Goal: Information Seeking & Learning: Check status

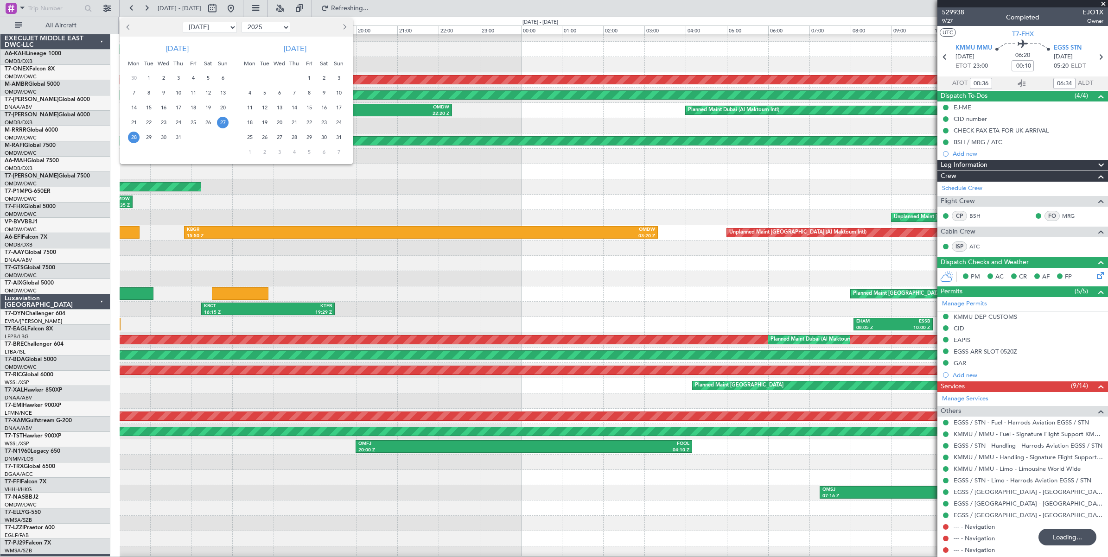
select select "7"
select select "2025"
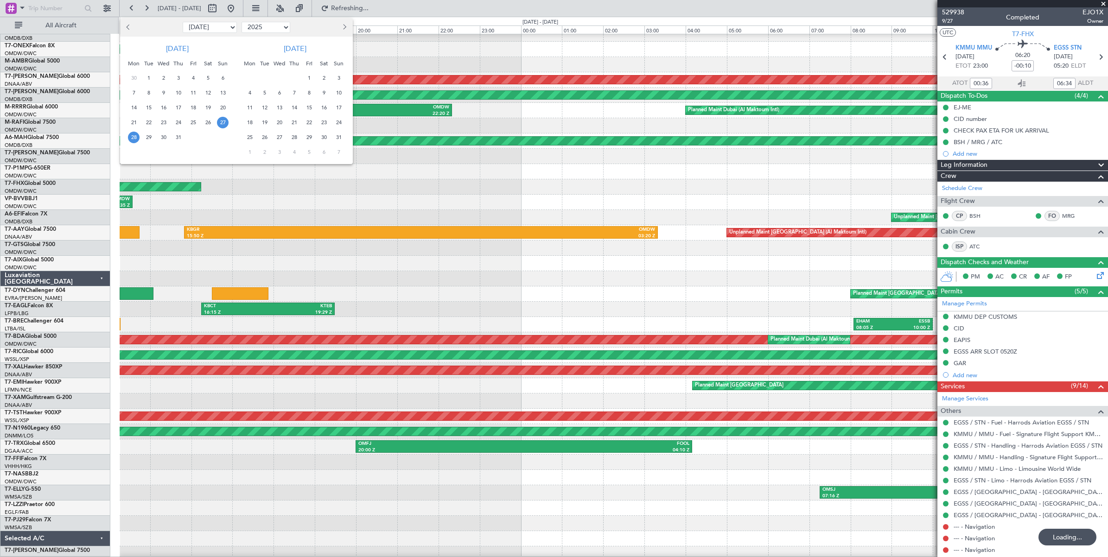
select select "8"
click at [183, 22] on select "Jan Feb Mar Apr May Jun [DATE] Aug Sep Oct Nov Dec" at bounding box center [210, 27] width 54 height 11
click at [163, 137] on span "27" at bounding box center [164, 138] width 12 height 12
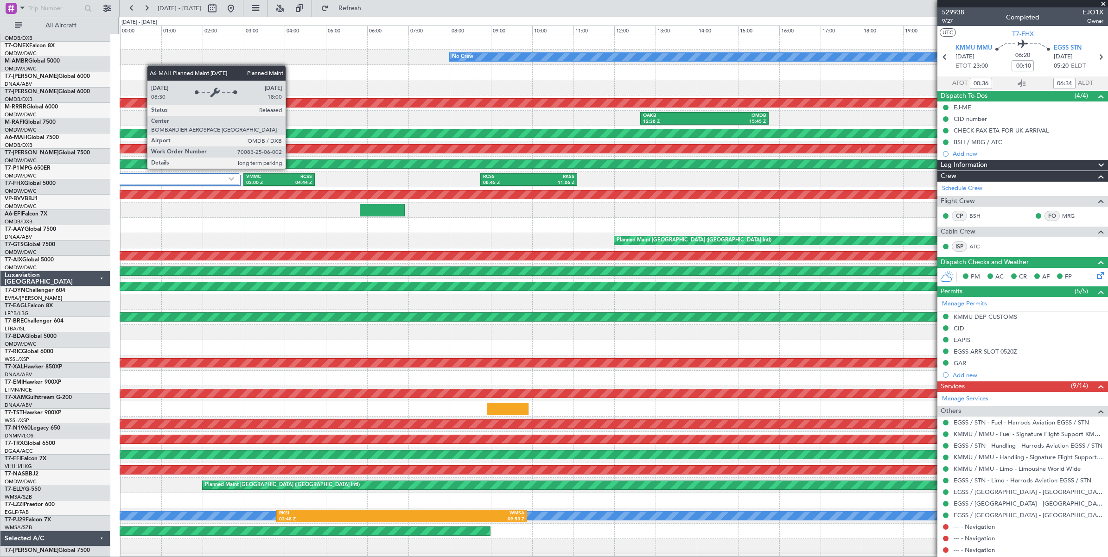
scroll to position [0, 0]
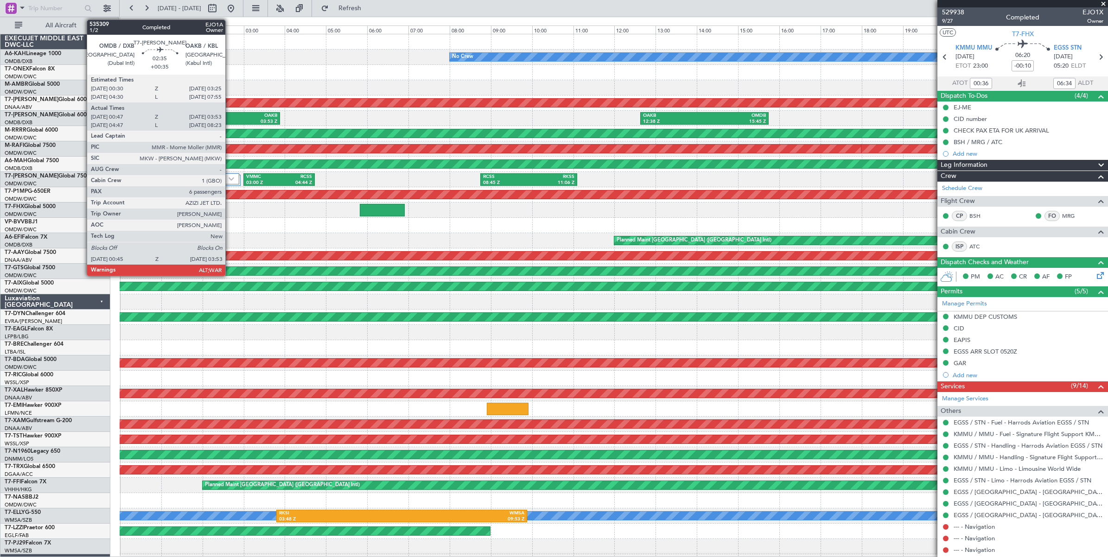
click at [230, 117] on div "OAKB" at bounding box center [246, 116] width 62 height 6
click at [230, 119] on div "03:53 Z" at bounding box center [246, 122] width 62 height 6
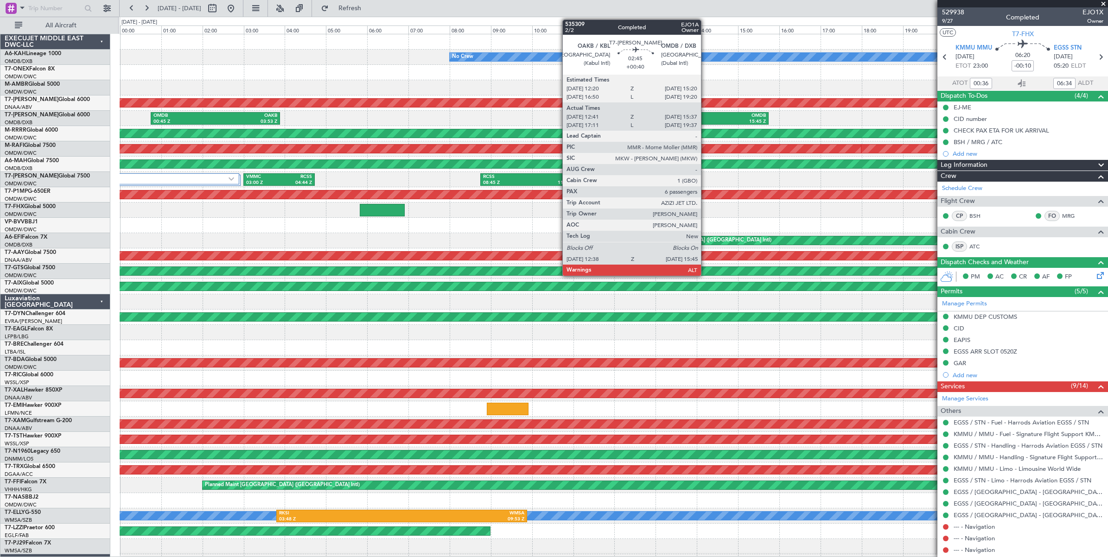
click at [706, 120] on div "15:45 Z" at bounding box center [736, 122] width 62 height 6
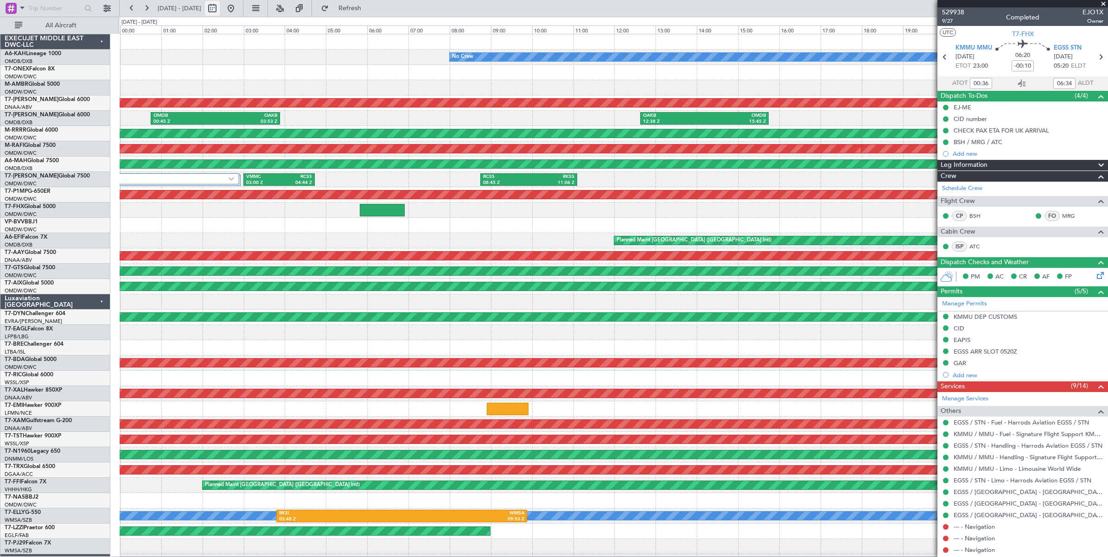
click at [220, 10] on button at bounding box center [212, 8] width 15 height 15
select select "8"
select select "2025"
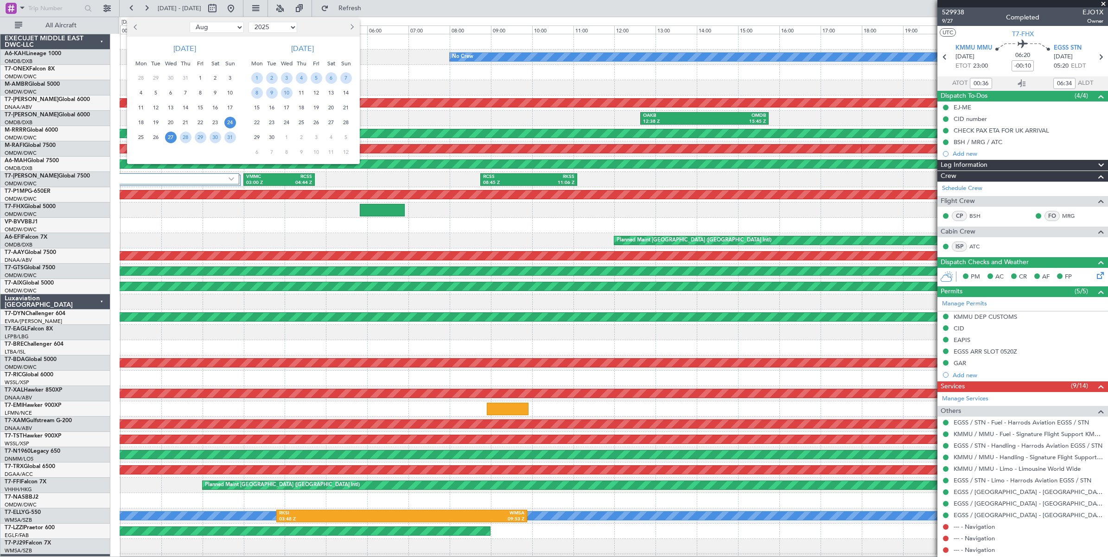
click at [228, 122] on span "24" at bounding box center [230, 123] width 12 height 12
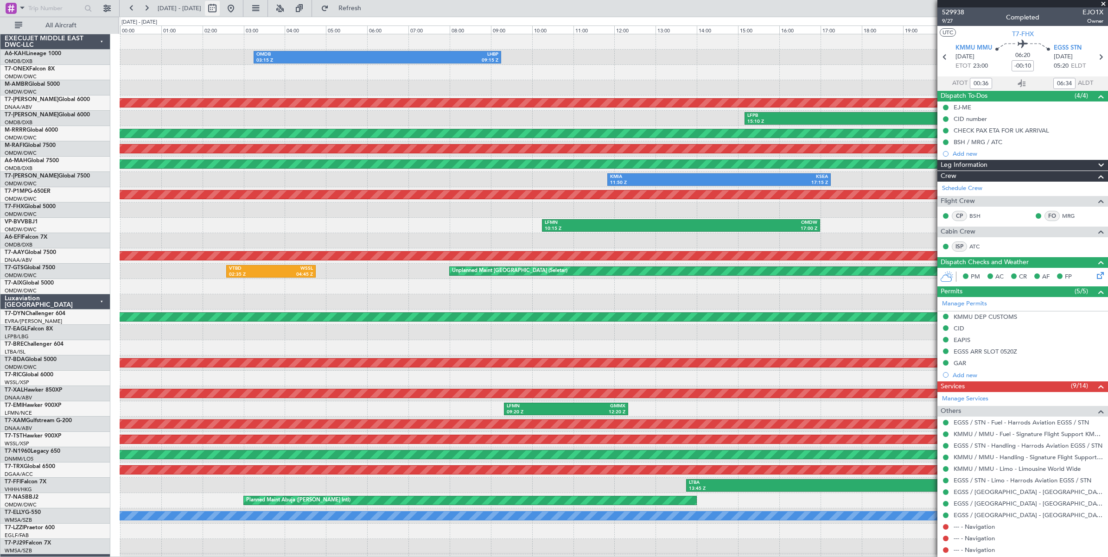
click at [220, 12] on button at bounding box center [212, 8] width 15 height 15
select select "8"
select select "2025"
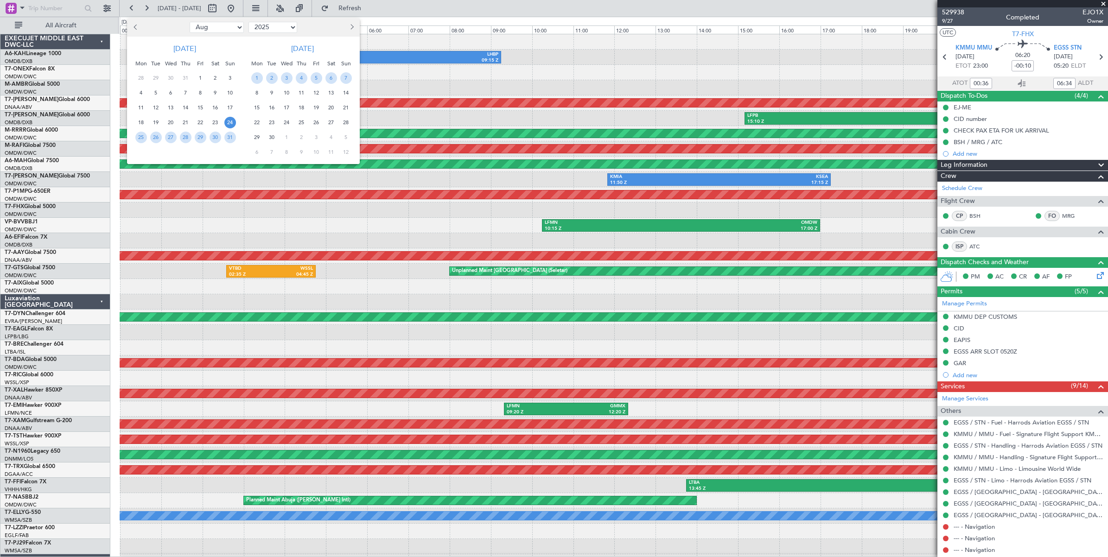
click at [230, 123] on span "24" at bounding box center [230, 123] width 12 height 12
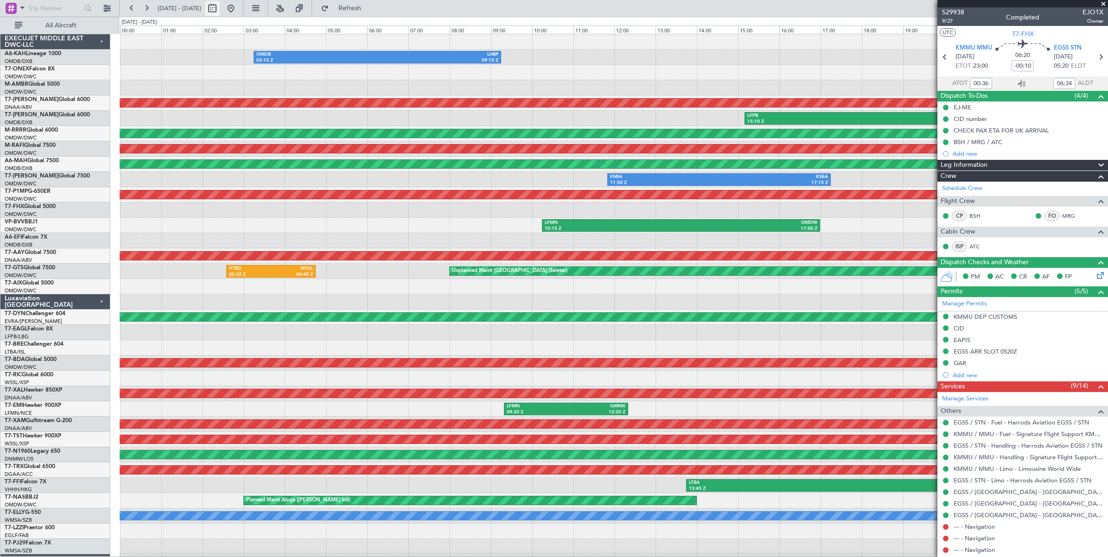
click at [220, 10] on button at bounding box center [212, 8] width 15 height 15
select select "8"
select select "2025"
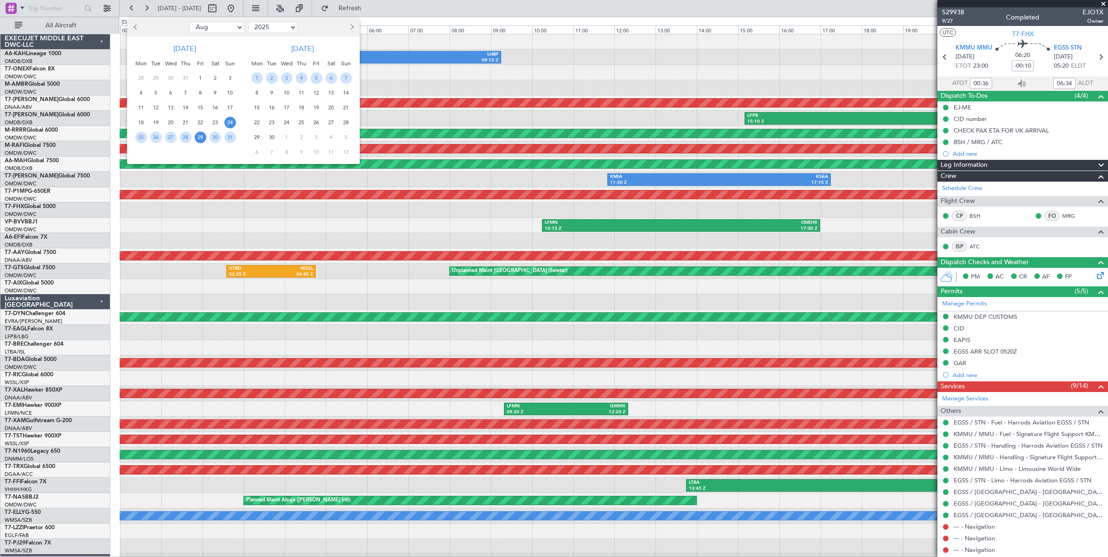
click at [202, 137] on span "29" at bounding box center [201, 138] width 12 height 12
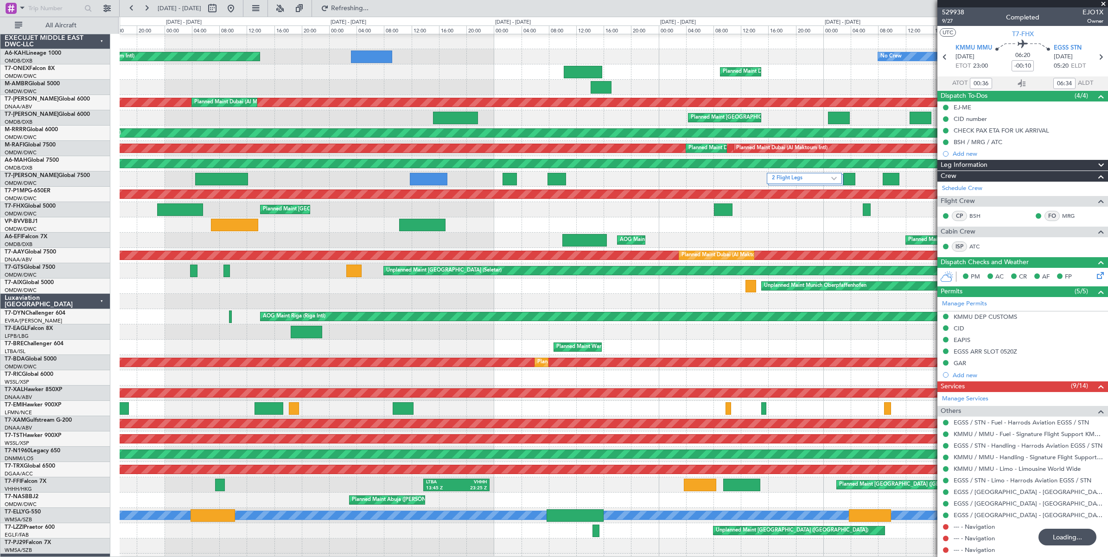
click at [494, 212] on div "Planned Maint [GEOGRAPHIC_DATA] ([GEOGRAPHIC_DATA])" at bounding box center [614, 209] width 988 height 15
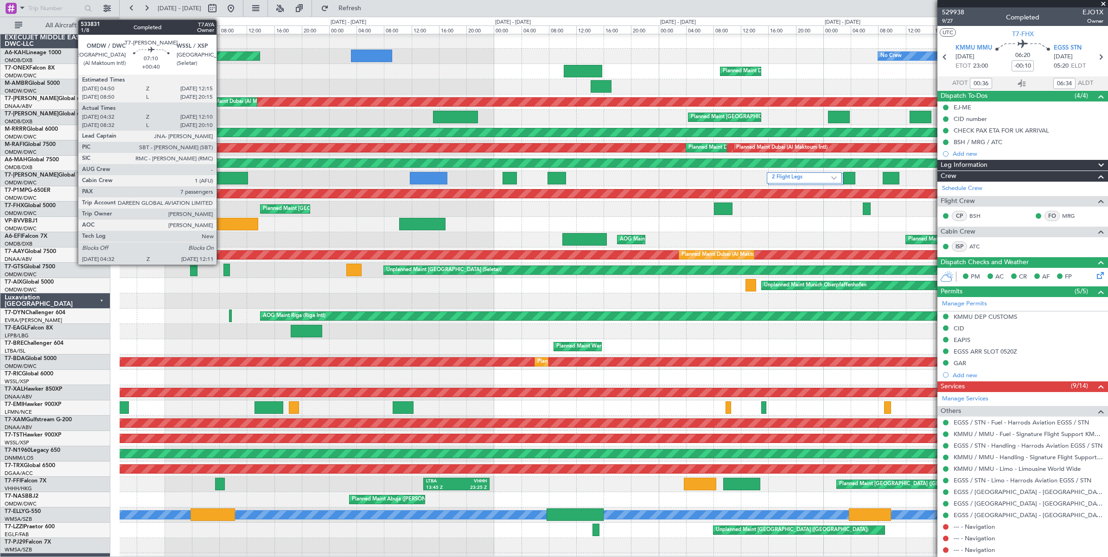
click at [221, 177] on div at bounding box center [221, 178] width 53 height 13
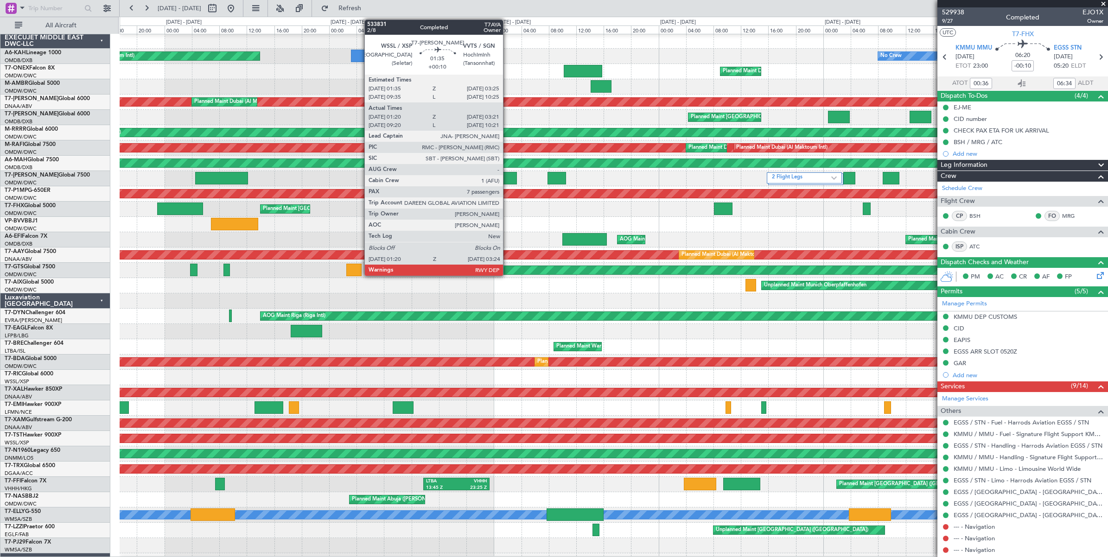
click at [508, 179] on div at bounding box center [510, 178] width 14 height 13
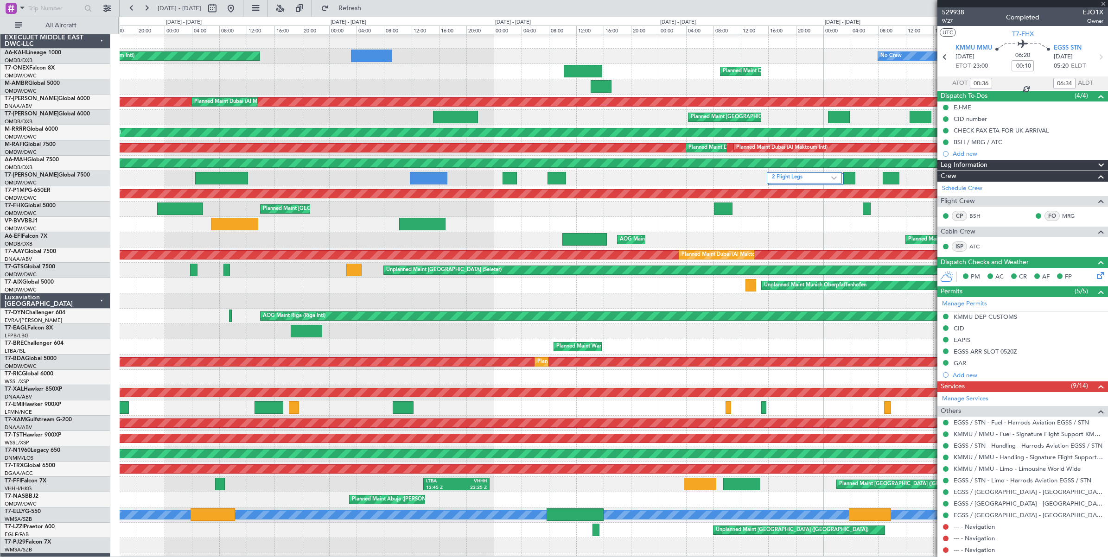
type input "+00:10"
type input "01:30"
type input "03:16"
type input "7"
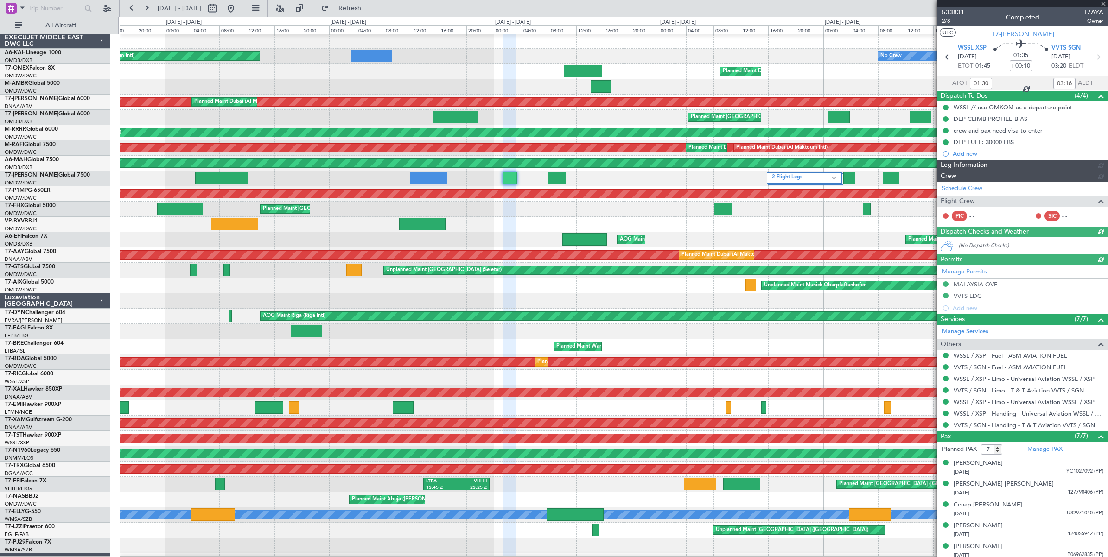
type input "[PERSON_NAME] (ANI)"
type input "6915"
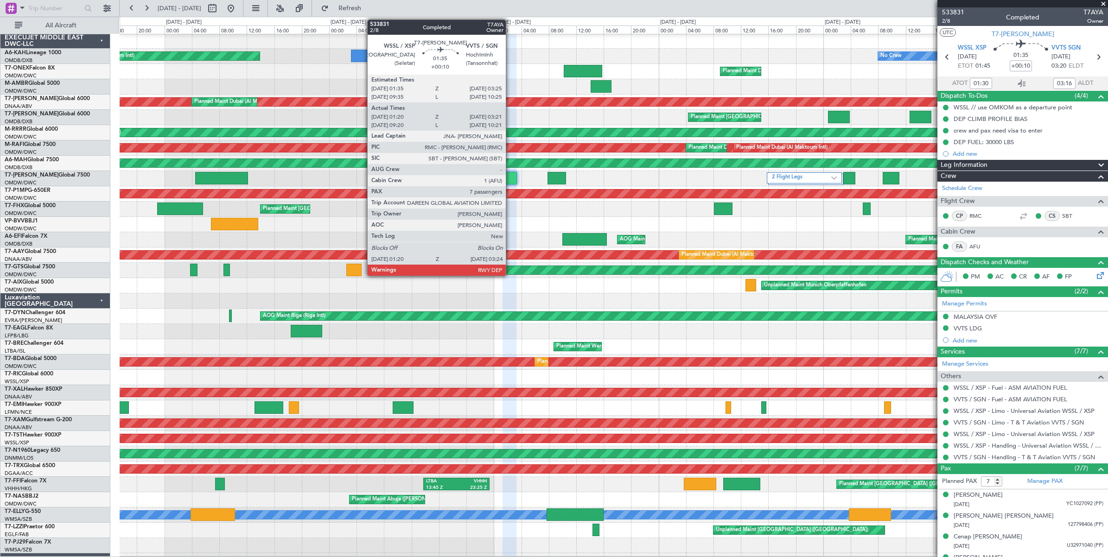
click at [510, 179] on div at bounding box center [510, 178] width 14 height 13
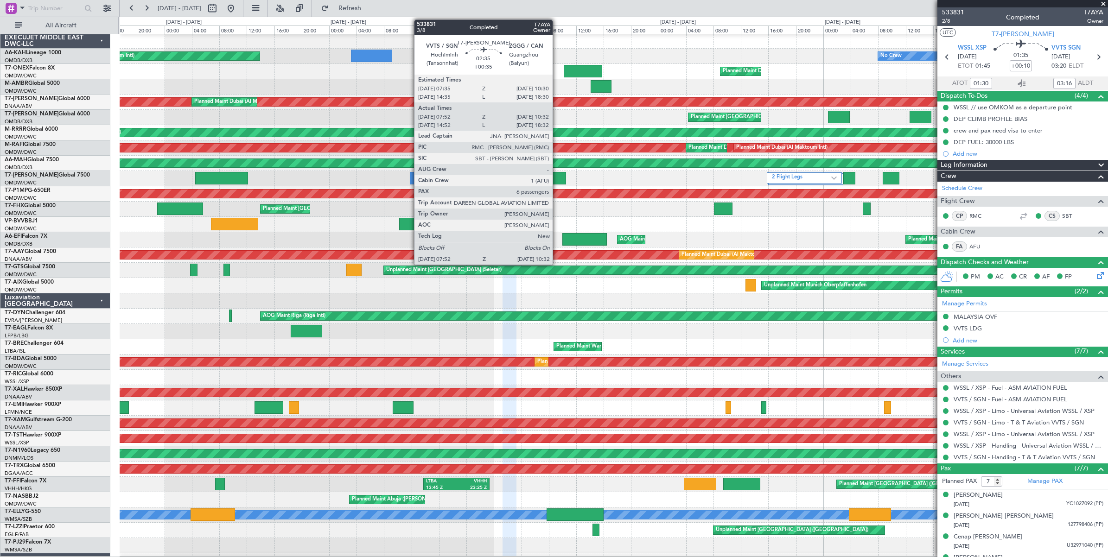
click at [557, 177] on div at bounding box center [557, 178] width 19 height 13
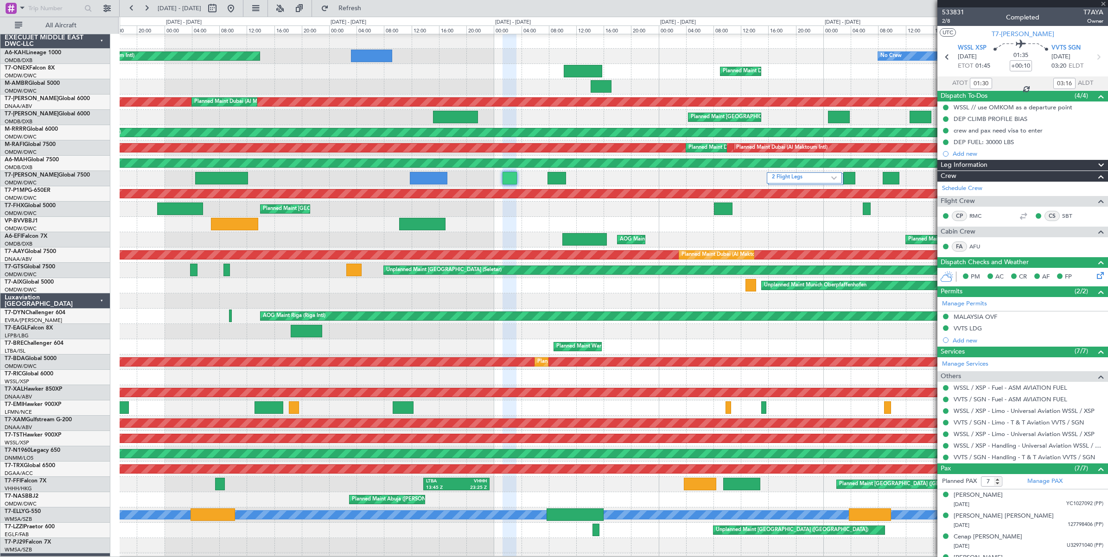
click at [557, 176] on div at bounding box center [557, 178] width 19 height 13
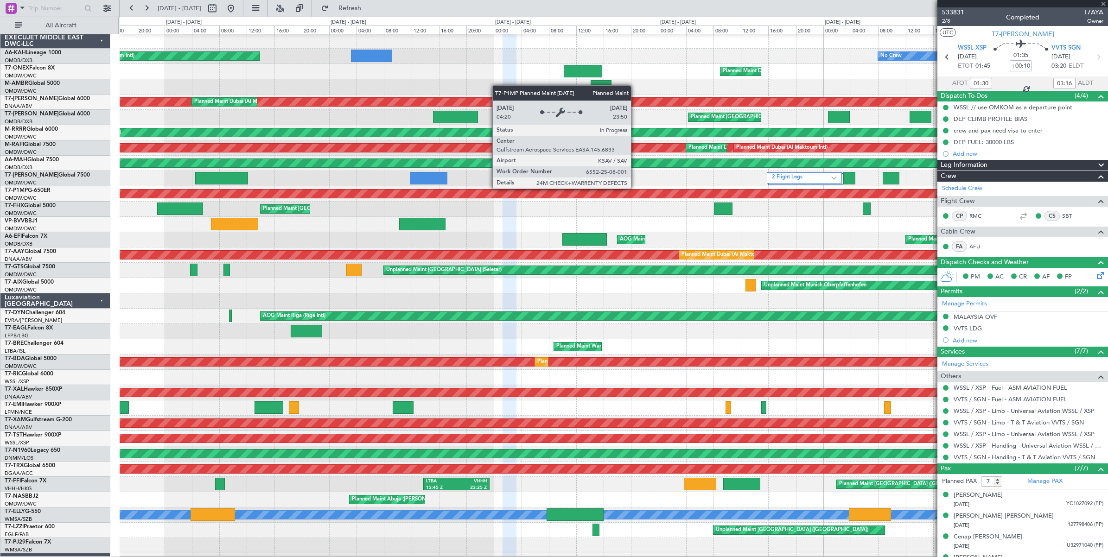
type input "+00:35"
type input "08:02"
type input "10:22"
type input "6"
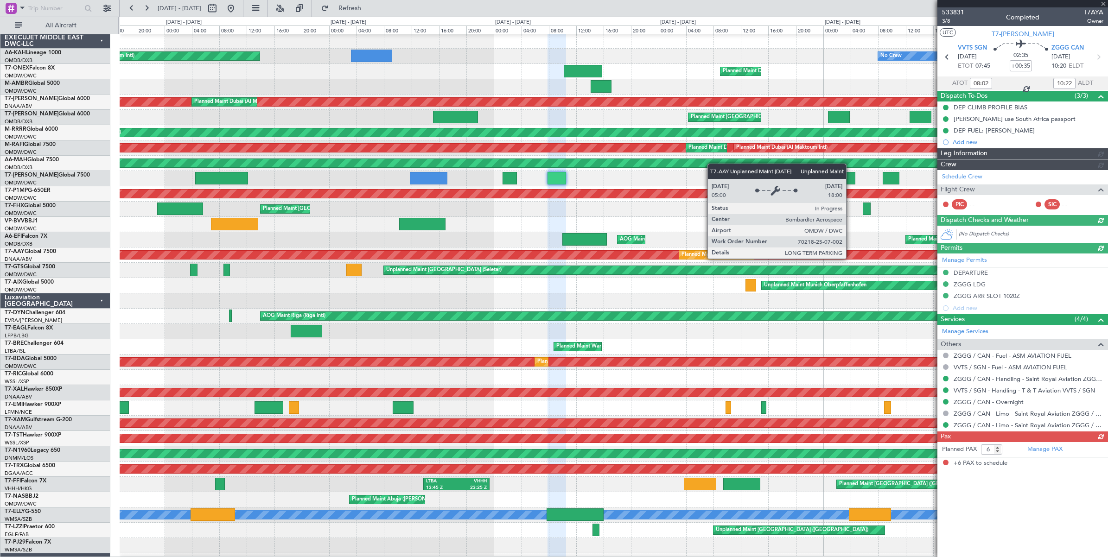
type input "[PERSON_NAME] (ANI)"
type input "7060"
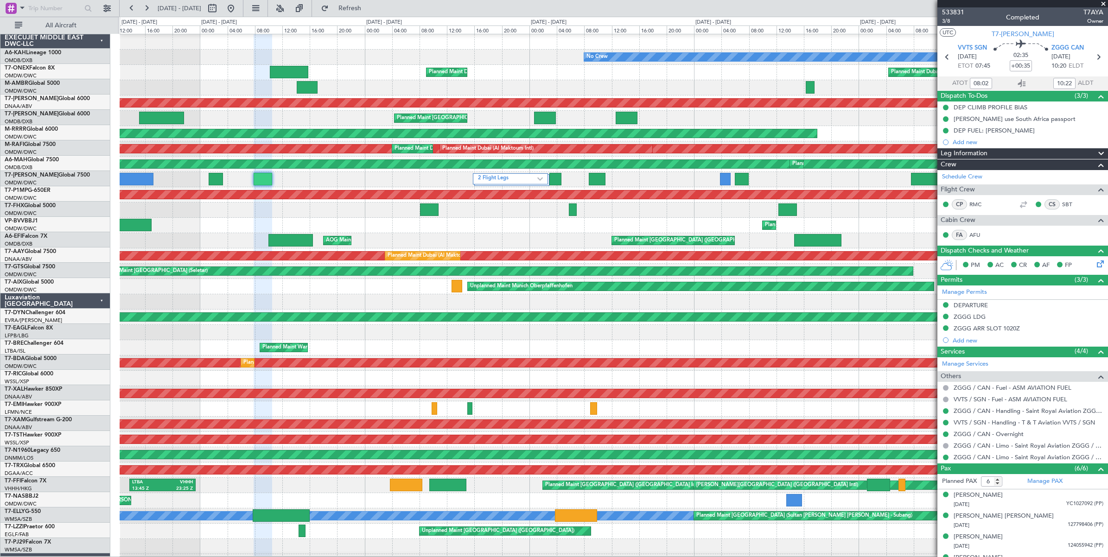
scroll to position [0, 0]
click at [522, 223] on div "Planned Maint Dubai (Al Maktoum Intl) Planned Maint [GEOGRAPHIC_DATA] (Al Makto…" at bounding box center [614, 225] width 988 height 15
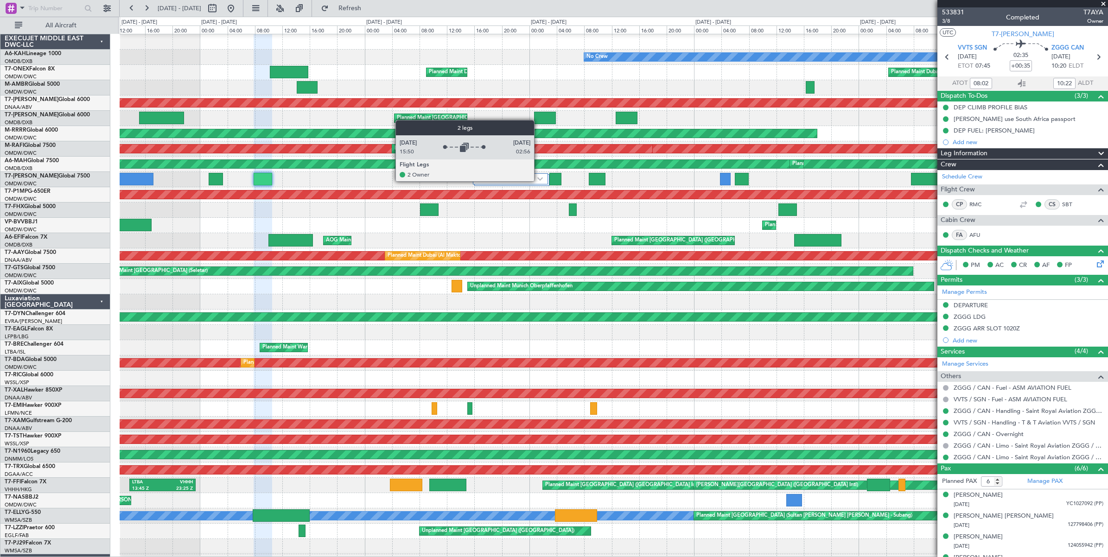
click at [539, 181] on div "2 Flight Legs" at bounding box center [510, 178] width 75 height 11
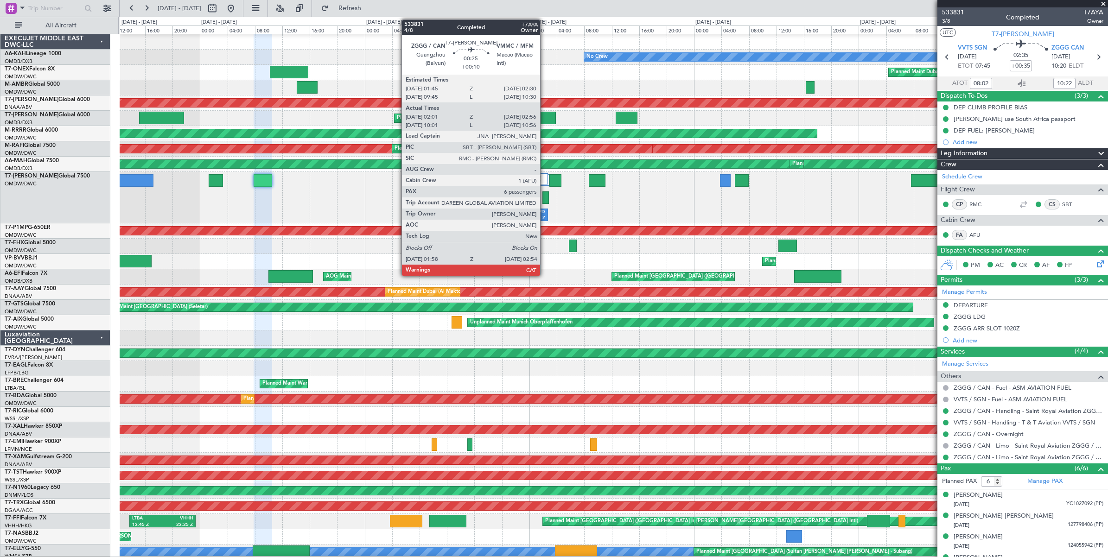
click at [545, 198] on div at bounding box center [545, 197] width 6 height 13
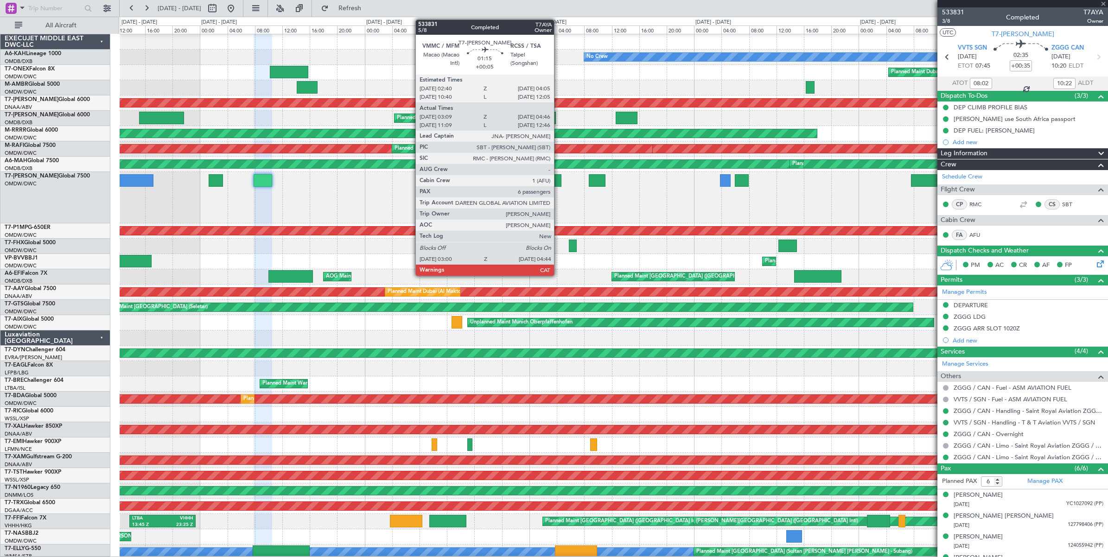
type input "+00:10"
type input "02:16"
type input "02:51"
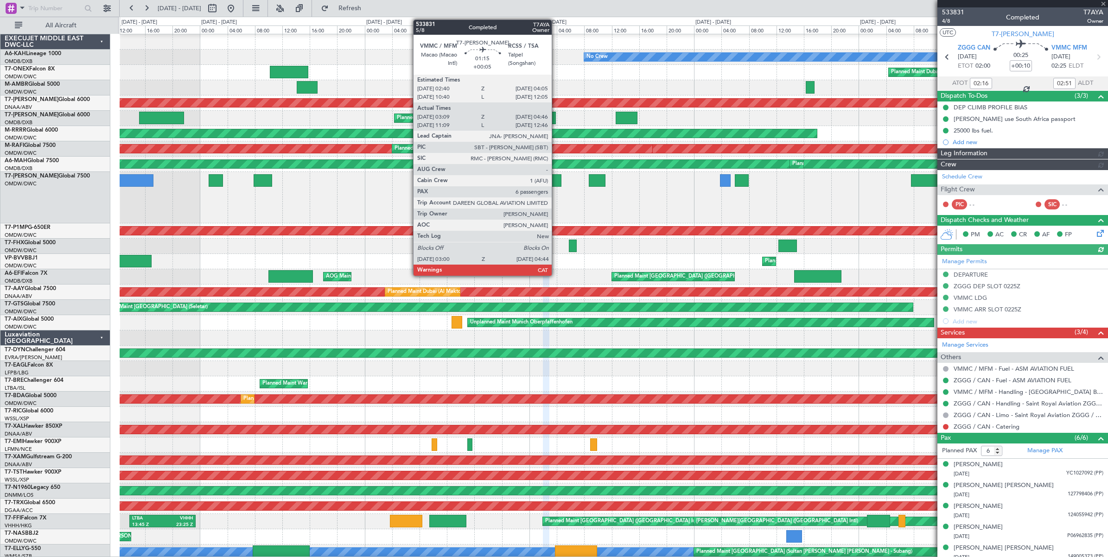
type input "[PERSON_NAME] (SYS)"
type input "7097"
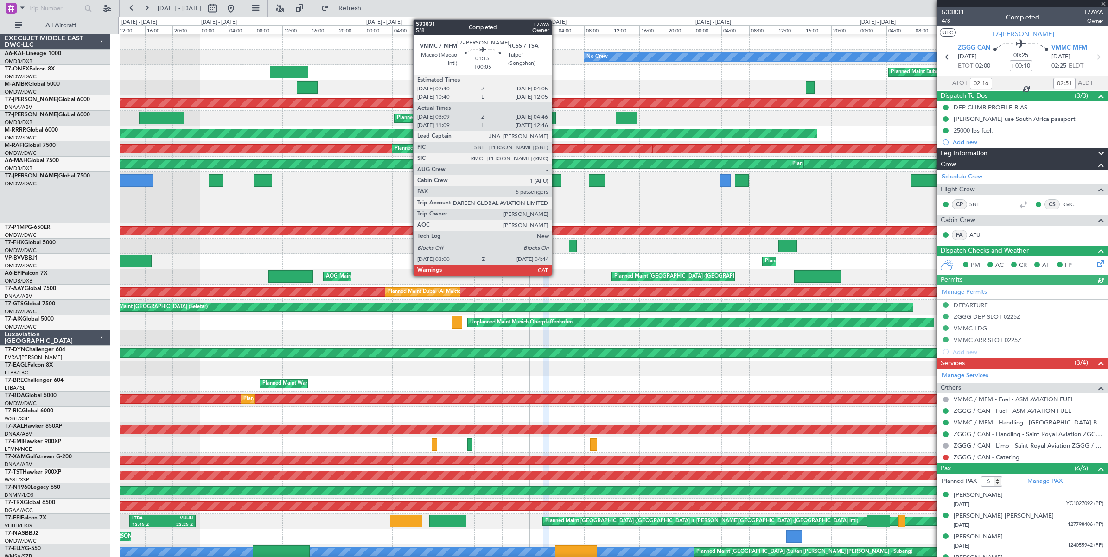
click at [556, 181] on div at bounding box center [555, 180] width 12 height 13
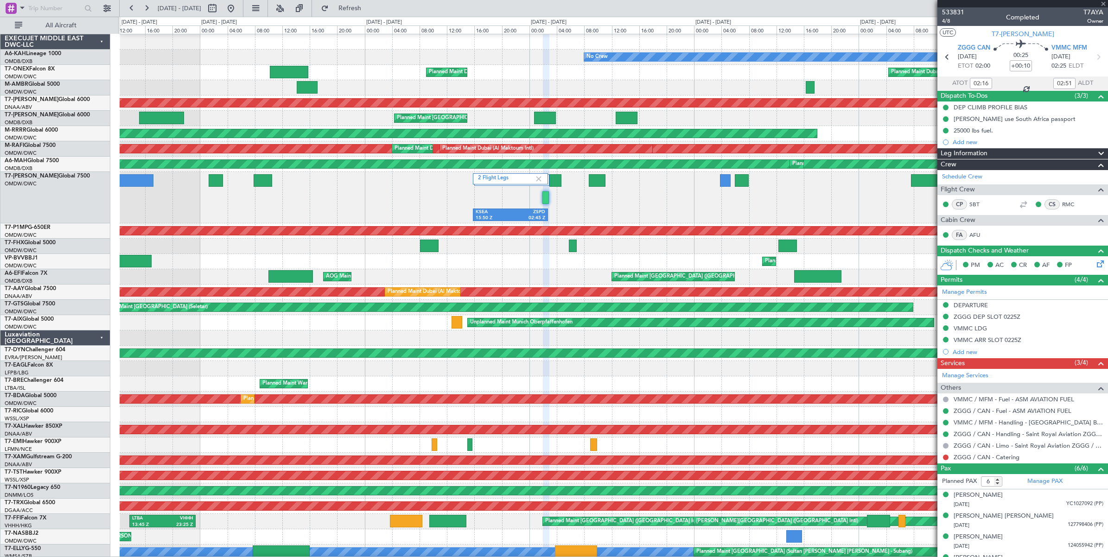
type input "+00:05"
type input "03:14"
type input "04:41"
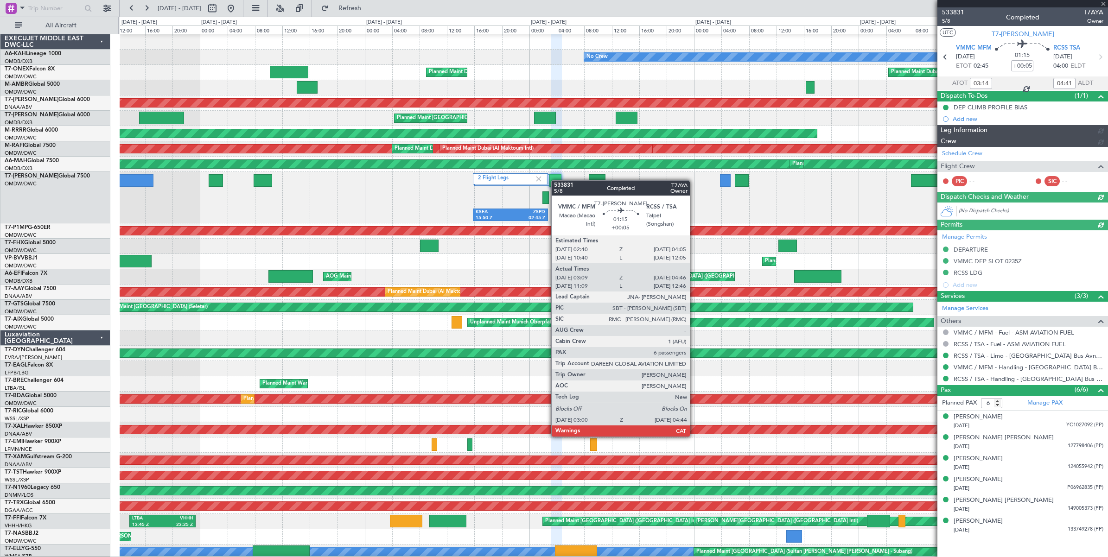
type input "[PERSON_NAME] (SYS)"
type input "7098"
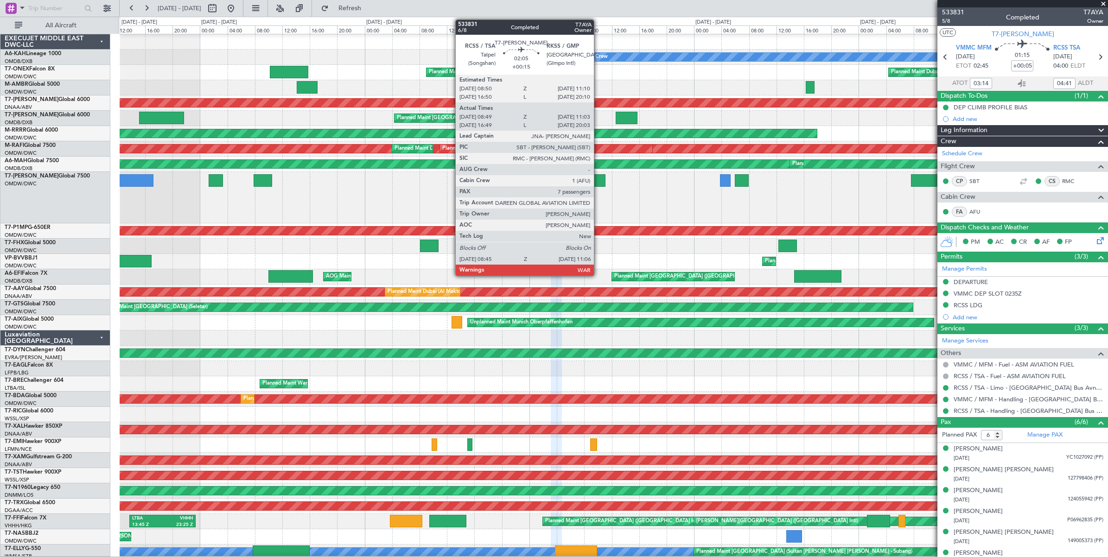
click at [599, 180] on div at bounding box center [597, 180] width 16 height 13
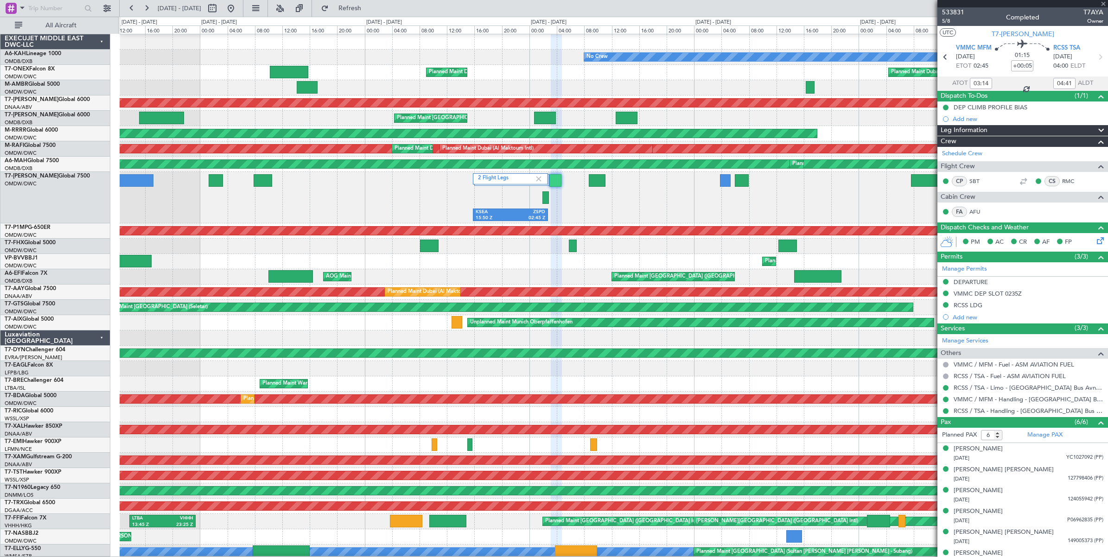
type input "+00:15"
type input "08:59"
type input "10:58"
type input "7"
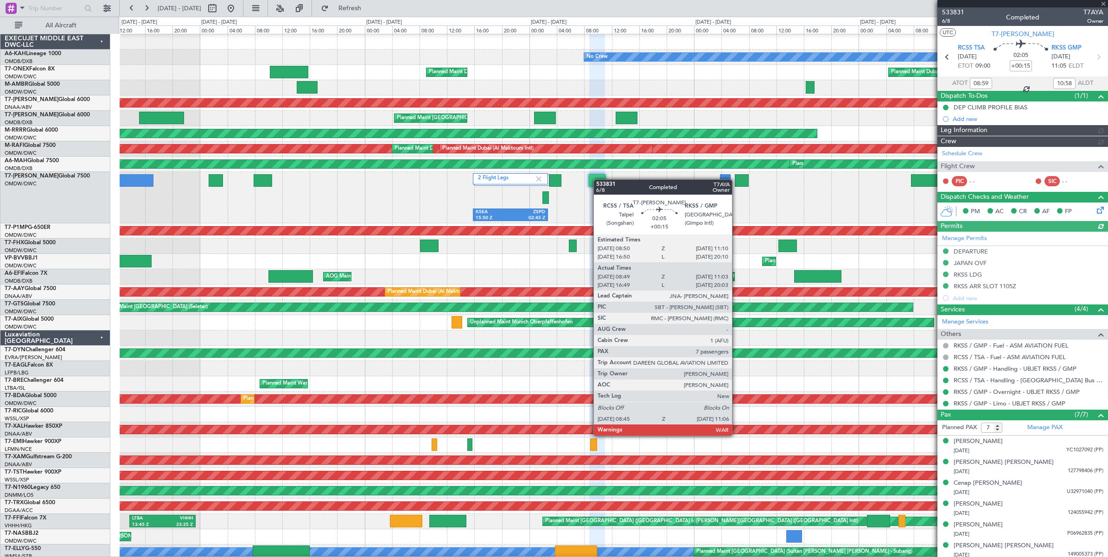
type input "[PERSON_NAME] (SYS)"
type input "7101"
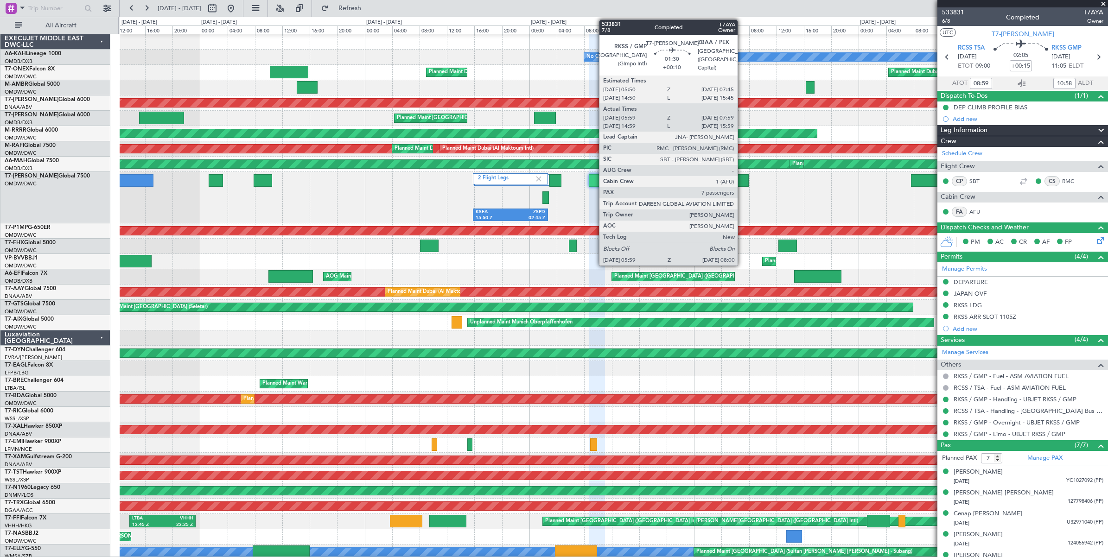
click at [742, 181] on div at bounding box center [742, 180] width 14 height 13
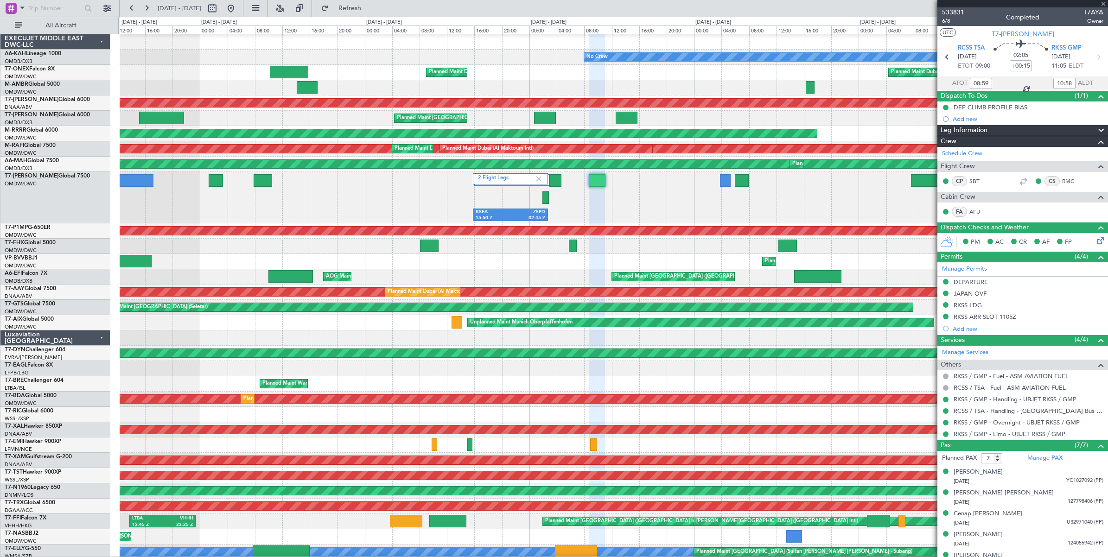
type input "+00:10"
type input "06:09"
type input "07:44"
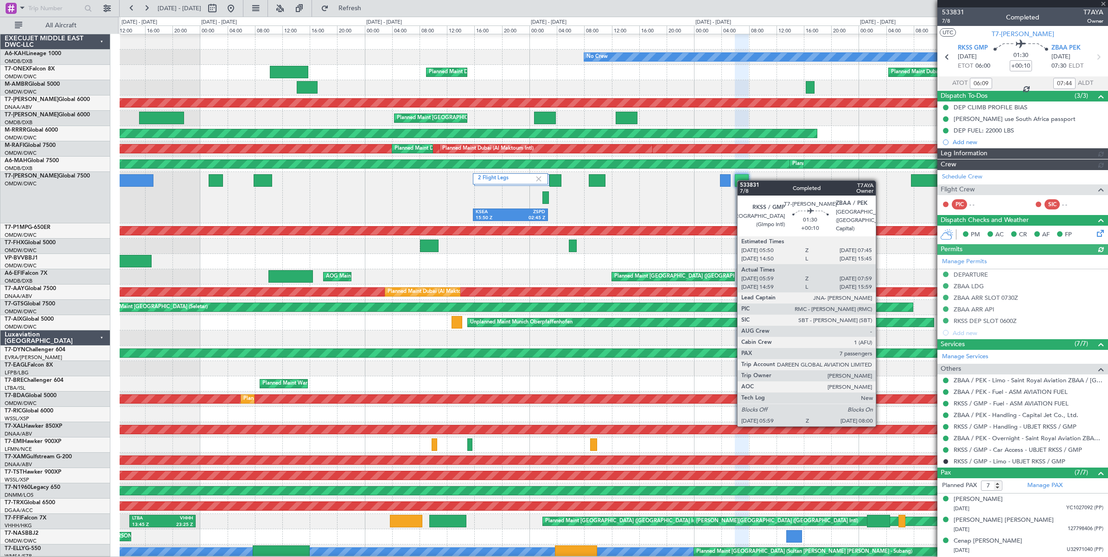
type input "[PERSON_NAME] (ANI)"
type input "7102"
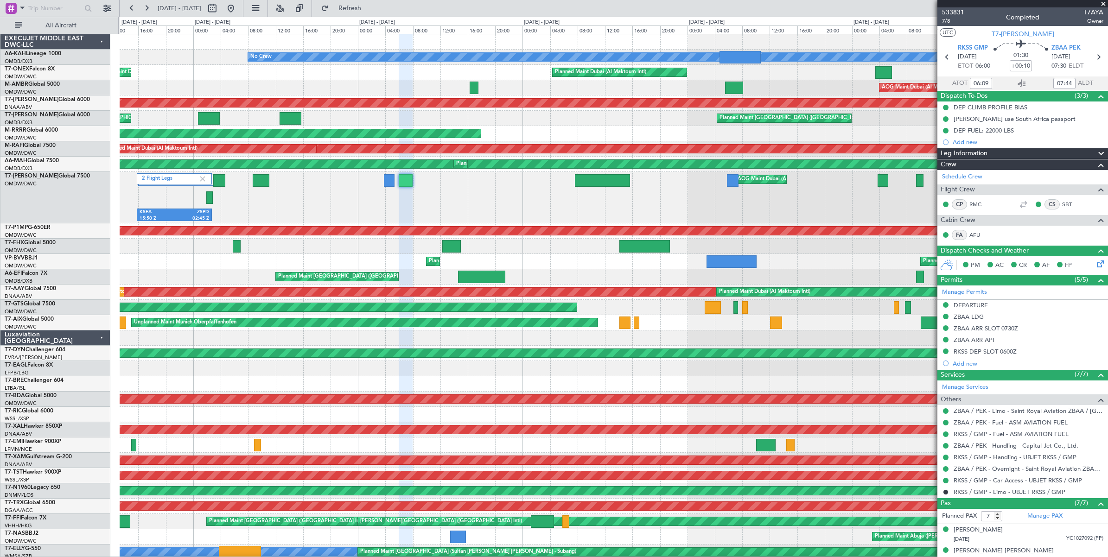
click at [506, 214] on div "2 Flight Legs AOG Maint [GEOGRAPHIC_DATA] (Al Maktoum Intl) KSEA 15:50 Z ZSPD 0…" at bounding box center [614, 197] width 988 height 51
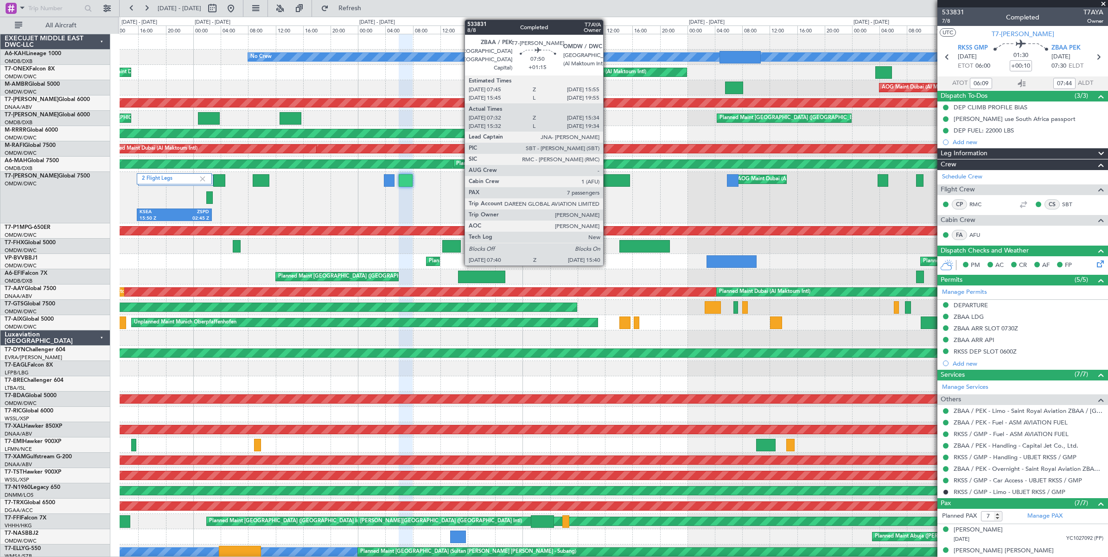
click at [608, 181] on div at bounding box center [602, 180] width 55 height 13
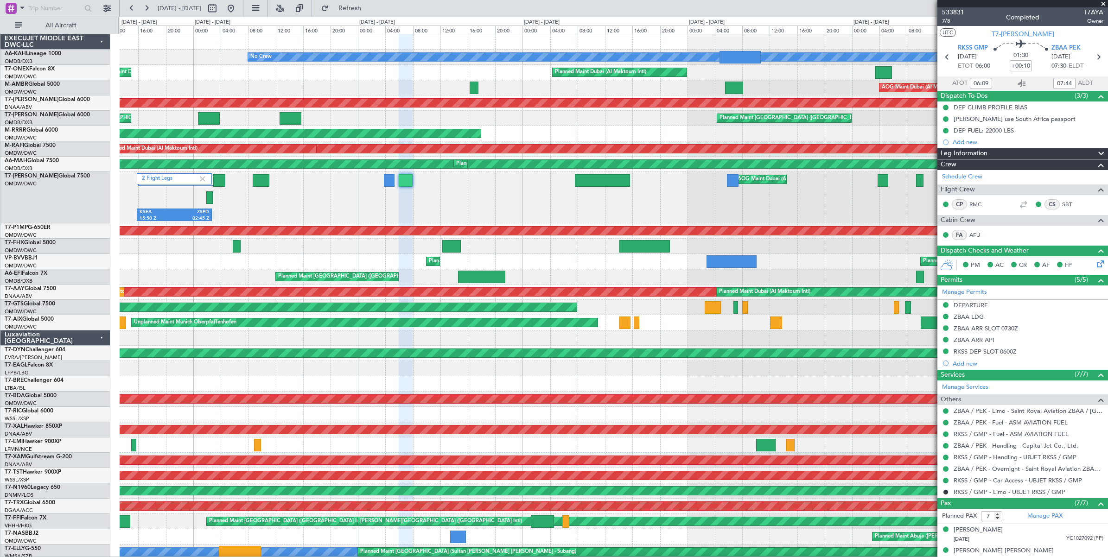
type input "[PERSON_NAME] (ANI)"
type input "7102"
click at [220, 8] on button at bounding box center [212, 8] width 15 height 15
select select "8"
select select "2025"
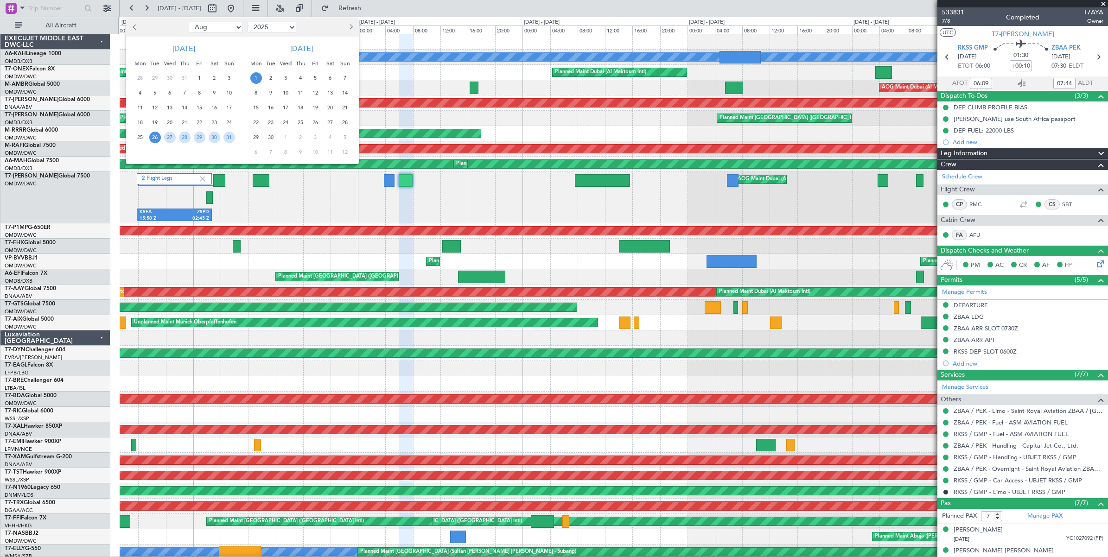
click at [228, 28] on select "Jan Feb Mar Apr May Jun [DATE] Aug Sep Oct Nov Dec" at bounding box center [216, 27] width 54 height 11
select select "6"
click at [189, 22] on select "Jan Feb Mar Apr May Jun [DATE] Aug Sep Oct Nov Dec" at bounding box center [216, 27] width 54 height 11
click at [214, 138] on span "28" at bounding box center [215, 138] width 12 height 12
click at [213, 138] on span "28" at bounding box center [215, 138] width 12 height 12
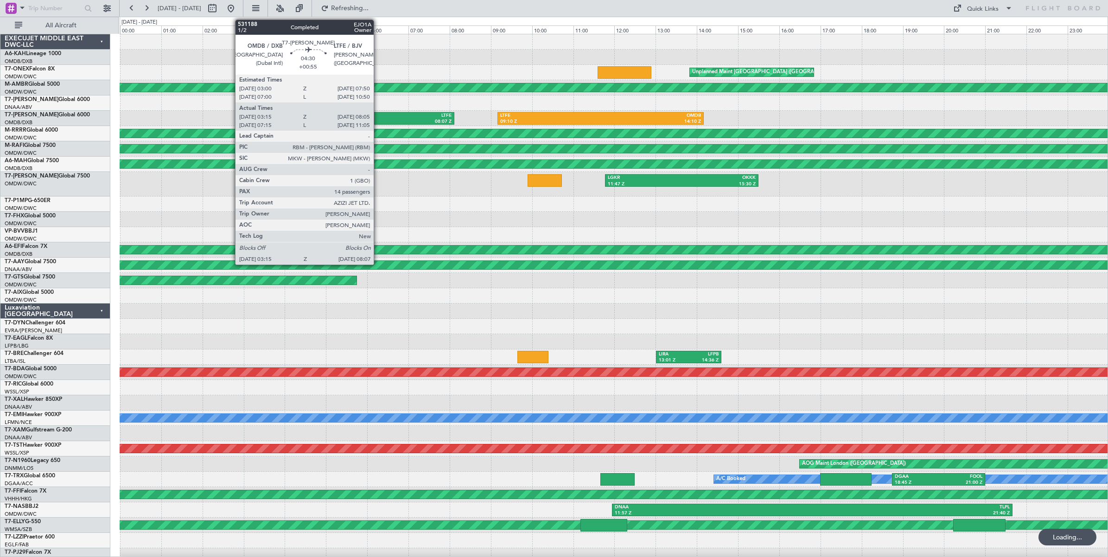
click at [378, 119] on div "08:07 Z" at bounding box center [403, 122] width 98 height 6
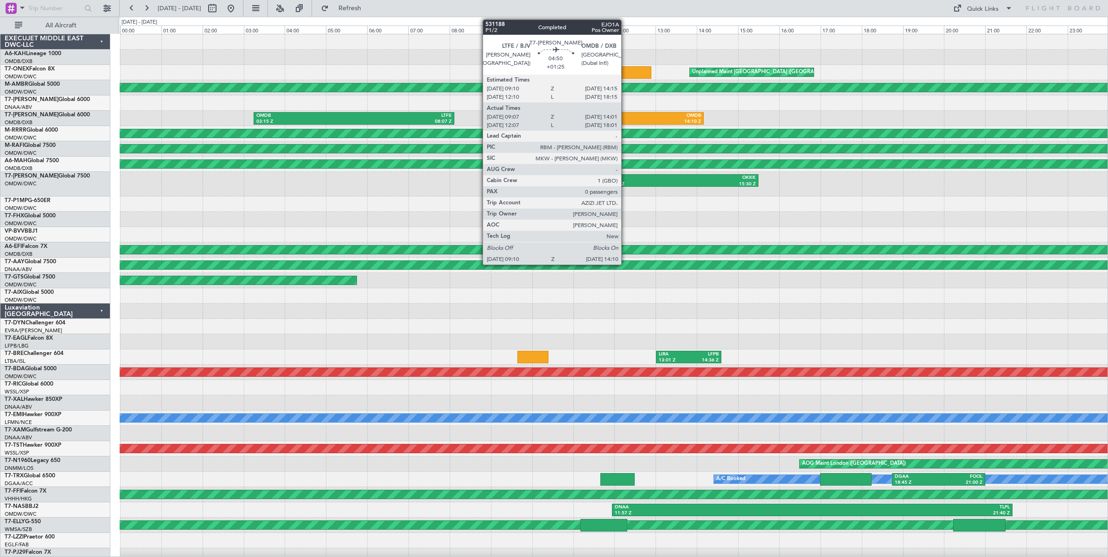
click at [626, 117] on div "OMDB" at bounding box center [650, 116] width 100 height 6
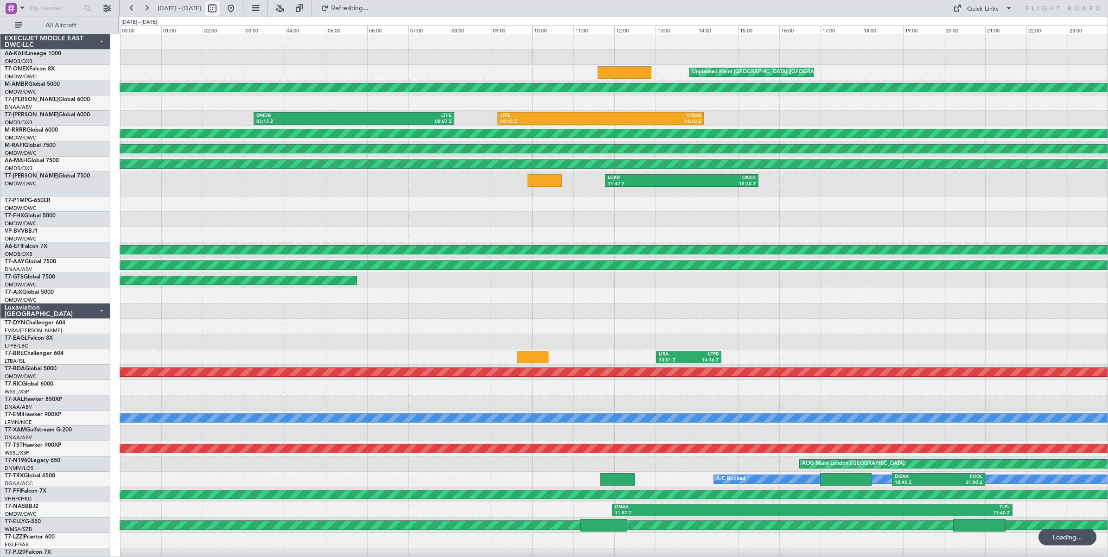
click at [220, 11] on button at bounding box center [212, 8] width 15 height 15
select select "6"
select select "2025"
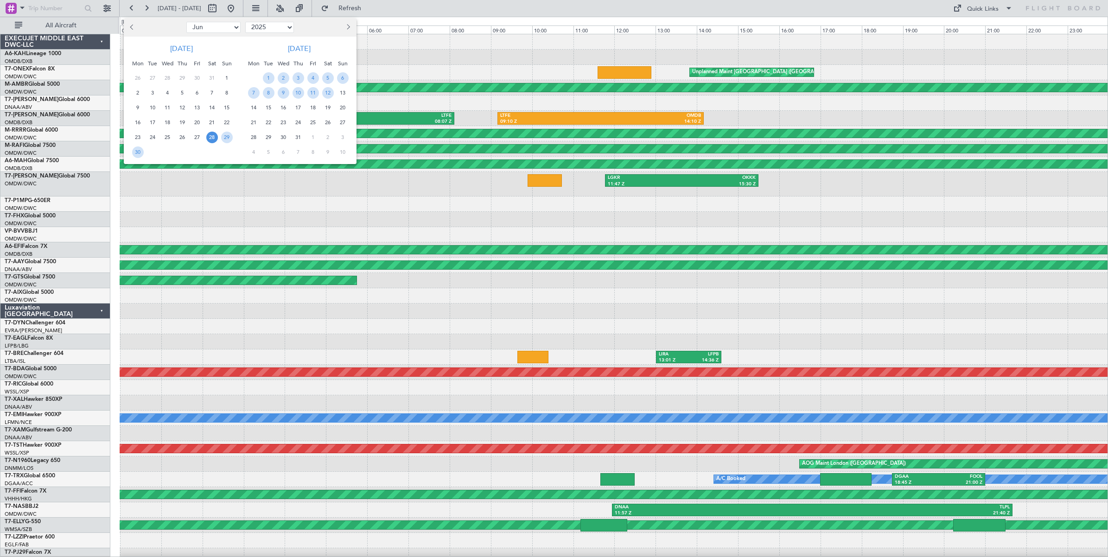
click at [219, 28] on select "Jan Feb Mar Apr May Jun [DATE] Aug Sep Oct Nov Dec" at bounding box center [213, 27] width 54 height 11
click at [186, 22] on select "Jan Feb Mar Apr May Jun [DATE] Aug Sep Oct Nov Dec" at bounding box center [213, 27] width 54 height 11
click at [182, 94] on span "10" at bounding box center [183, 93] width 12 height 12
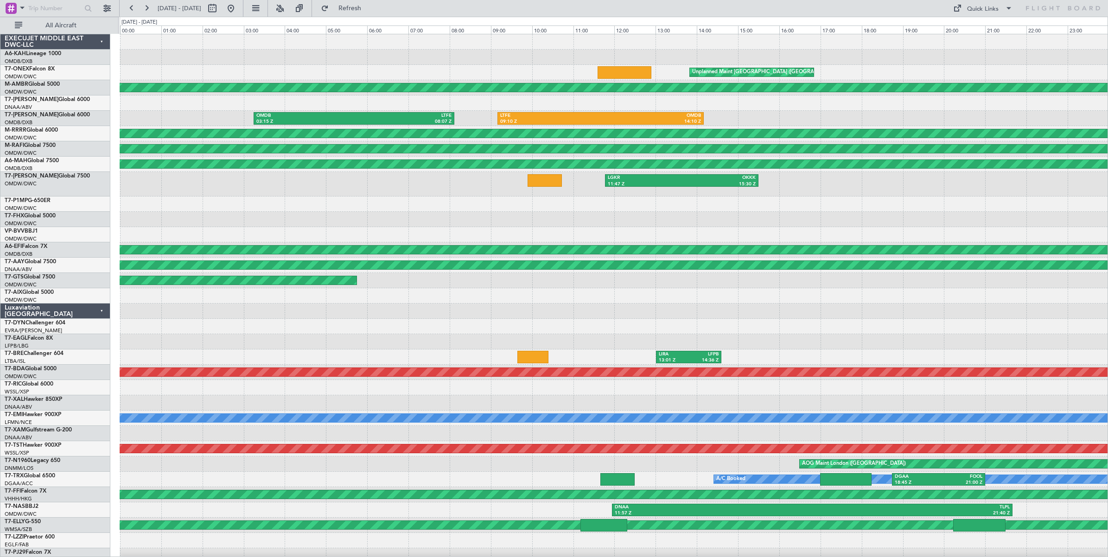
select select "6"
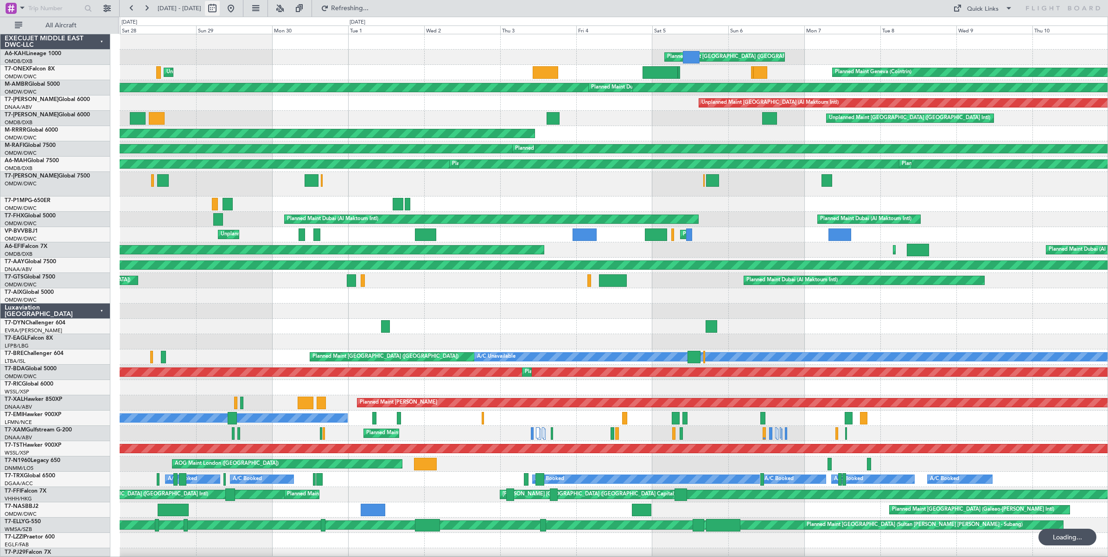
click at [220, 10] on button at bounding box center [212, 8] width 15 height 15
select select "6"
select select "2025"
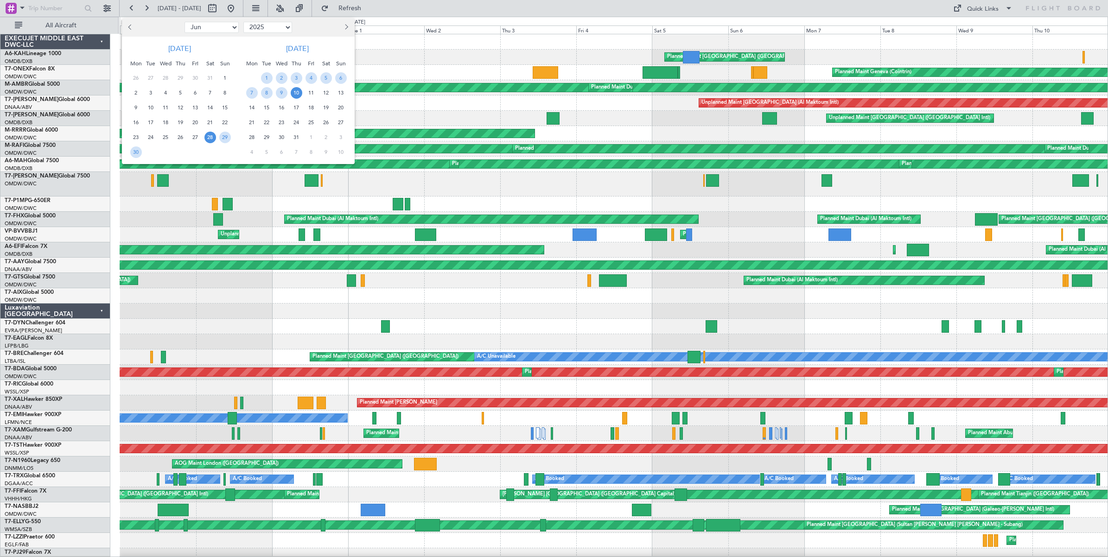
click at [295, 93] on span "10" at bounding box center [297, 93] width 12 height 12
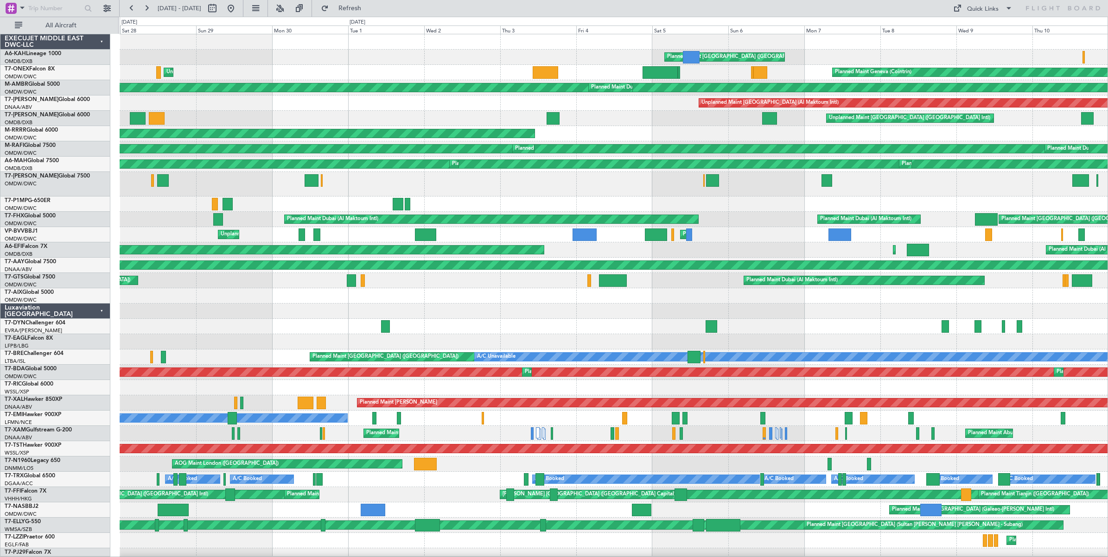
select select "7"
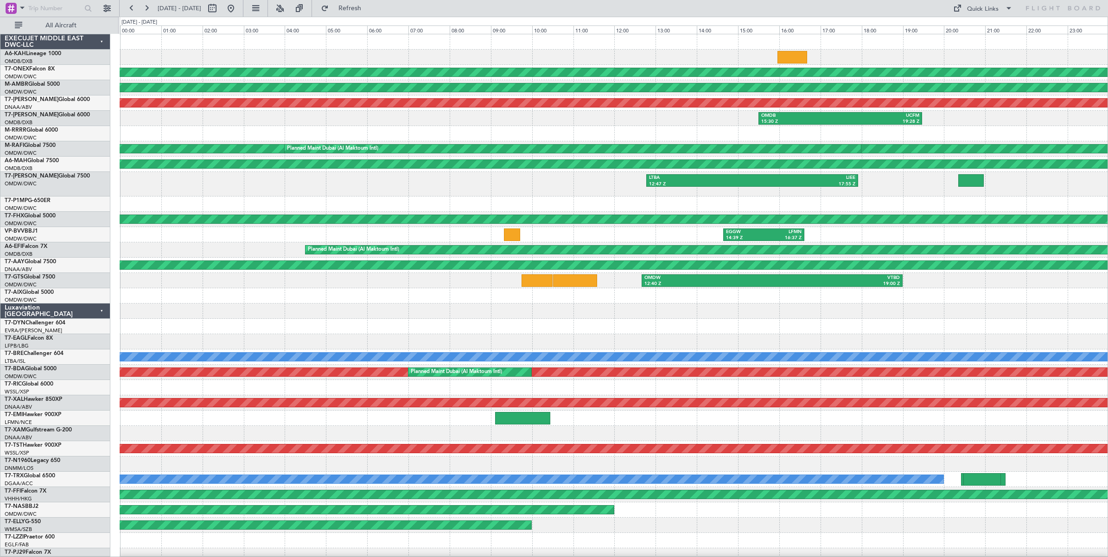
scroll to position [18, 0]
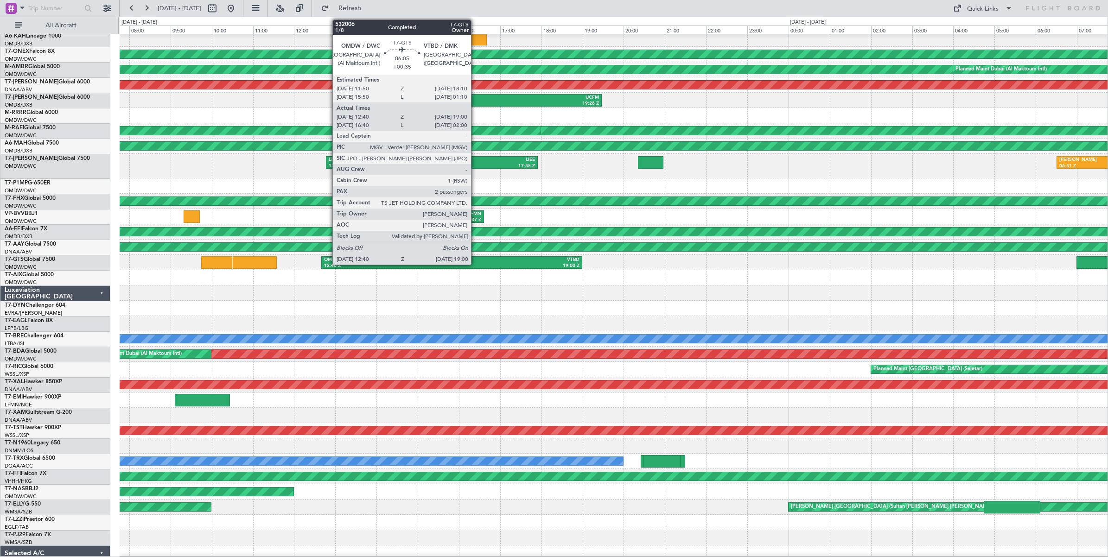
click at [476, 261] on div "VTBD" at bounding box center [516, 260] width 128 height 6
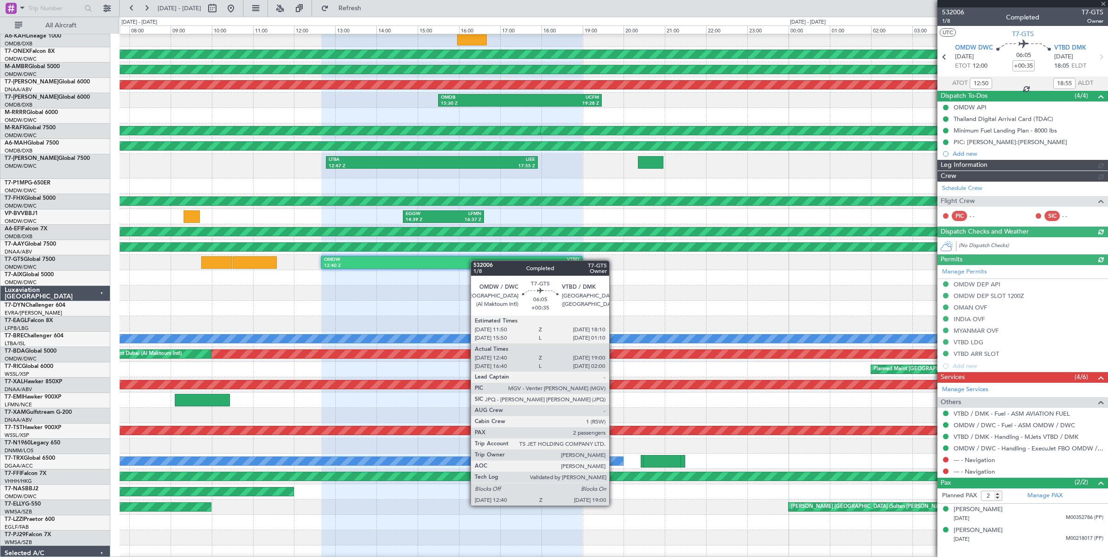
type input "[PERSON_NAME] ([PERSON_NAME])"
type input "6675"
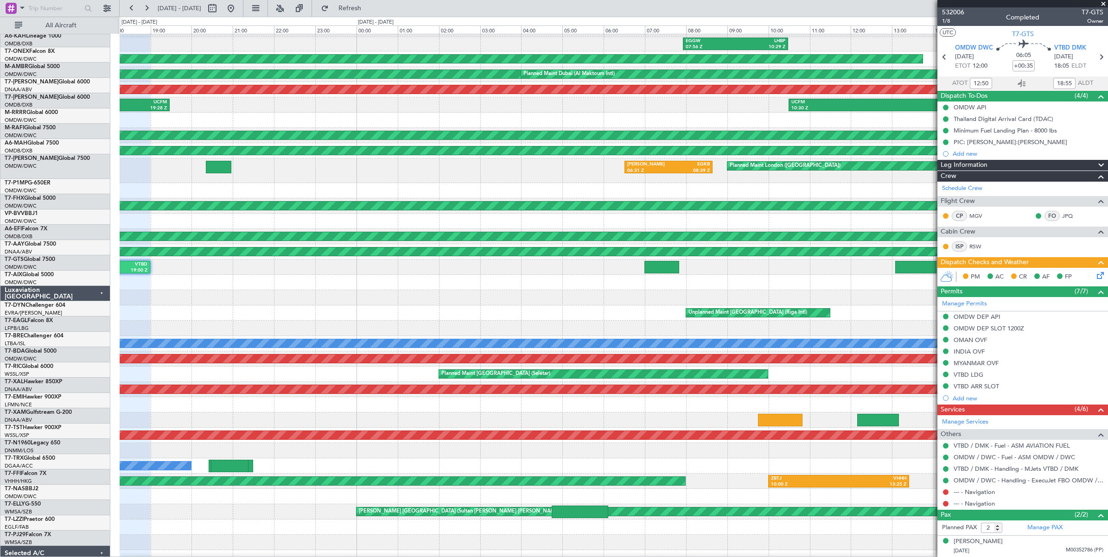
scroll to position [13, 0]
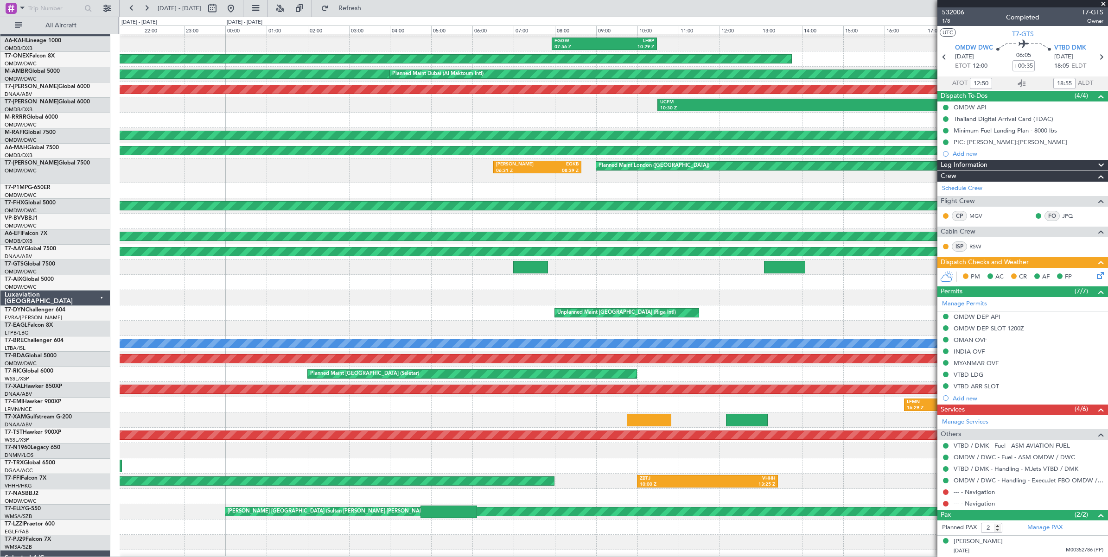
click at [210, 294] on div at bounding box center [614, 297] width 988 height 15
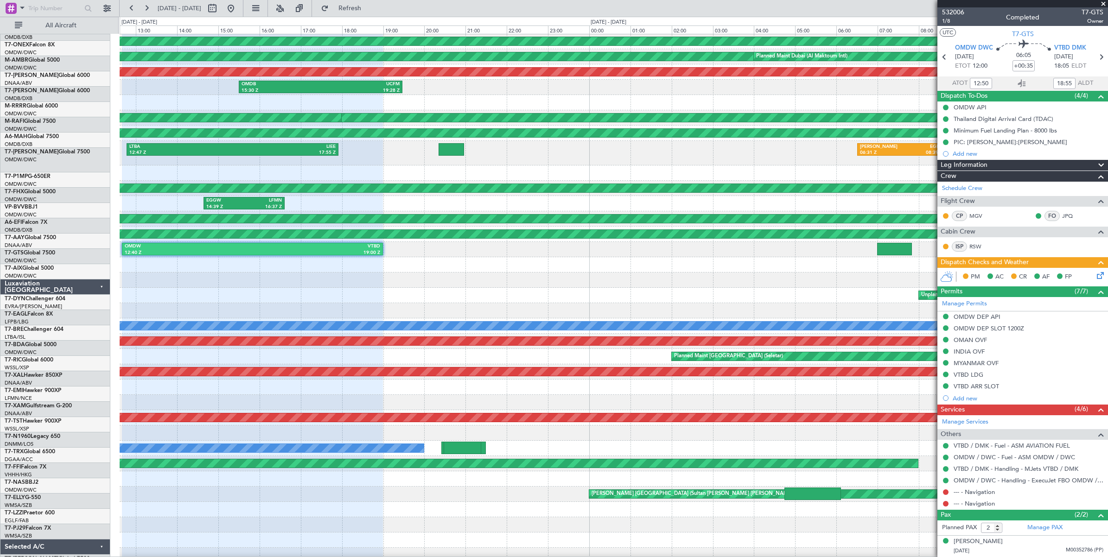
scroll to position [37, 0]
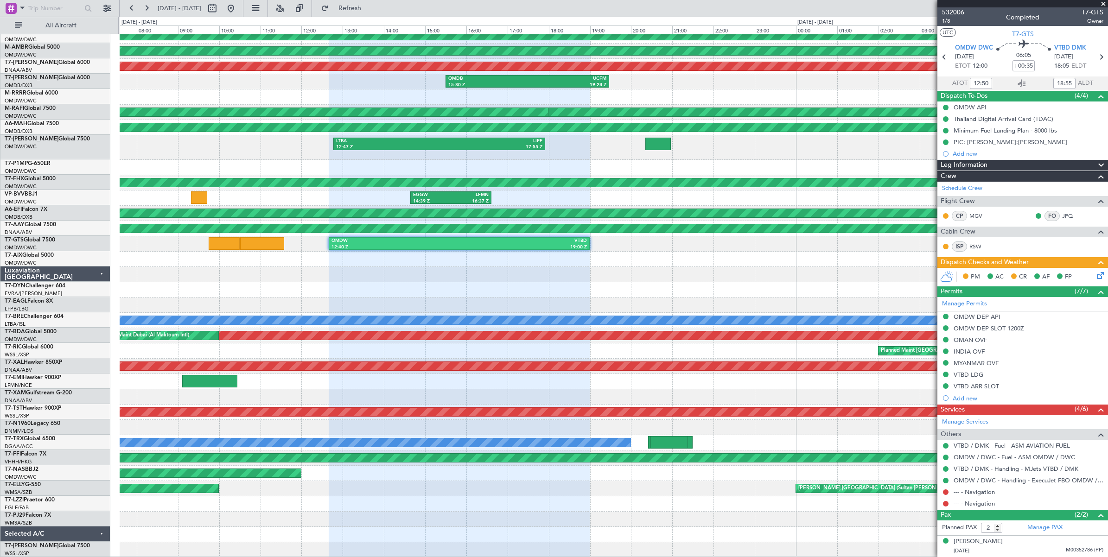
click at [815, 254] on div "EGGW 07:56 Z LHBP 10:29 Z Planned Maint Geneva ([GEOGRAPHIC_DATA]) Planned Main…" at bounding box center [614, 278] width 988 height 560
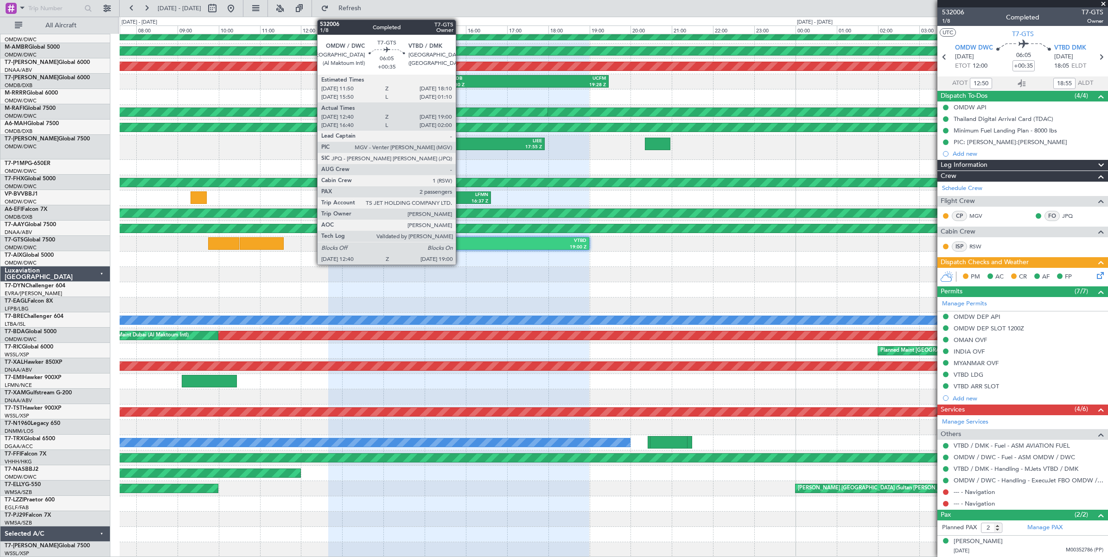
click at [460, 243] on div "VTBD" at bounding box center [523, 241] width 128 height 6
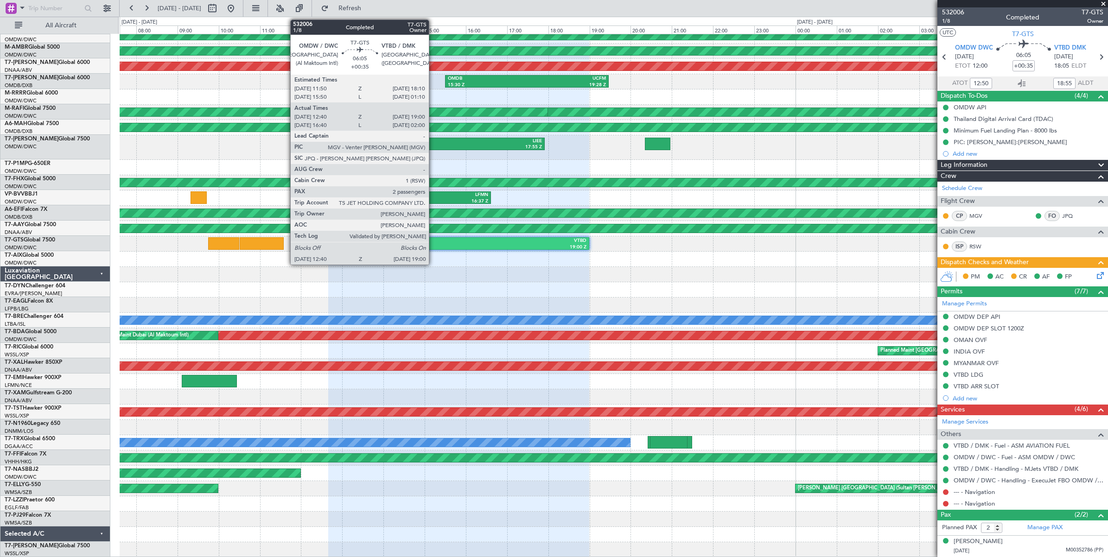
click at [434, 241] on div "OMDW" at bounding box center [395, 241] width 128 height 6
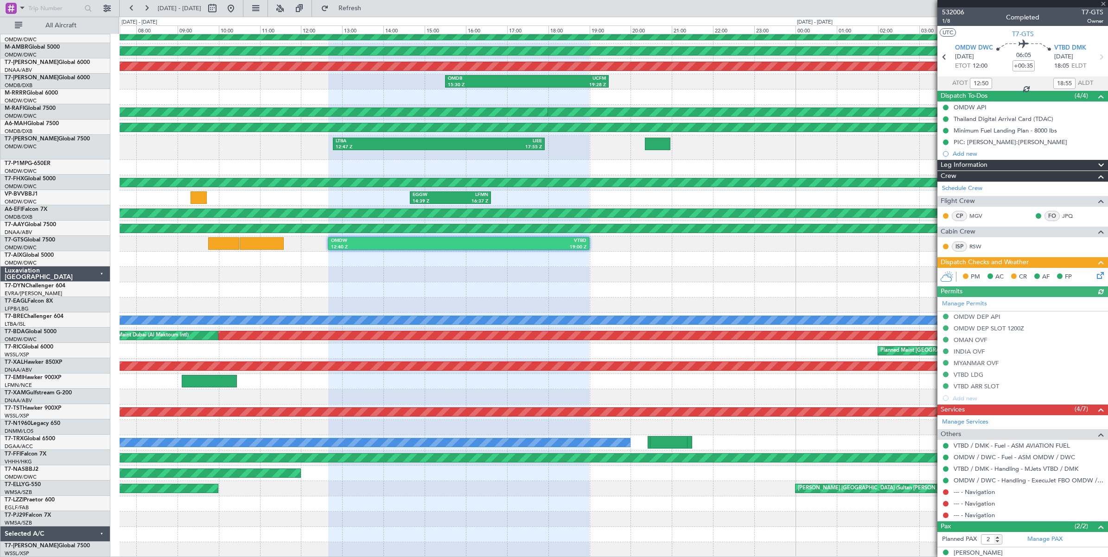
type input "[PERSON_NAME] ([PERSON_NAME])"
type input "6675"
click at [220, 10] on button at bounding box center [212, 8] width 15 height 15
select select "7"
select select "2025"
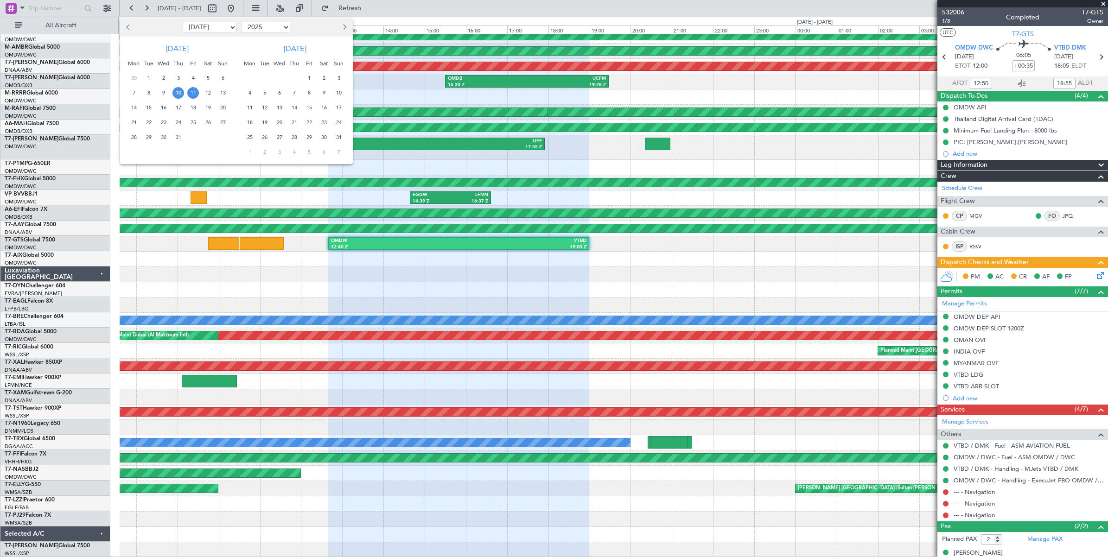
click at [211, 29] on select "Jan Feb Mar Apr May Jun [DATE] Aug Sep Oct Nov Dec" at bounding box center [210, 27] width 54 height 11
select select "8"
click at [183, 22] on select "Jan Feb Mar Apr May Jun [DATE] Aug Sep Oct Nov Dec" at bounding box center [210, 27] width 54 height 11
click at [221, 138] on span "31" at bounding box center [223, 138] width 12 height 12
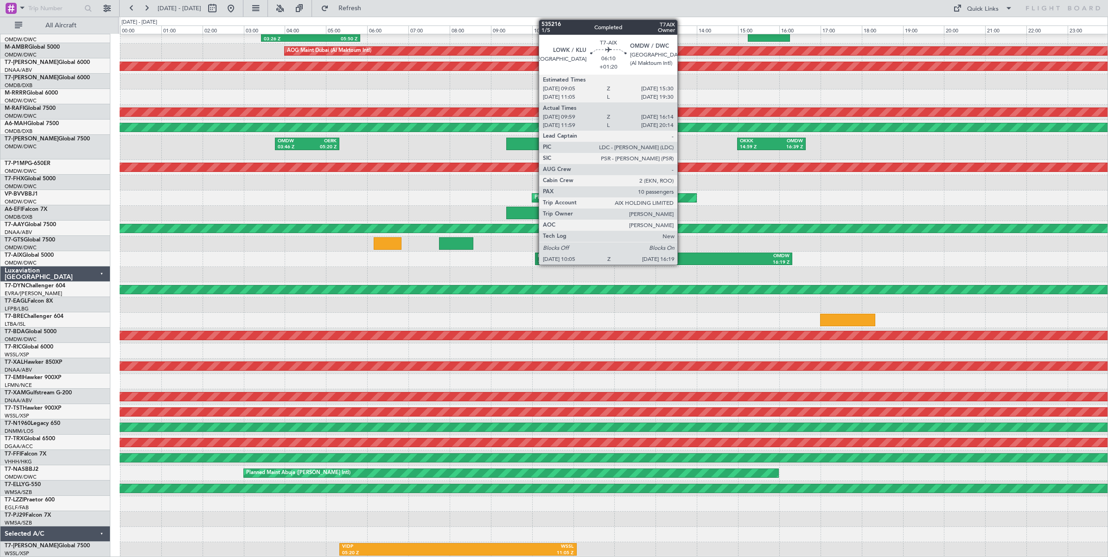
click at [682, 258] on div "OMDW" at bounding box center [726, 256] width 126 height 6
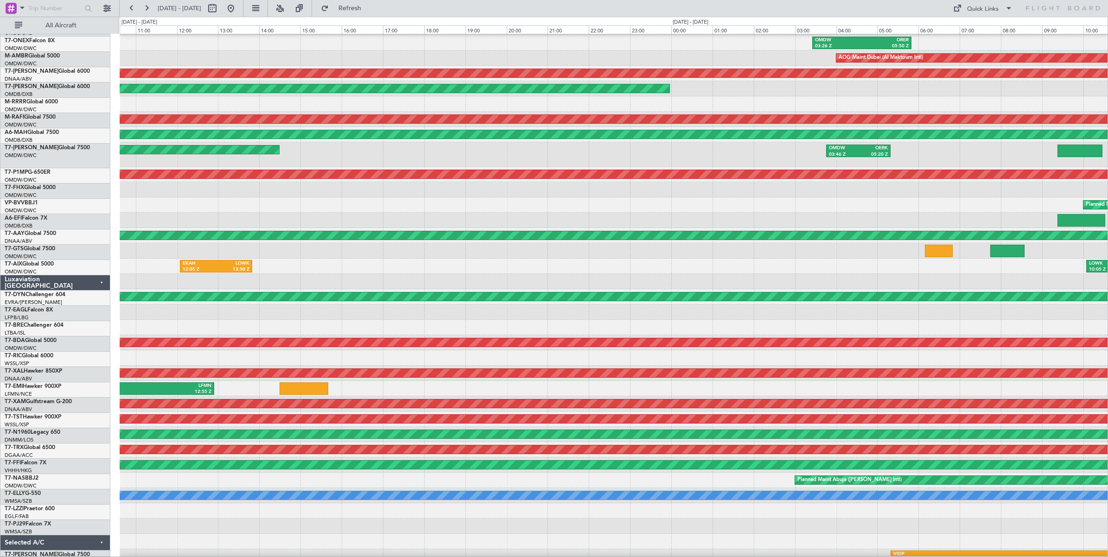
click at [820, 201] on div "Planned Maint Dubai (Al Maktoum Intl) OMDW 02:50 Z LFMN 10:05 Z" at bounding box center [614, 205] width 988 height 15
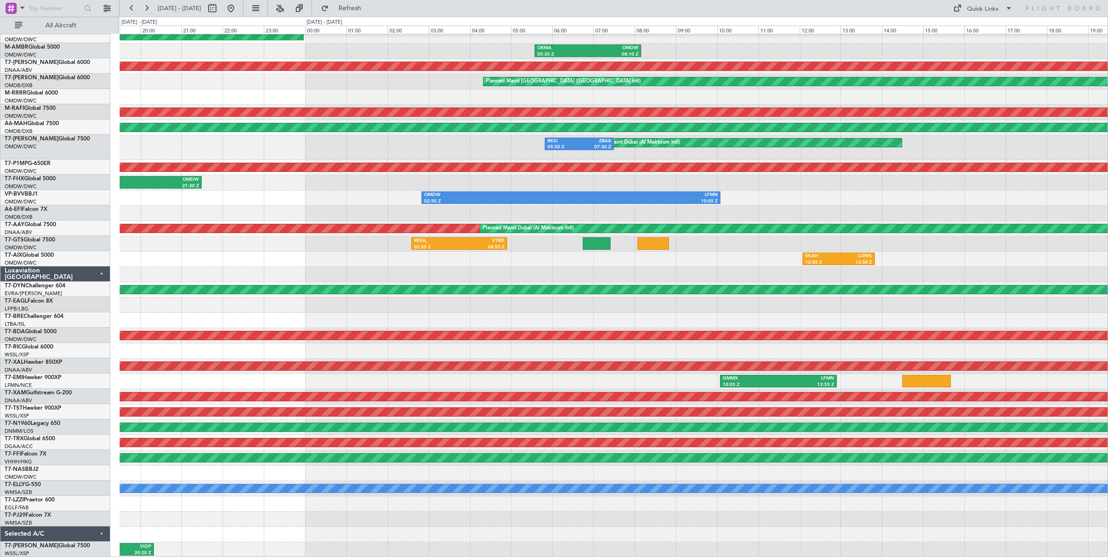
click at [757, 198] on div "OMDW 02:50 Z LFMN 10:05 Z" at bounding box center [614, 198] width 988 height 15
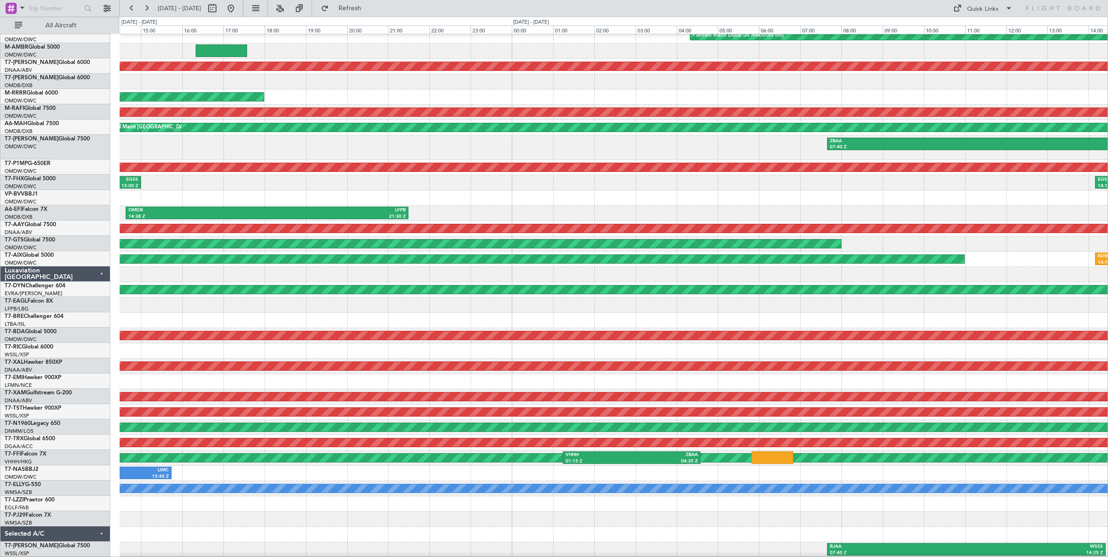
scroll to position [35, 0]
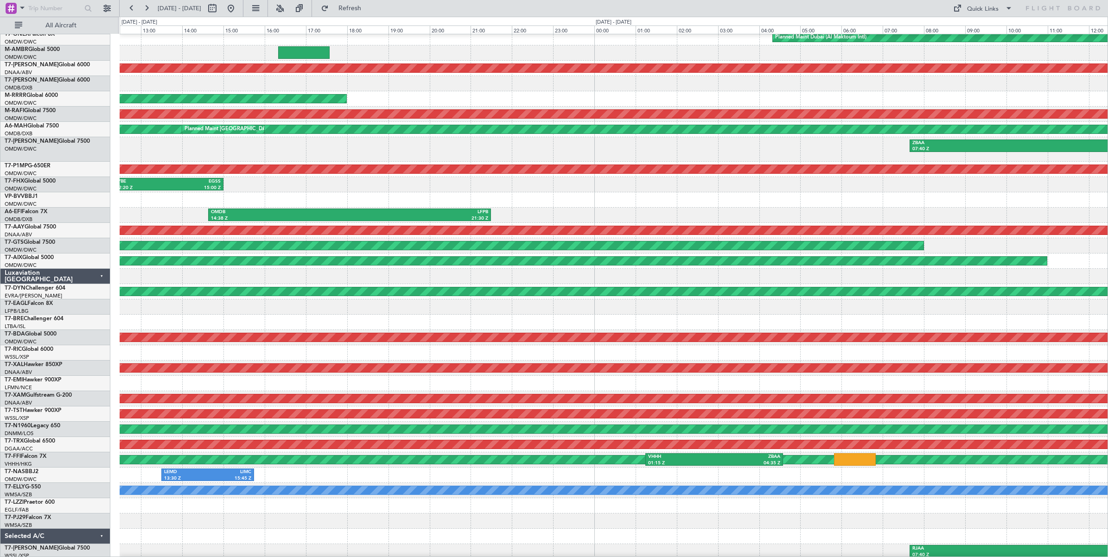
click at [492, 192] on div "Planned Maint Dubai (Al Maktoum Intl)" at bounding box center [614, 199] width 988 height 15
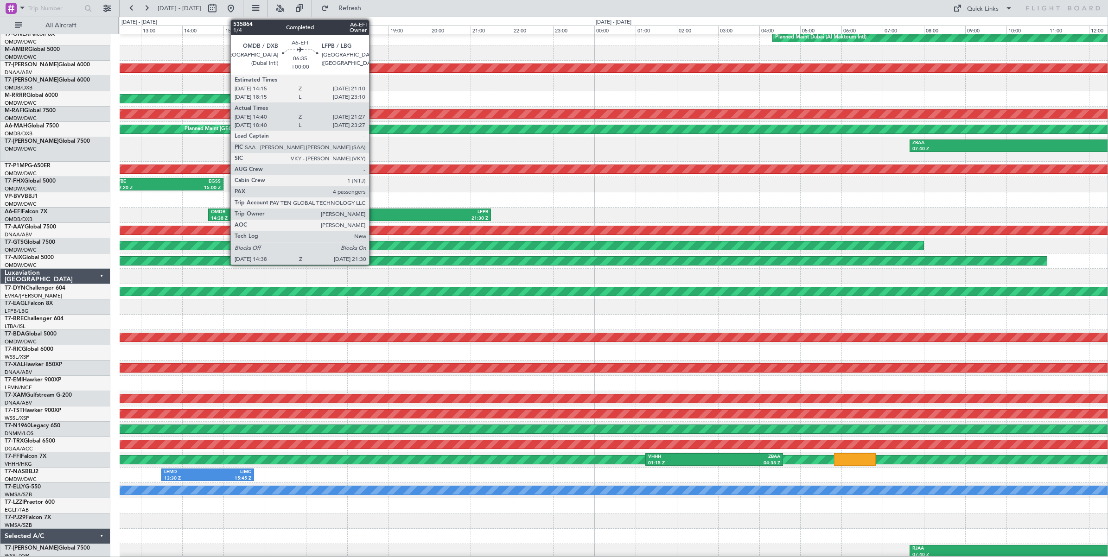
click at [374, 214] on div "LFPB" at bounding box center [419, 212] width 139 height 6
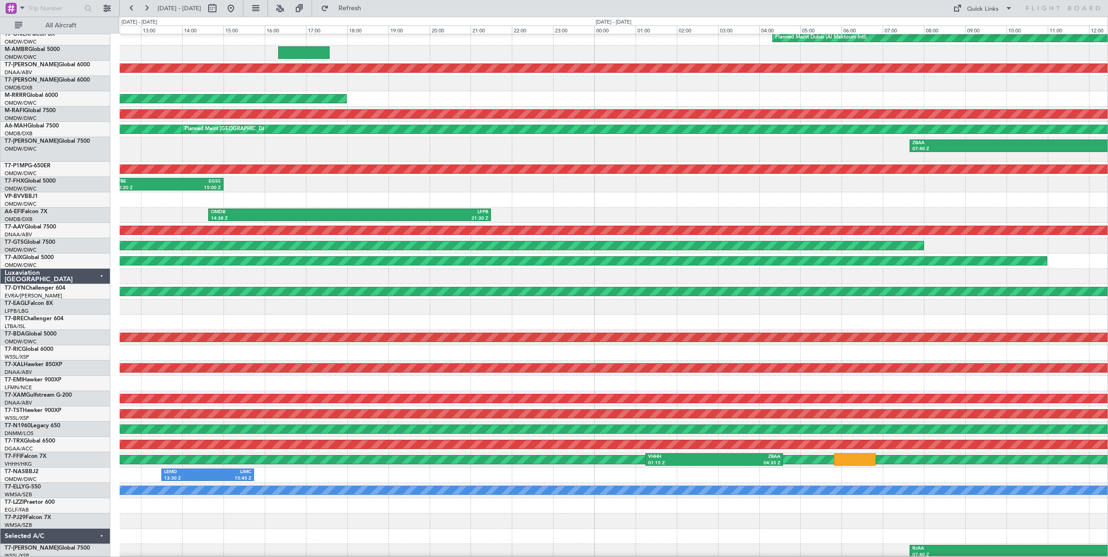
scroll to position [37, 0]
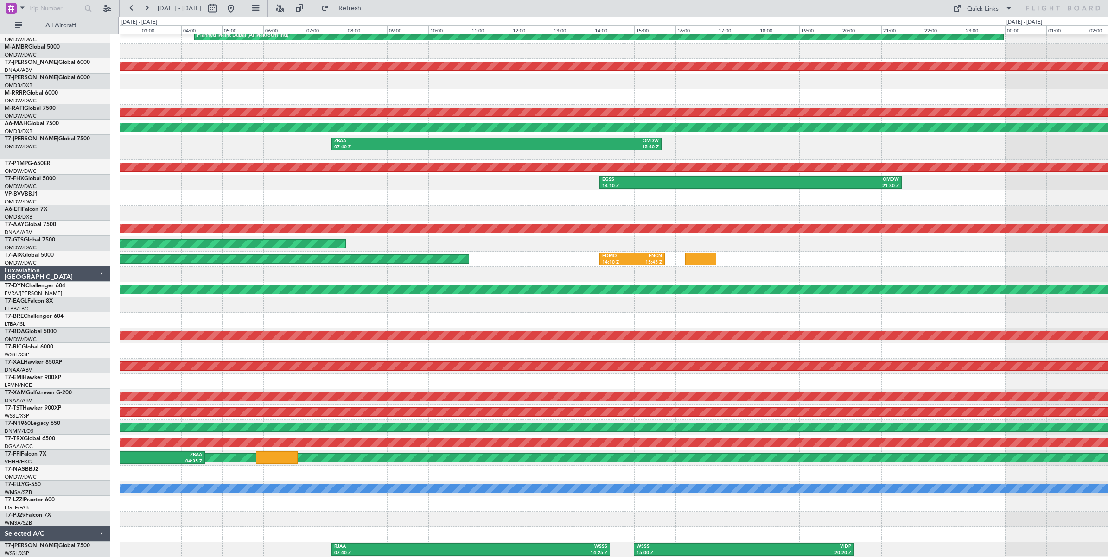
click at [270, 206] on div "OMDB 14:38 Z LFPB 21:30 Z" at bounding box center [614, 213] width 988 height 15
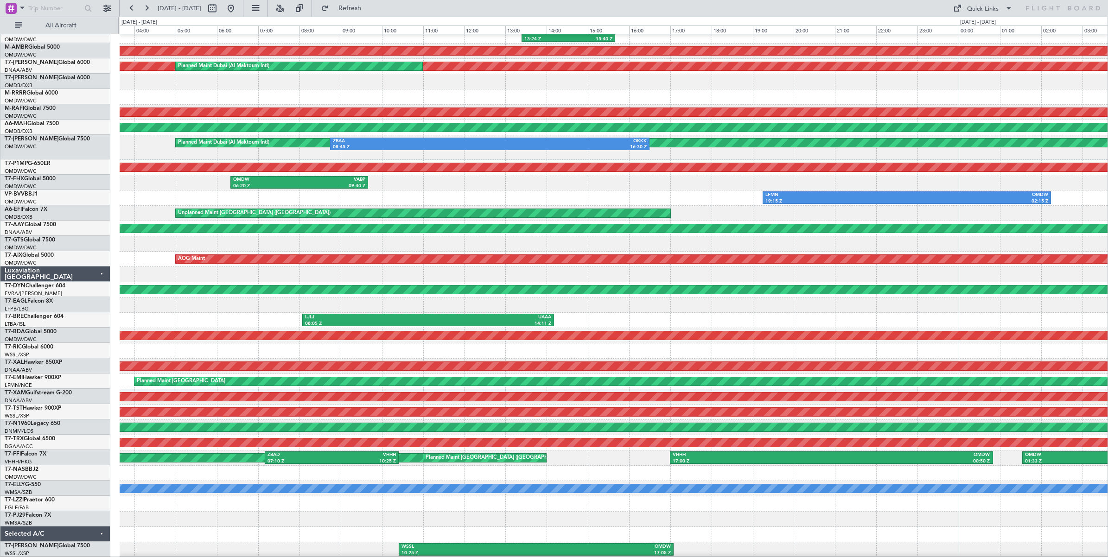
click at [30, 202] on div "No Crew ORBI 13:24 Z OMDW 15:40 Z AOG Maint [GEOGRAPHIC_DATA] (Al Maktoum Intl)…" at bounding box center [554, 287] width 1108 height 541
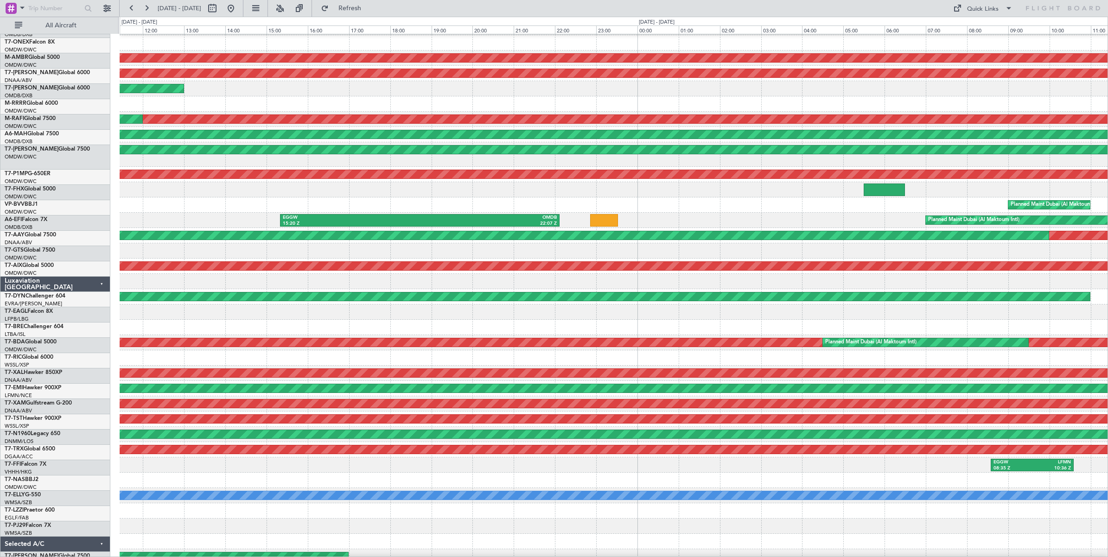
scroll to position [32, 0]
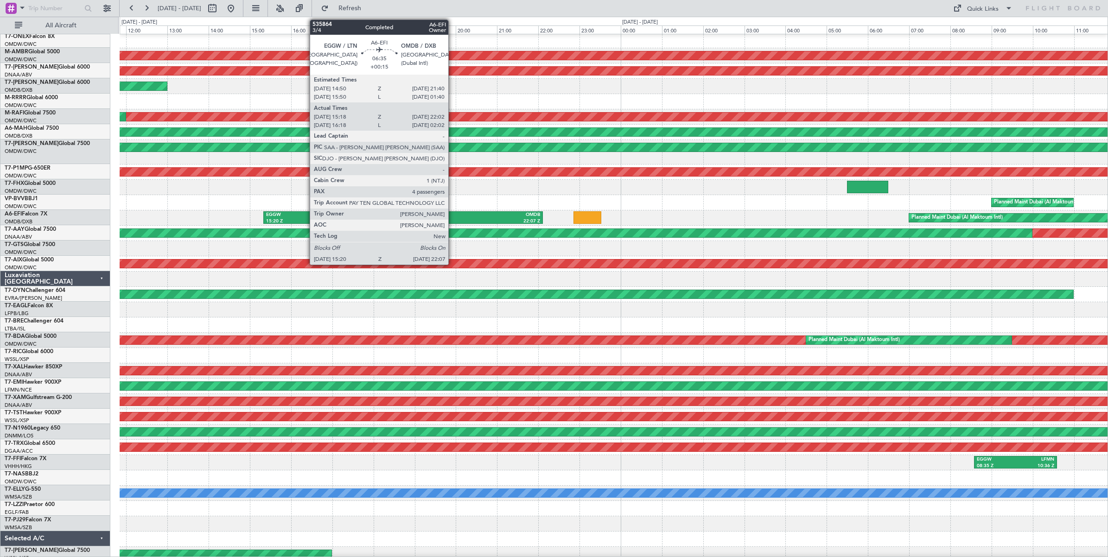
click at [453, 217] on div "OMDB" at bounding box center [471, 215] width 137 height 6
click at [457, 216] on div "OMDB" at bounding box center [471, 215] width 137 height 6
click at [453, 216] on div "OMDB" at bounding box center [471, 215] width 137 height 6
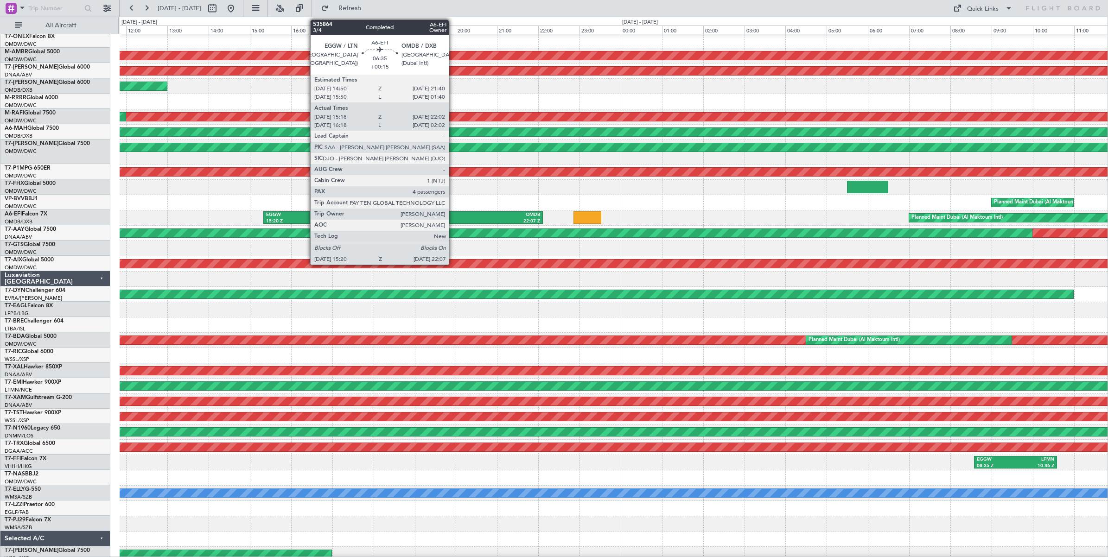
click at [453, 216] on div "OMDB" at bounding box center [471, 215] width 137 height 6
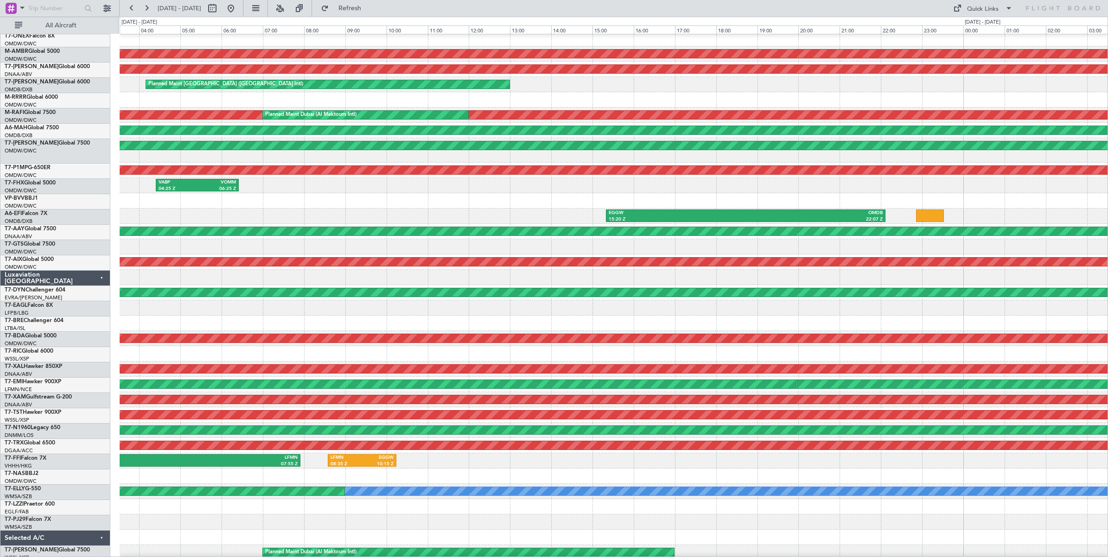
scroll to position [37, 0]
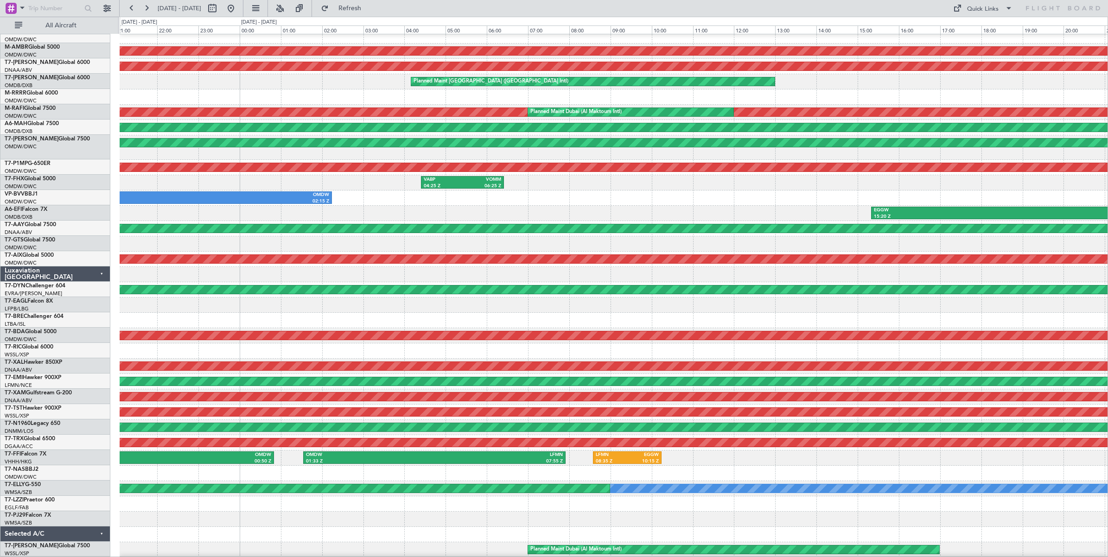
click at [786, 175] on div "ORBI 13:24 Z OMDW 15:40 Z AOG Maint [GEOGRAPHIC_DATA] (Al Maktoum Intl) Unplann…" at bounding box center [614, 278] width 988 height 560
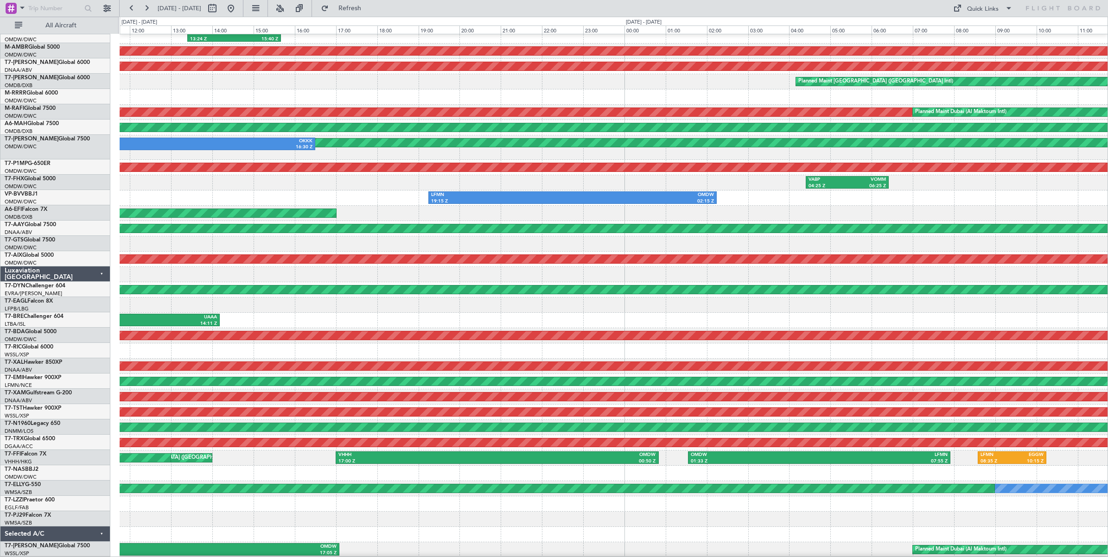
click at [635, 207] on div "Unplanned Maint [GEOGRAPHIC_DATA] ([GEOGRAPHIC_DATA]) EGGW 15:20 Z OMDB 22:07 Z" at bounding box center [614, 213] width 988 height 15
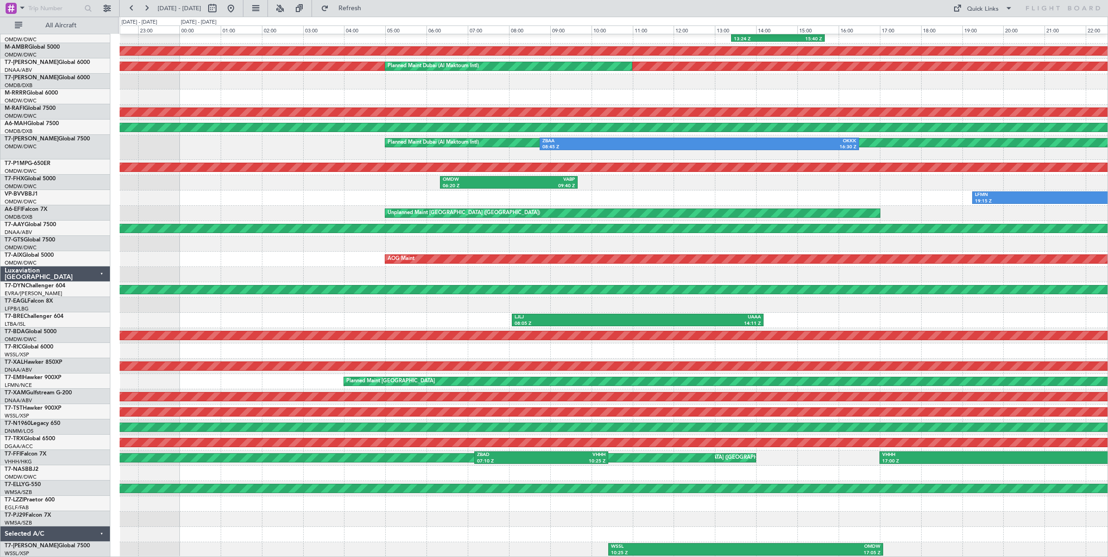
click at [643, 169] on div "No Crew ORBI 13:24 Z OMDW 15:40 Z AOG Maint [GEOGRAPHIC_DATA] (Al Maktoum Intl)…" at bounding box center [614, 278] width 988 height 560
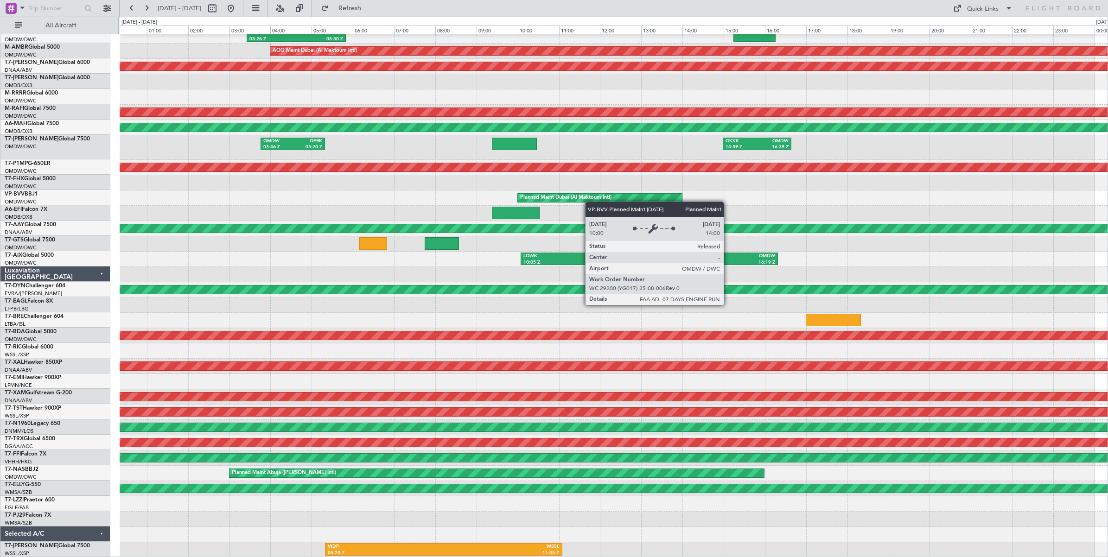
click at [606, 200] on div "No Crew OMDW 03:26 Z ORER 05:50 Z AOG Maint [GEOGRAPHIC_DATA] (Al Maktoum Intl)…" at bounding box center [614, 278] width 988 height 560
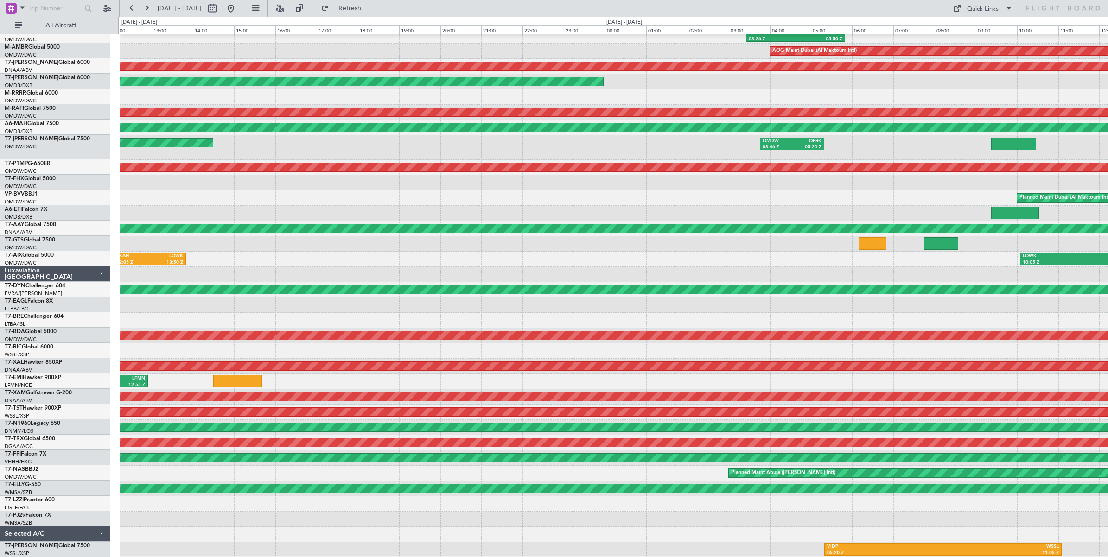
click at [861, 206] on div at bounding box center [614, 213] width 988 height 15
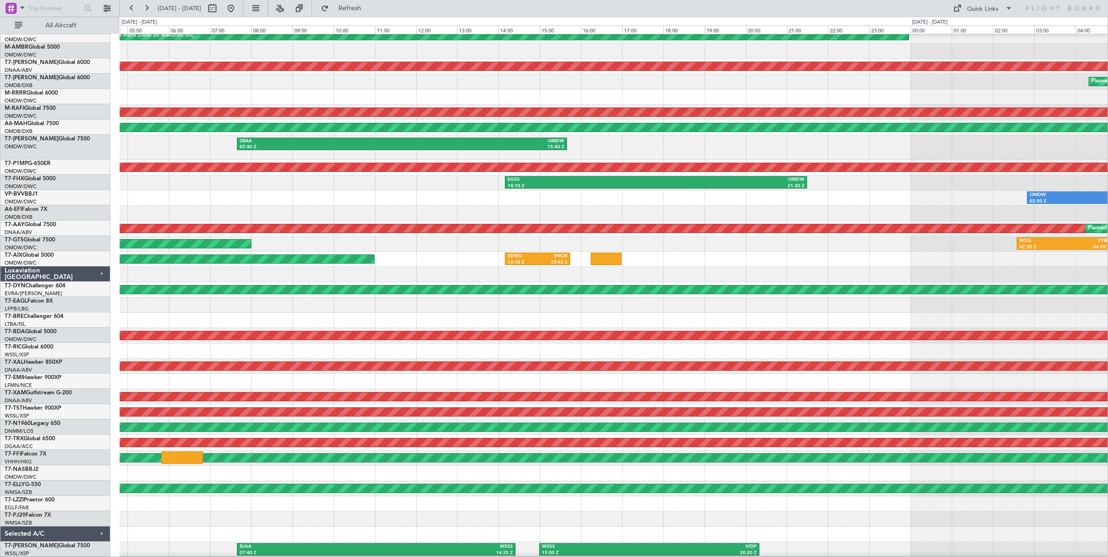
click at [830, 210] on div at bounding box center [614, 213] width 988 height 15
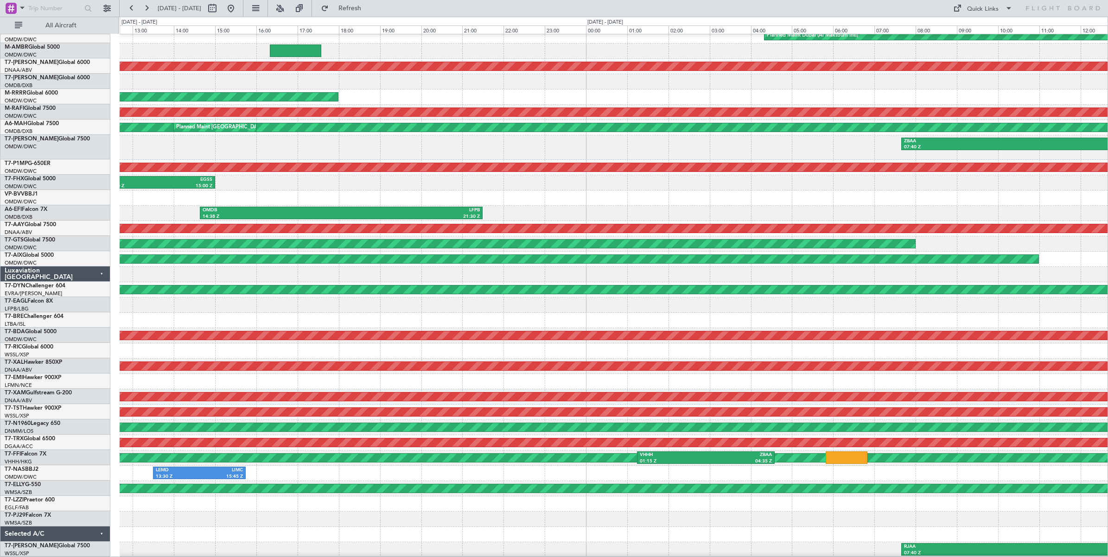
click at [868, 203] on div "No Crew Planned Maint [GEOGRAPHIC_DATA] (Al Maktoum Intl) Unplanned Maint [GEOG…" at bounding box center [614, 278] width 988 height 560
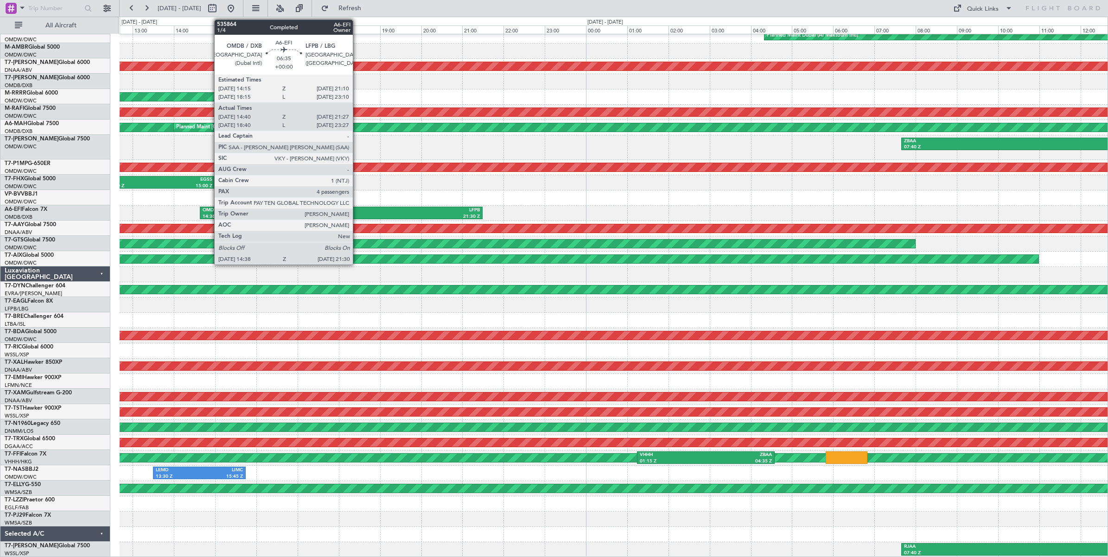
click at [357, 212] on div "LFPB" at bounding box center [410, 210] width 139 height 6
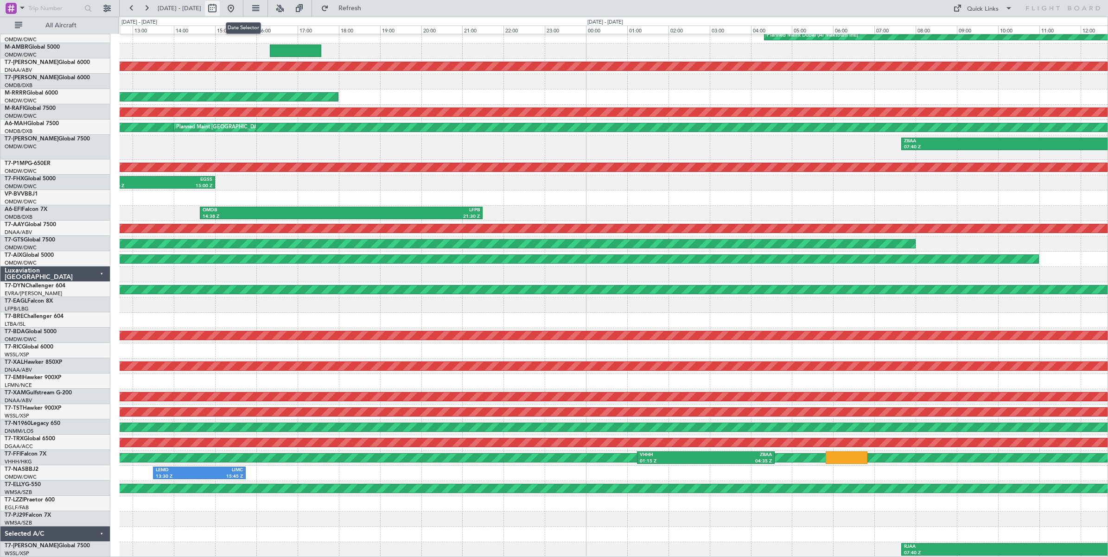
click at [220, 10] on button at bounding box center [212, 8] width 15 height 15
select select "8"
select select "2025"
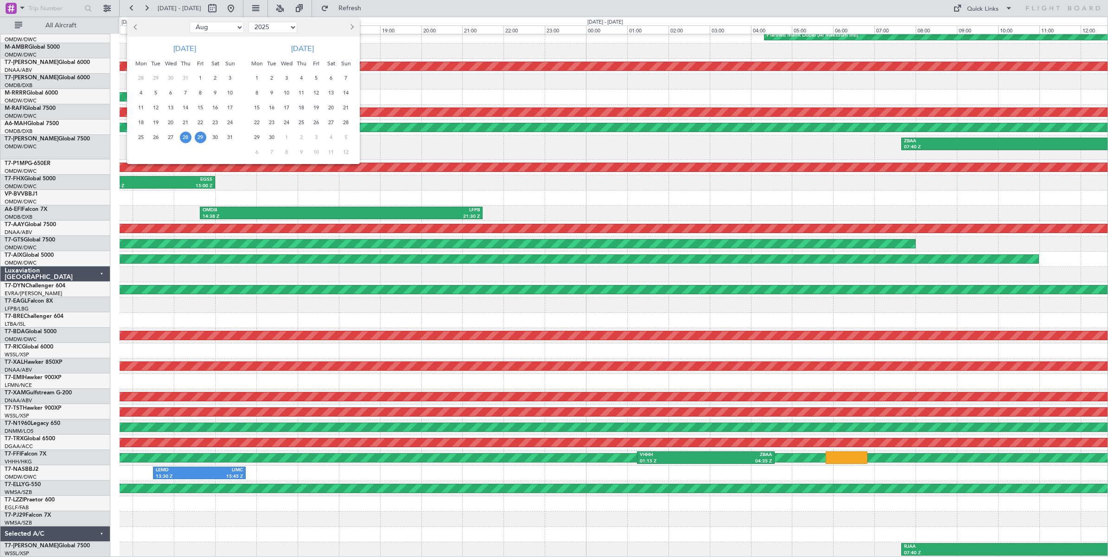
click at [221, 28] on select "Jan Feb Mar Apr May Jun [DATE] Aug Sep Oct Nov Dec" at bounding box center [217, 27] width 54 height 11
select select "9"
click at [190, 22] on select "Jan Feb Mar Apr May Jun [DATE] Aug Sep Oct Nov Dec" at bounding box center [217, 27] width 54 height 11
click at [154, 77] on span "2" at bounding box center [156, 78] width 12 height 12
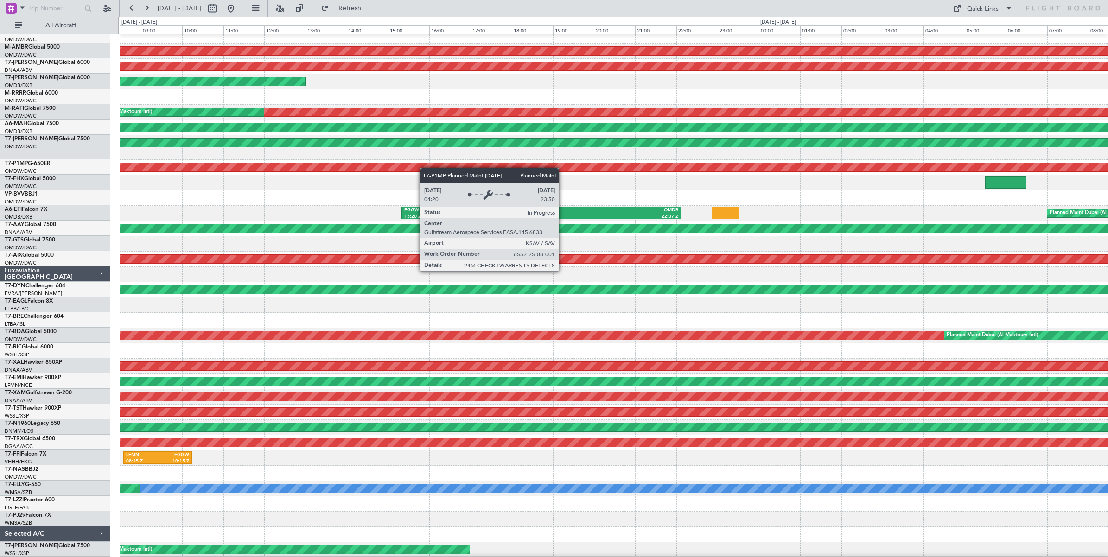
click at [351, 167] on div "AOG Maint Dubai (Al Maktoum Intl) Unplanned Maint [GEOGRAPHIC_DATA] (Al Maktoum…" at bounding box center [614, 278] width 988 height 560
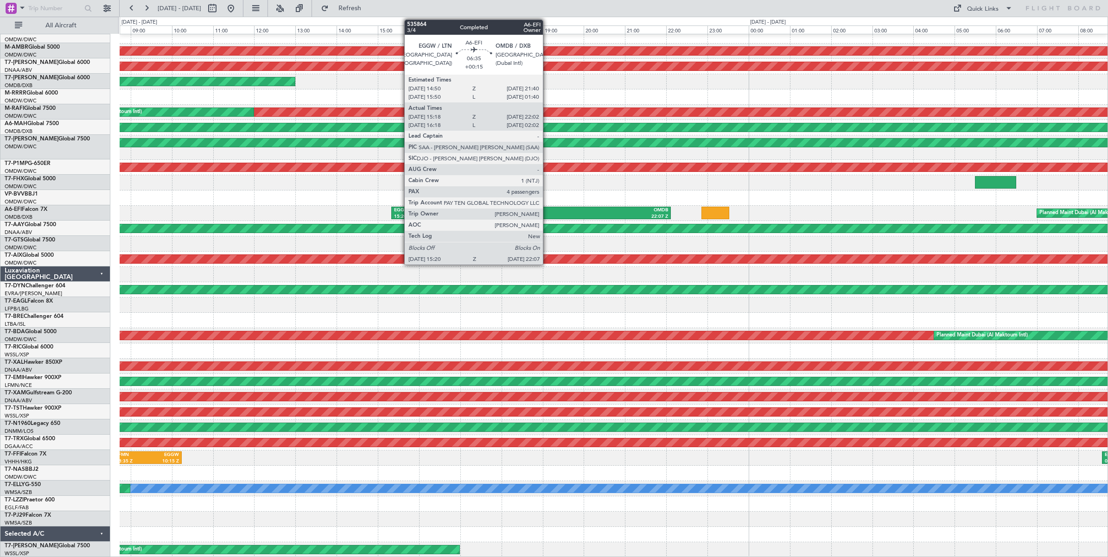
click at [548, 214] on div "22:07 Z" at bounding box center [599, 217] width 137 height 6
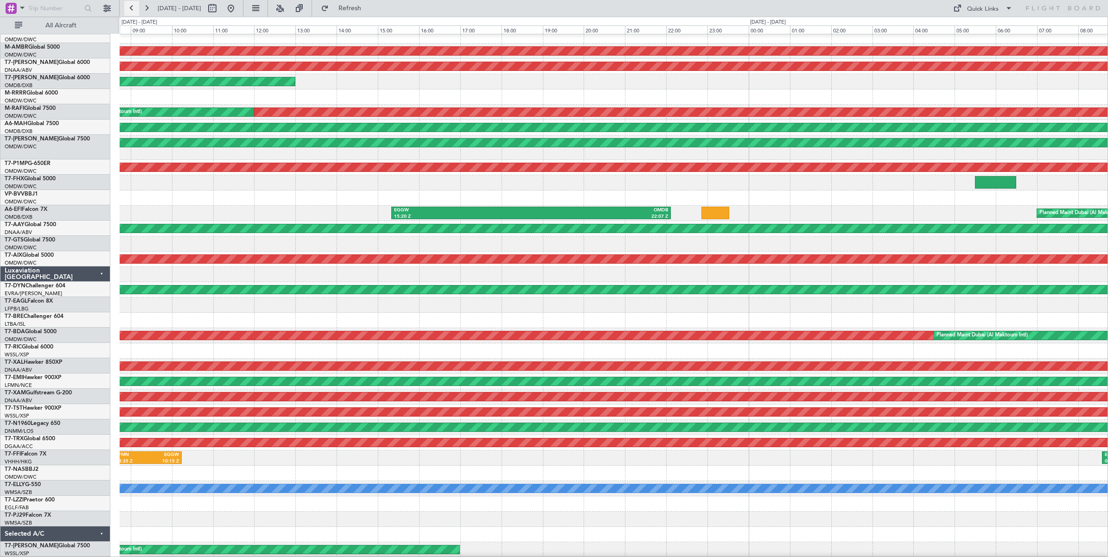
click at [133, 7] on button at bounding box center [131, 8] width 15 height 15
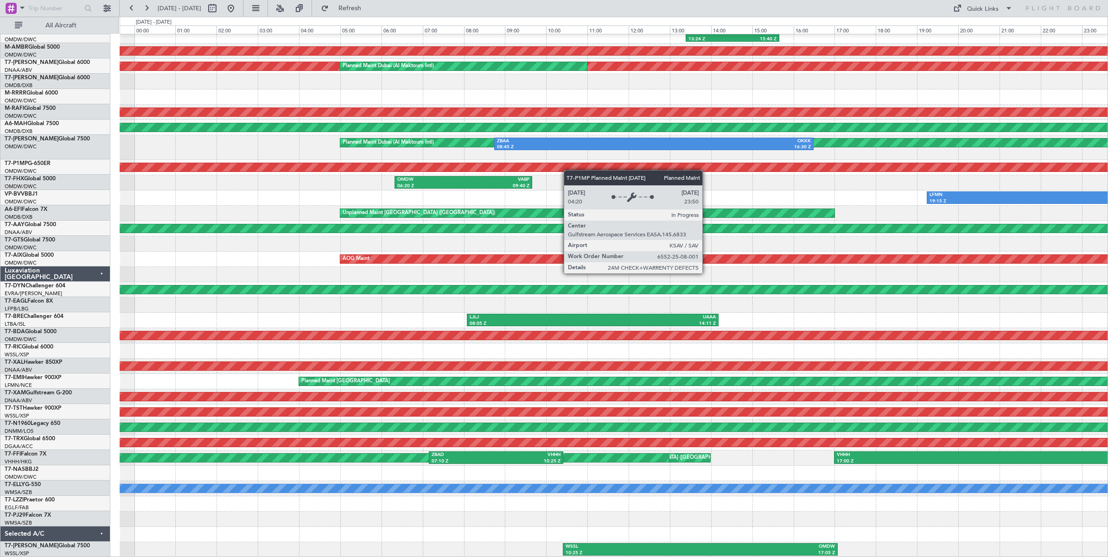
click at [572, 170] on div "No Crew ORBI 13:24 Z OMDW 15:40 Z AOG Maint [GEOGRAPHIC_DATA] (Al Maktoum Intl)…" at bounding box center [614, 278] width 988 height 560
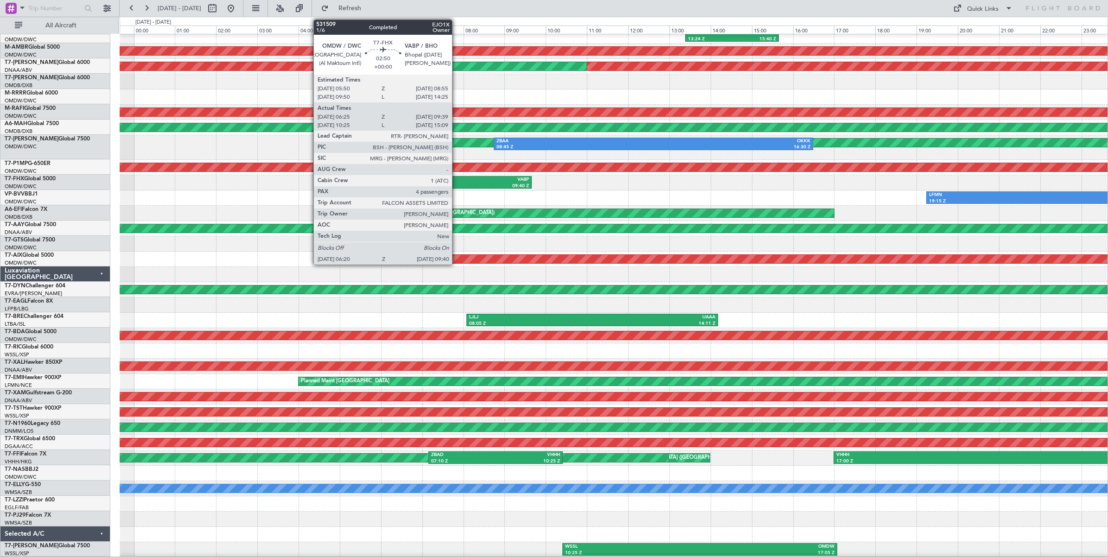
click at [457, 183] on div "06:20 Z" at bounding box center [430, 186] width 66 height 6
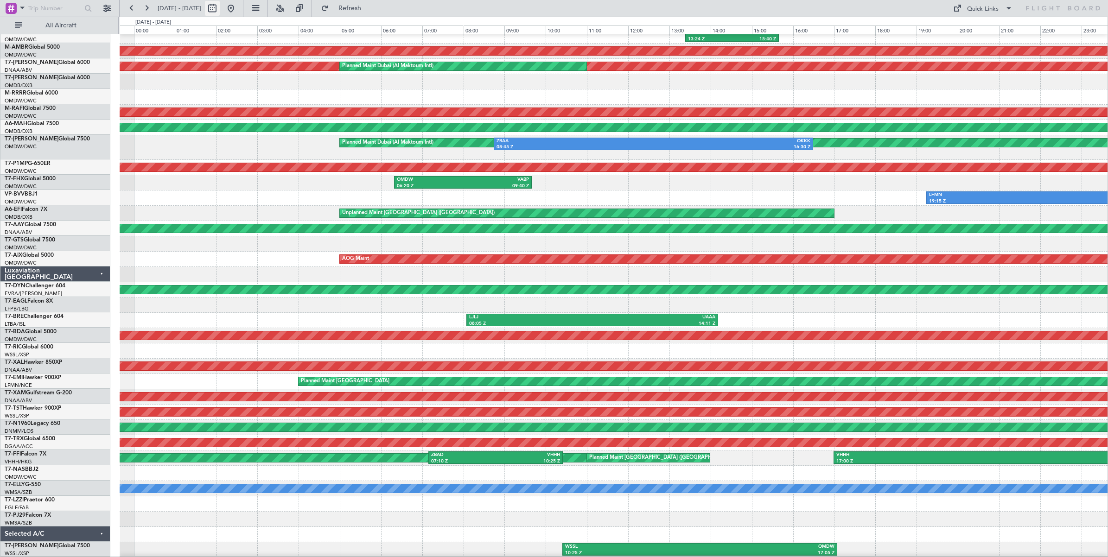
click at [220, 8] on button at bounding box center [212, 8] width 15 height 15
select select "8"
select select "2025"
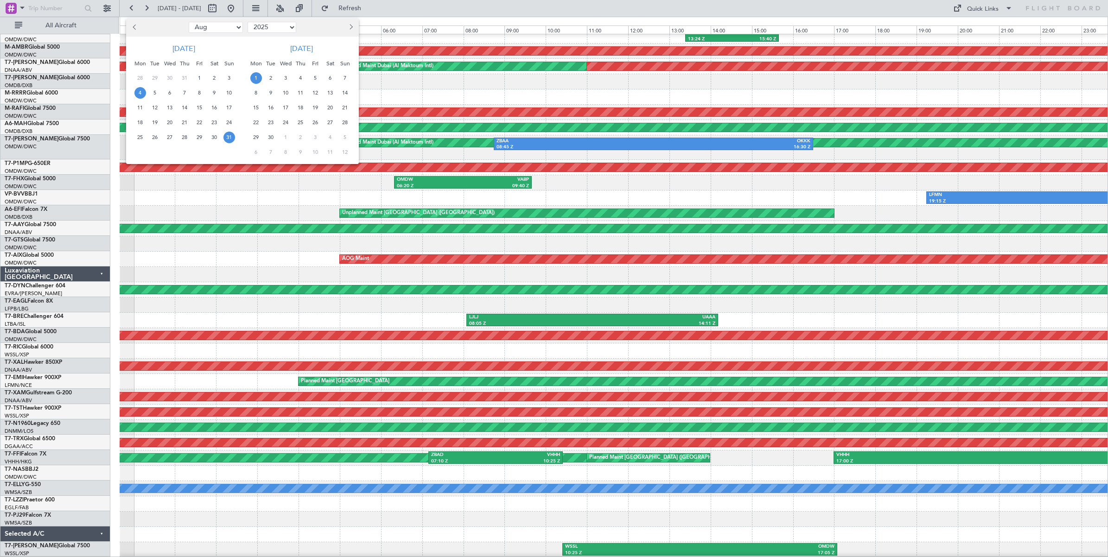
click at [140, 93] on span "4" at bounding box center [140, 93] width 12 height 12
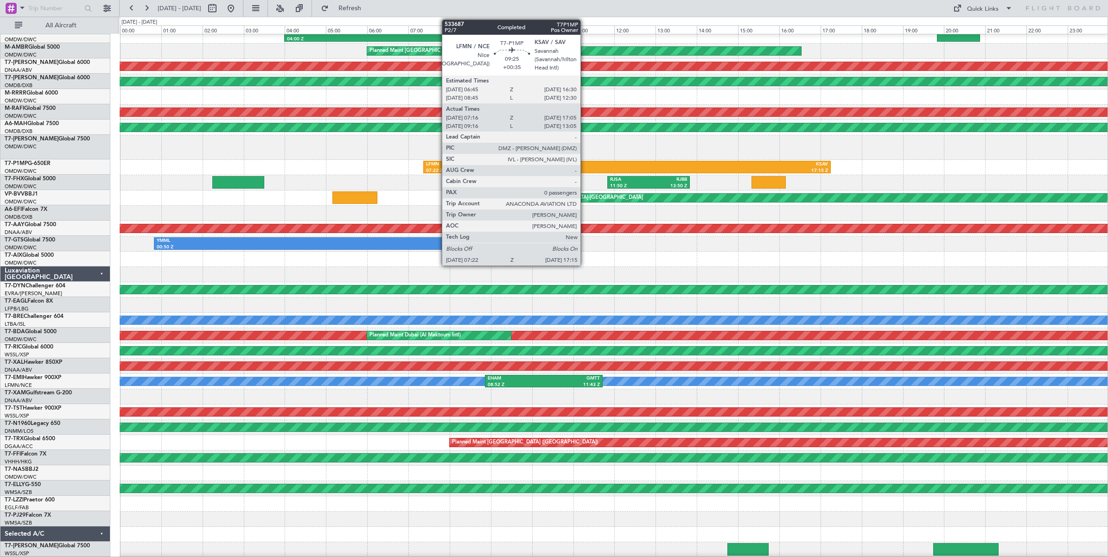
click at [585, 166] on div "LFMN" at bounding box center [526, 164] width 201 height 6
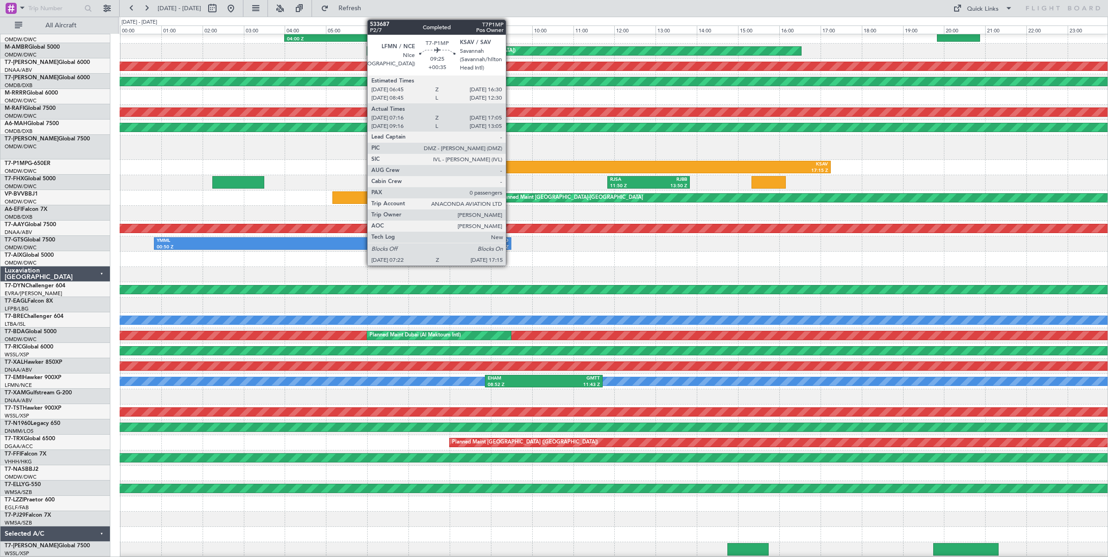
click at [510, 165] on div "LFMN" at bounding box center [526, 164] width 201 height 6
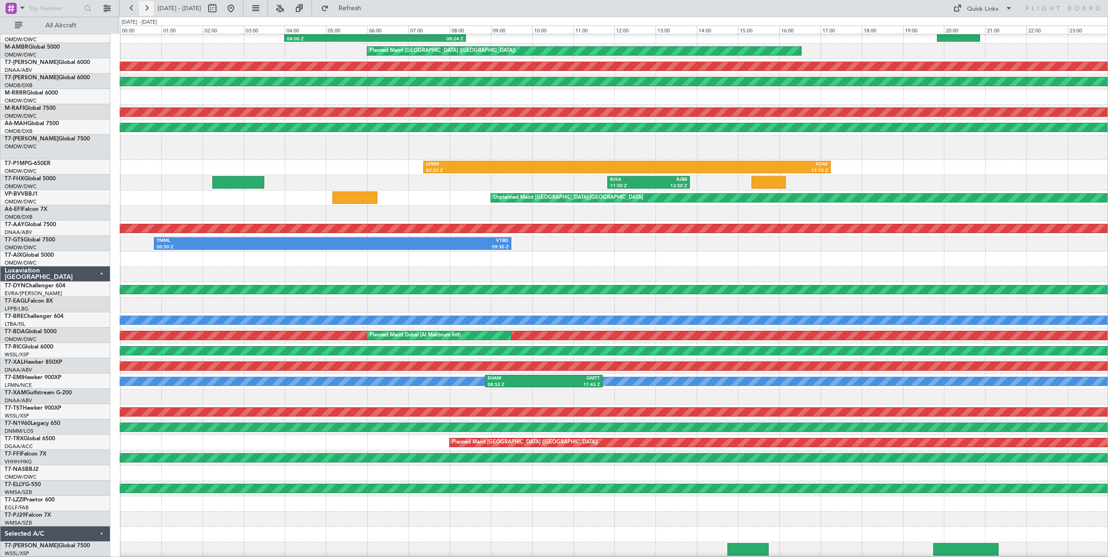
click at [147, 9] on button at bounding box center [146, 8] width 15 height 15
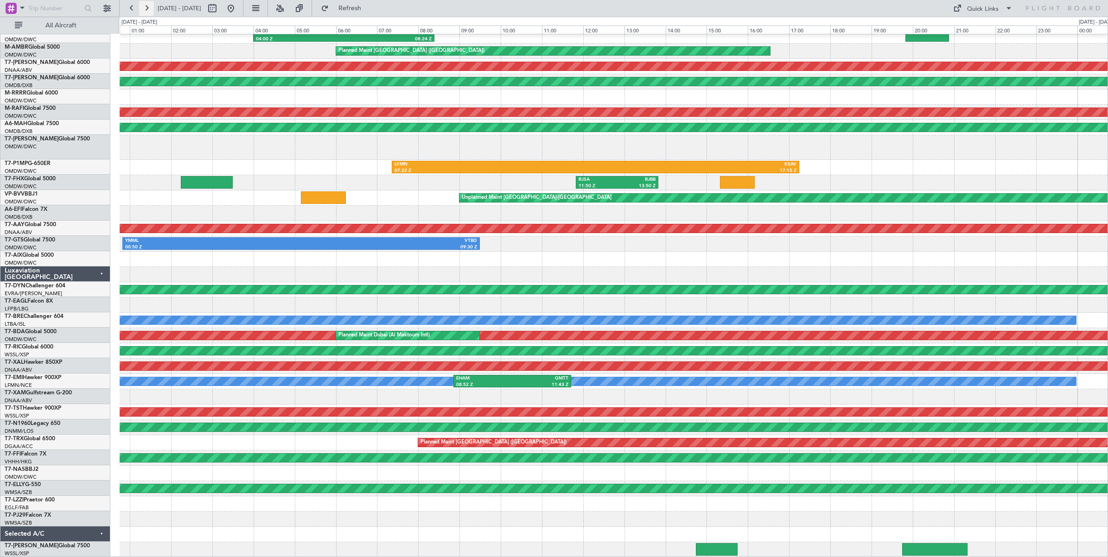
click at [147, 9] on button at bounding box center [146, 8] width 15 height 15
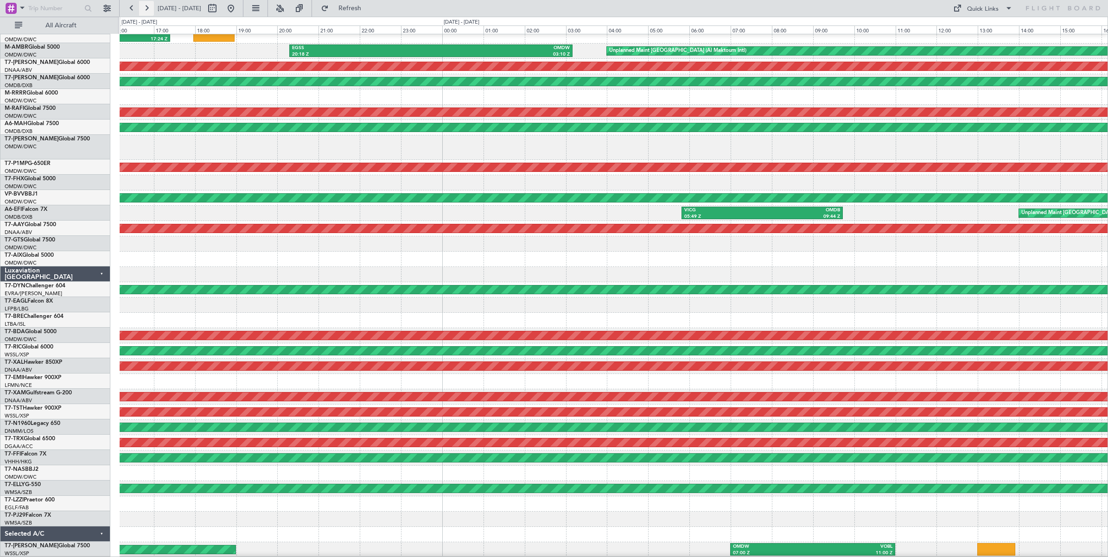
click at [147, 9] on button at bounding box center [146, 8] width 15 height 15
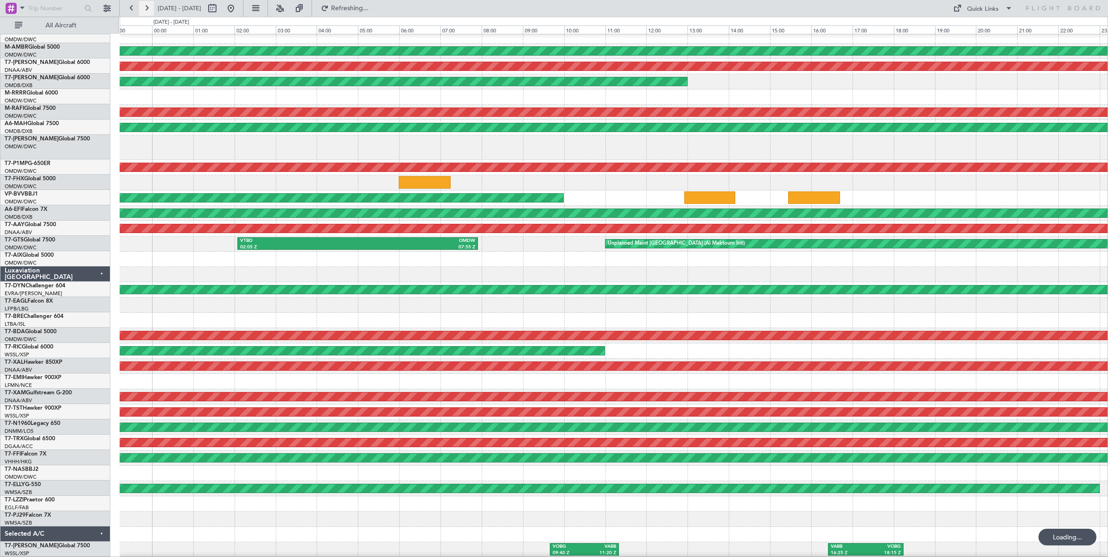
click at [147, 9] on button at bounding box center [146, 8] width 15 height 15
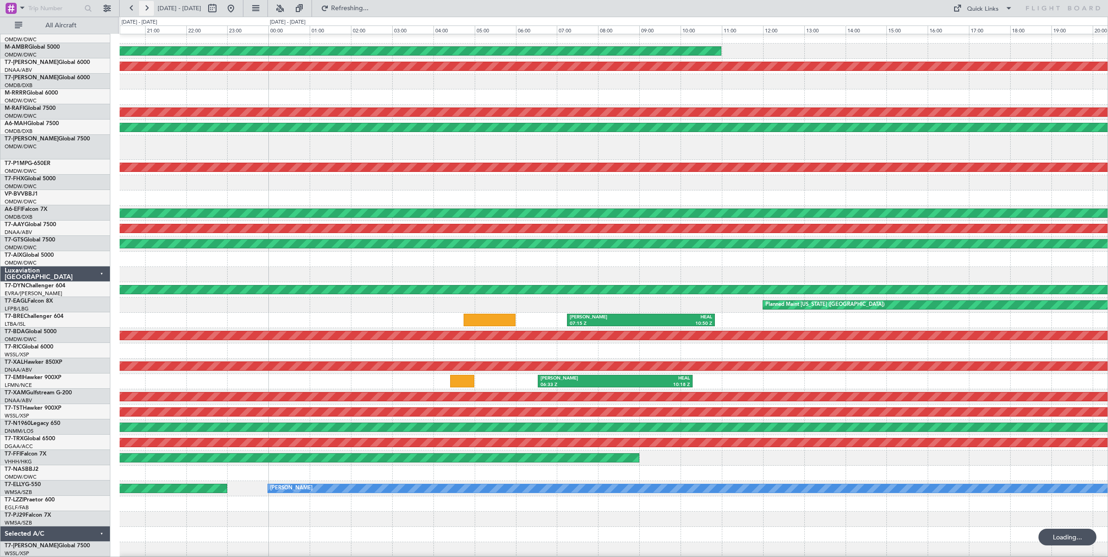
click at [147, 9] on button at bounding box center [146, 8] width 15 height 15
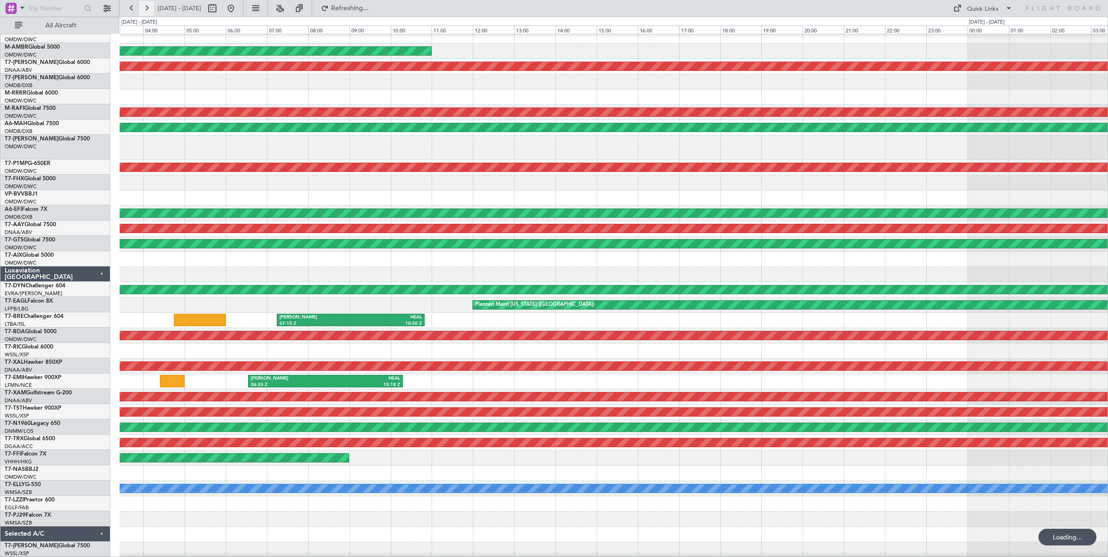
click at [147, 9] on button at bounding box center [146, 8] width 15 height 15
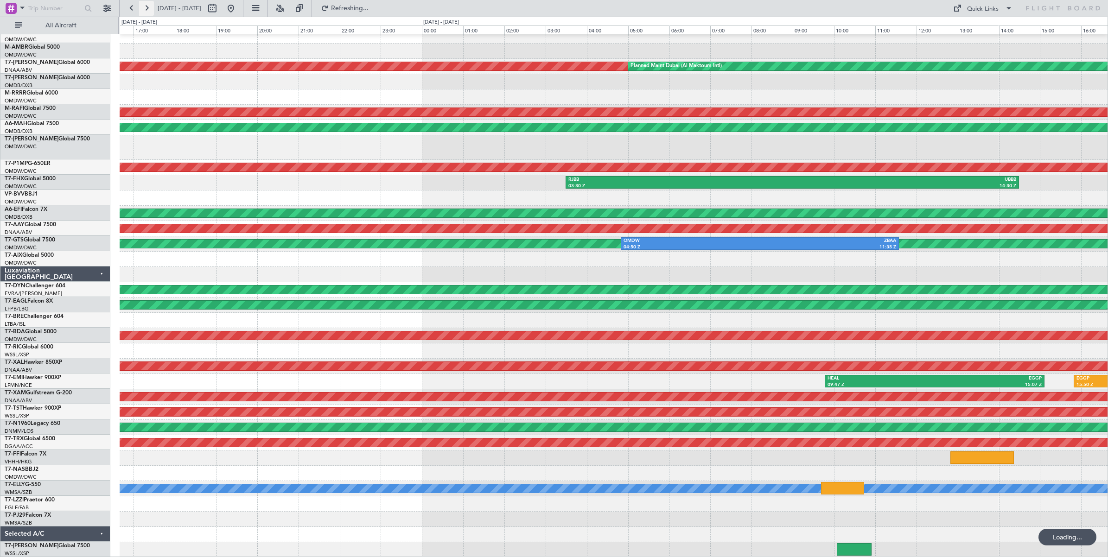
click at [147, 9] on button at bounding box center [146, 8] width 15 height 15
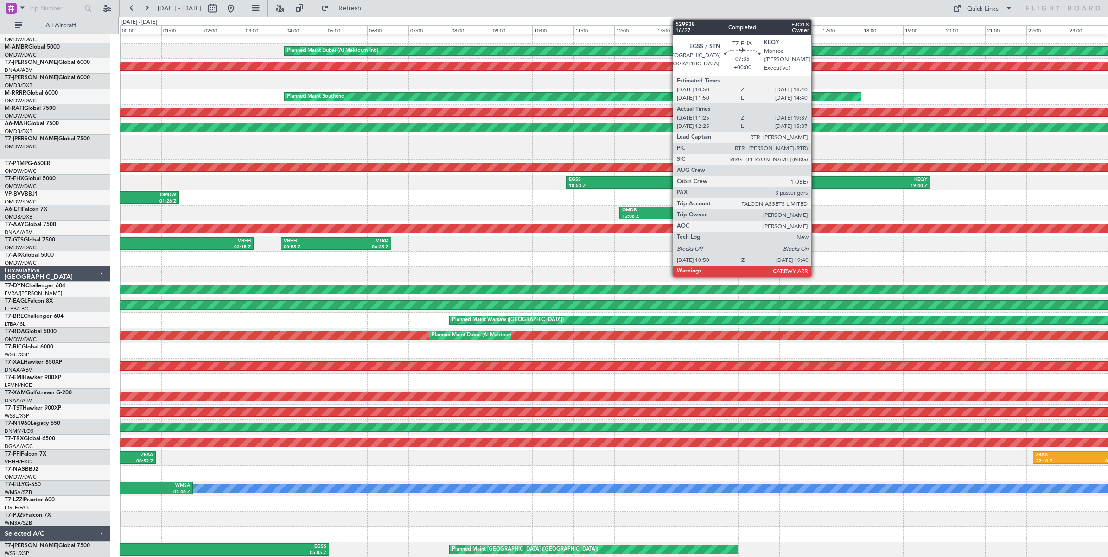
click at [816, 184] on div "19:40 Z" at bounding box center [837, 186] width 179 height 6
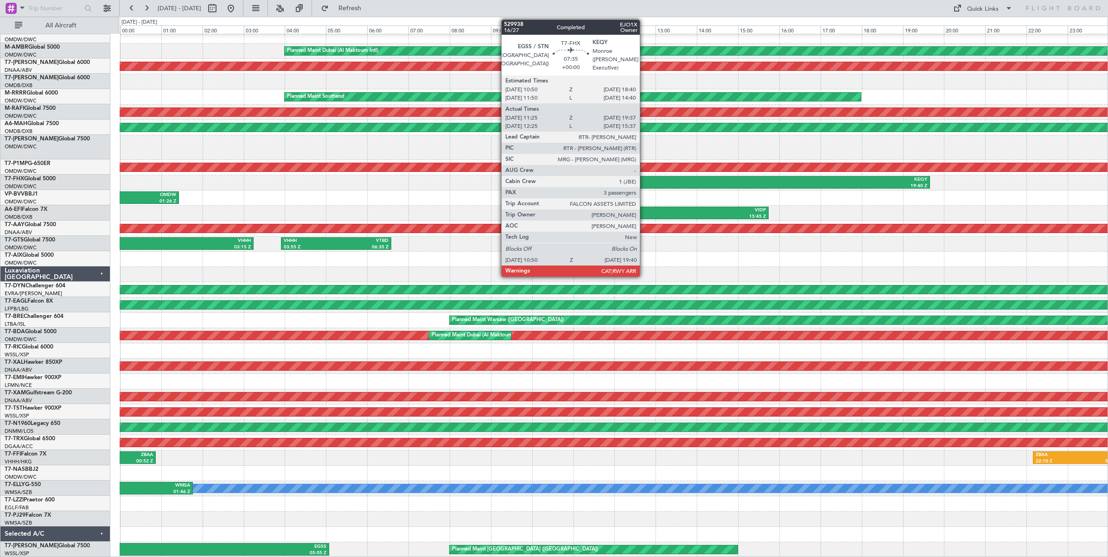
click at [644, 182] on div "EGSS" at bounding box center [658, 180] width 179 height 6
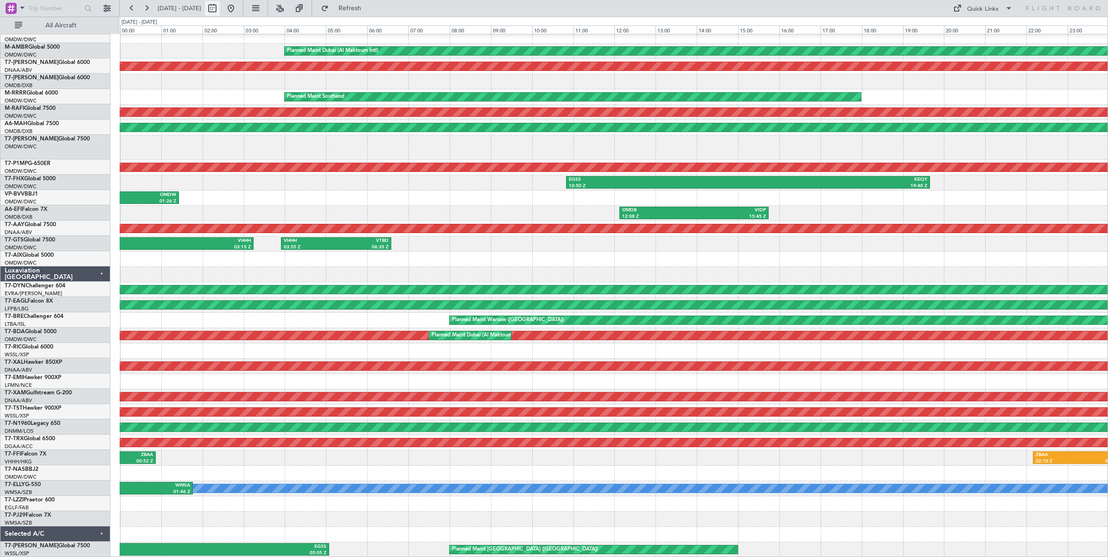
click at [220, 12] on button at bounding box center [212, 8] width 15 height 15
select select "8"
select select "2025"
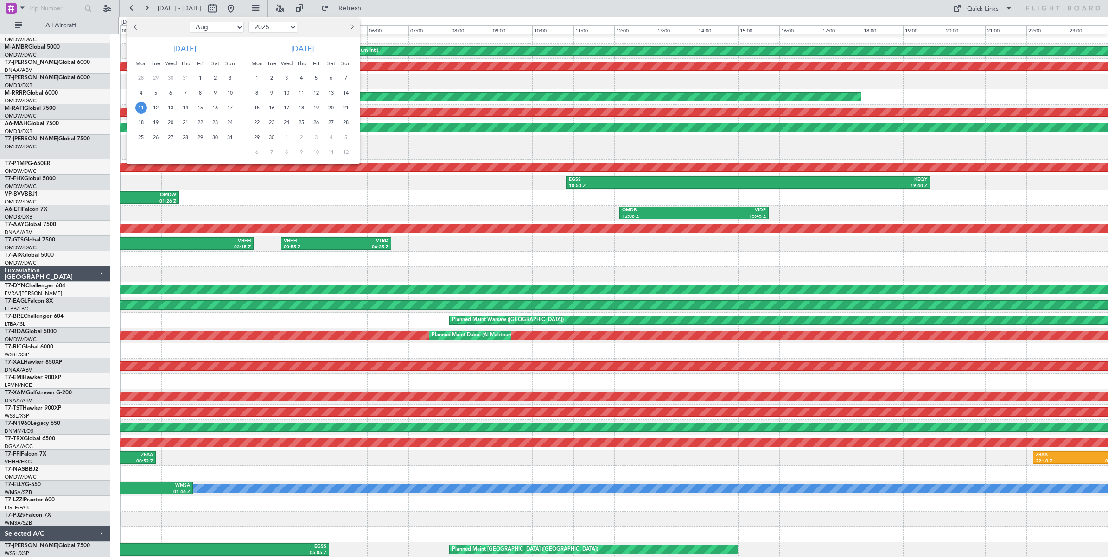
click at [215, 122] on span "23" at bounding box center [216, 123] width 12 height 12
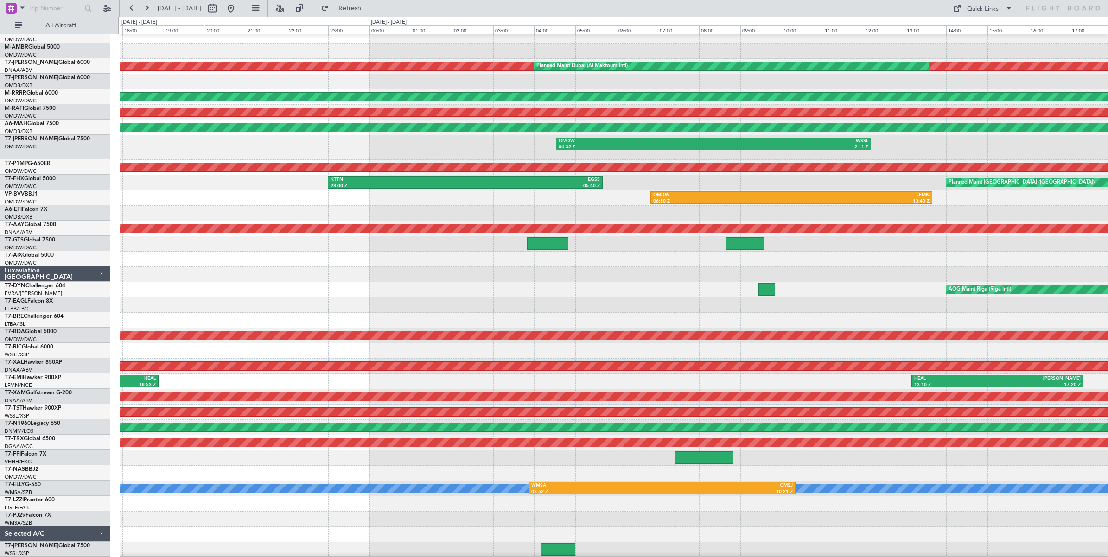
click at [467, 203] on div "Planned Maint Dubai (Al Maktoum Intl) ORER 09:54 Z LIRA 14:18 Z Planned Maint […" at bounding box center [614, 278] width 988 height 560
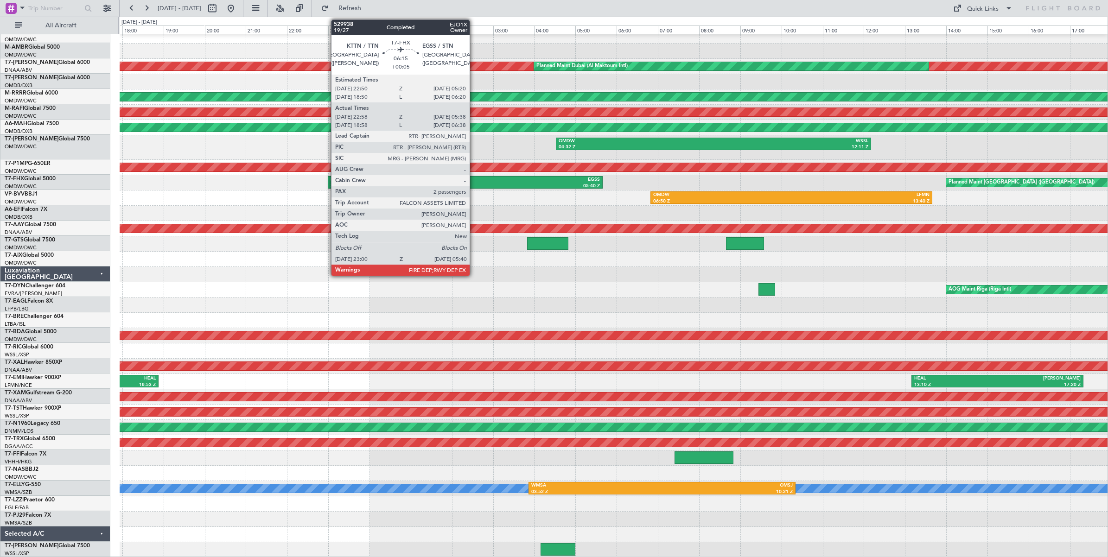
click at [474, 183] on div "05:40 Z" at bounding box center [533, 186] width 134 height 6
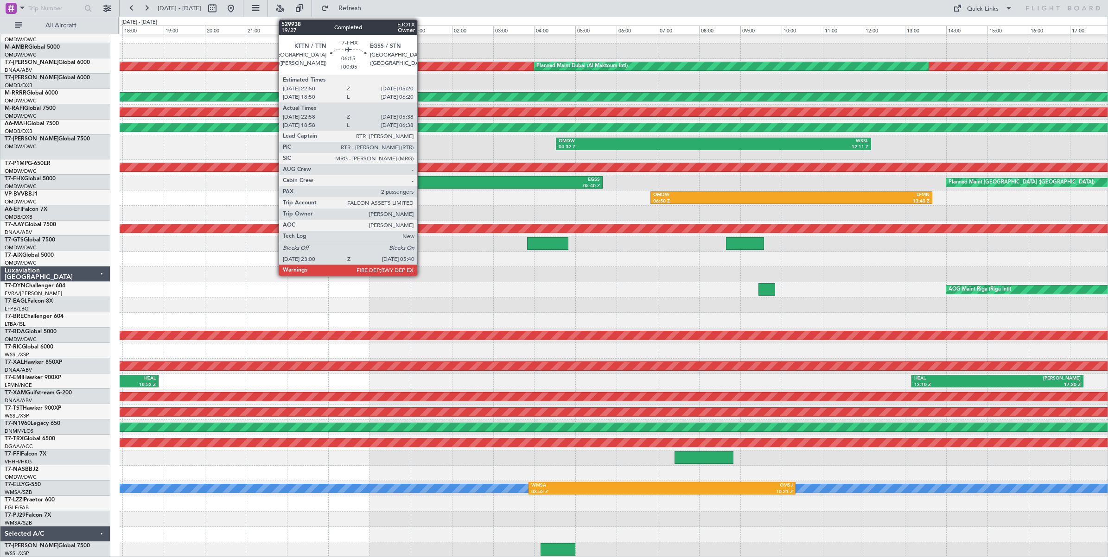
click at [422, 185] on div "23:00 Z" at bounding box center [398, 186] width 134 height 6
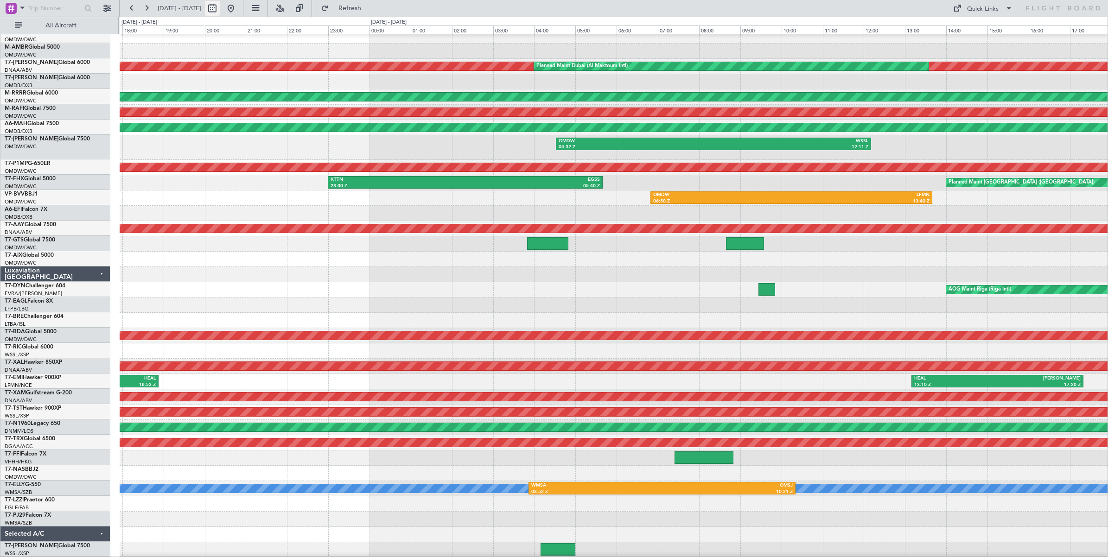
click at [220, 9] on button at bounding box center [212, 8] width 15 height 15
select select "8"
select select "2025"
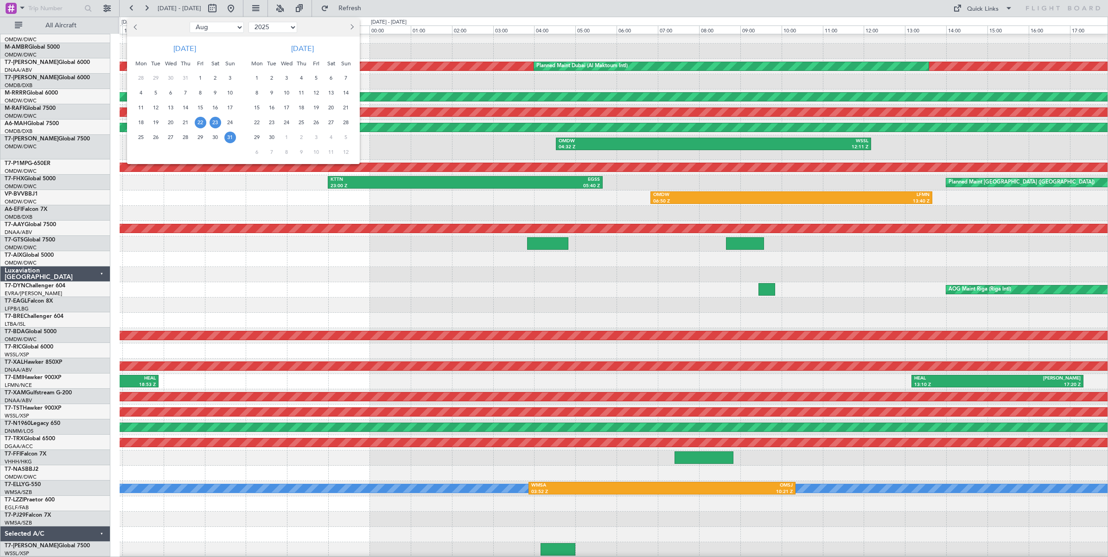
click at [230, 138] on span "31" at bounding box center [230, 138] width 12 height 12
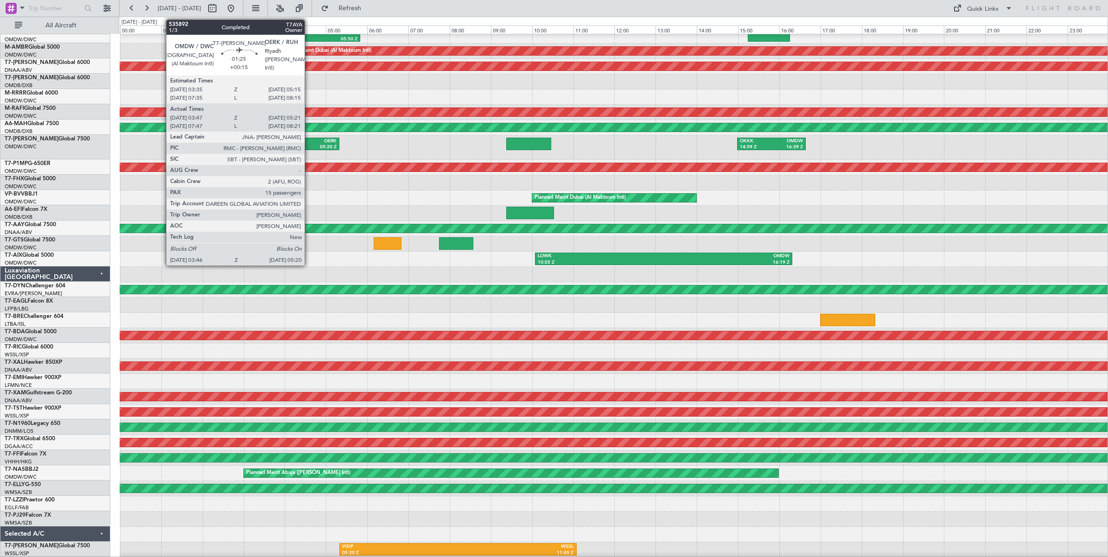
click at [309, 142] on div "OERK" at bounding box center [322, 141] width 30 height 6
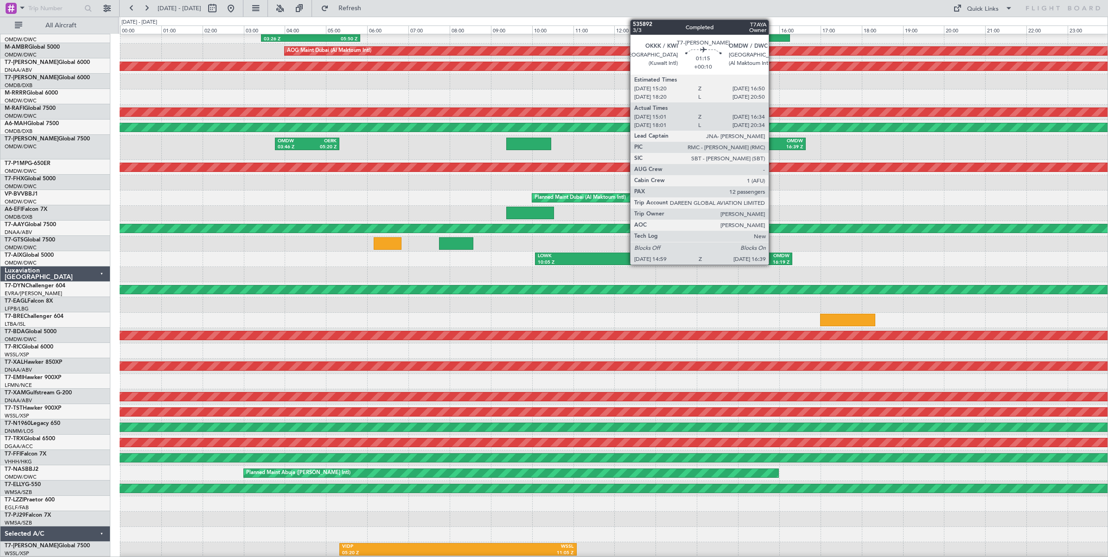
click at [773, 144] on div "16:39 Z" at bounding box center [788, 147] width 32 height 6
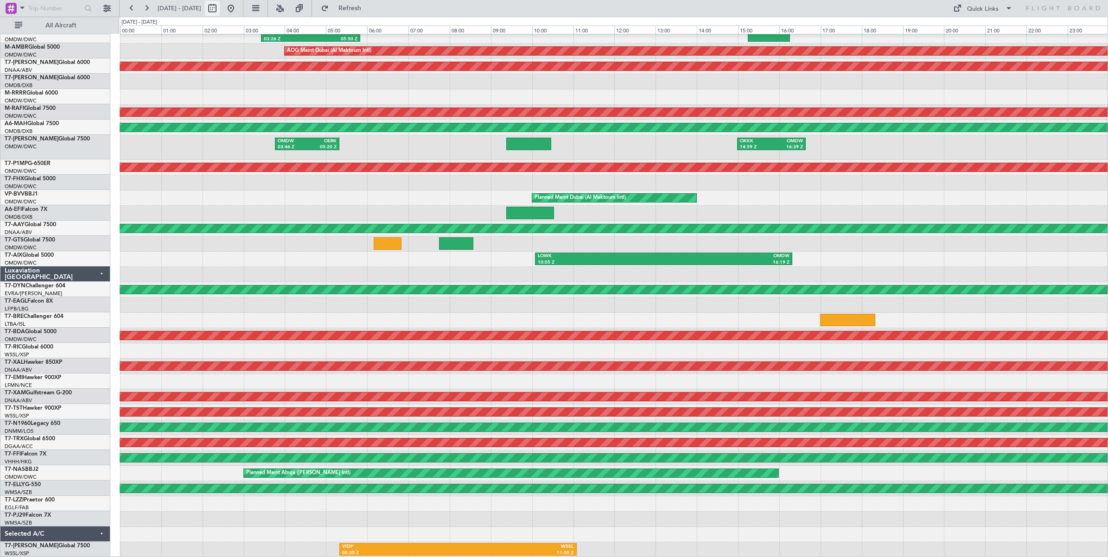
click at [220, 9] on button at bounding box center [212, 8] width 15 height 15
select select "8"
select select "2025"
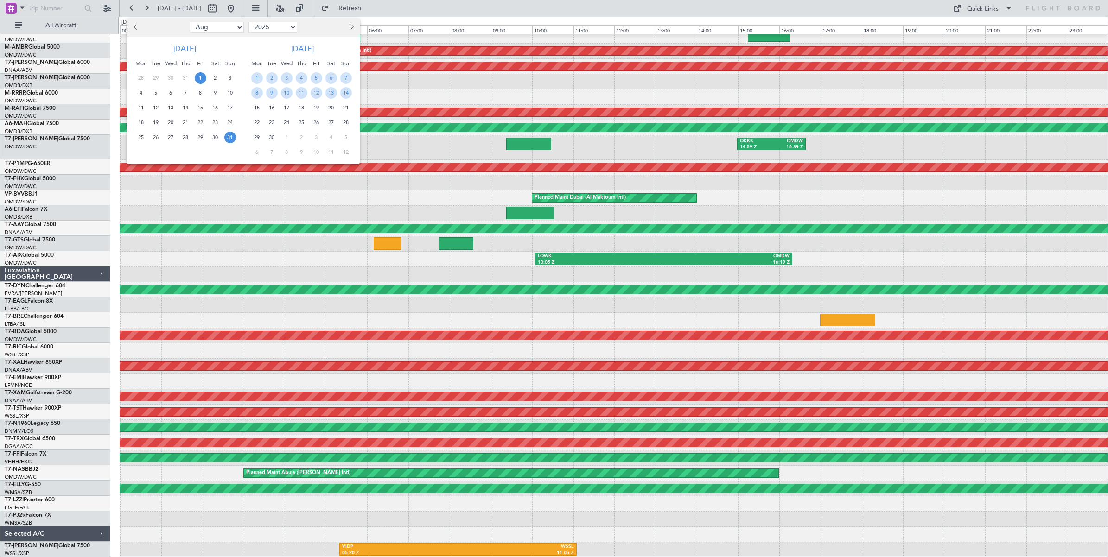
click at [200, 79] on span "1" at bounding box center [201, 78] width 12 height 12
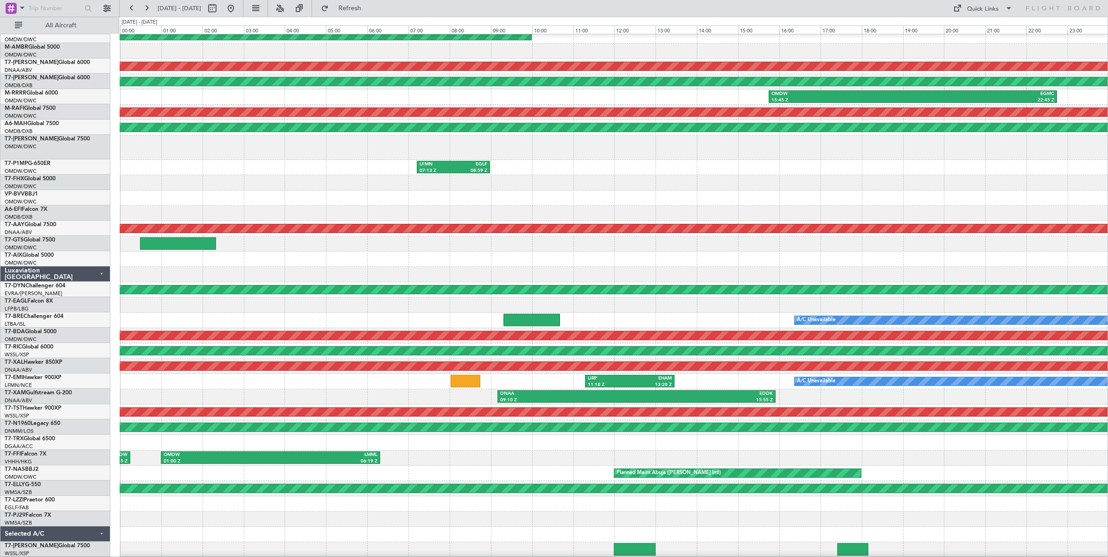
scroll to position [0, 0]
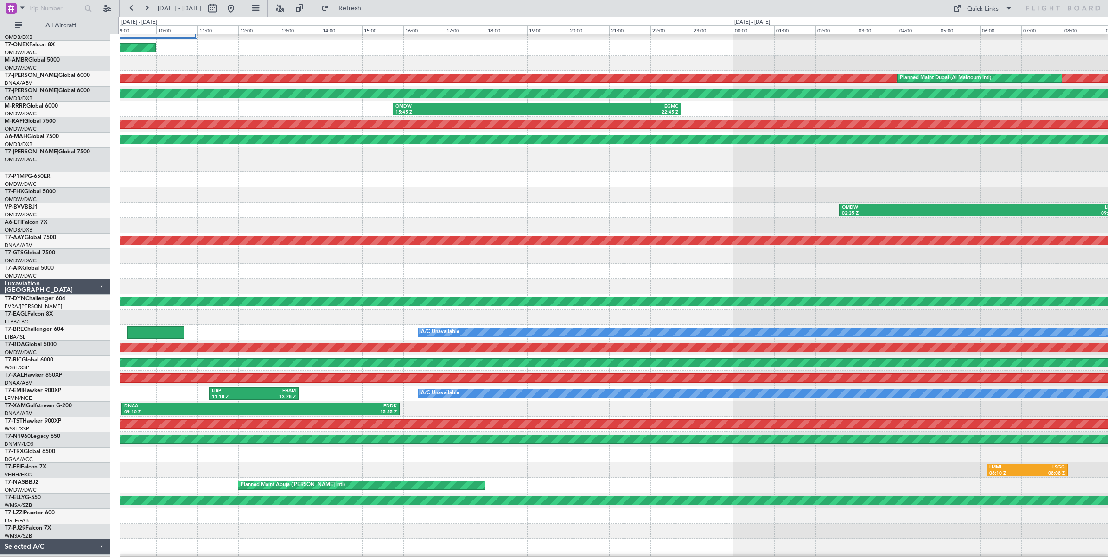
click at [484, 172] on div "LFMN 07:13 Z EGLF 08:59 Z EGJB 13:04 Z EGJB 15:04 Z" at bounding box center [614, 179] width 988 height 15
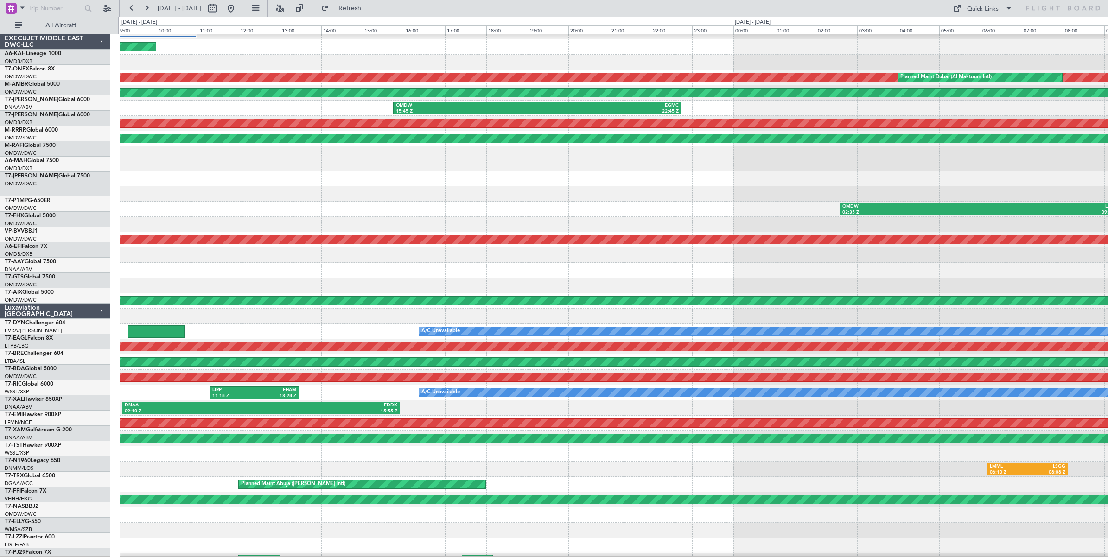
scroll to position [26, 0]
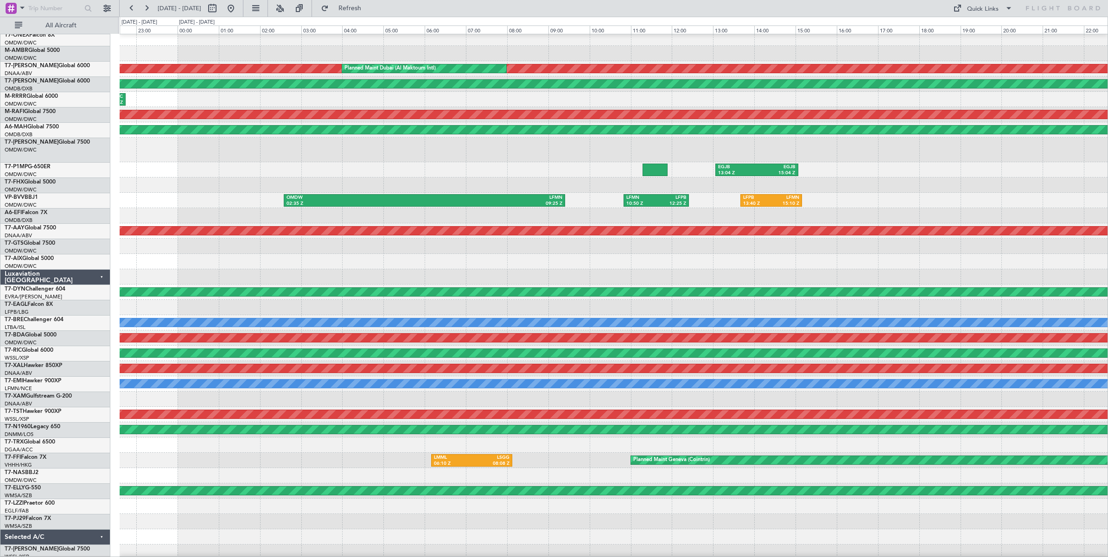
click at [416, 148] on div at bounding box center [614, 150] width 988 height 25
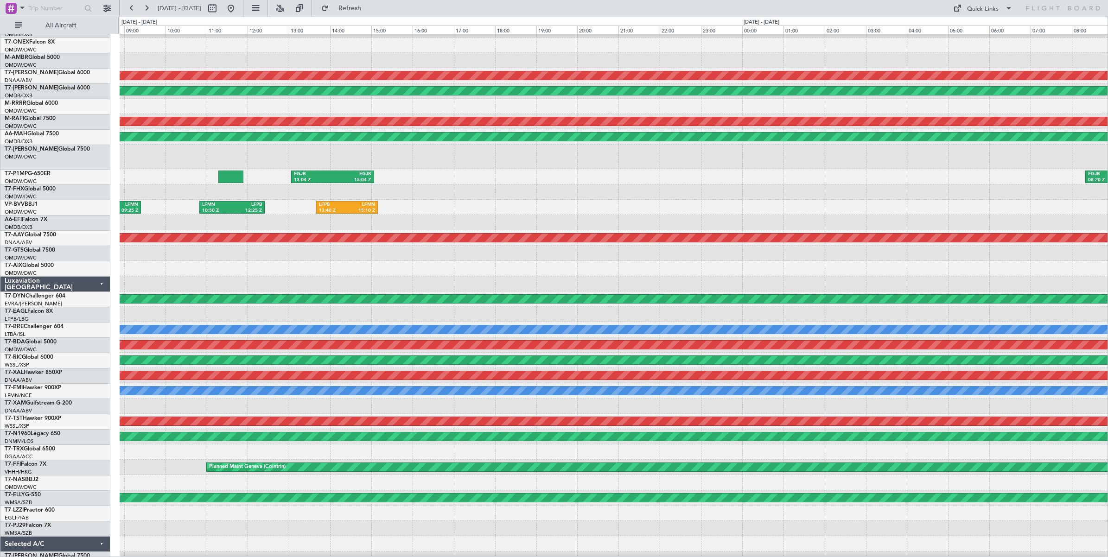
click at [473, 161] on div at bounding box center [614, 157] width 988 height 25
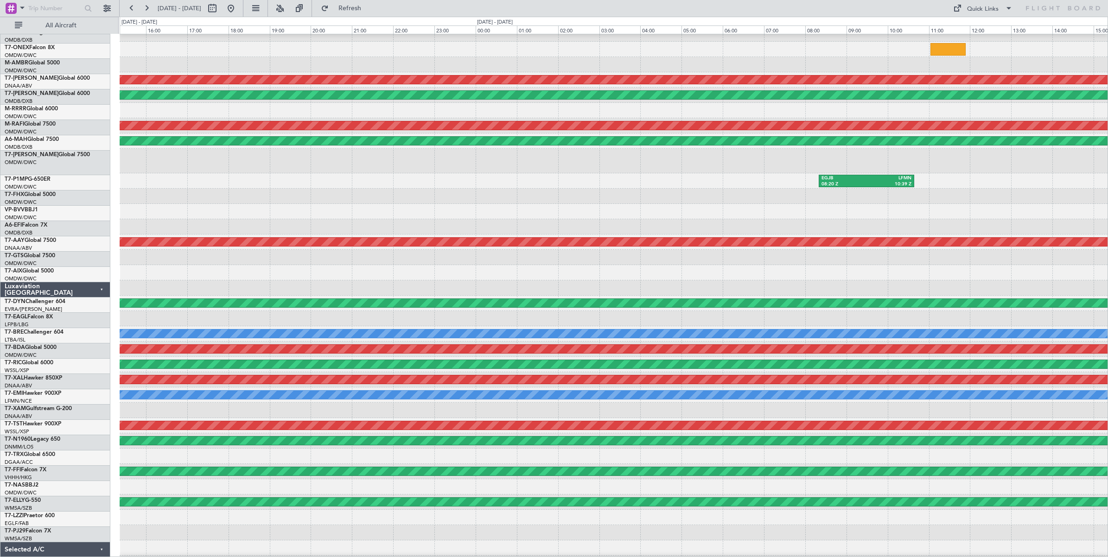
click at [490, 173] on div "EGJB 08:20 Z LFMN 10:39 Z EGJB 13:04 Z EGJB 15:04 Z" at bounding box center [614, 180] width 988 height 15
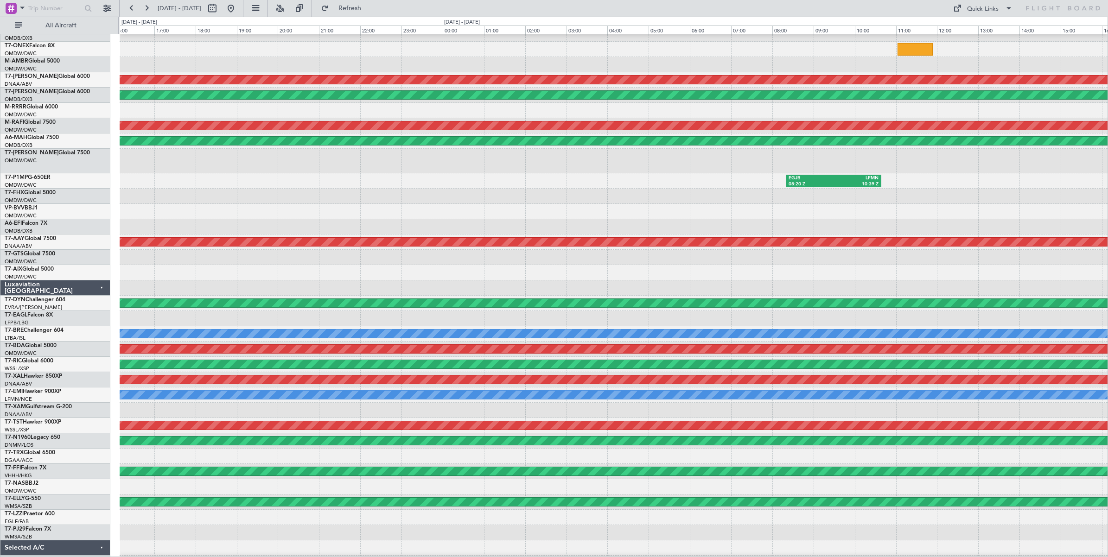
click at [401, 185] on div "EGJB 08:20 Z LFMN 10:39 Z EGJB 13:04 Z EGJB 15:04 Z" at bounding box center [614, 180] width 988 height 15
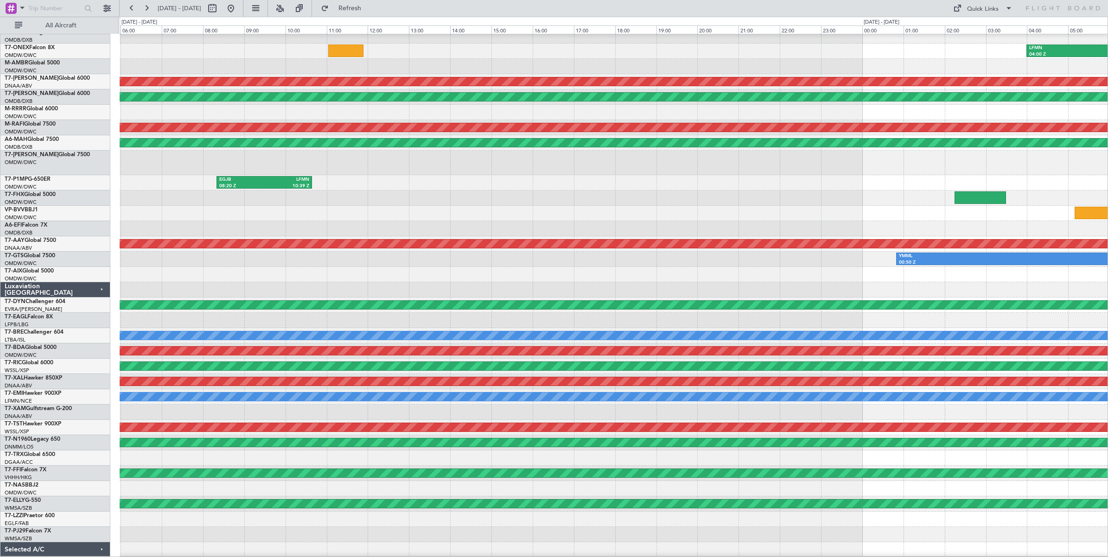
click at [567, 197] on div "RJSA 11:50 Z RJBB 13:50 Z" at bounding box center [614, 198] width 988 height 15
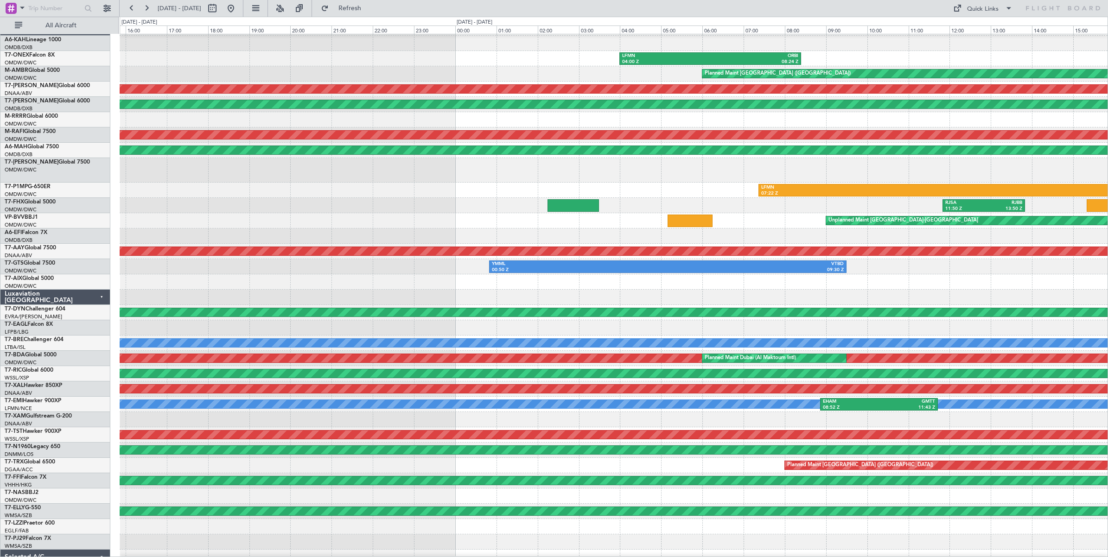
click at [553, 197] on div "LFMN 07:22 Z KSAV 17:15 Z EGJB 08:20 Z LFMN 10:39 Z" at bounding box center [614, 190] width 988 height 15
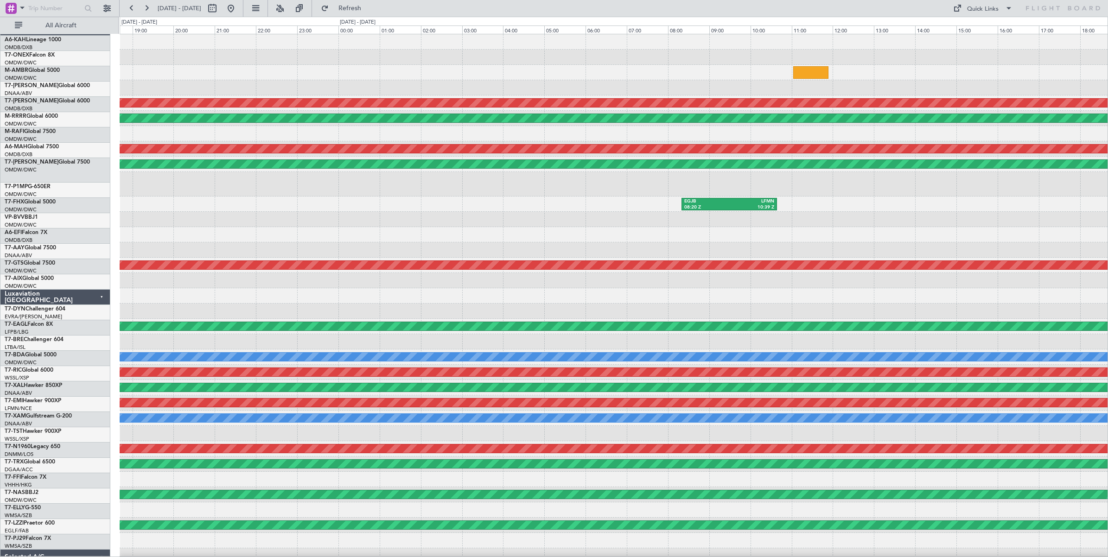
scroll to position [0, 0]
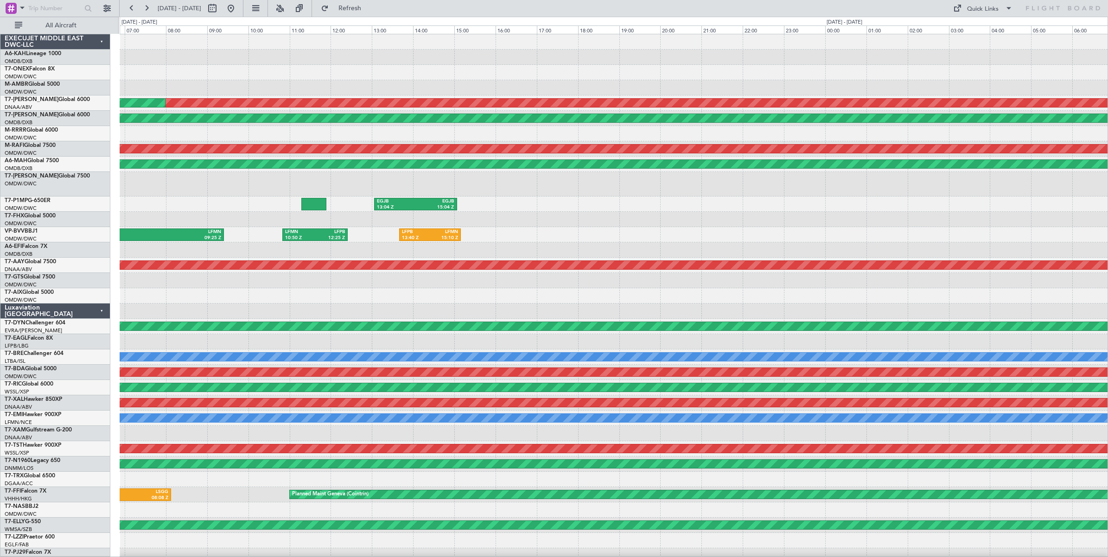
click at [925, 226] on div "Unplanned Maint Dubai (Al Maktoum Intl) Planned Maint Dubai (Al Maktoum Intl) A…" at bounding box center [614, 314] width 988 height 560
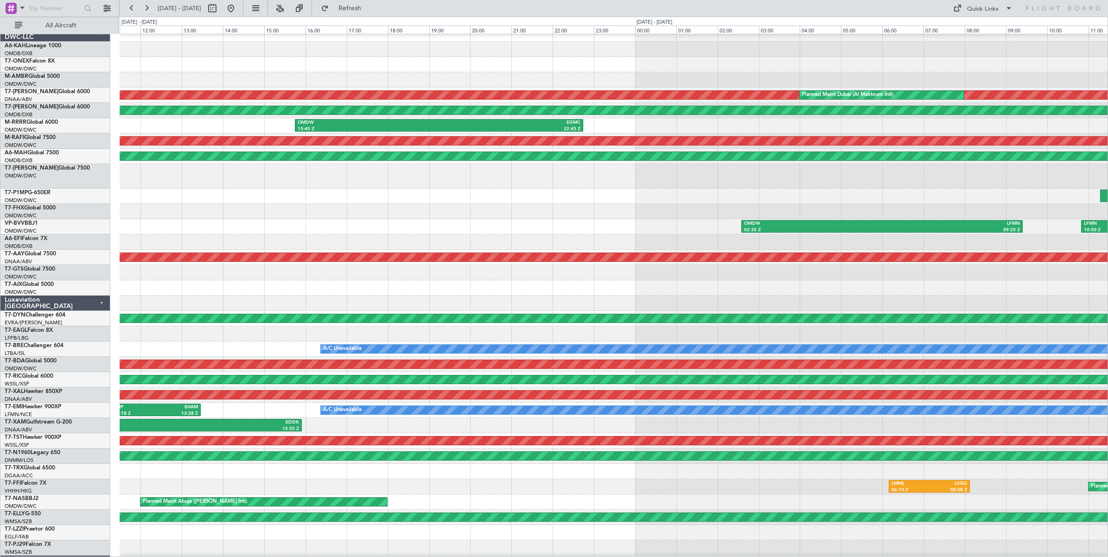
click at [1039, 179] on div at bounding box center [614, 176] width 988 height 25
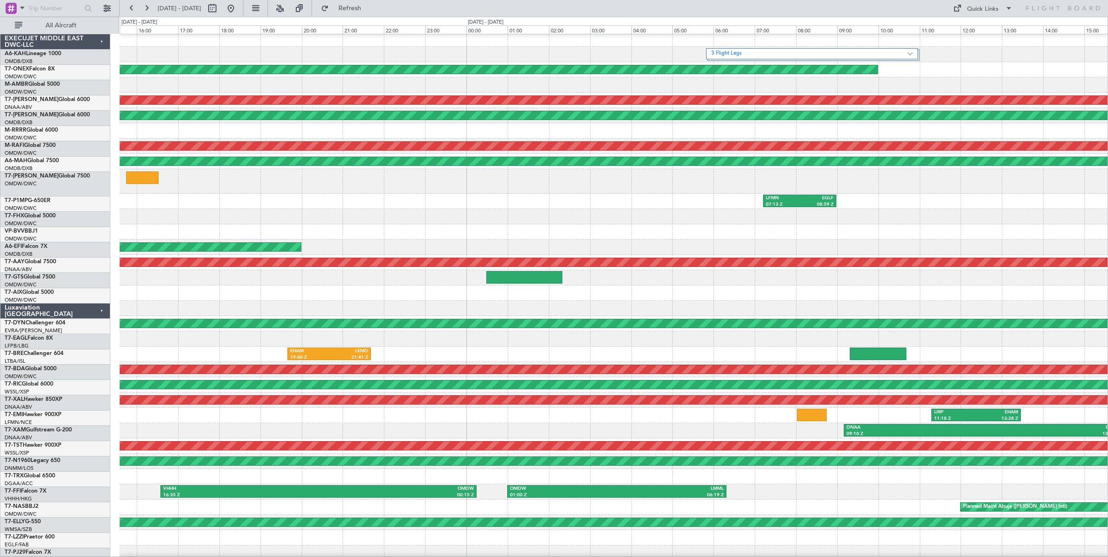
scroll to position [14, 0]
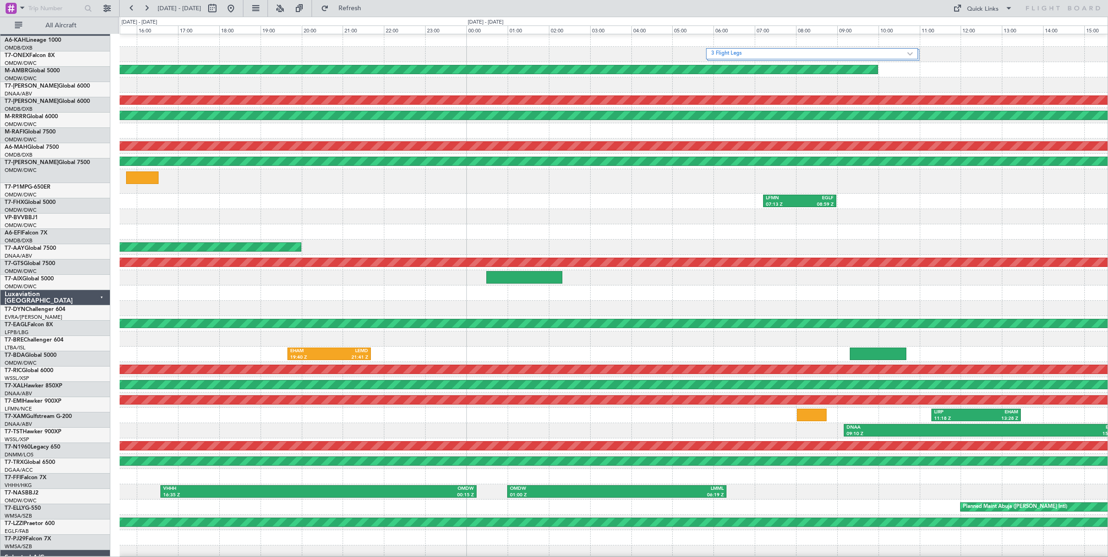
click at [1107, 187] on div "3 Flight Legs Planned Maint Geneva (Cointrin) Unplanned Maint Dubai (Al Maktoum…" at bounding box center [554, 287] width 1108 height 541
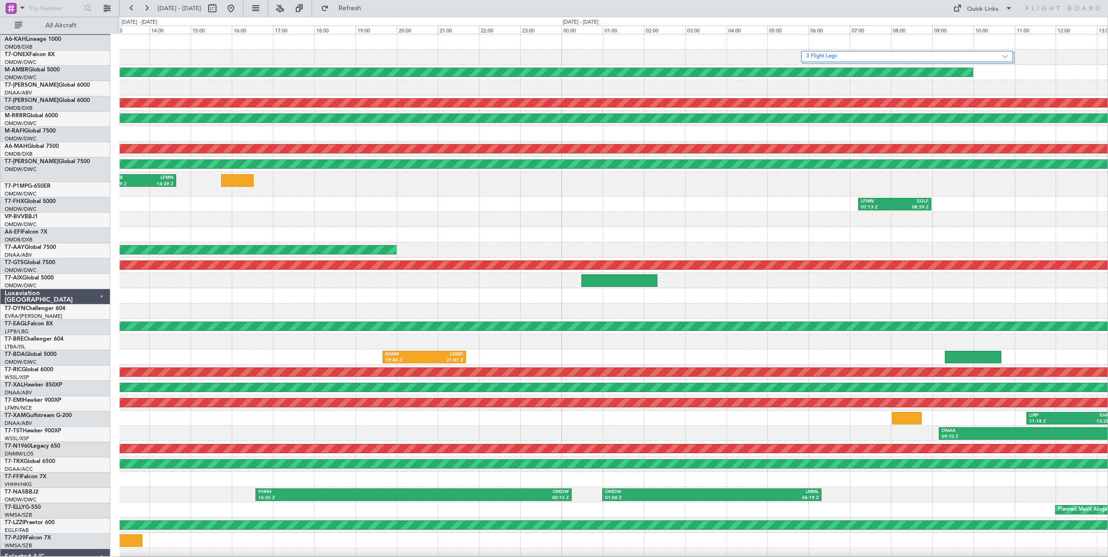
scroll to position [0, 0]
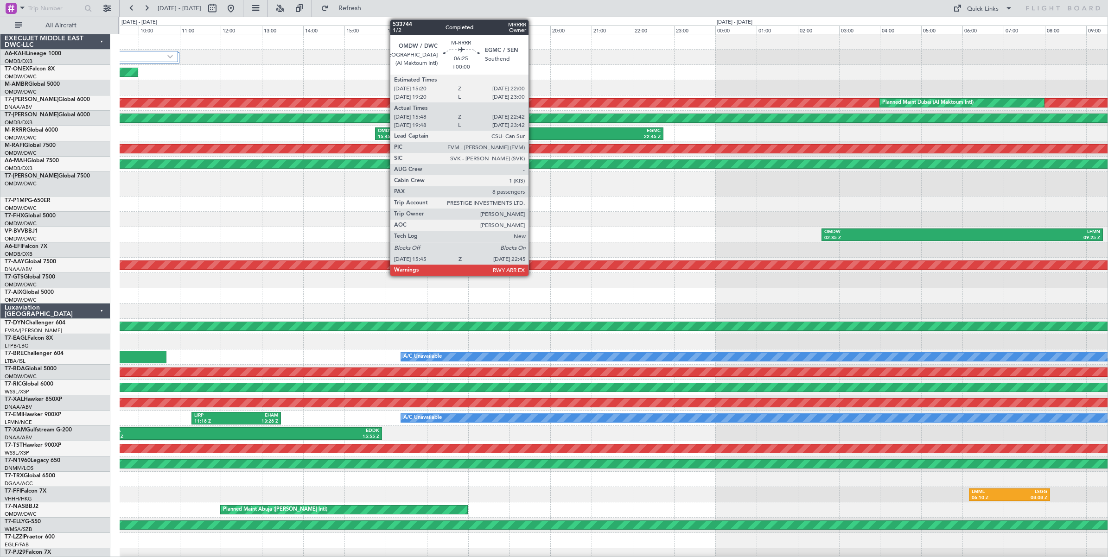
click at [533, 134] on div "22:45 Z" at bounding box center [589, 137] width 141 height 6
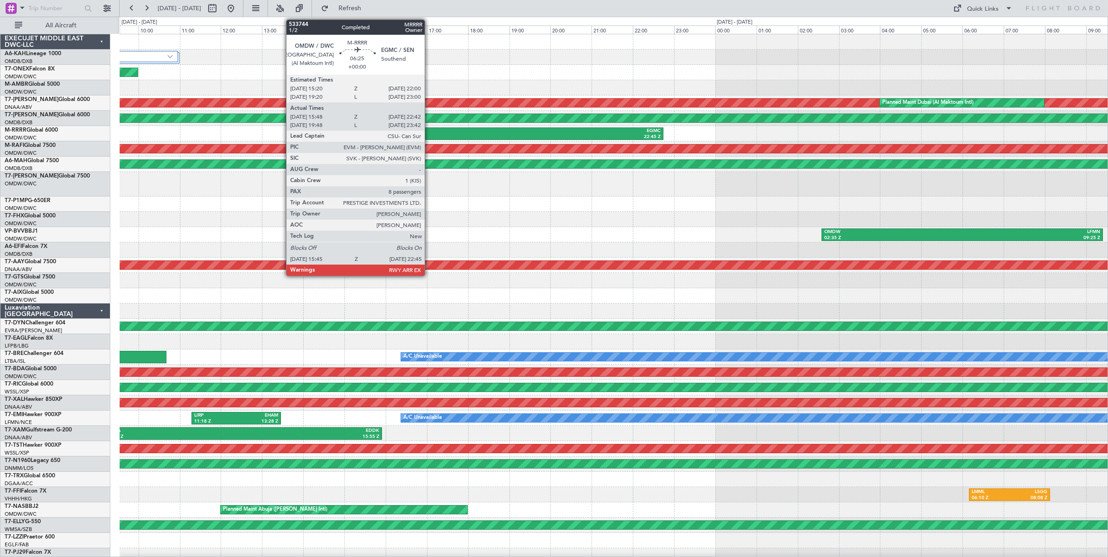
click at [429, 136] on div "15:45 Z" at bounding box center [448, 137] width 141 height 6
click at [428, 135] on div "15:45 Z" at bounding box center [448, 137] width 141 height 6
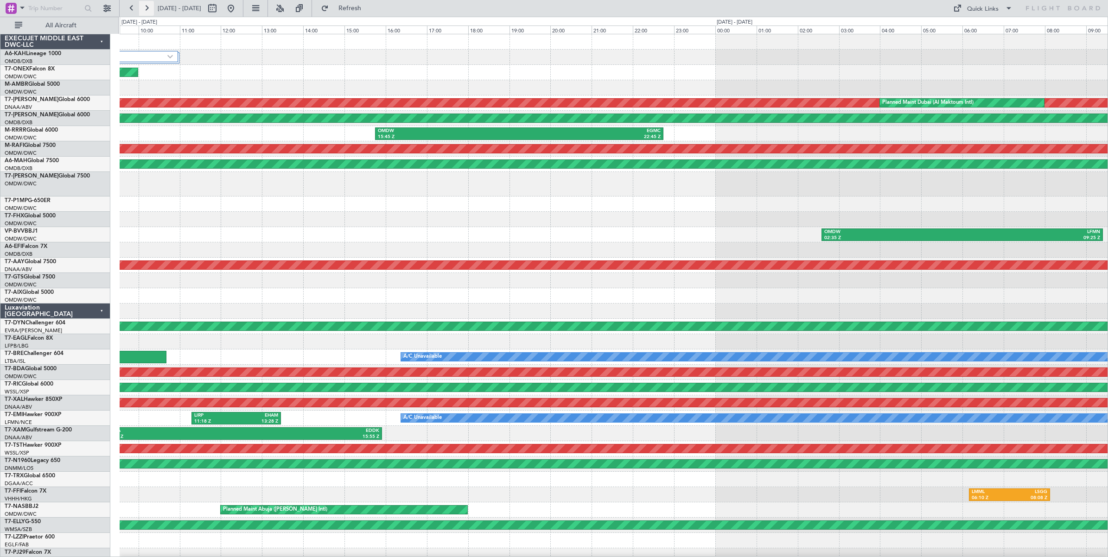
click at [147, 8] on button at bounding box center [146, 8] width 15 height 15
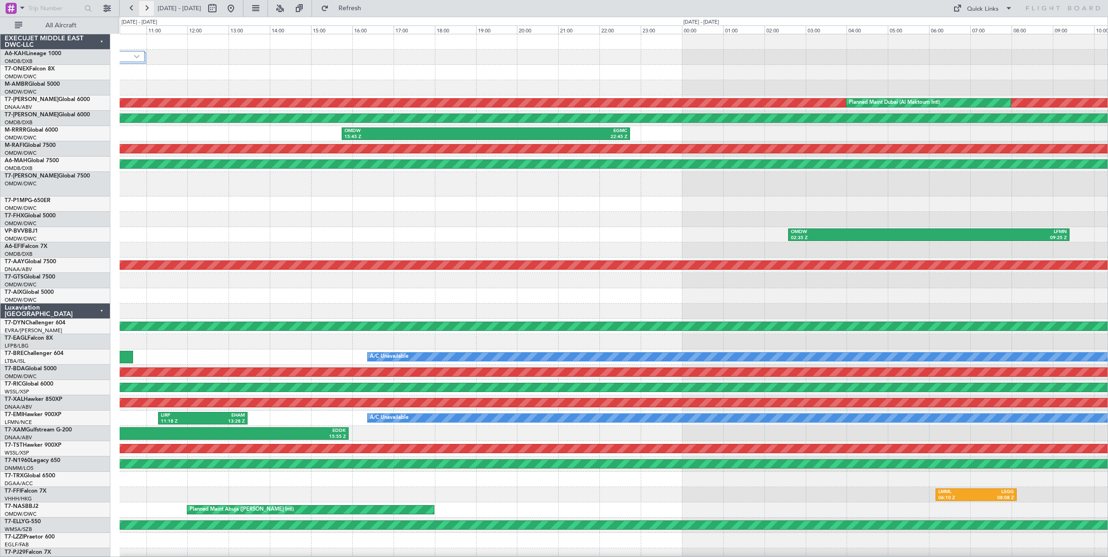
click at [147, 8] on button at bounding box center [146, 8] width 15 height 15
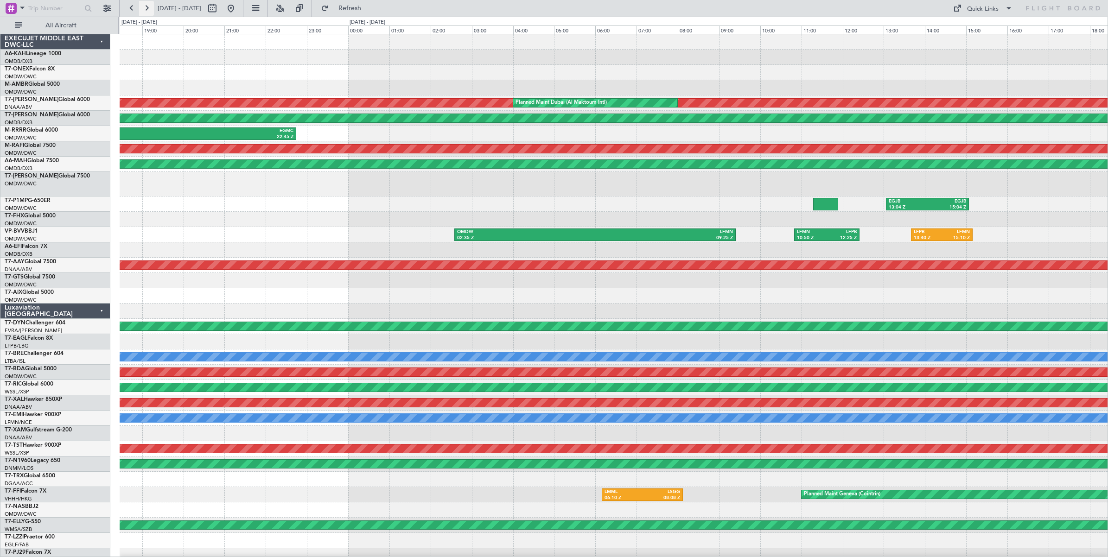
click at [147, 8] on button at bounding box center [146, 8] width 15 height 15
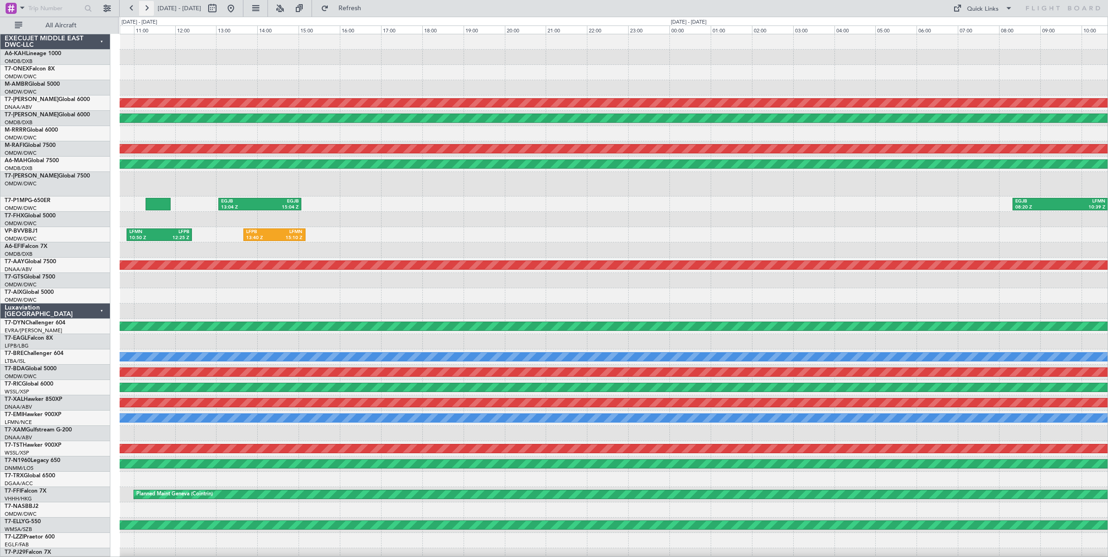
click at [147, 8] on button at bounding box center [146, 8] width 15 height 15
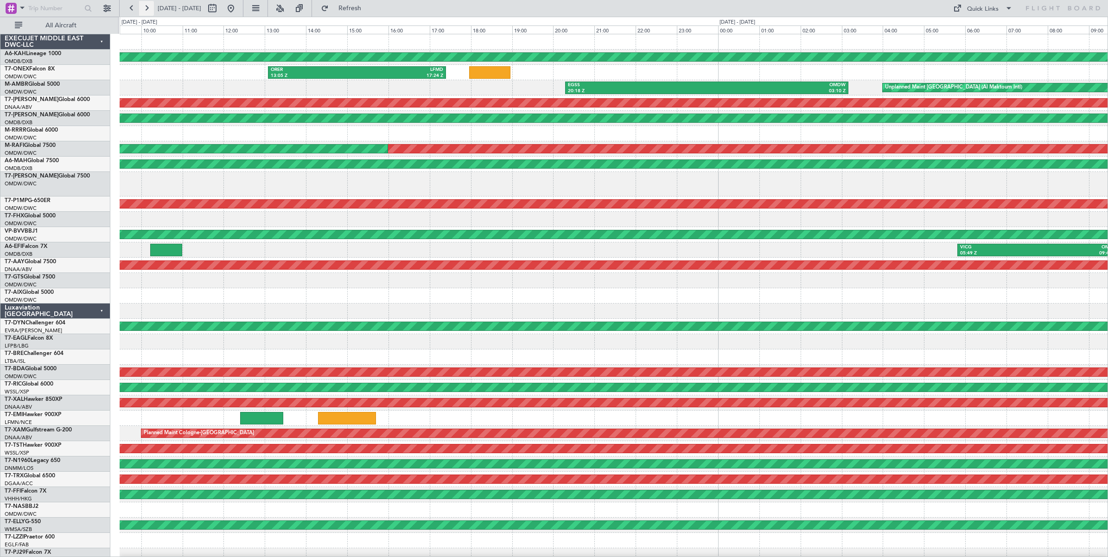
click at [147, 8] on button at bounding box center [146, 8] width 15 height 15
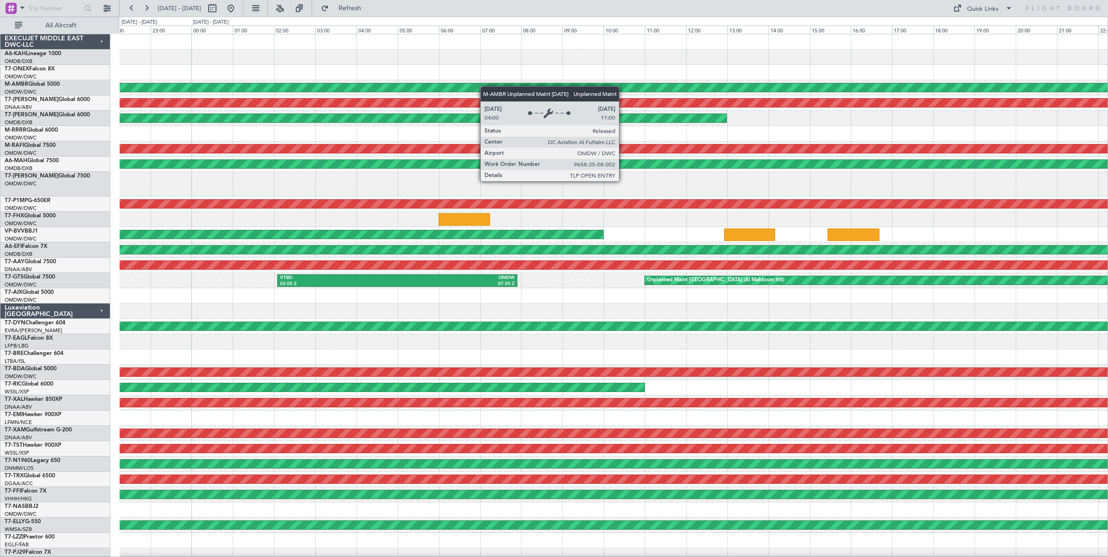
click at [137, 96] on div "Unplanned Maint Dubai (Al Maktoum Intl) Unplanned Maint Dubai (Al Maktoum Intl)…" at bounding box center [614, 314] width 988 height 560
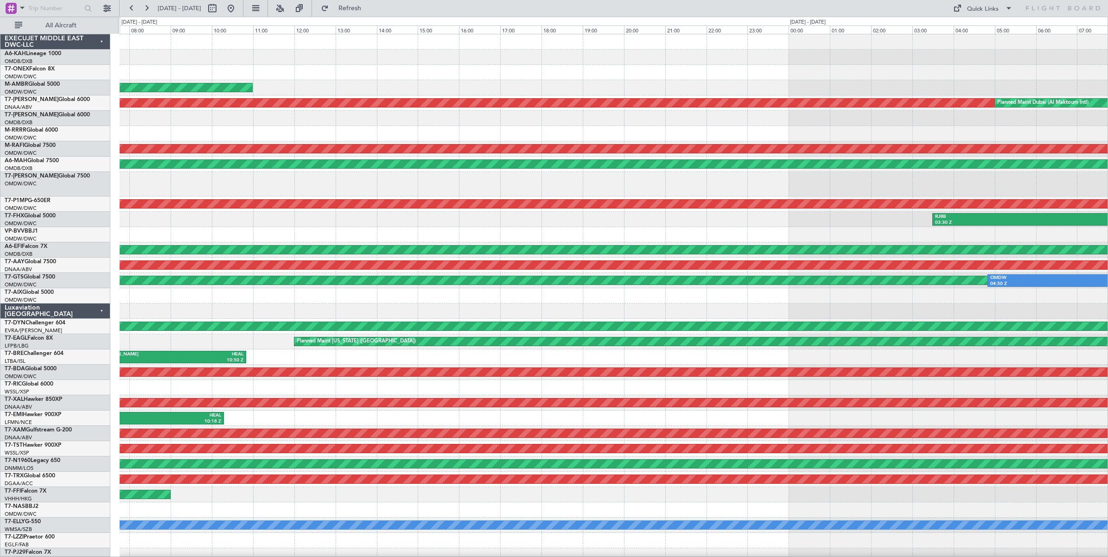
click at [108, 91] on div "Unplanned Maint Dubai (Al Maktoum Intl) Unplanned Maint Dubai (Al Maktoum Intl)…" at bounding box center [554, 287] width 1108 height 541
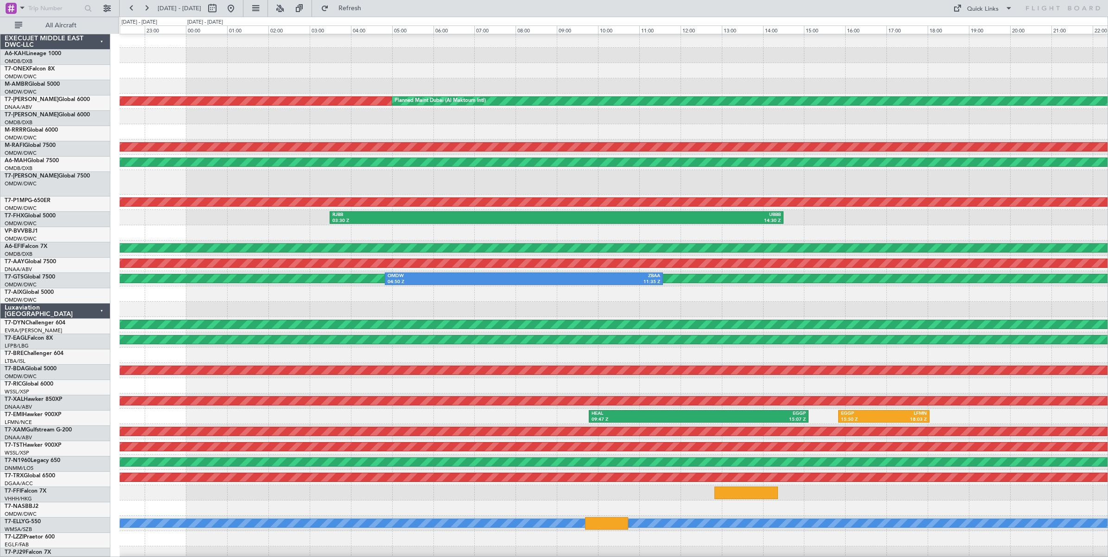
click at [173, 72] on div at bounding box center [614, 70] width 988 height 15
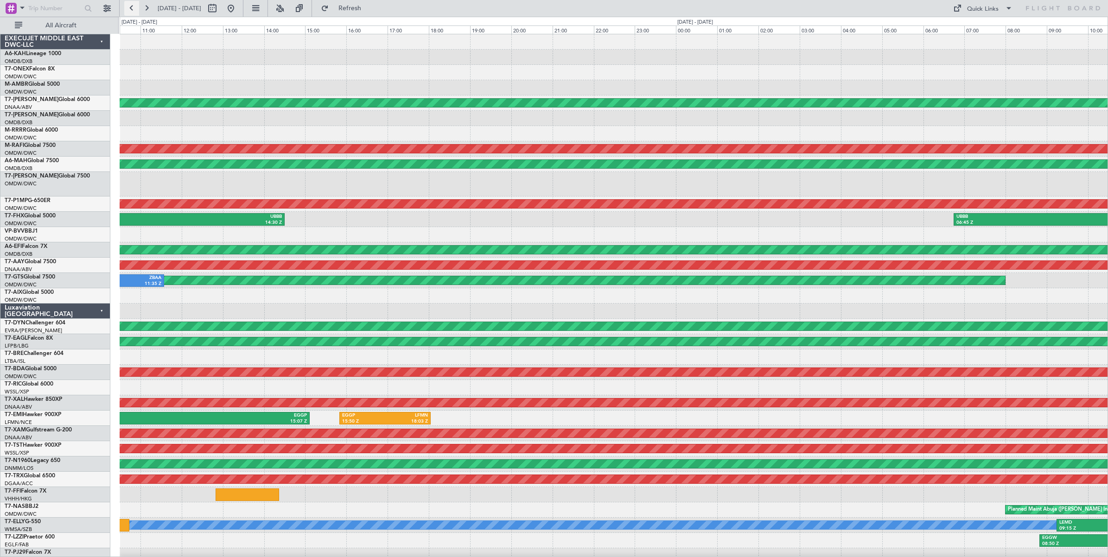
click at [133, 9] on button at bounding box center [131, 8] width 15 height 15
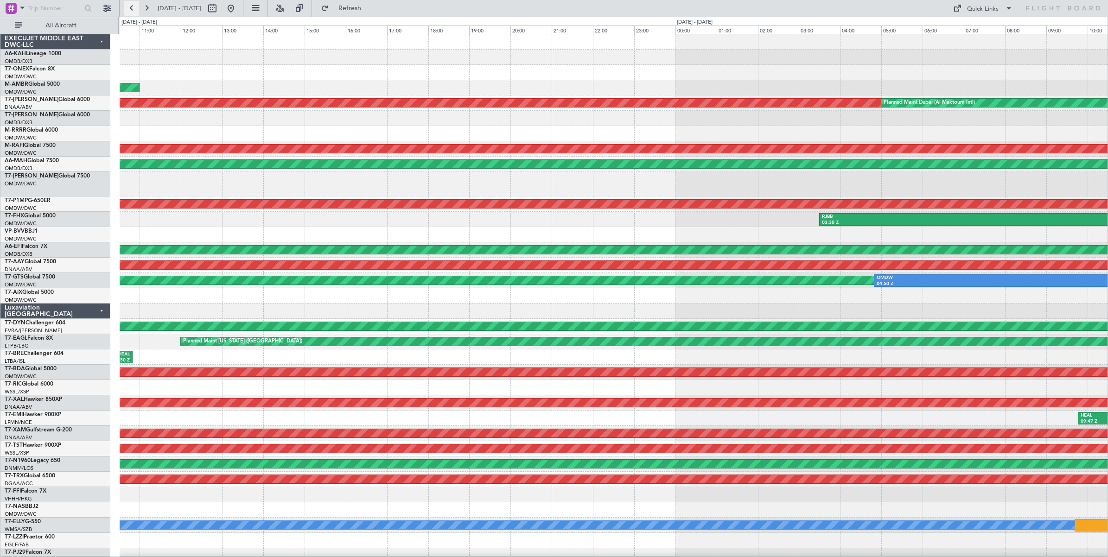
click at [133, 9] on button at bounding box center [131, 8] width 15 height 15
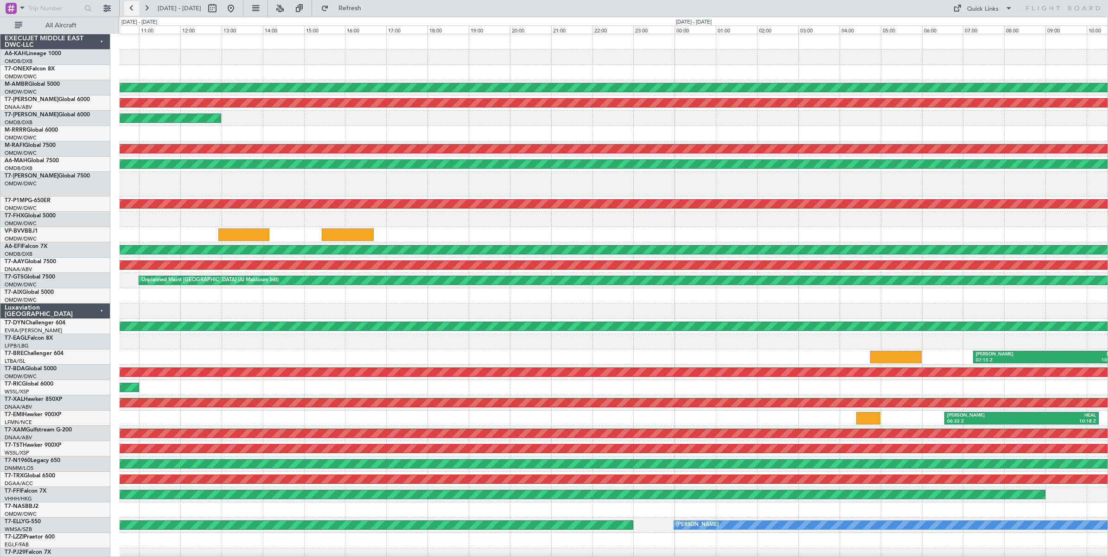
click at [133, 8] on button at bounding box center [131, 8] width 15 height 15
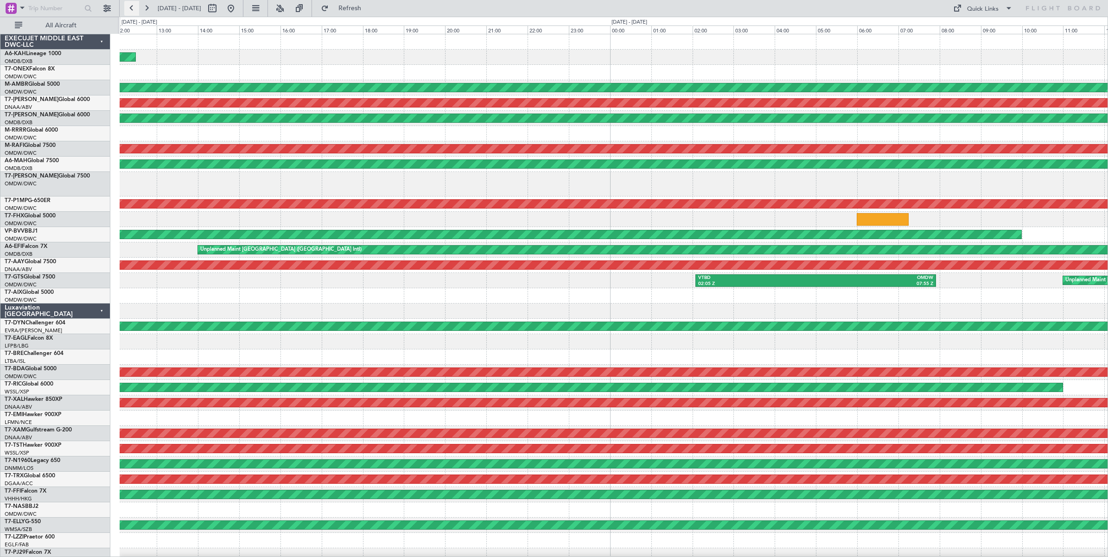
click at [133, 8] on button at bounding box center [131, 8] width 15 height 15
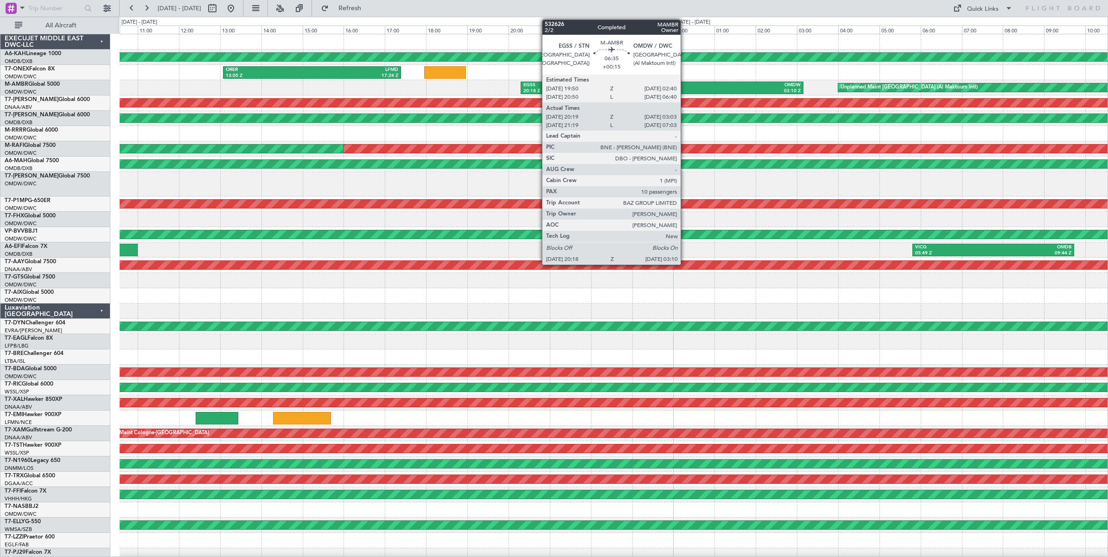
click at [685, 90] on div "03:10 Z" at bounding box center [731, 91] width 139 height 6
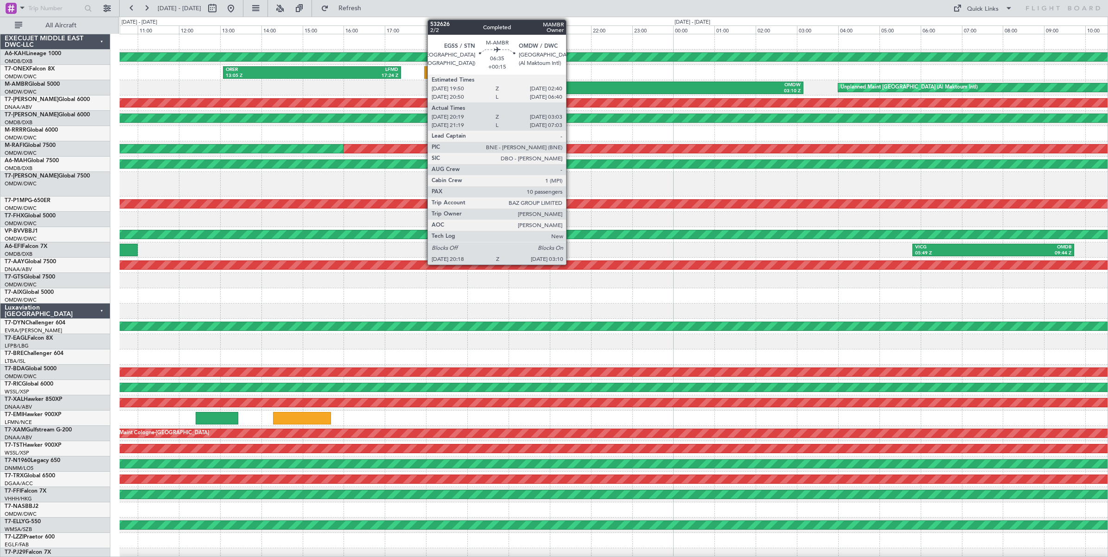
click at [571, 84] on div "EGSS" at bounding box center [592, 85] width 139 height 6
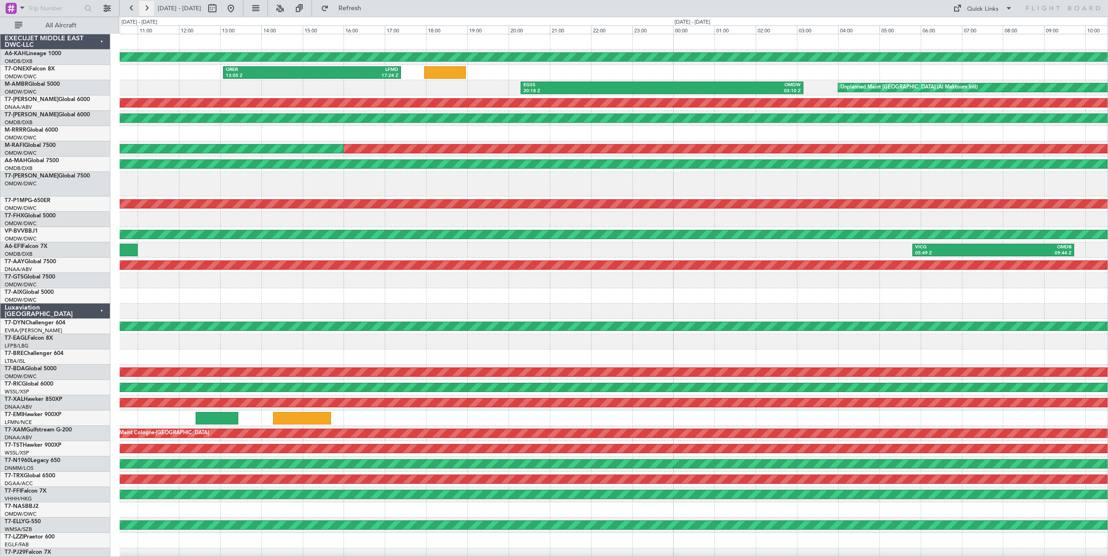
click at [147, 11] on button at bounding box center [146, 8] width 15 height 15
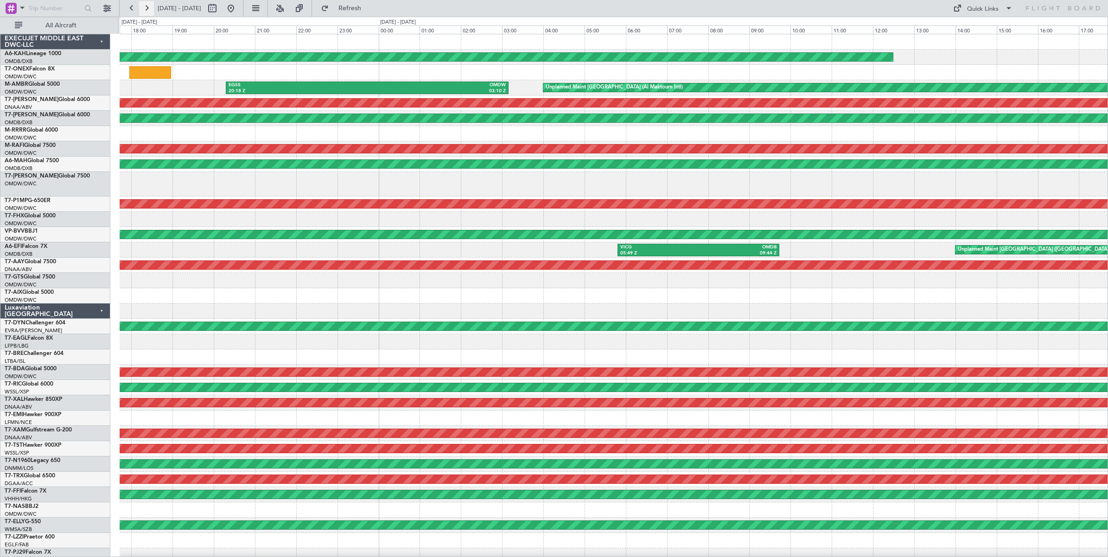
click at [147, 11] on button at bounding box center [146, 8] width 15 height 15
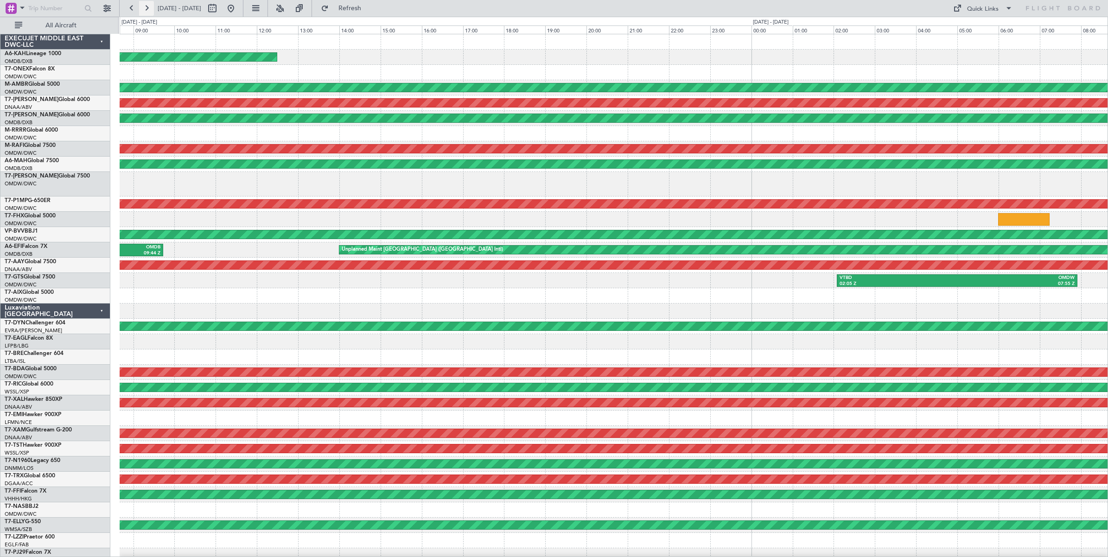
click at [147, 11] on button at bounding box center [146, 8] width 15 height 15
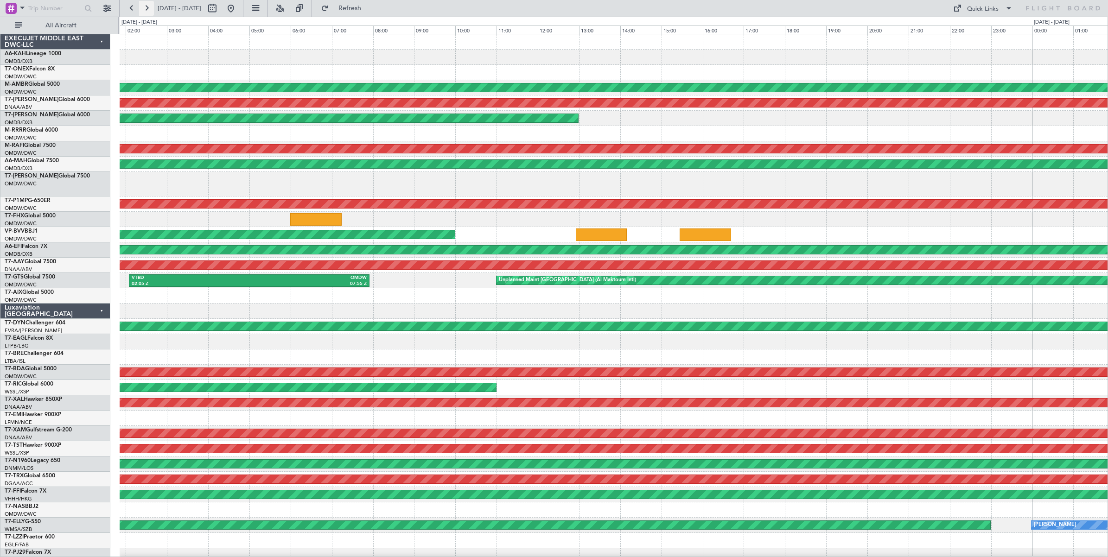
click at [147, 11] on button at bounding box center [146, 8] width 15 height 15
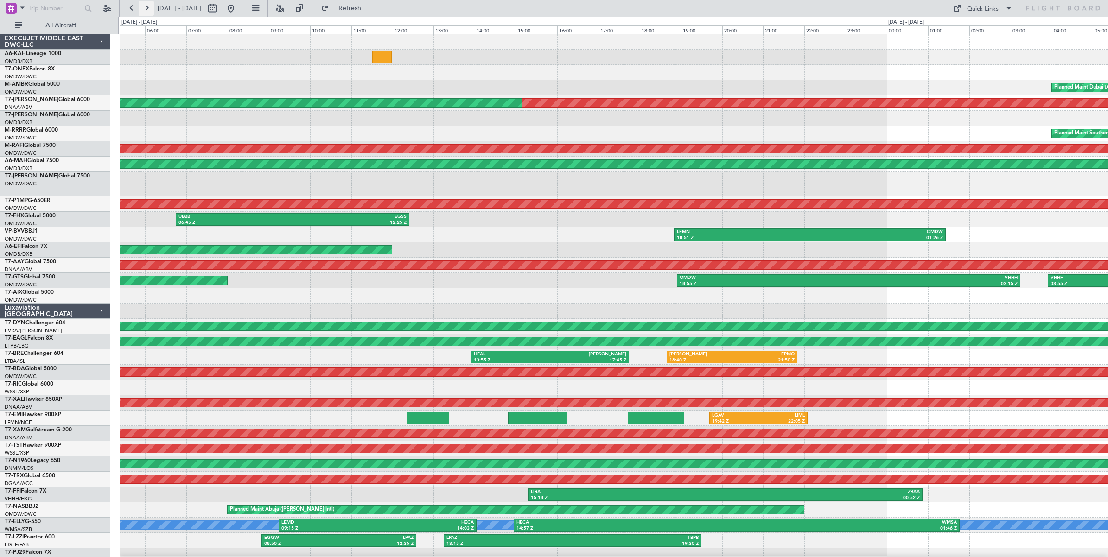
click at [147, 11] on button at bounding box center [146, 8] width 15 height 15
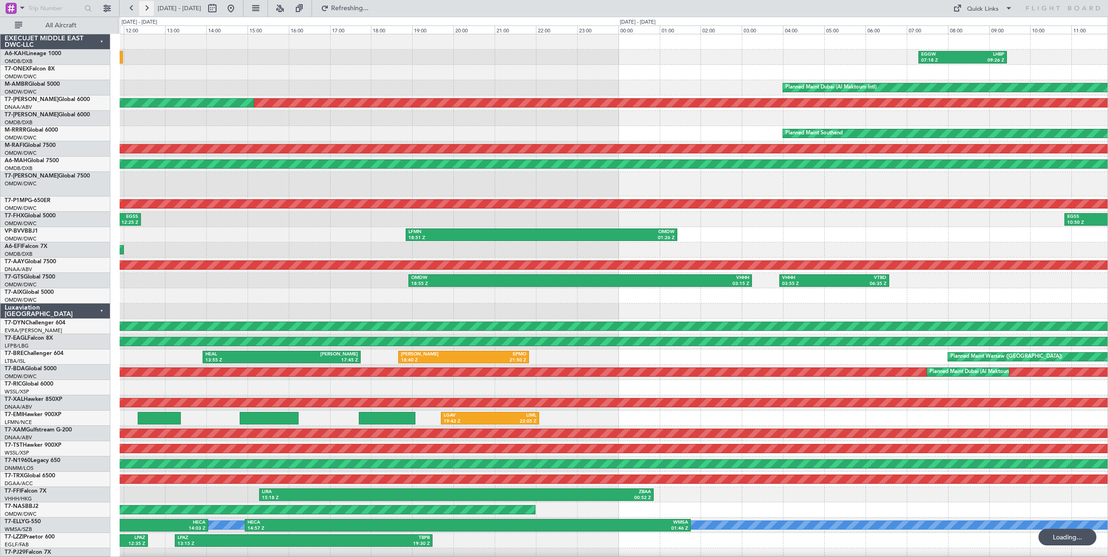
click at [147, 11] on button at bounding box center [146, 8] width 15 height 15
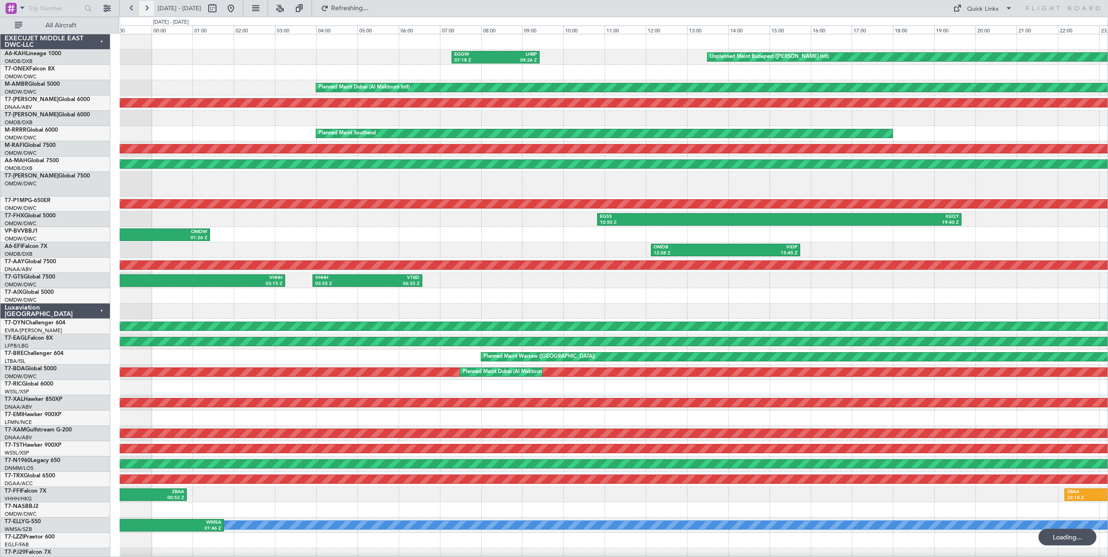
click at [147, 11] on button at bounding box center [146, 8] width 15 height 15
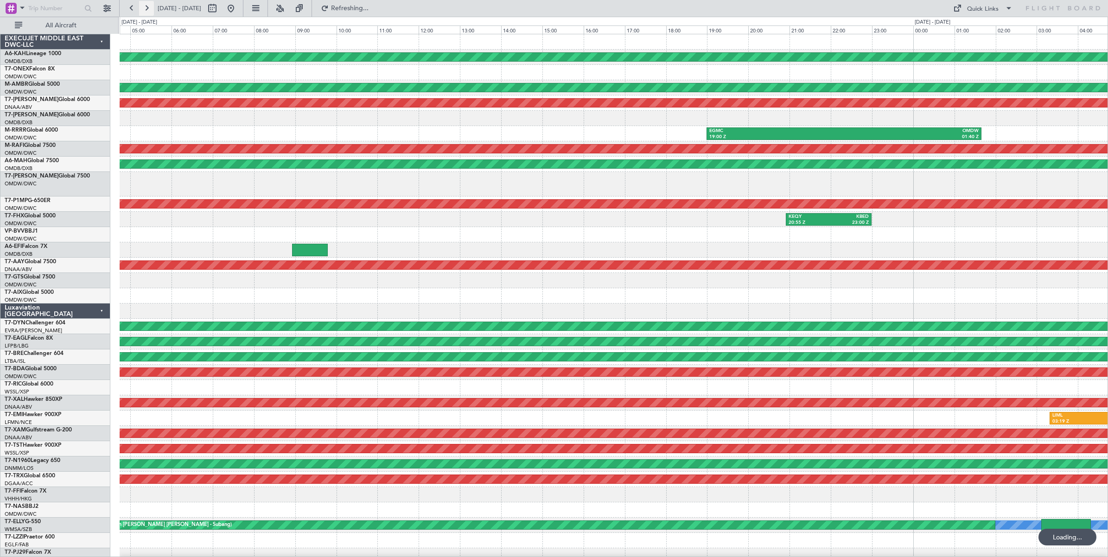
click at [147, 11] on button at bounding box center [146, 8] width 15 height 15
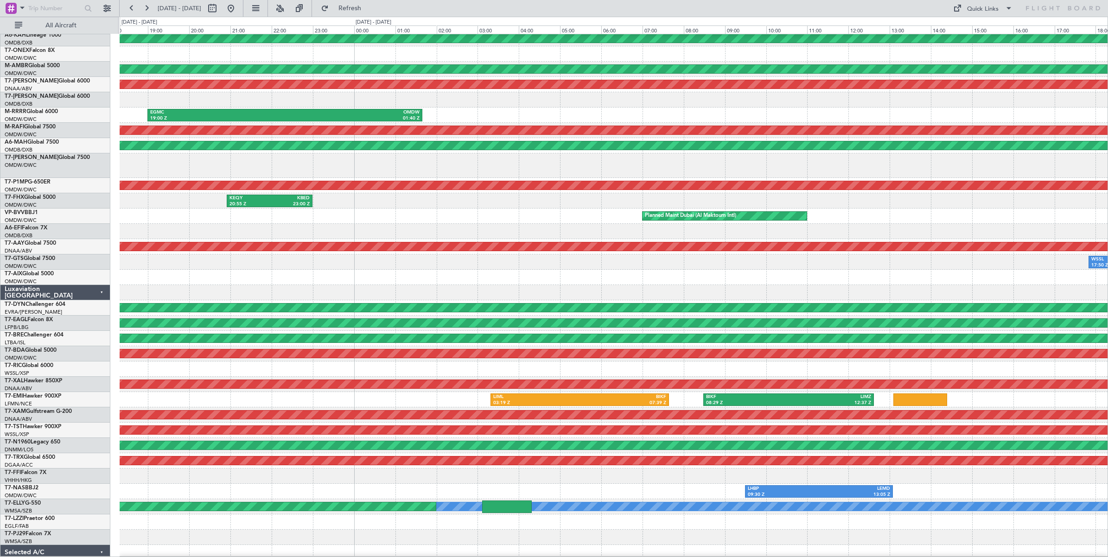
scroll to position [37, 0]
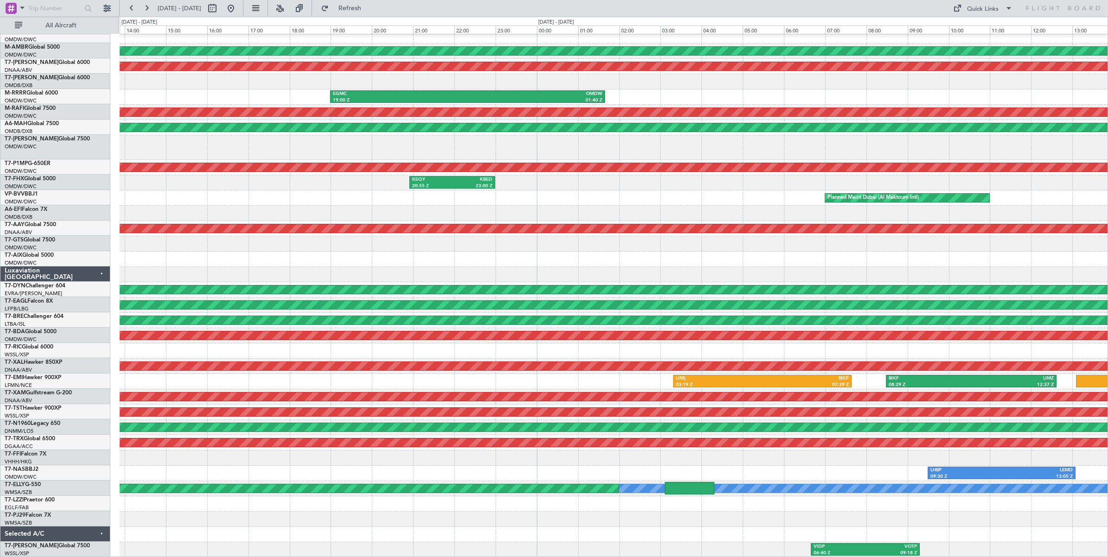
click at [1098, 89] on div "EGMC 19:00 Z OMDW 01:40 Z" at bounding box center [614, 96] width 988 height 15
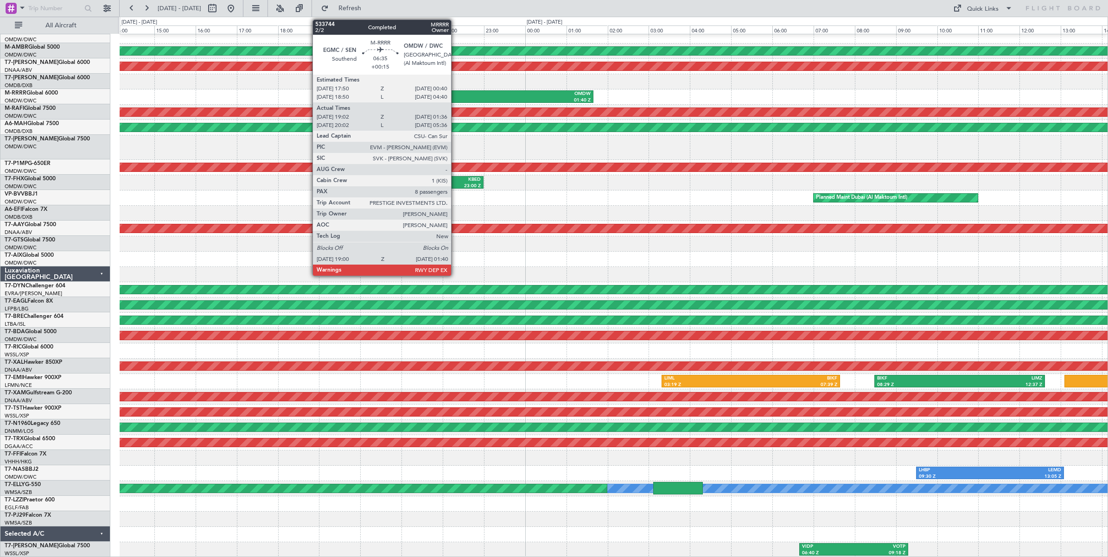
click at [456, 95] on div "OMDW" at bounding box center [523, 94] width 134 height 6
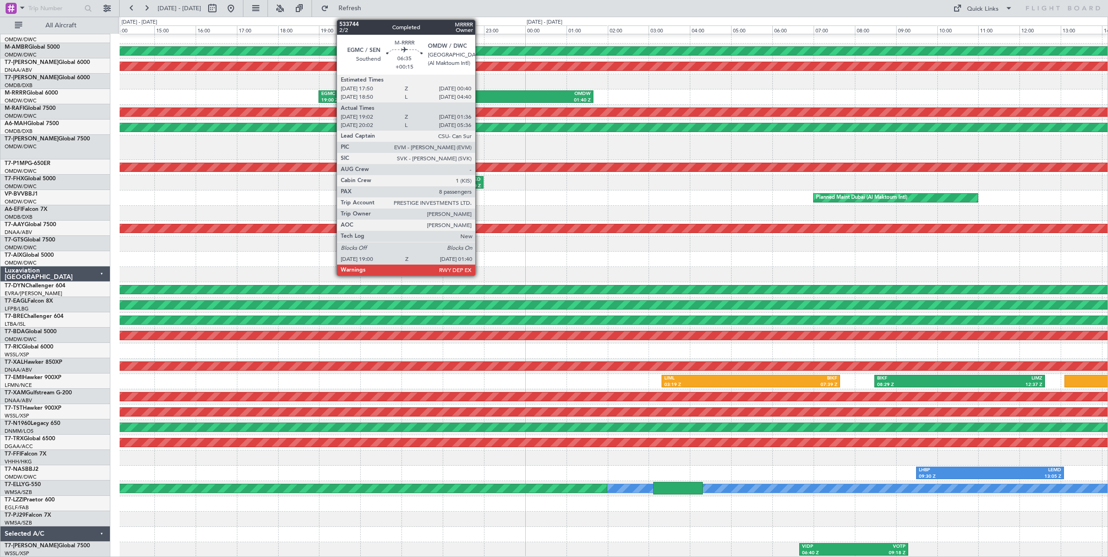
click at [480, 93] on div "OMDW" at bounding box center [523, 94] width 134 height 6
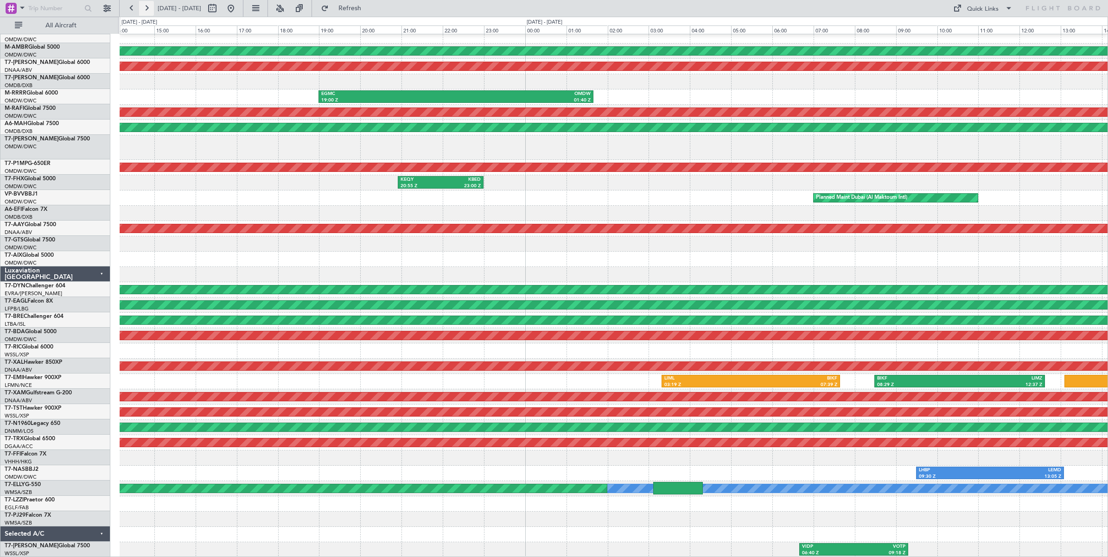
click at [145, 10] on button at bounding box center [146, 8] width 15 height 15
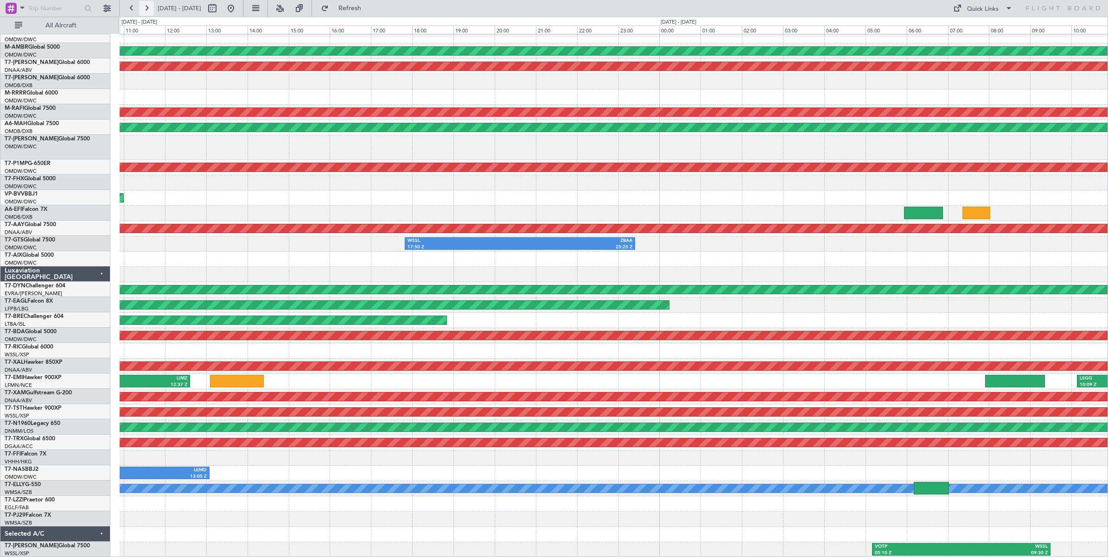
click at [145, 10] on button at bounding box center [146, 8] width 15 height 15
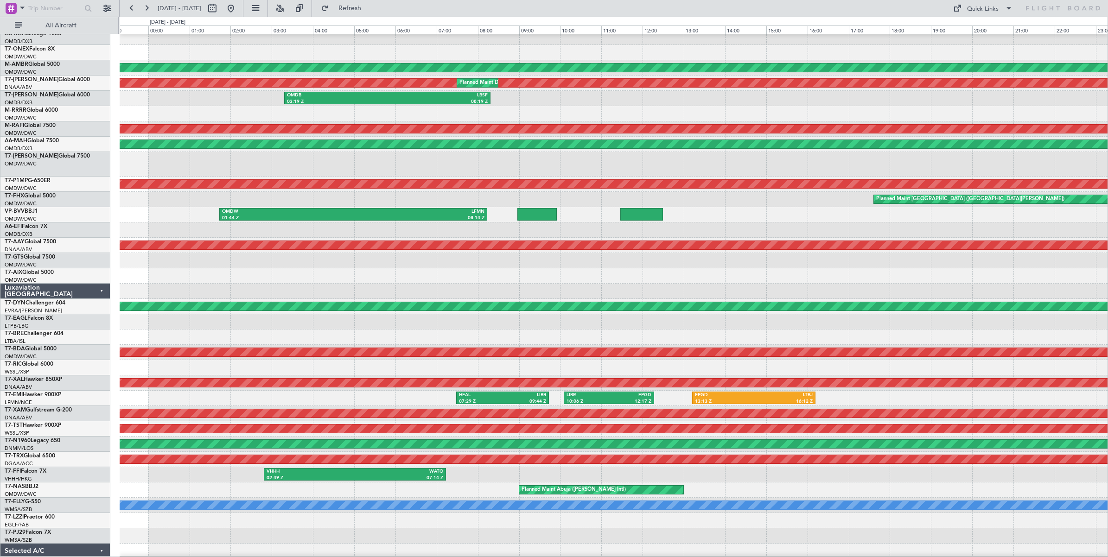
click at [563, 113] on div at bounding box center [614, 113] width 988 height 15
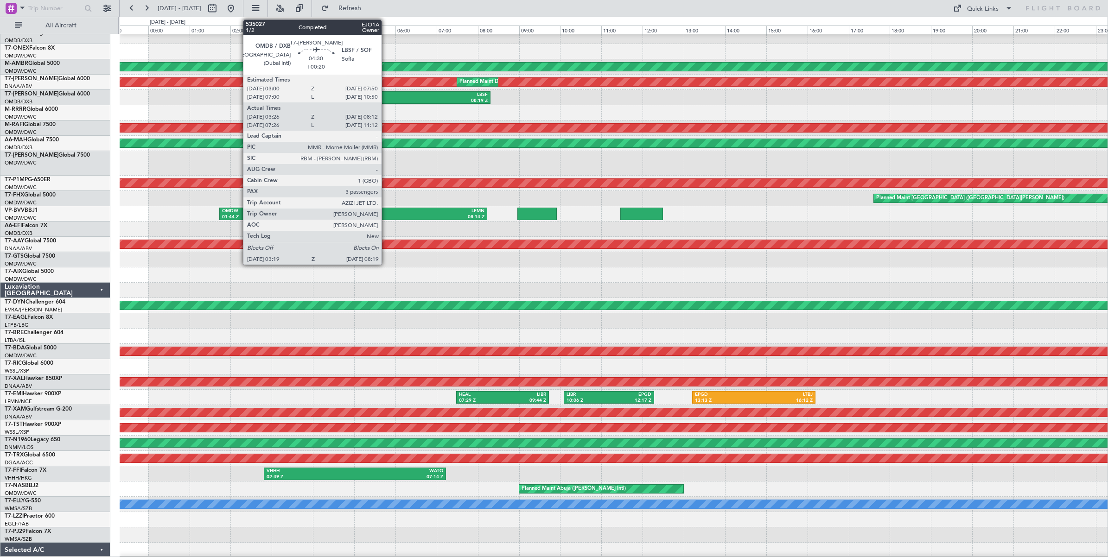
click at [386, 96] on div "OMDB" at bounding box center [337, 95] width 100 height 6
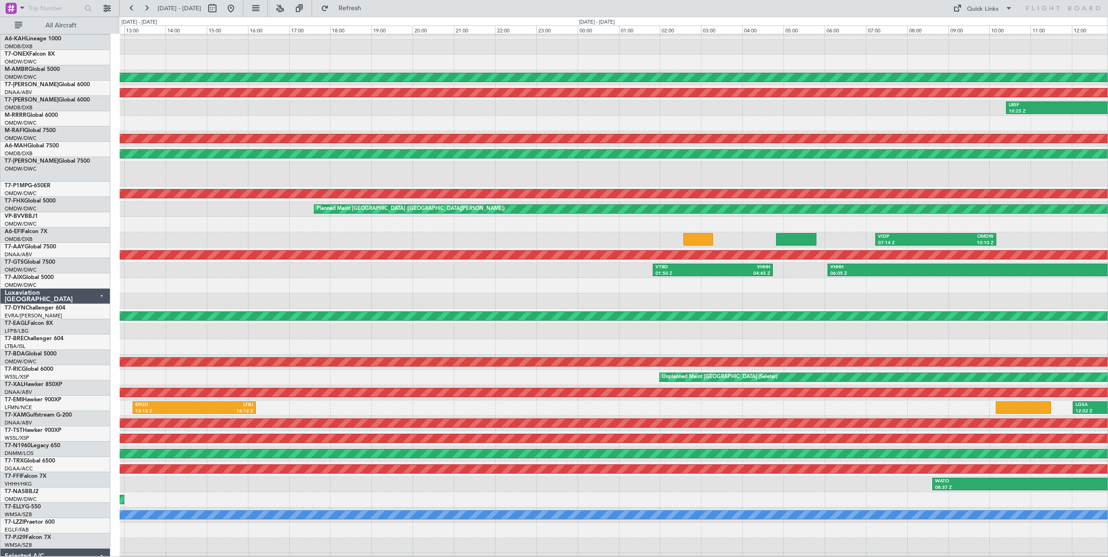
click at [233, 116] on div at bounding box center [614, 123] width 988 height 15
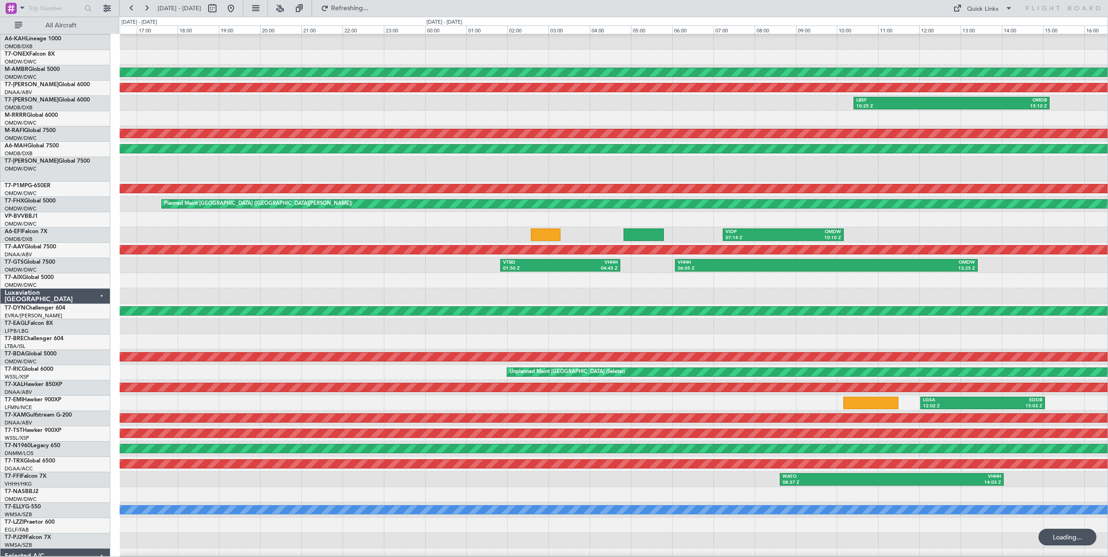
scroll to position [13, 0]
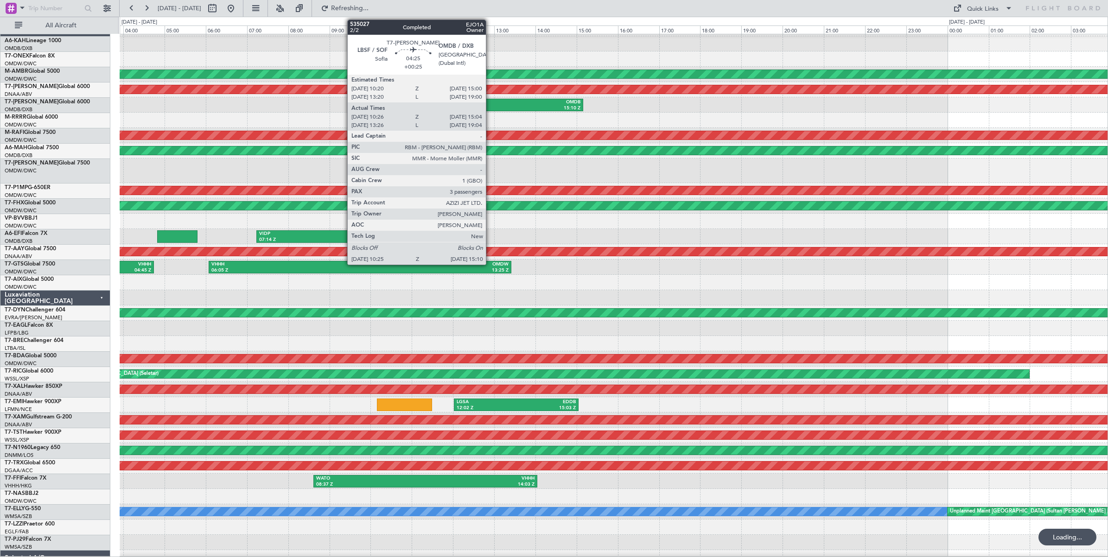
click at [491, 106] on div "15:10 Z" at bounding box center [532, 108] width 95 height 6
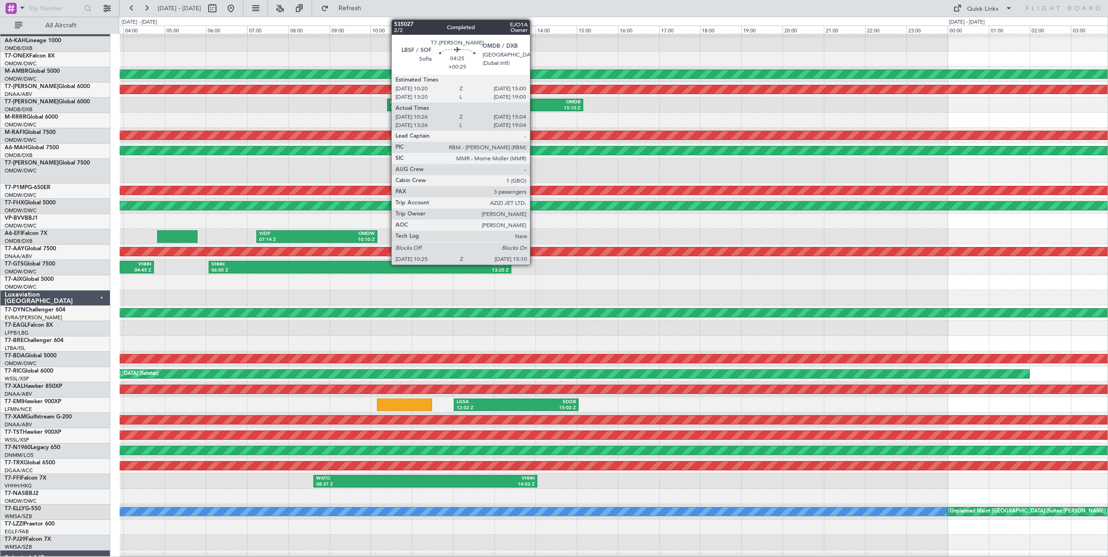
click at [535, 108] on div "15:10 Z" at bounding box center [532, 108] width 95 height 6
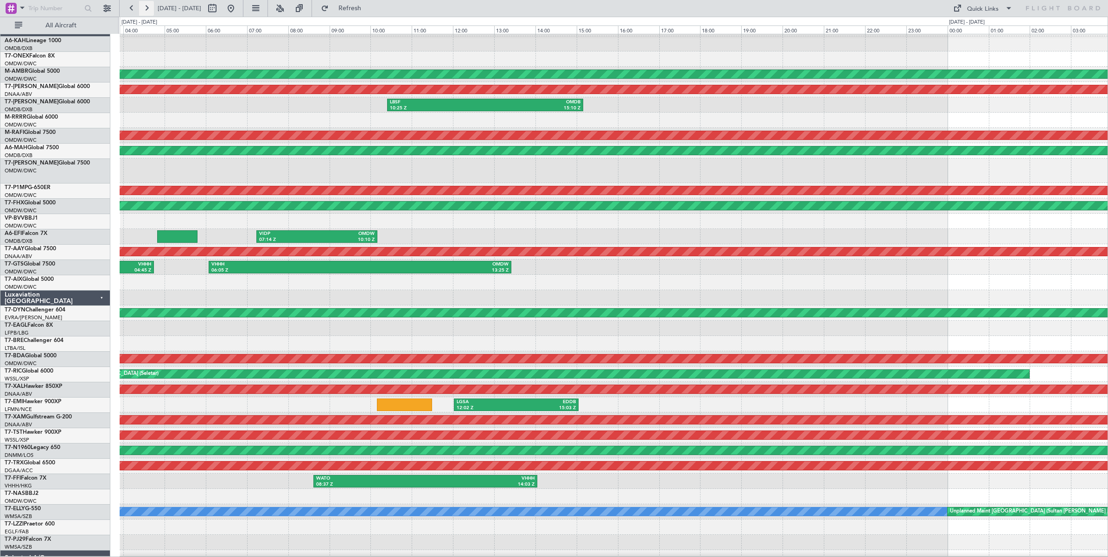
click at [149, 10] on button at bounding box center [146, 8] width 15 height 15
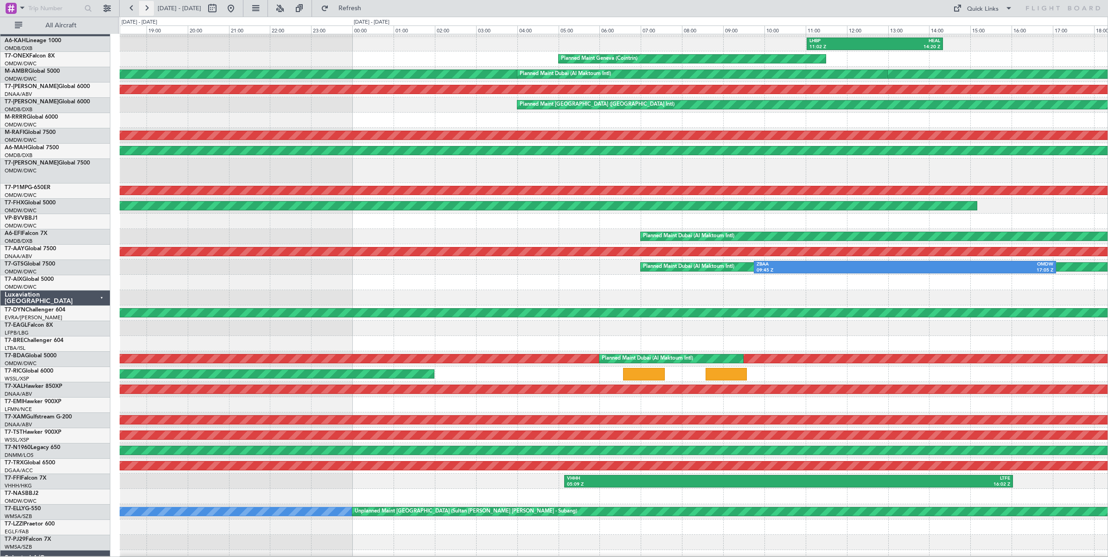
click at [149, 10] on button at bounding box center [146, 8] width 15 height 15
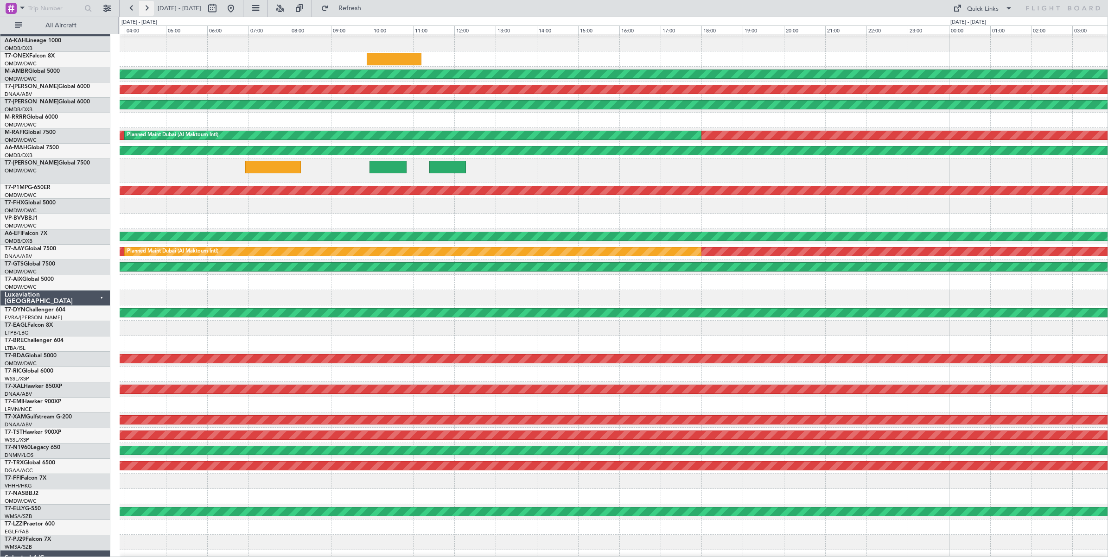
click at [149, 10] on button at bounding box center [146, 8] width 15 height 15
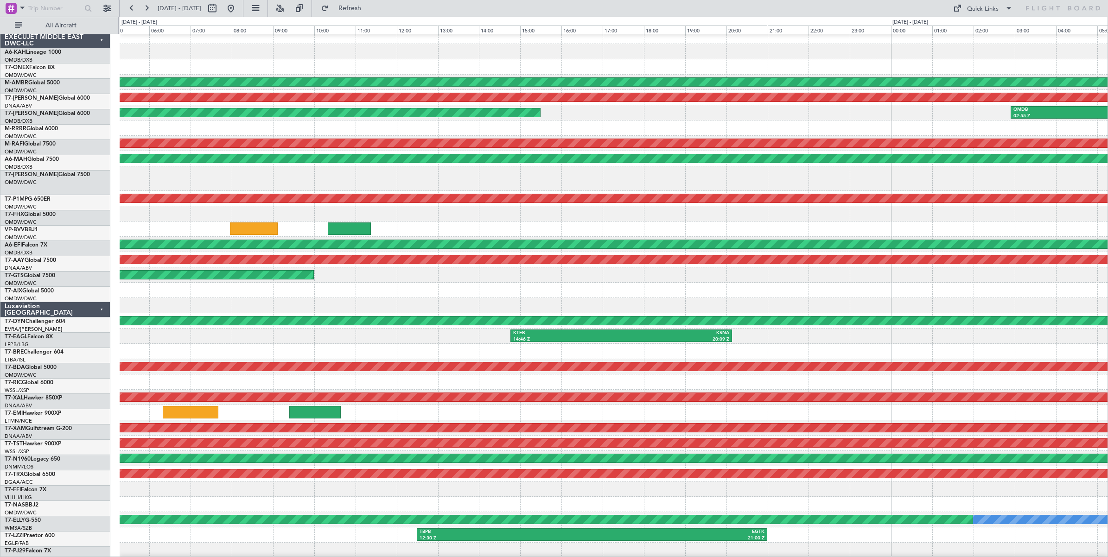
scroll to position [6, 0]
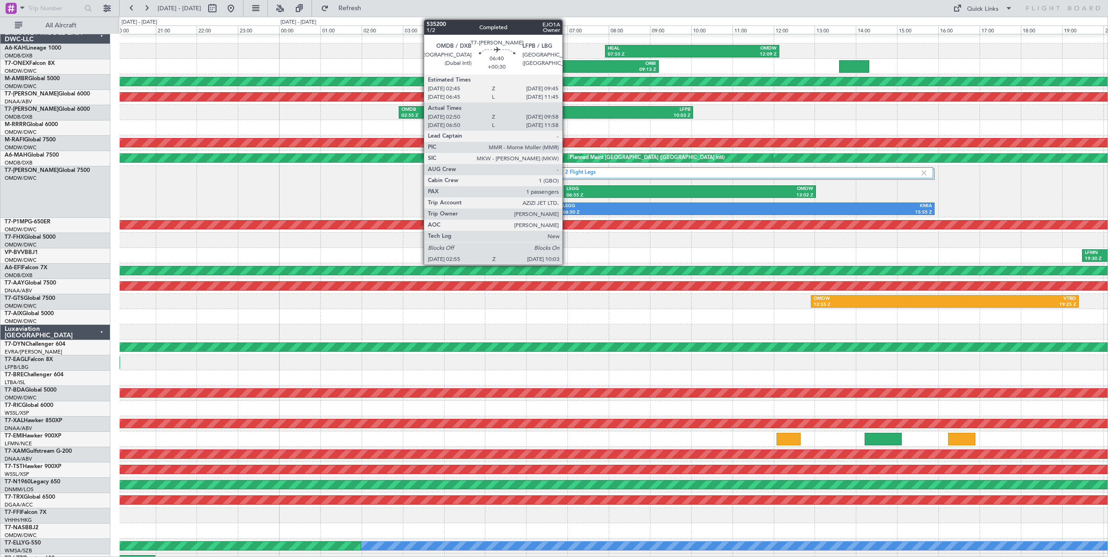
click at [567, 114] on div "10:03 Z" at bounding box center [618, 116] width 144 height 6
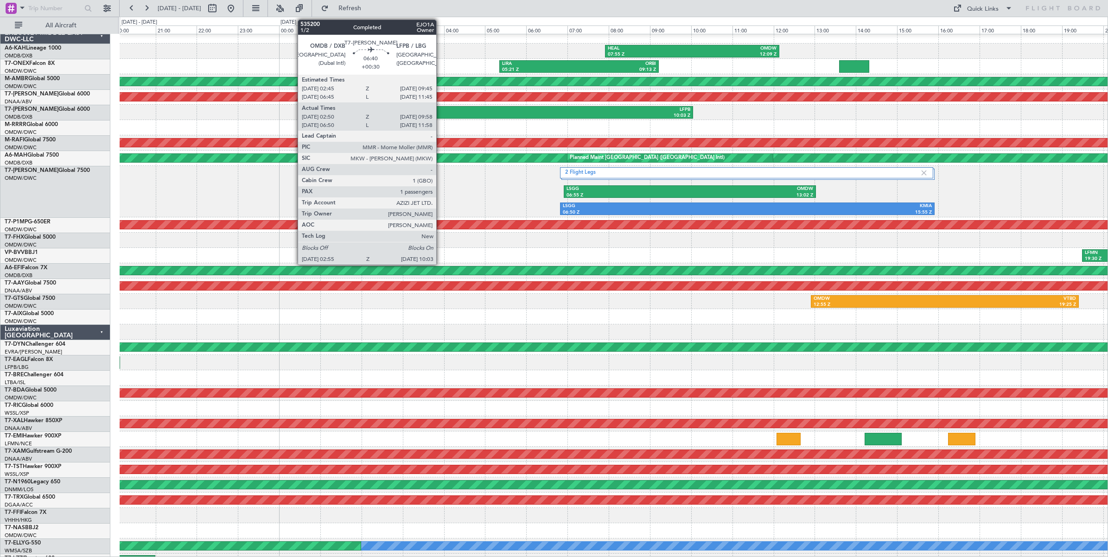
click at [441, 114] on div "02:55 Z" at bounding box center [474, 116] width 144 height 6
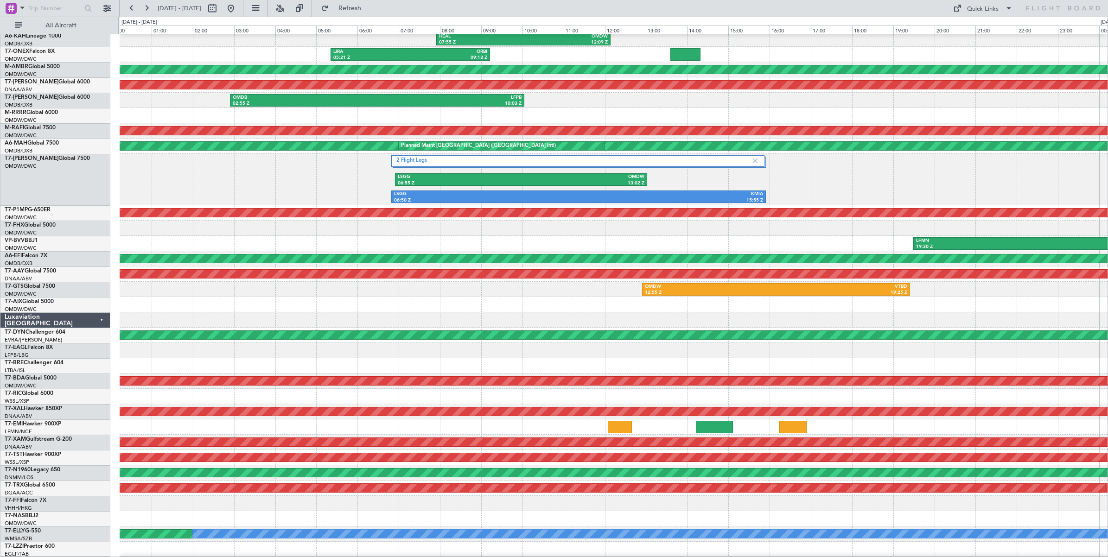
click at [311, 191] on div "LSGG 06:55 Z OMDW 13:02 Z LSGG 06:50 Z KMIA 15:55 Z 2 Flight Legs" at bounding box center [614, 179] width 988 height 51
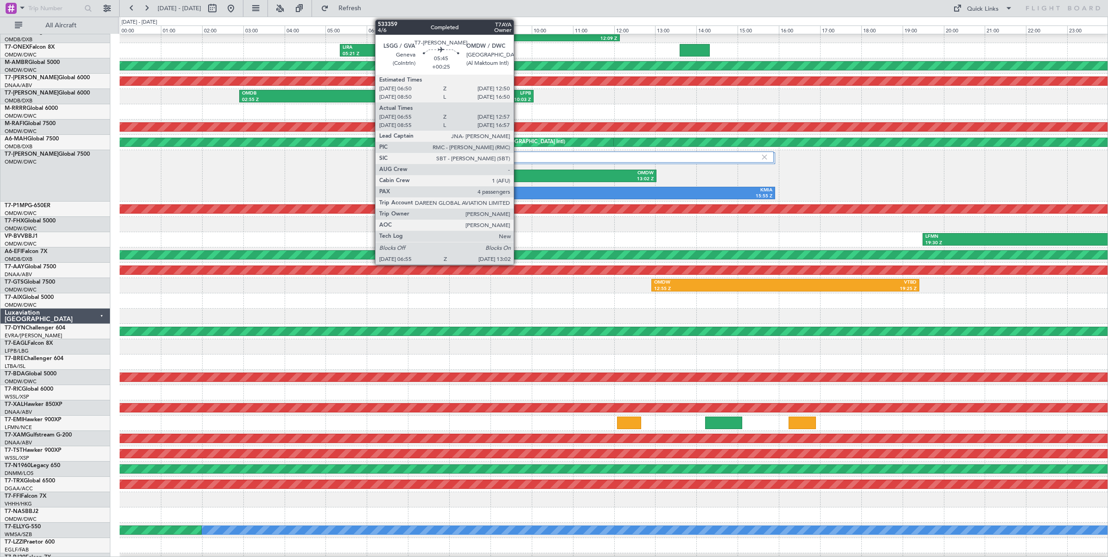
click at [518, 175] on div "LSGG" at bounding box center [468, 173] width 123 height 6
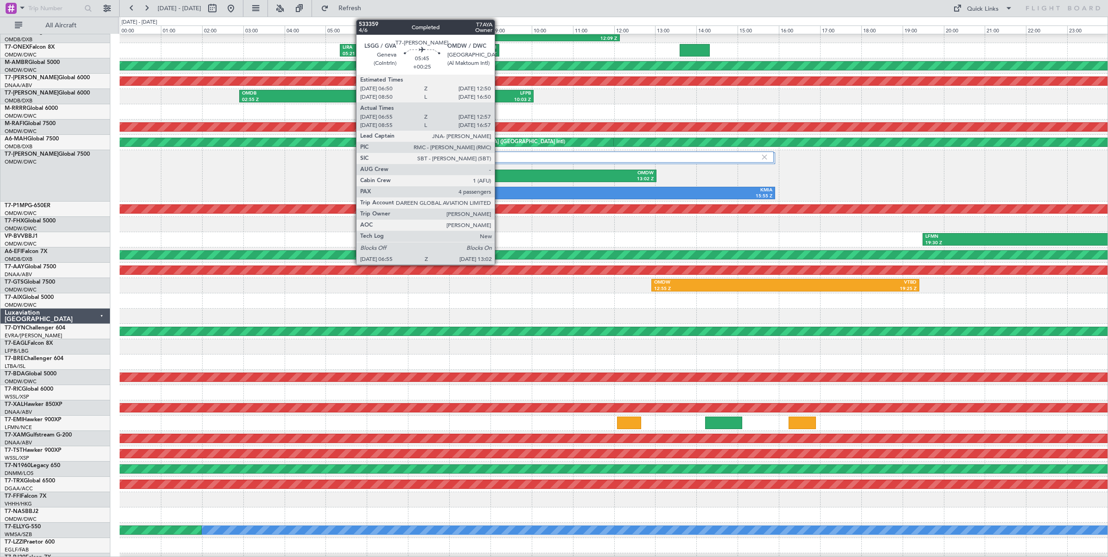
click at [499, 175] on div "LSGG" at bounding box center [468, 173] width 123 height 6
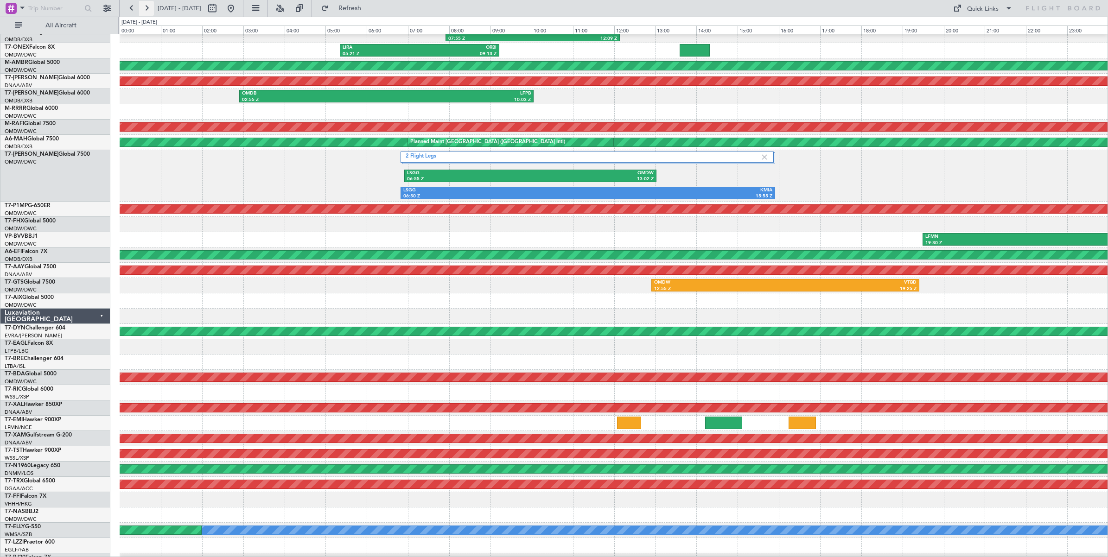
click at [145, 8] on button at bounding box center [146, 8] width 15 height 15
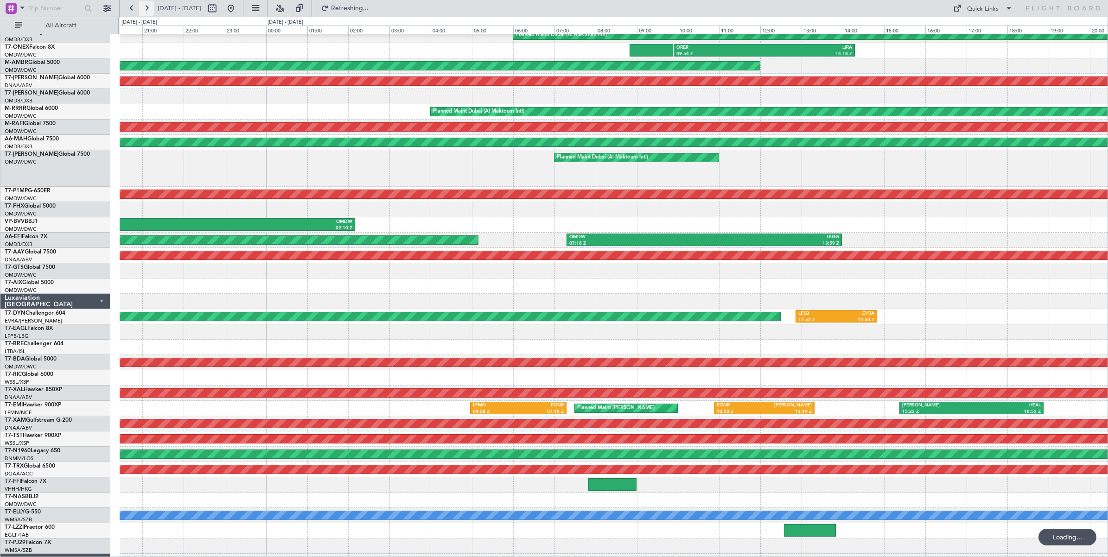
click at [145, 8] on button at bounding box center [146, 8] width 15 height 15
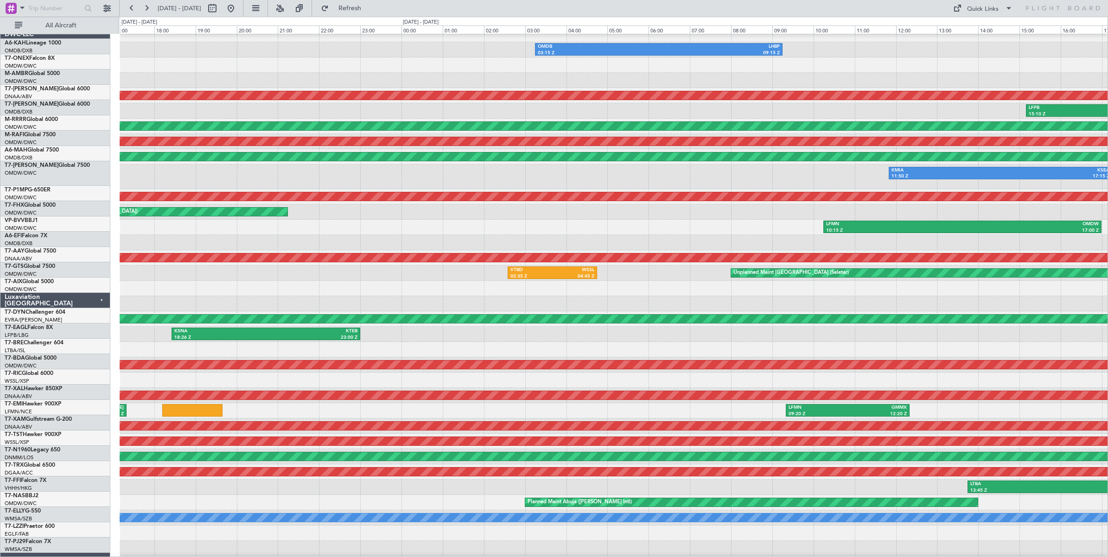
scroll to position [10, 0]
click at [126, 107] on div "LFPB 15:10 Z OMDB 21:43 Z" at bounding box center [614, 110] width 988 height 15
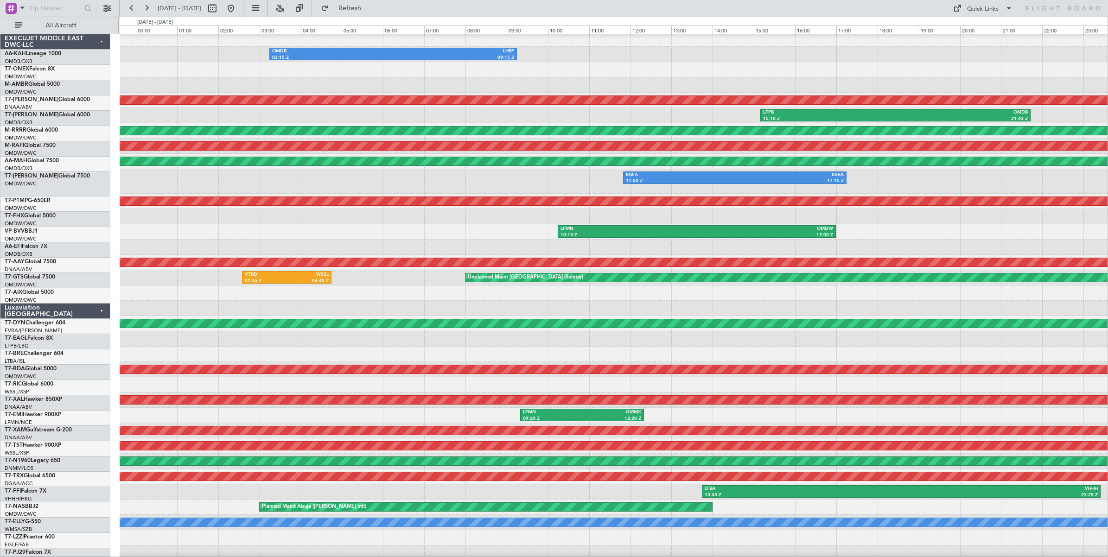
scroll to position [7, 0]
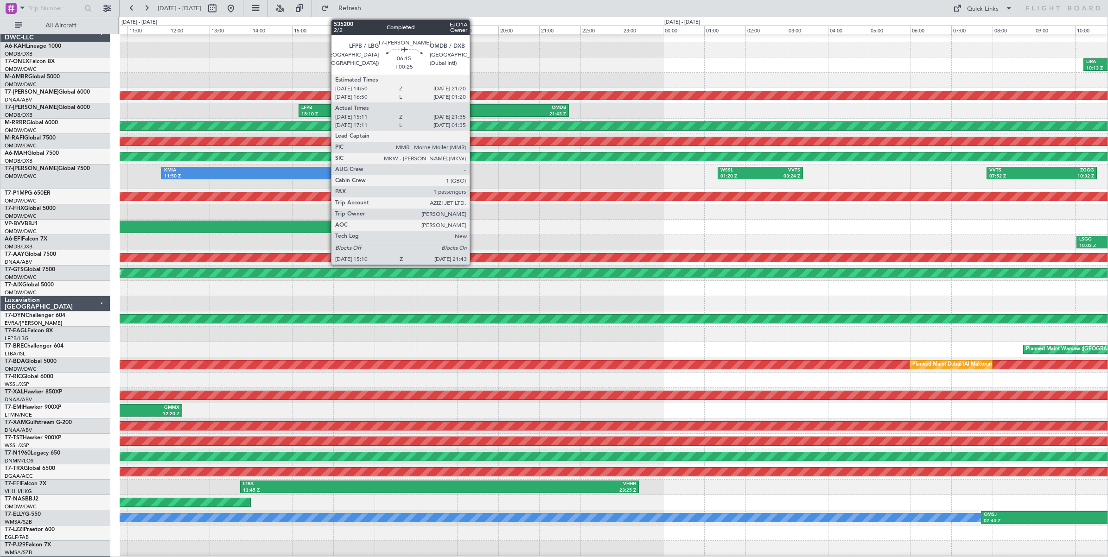
click at [474, 110] on div "OMDB" at bounding box center [500, 108] width 132 height 6
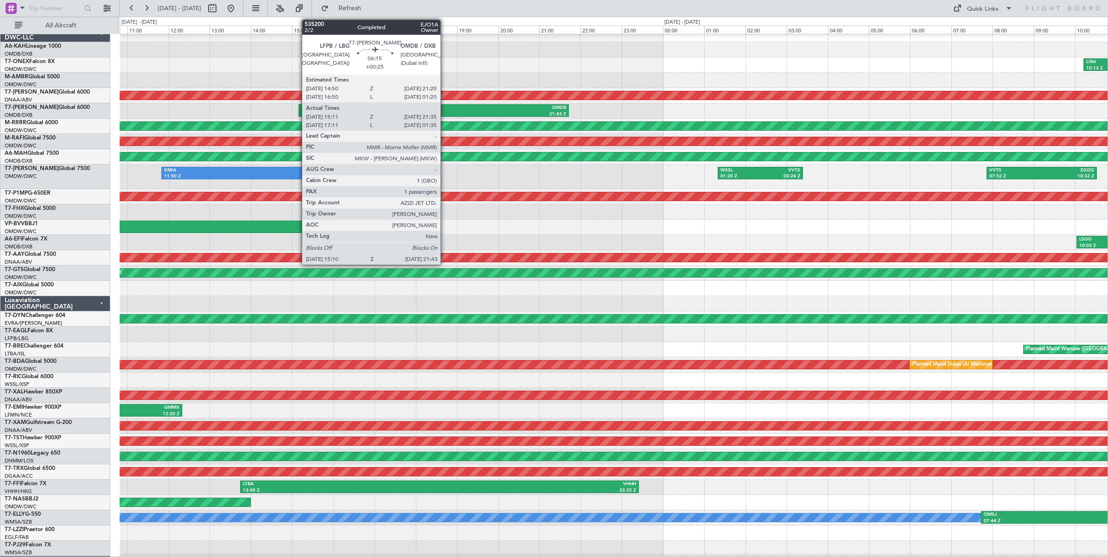
click at [445, 112] on div "21:43 Z" at bounding box center [500, 114] width 132 height 6
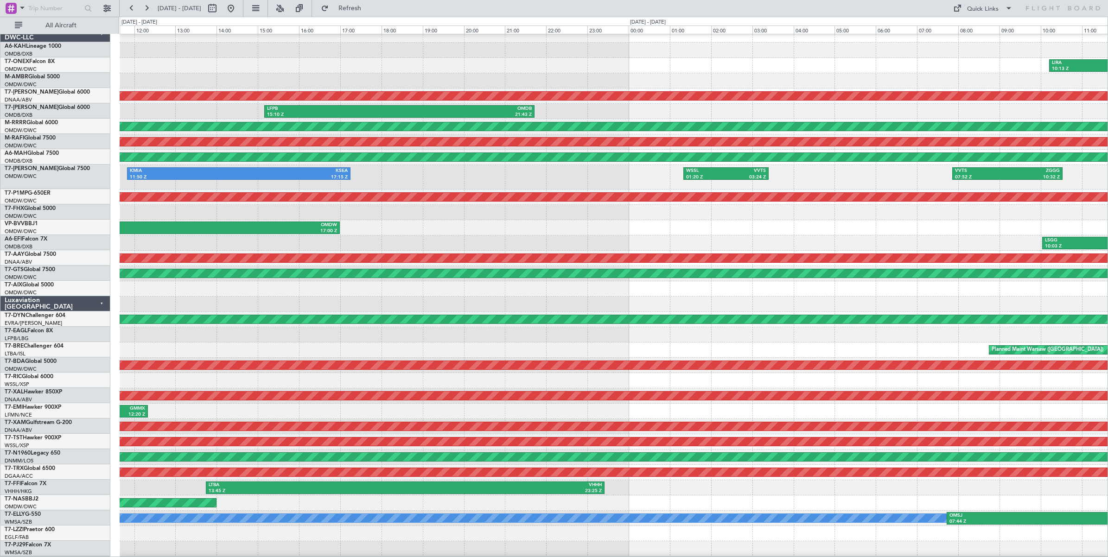
scroll to position [0, 0]
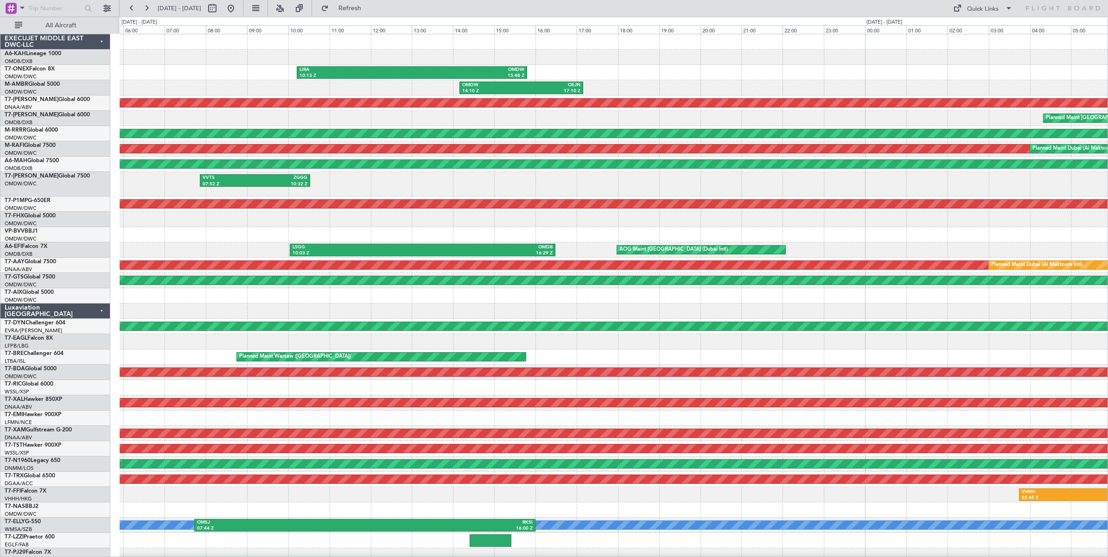
click at [77, 81] on div "LIRA 10:13 Z OMDW 15:48 Z Planned Maint Dubai (Al Maktoum Intl) OMDW 14:10 Z OE…" at bounding box center [554, 287] width 1108 height 541
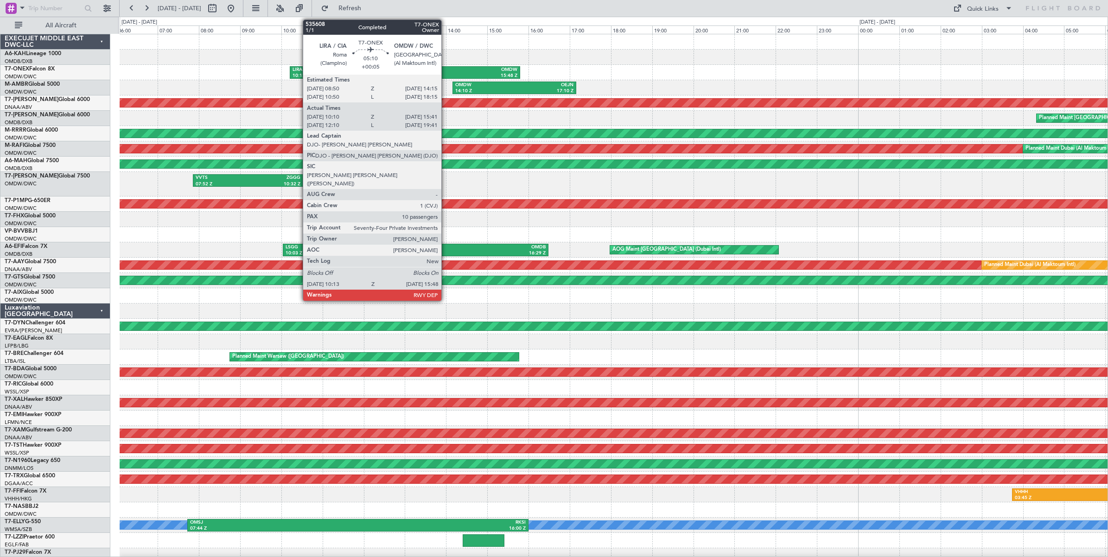
click at [446, 72] on div "OMDW" at bounding box center [461, 70] width 112 height 6
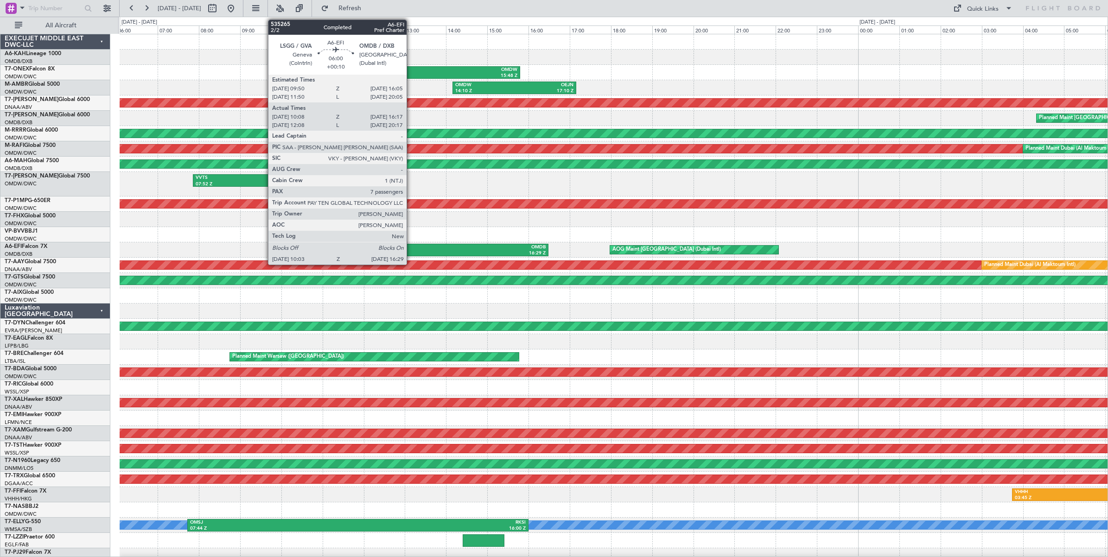
click at [411, 249] on div "LSGG" at bounding box center [351, 247] width 130 height 6
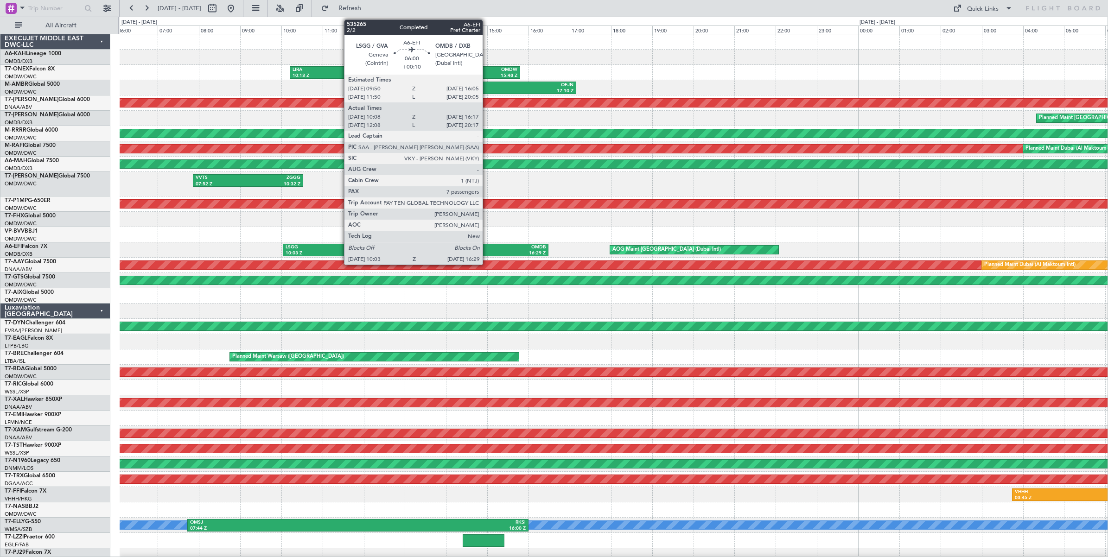
click at [487, 251] on div "16:29 Z" at bounding box center [480, 253] width 130 height 6
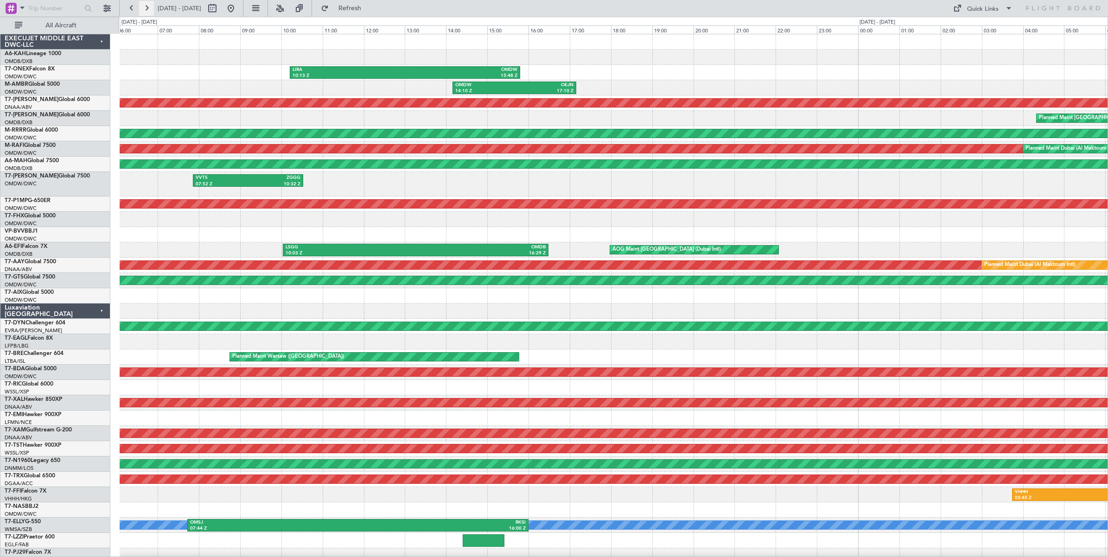
click at [149, 8] on button at bounding box center [146, 8] width 15 height 15
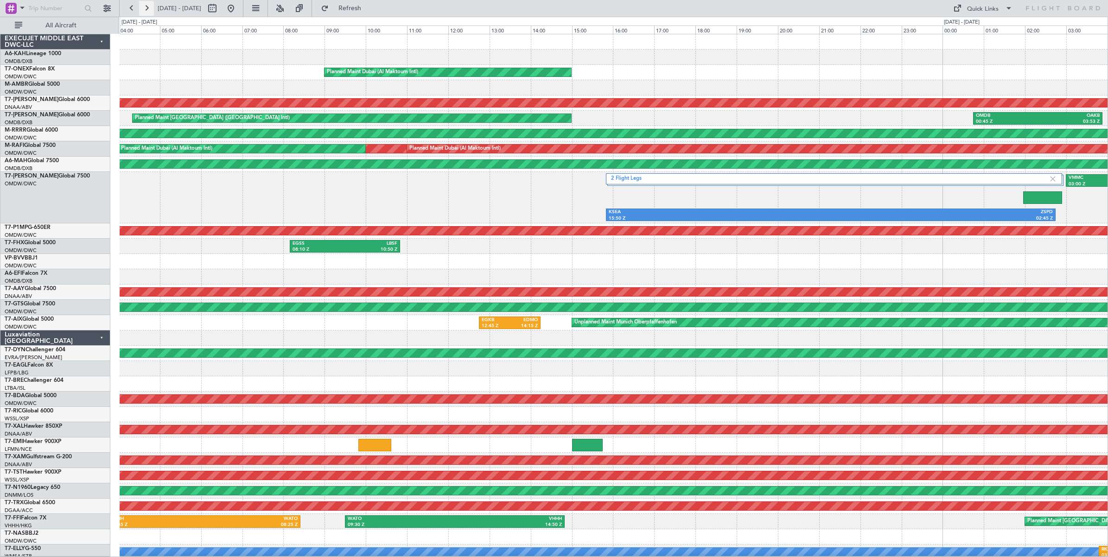
click at [149, 8] on button at bounding box center [146, 8] width 15 height 15
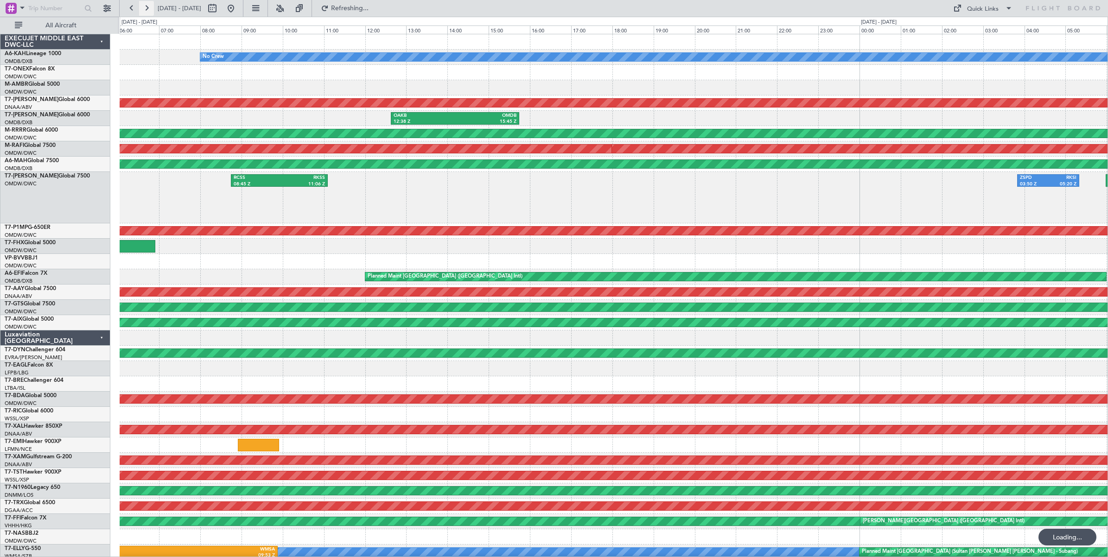
click at [149, 8] on button at bounding box center [146, 8] width 15 height 15
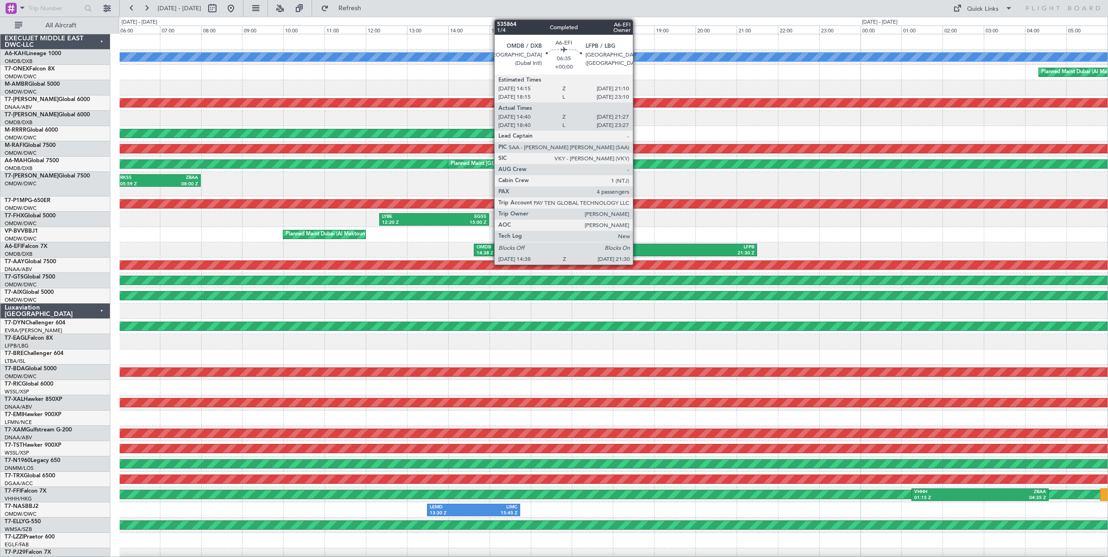
click at [638, 249] on div "LFPB" at bounding box center [684, 247] width 139 height 6
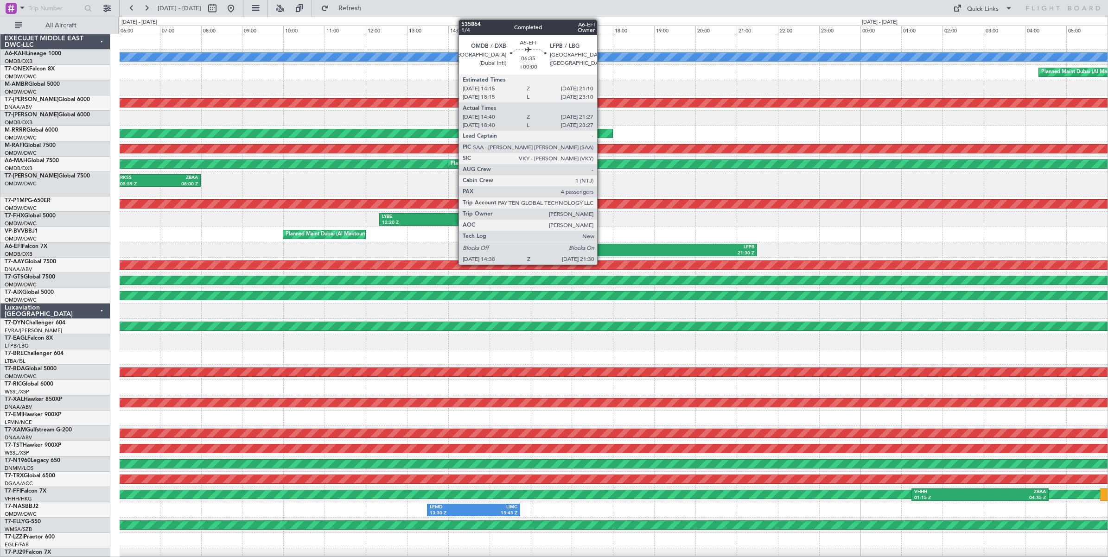
click at [602, 254] on div "14:38 Z" at bounding box center [546, 253] width 139 height 6
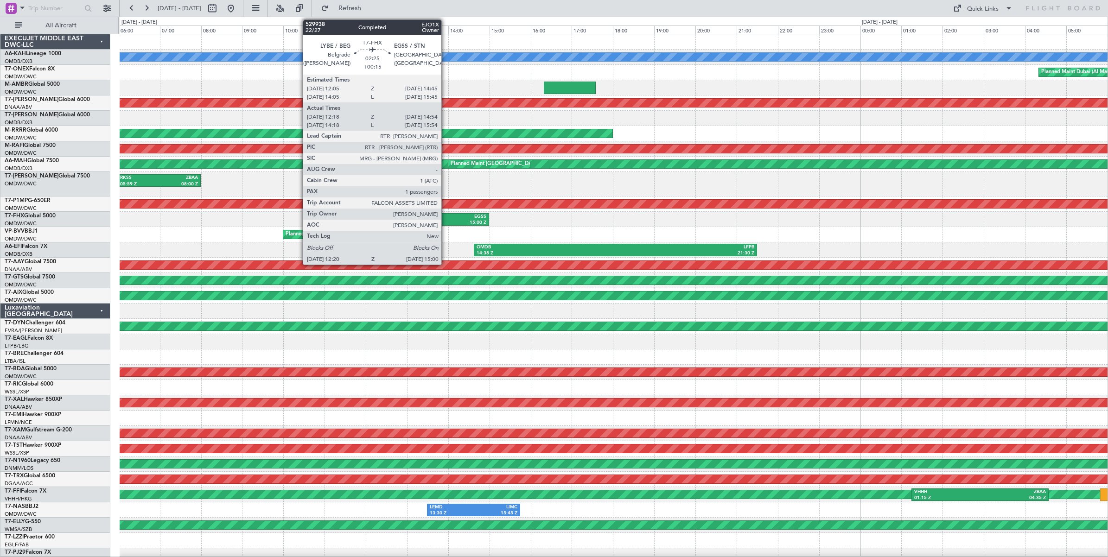
click at [446, 220] on div "15:00 Z" at bounding box center [460, 223] width 52 height 6
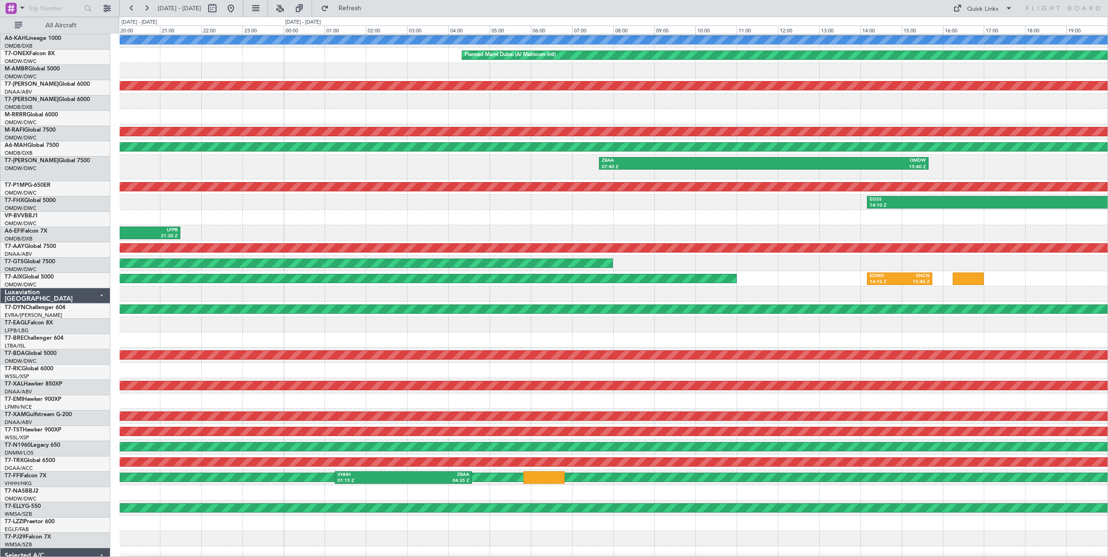
click at [386, 224] on div at bounding box center [614, 217] width 988 height 15
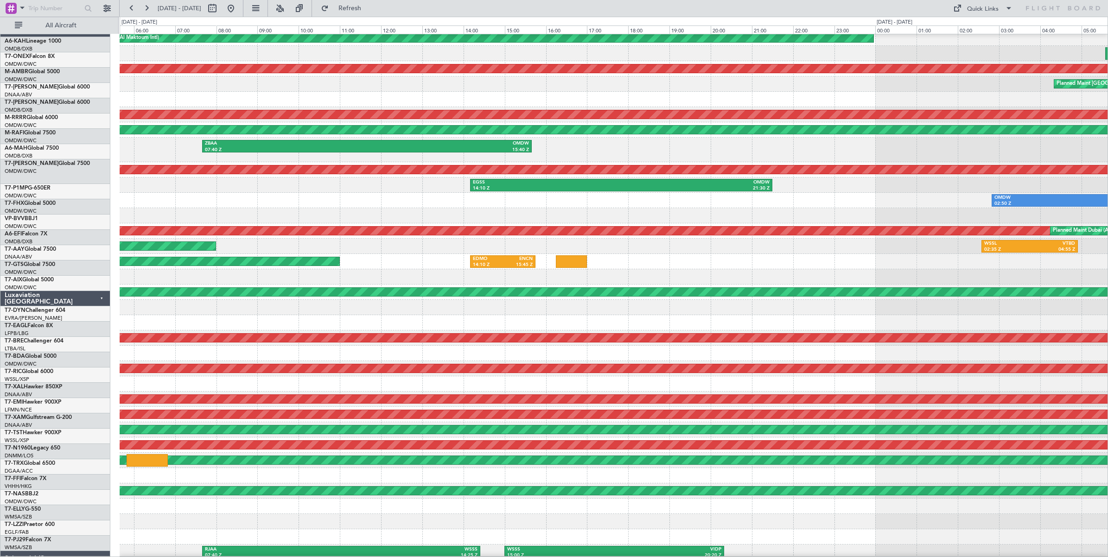
scroll to position [34, 0]
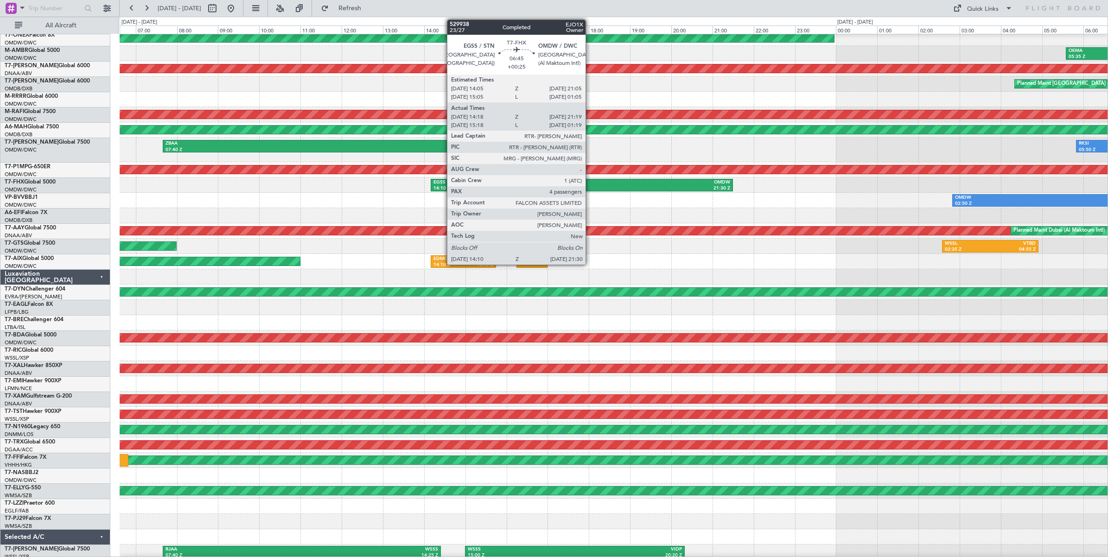
click at [590, 188] on div "21:30 Z" at bounding box center [656, 188] width 148 height 6
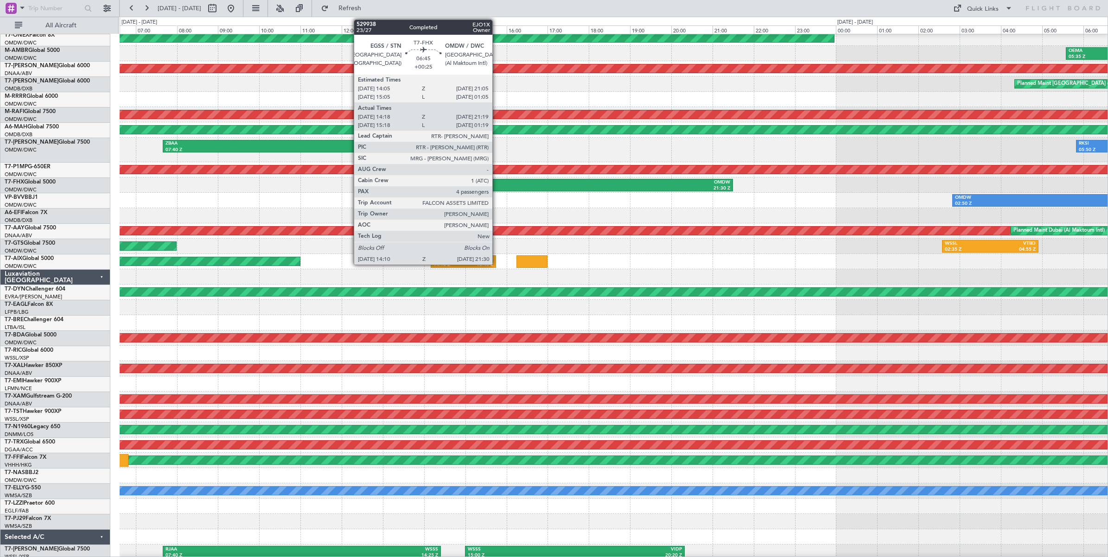
click at [497, 183] on div "EGSS" at bounding box center [508, 182] width 148 height 6
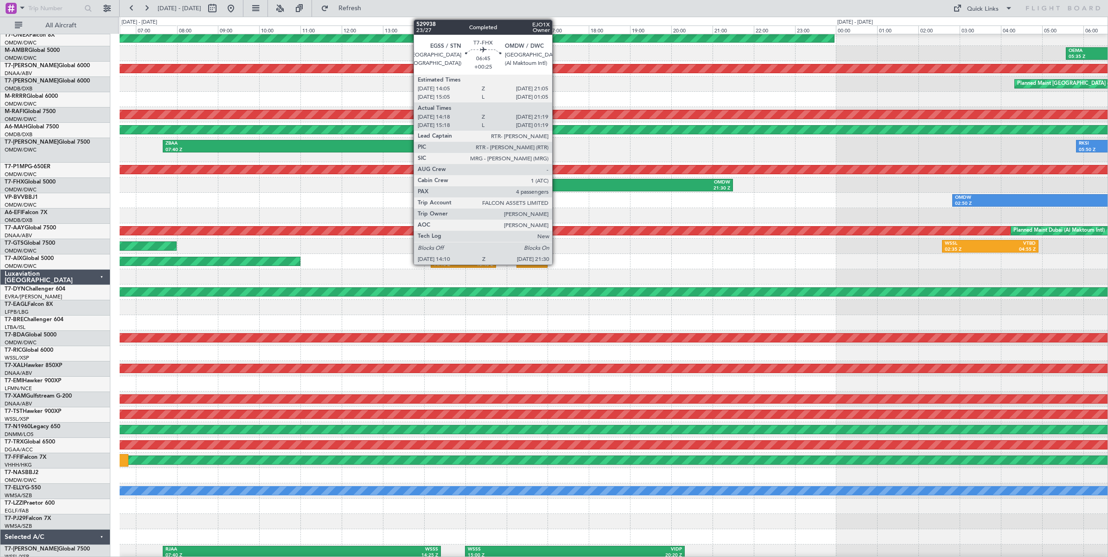
click at [557, 183] on div "EGSS" at bounding box center [508, 182] width 148 height 6
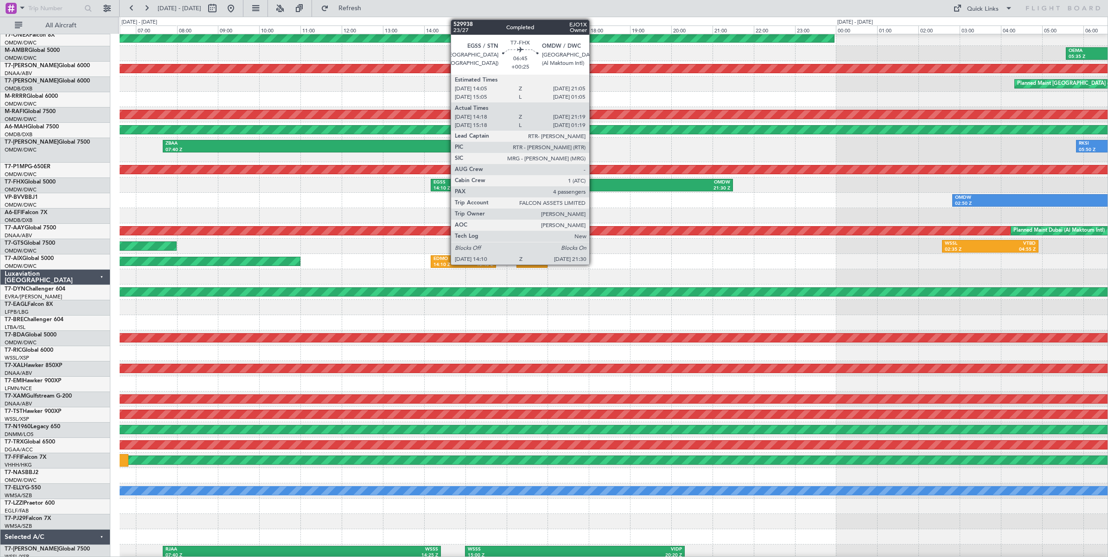
click at [593, 186] on div "21:30 Z" at bounding box center [656, 188] width 148 height 6
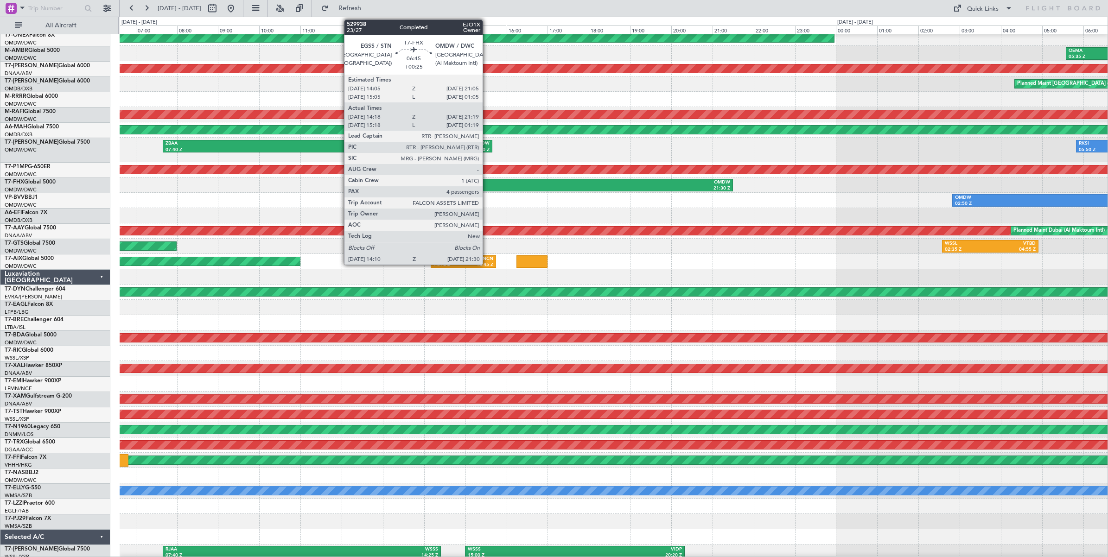
click at [487, 185] on div "EGSS" at bounding box center [508, 182] width 148 height 6
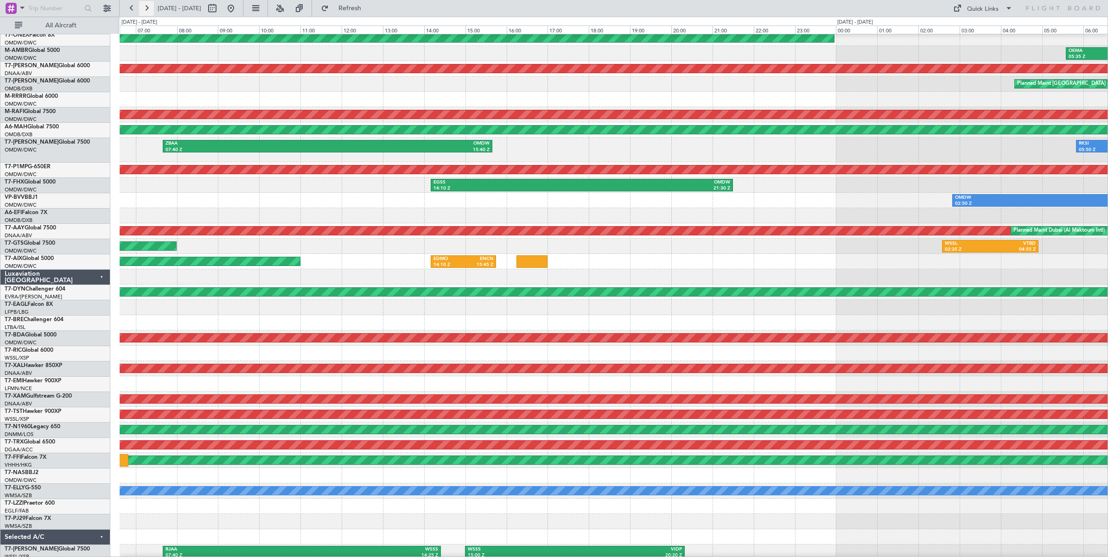
click at [147, 11] on button at bounding box center [146, 8] width 15 height 15
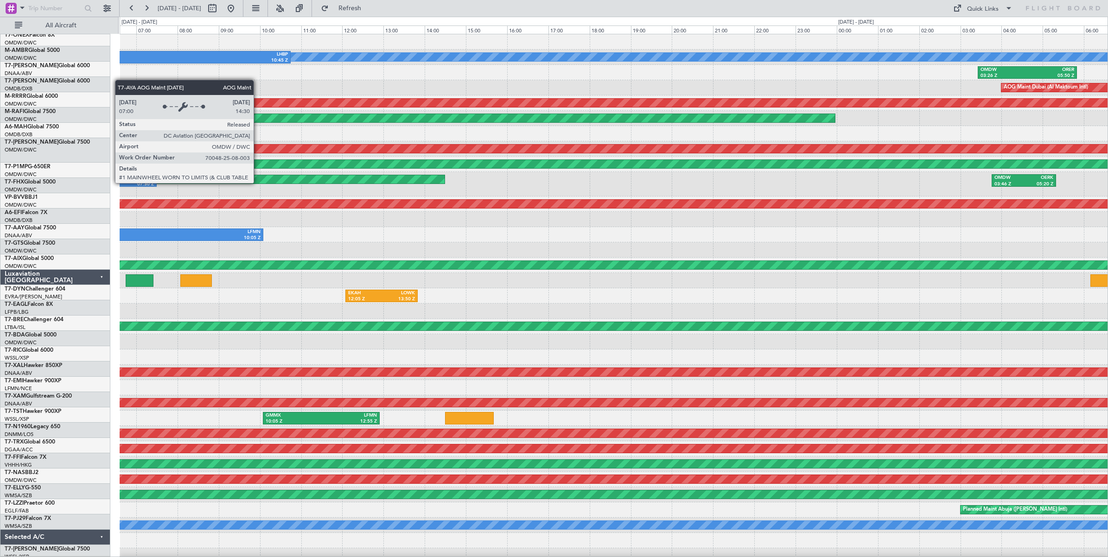
scroll to position [0, 0]
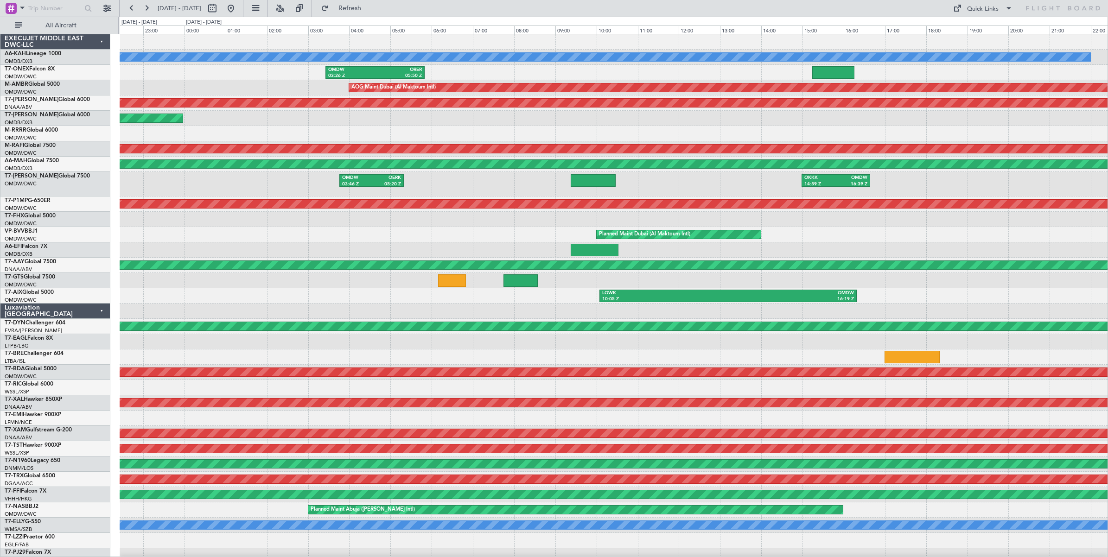
click at [239, 92] on div "AOG Maint Dubai (Al Maktoum Intl)" at bounding box center [614, 87] width 988 height 15
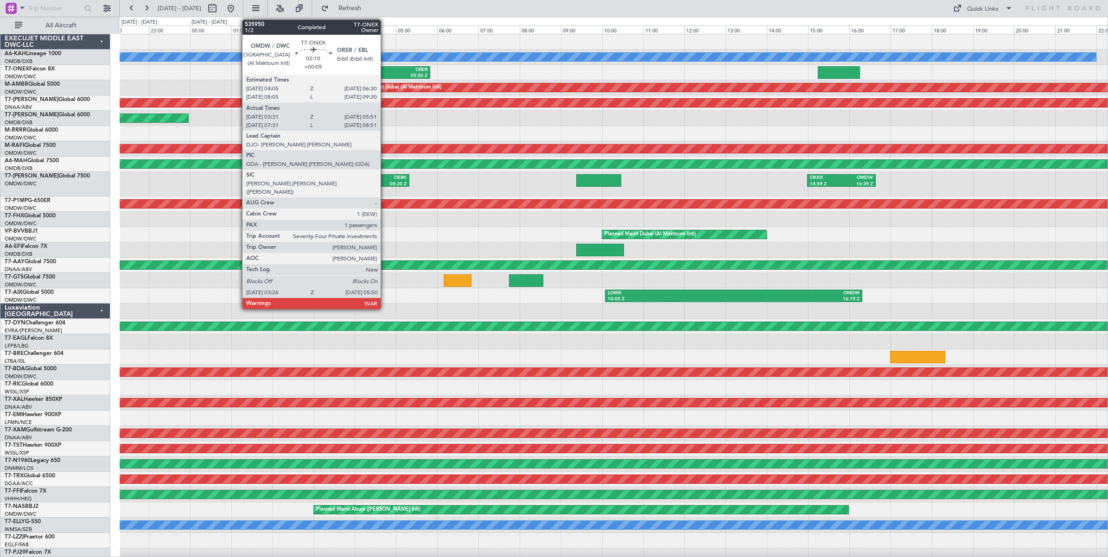
click at [385, 73] on div "05:50 Z" at bounding box center [404, 76] width 47 height 6
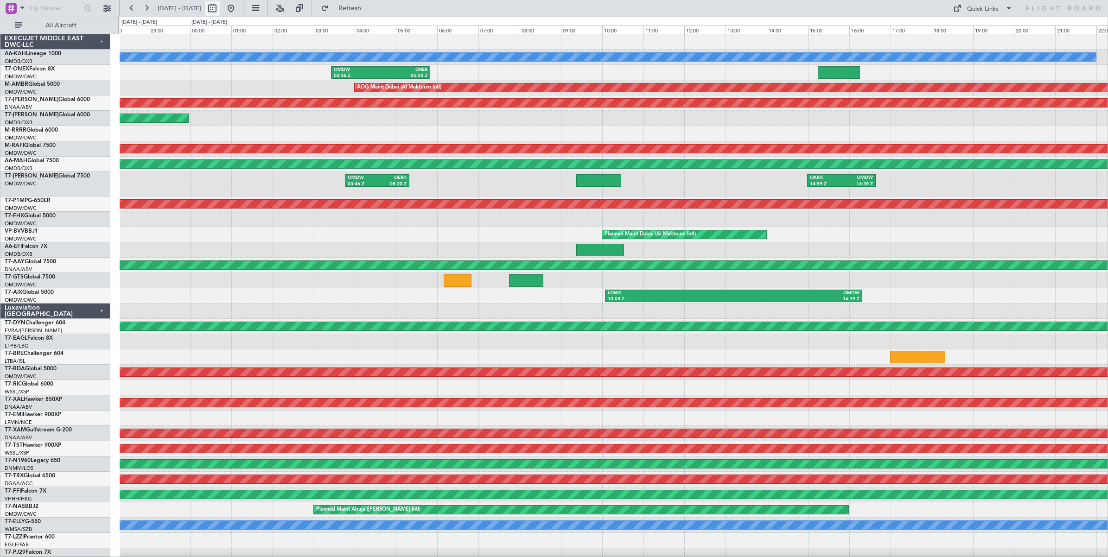
click at [220, 10] on button at bounding box center [212, 8] width 15 height 15
select select "8"
select select "2025"
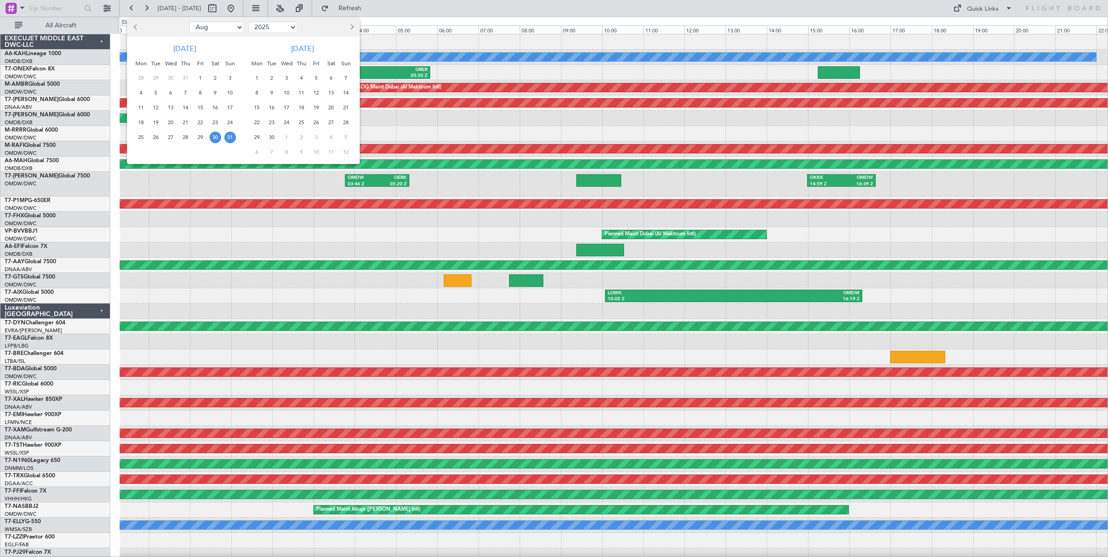
click at [230, 107] on span "17" at bounding box center [230, 108] width 12 height 12
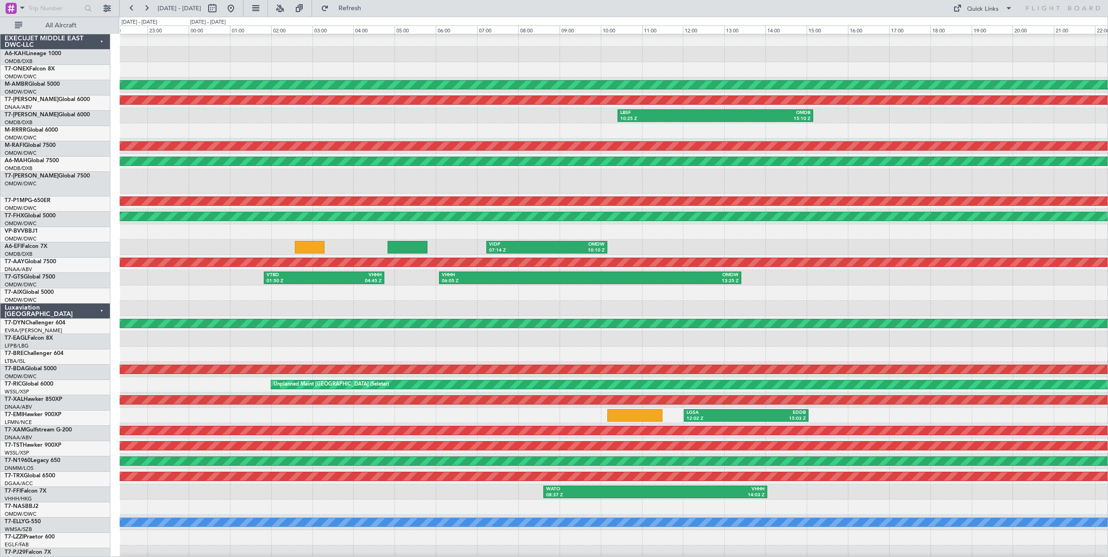
scroll to position [3, 0]
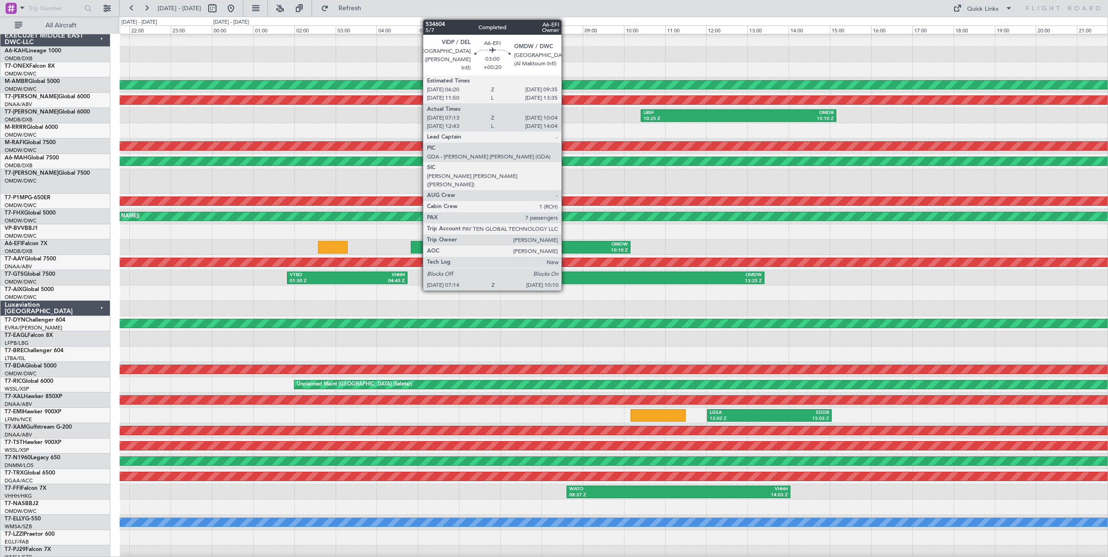
click at [566, 242] on div "VIDP" at bounding box center [541, 245] width 58 height 6
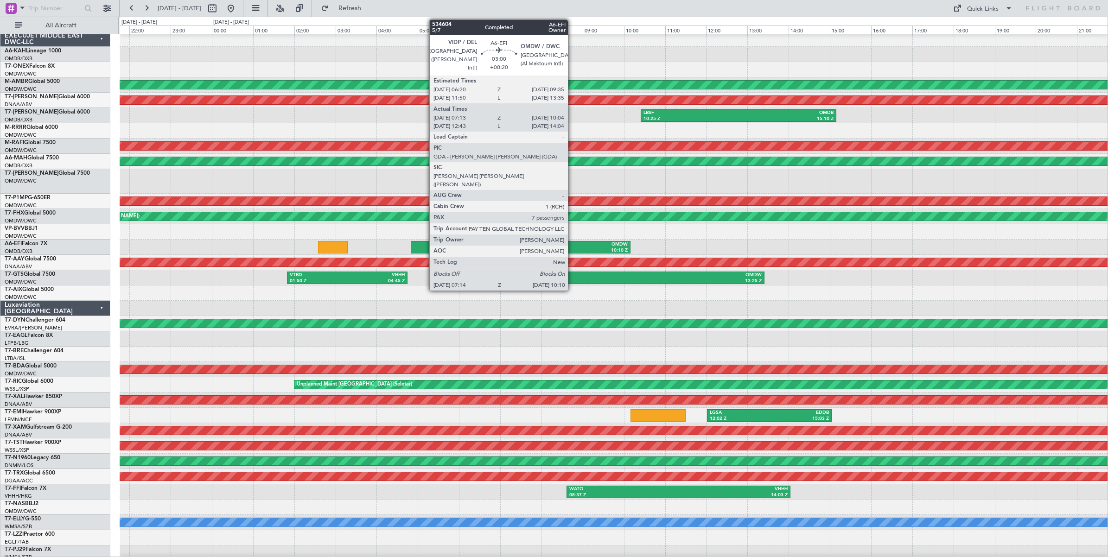
click at [573, 244] on div "OMDW" at bounding box center [599, 245] width 58 height 6
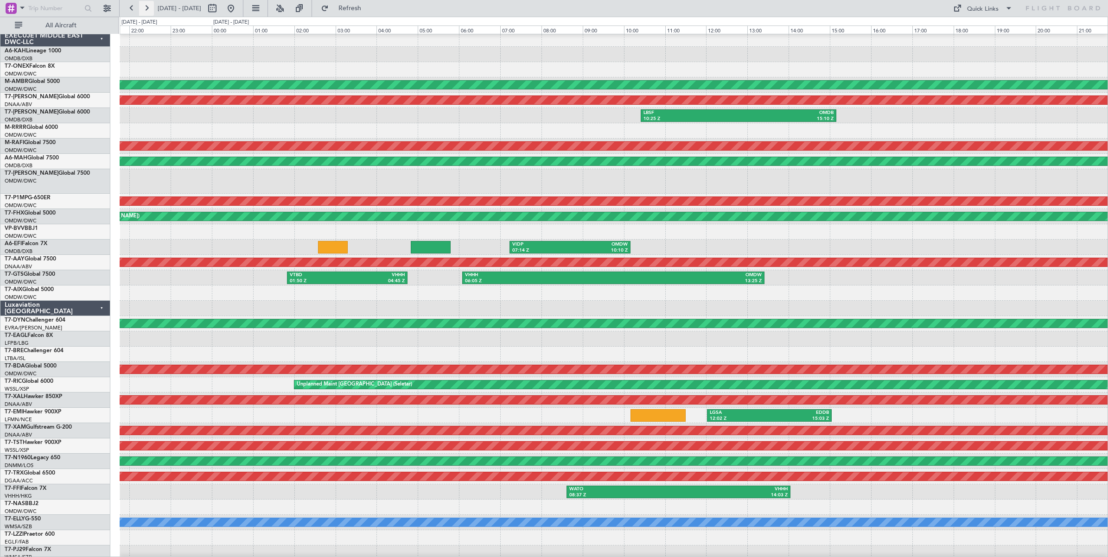
click at [149, 8] on button at bounding box center [146, 8] width 15 height 15
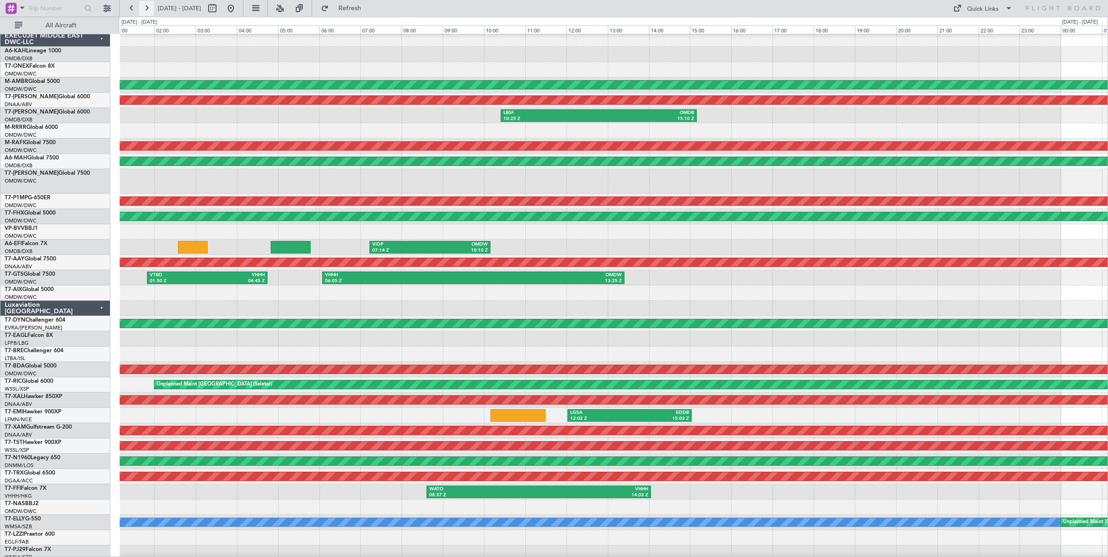
click at [149, 8] on button at bounding box center [146, 8] width 15 height 15
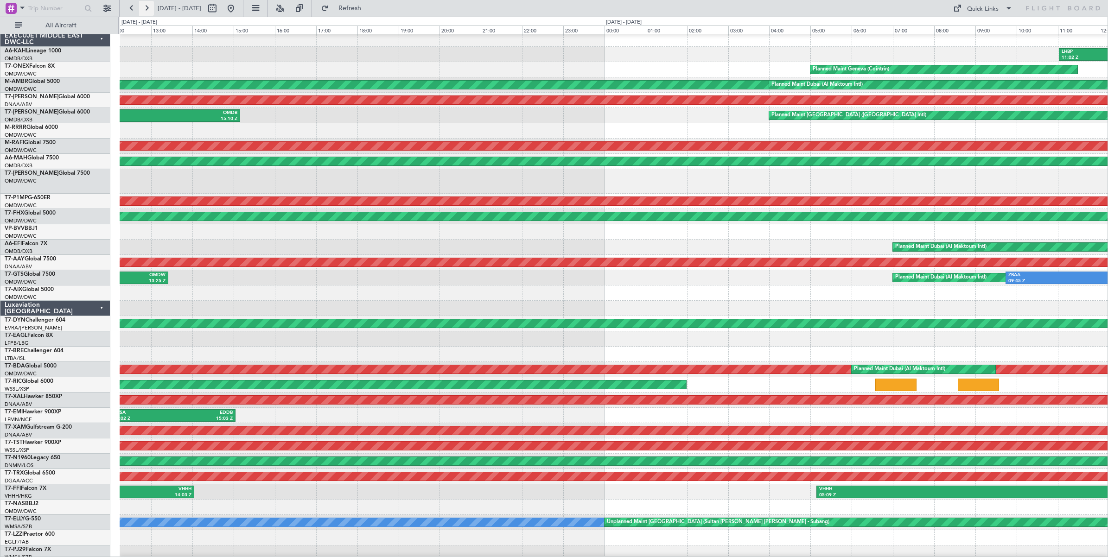
click at [149, 8] on button at bounding box center [146, 8] width 15 height 15
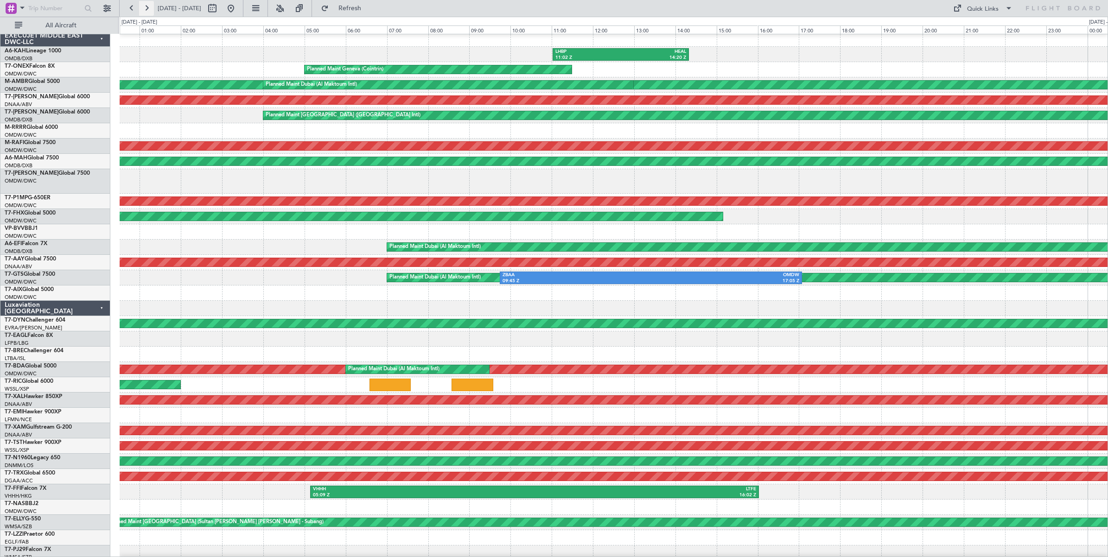
click at [149, 8] on button at bounding box center [146, 8] width 15 height 15
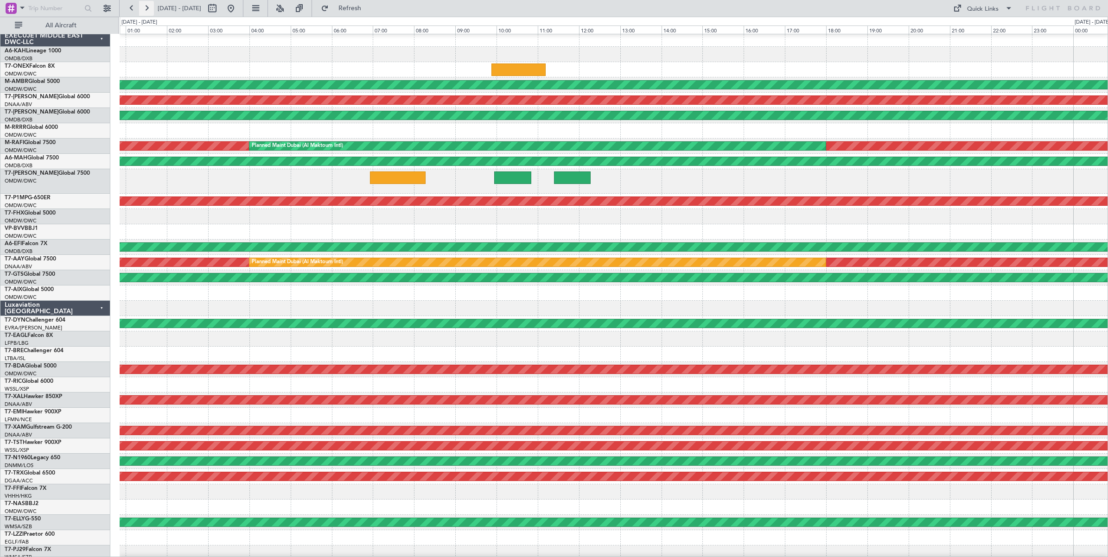
click at [149, 8] on button at bounding box center [146, 8] width 15 height 15
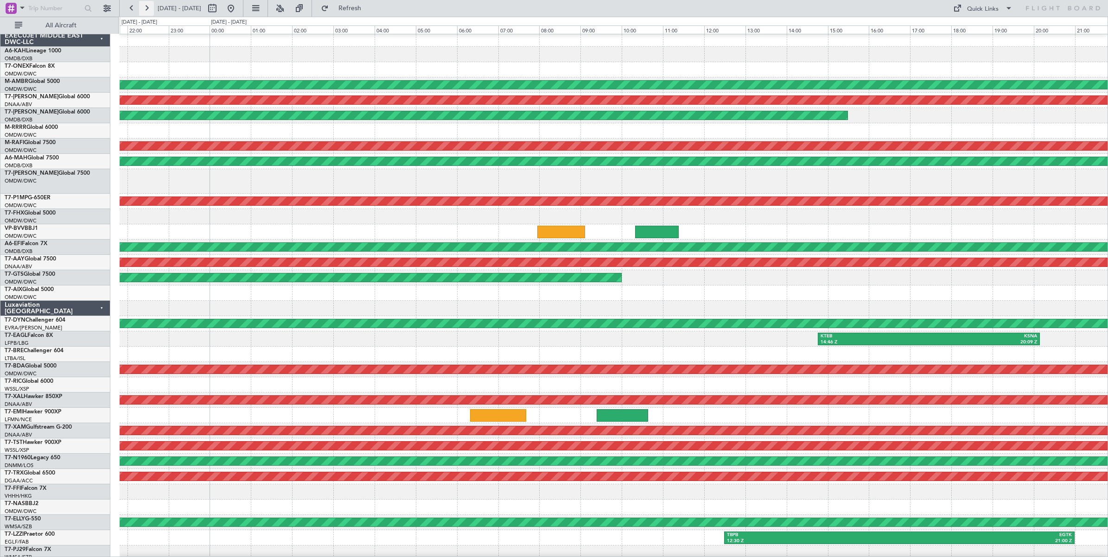
click at [149, 8] on button at bounding box center [146, 8] width 15 height 15
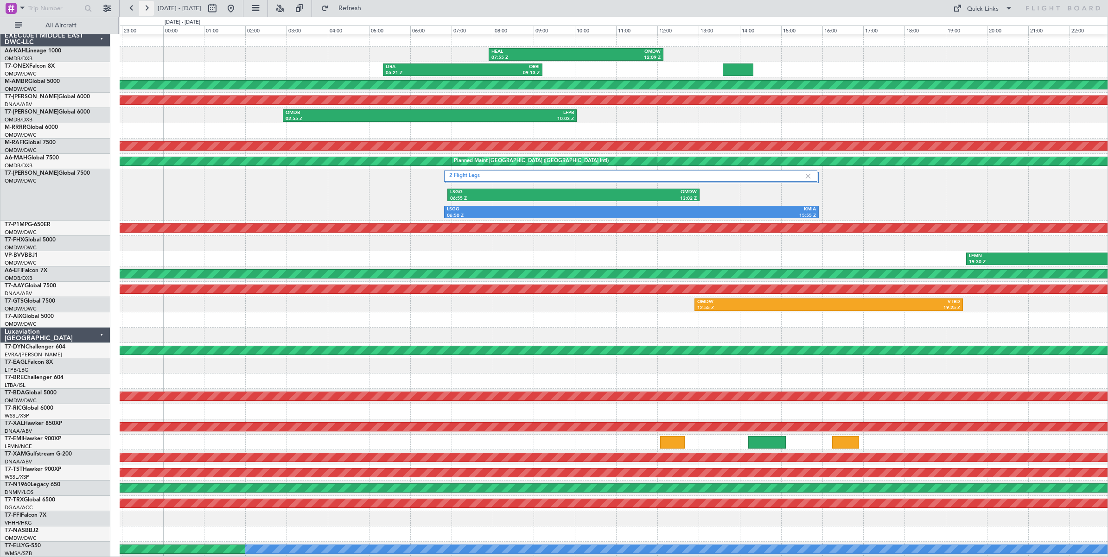
click at [149, 8] on button at bounding box center [146, 8] width 15 height 15
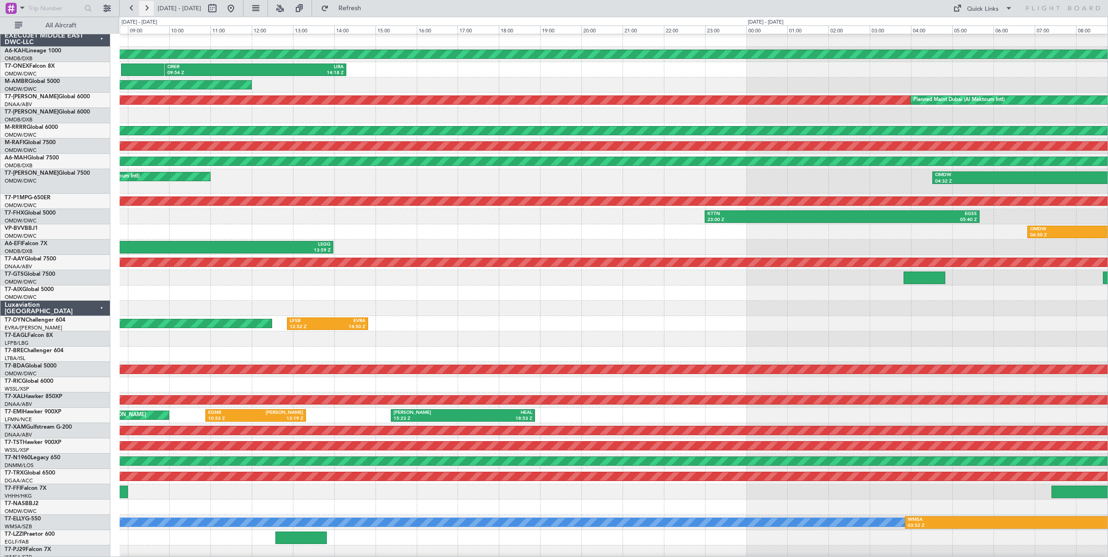
click at [149, 8] on button at bounding box center [146, 8] width 15 height 15
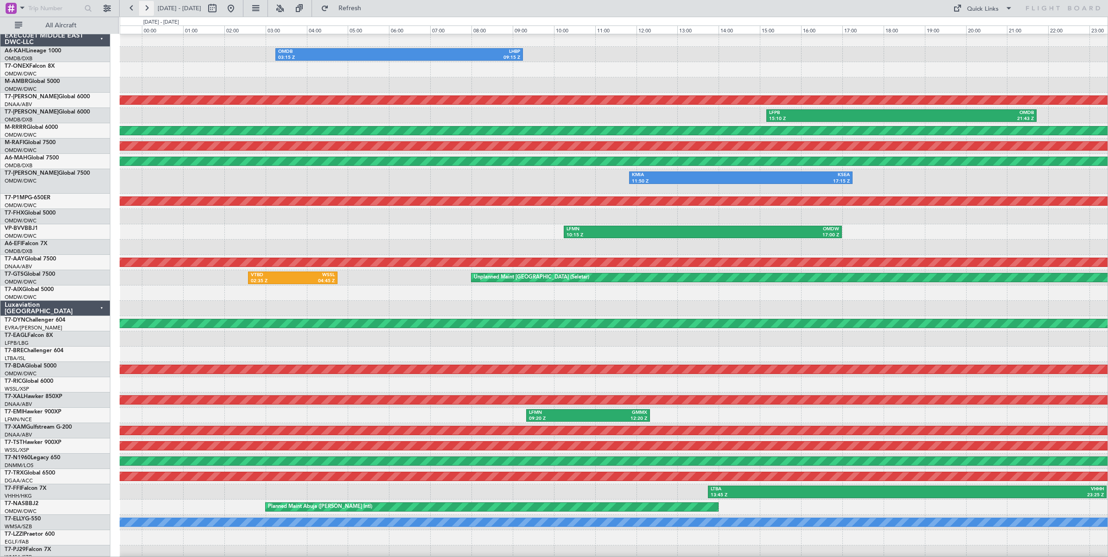
click at [149, 8] on button at bounding box center [146, 8] width 15 height 15
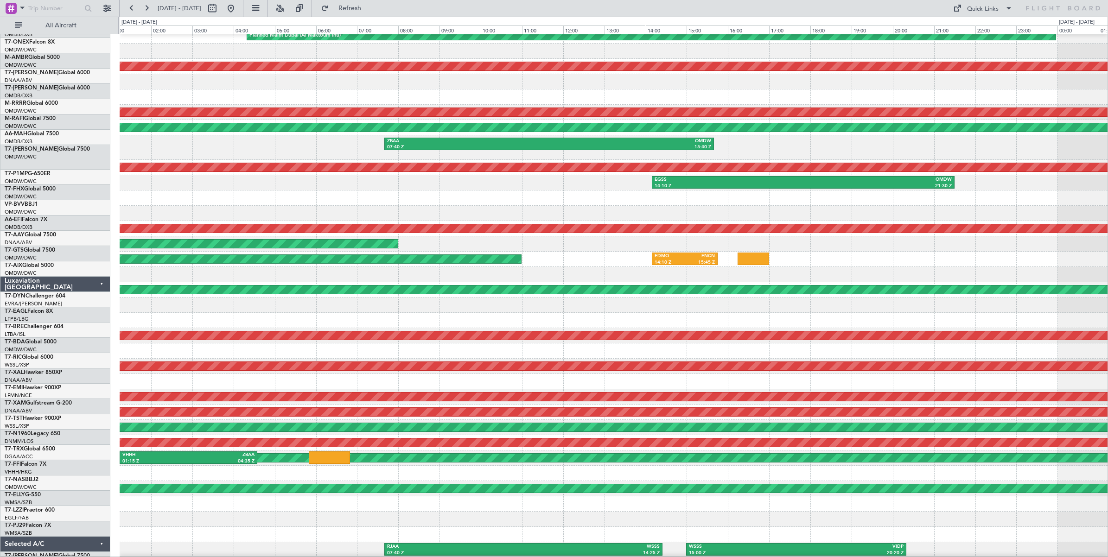
scroll to position [37, 0]
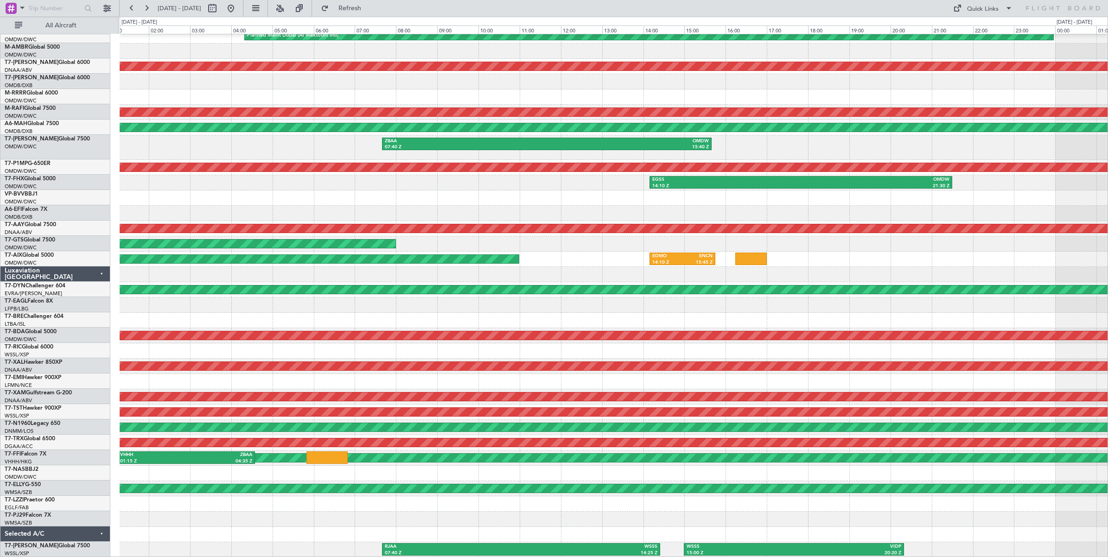
click at [1107, 142] on div "ZBAA 07:40 Z OMDW 15:40 Z RKSI 05:50 Z ZBAA 07:30 Z AOG Maint Dubai (Al Maktoum…" at bounding box center [614, 147] width 988 height 25
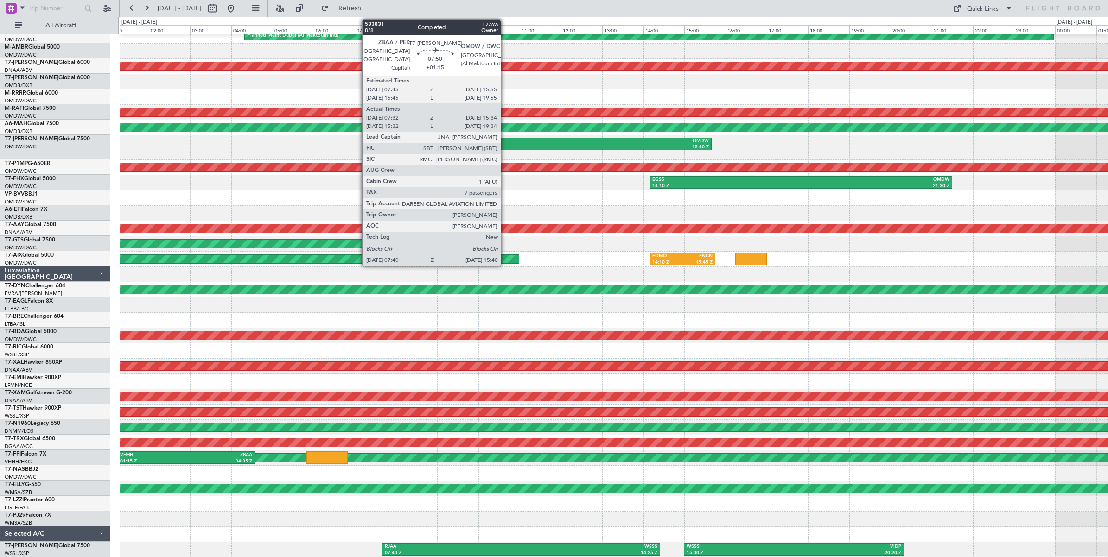
click at [505, 143] on div "ZBAA" at bounding box center [466, 141] width 162 height 6
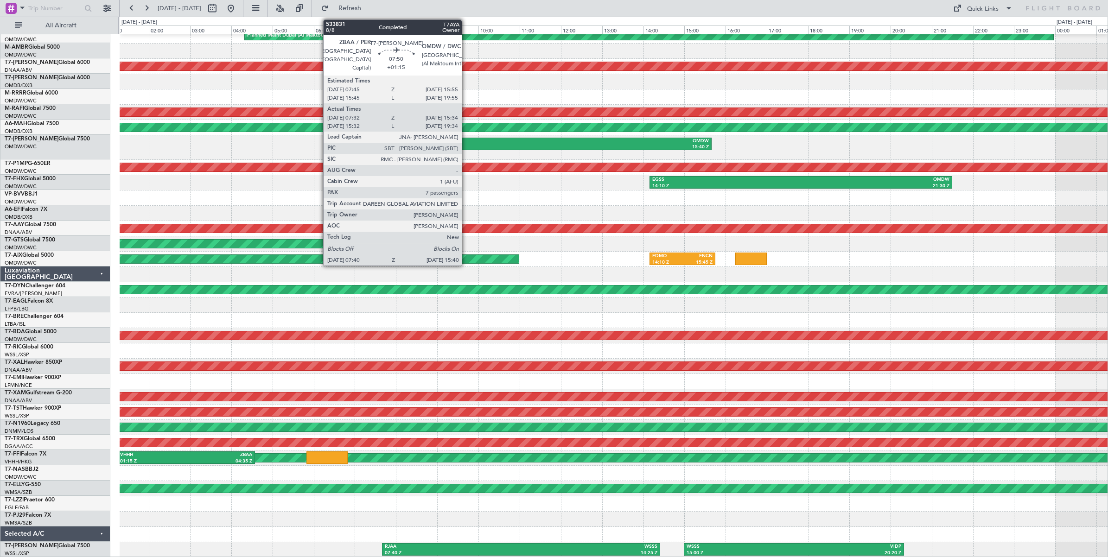
click at [466, 140] on div "ZBAA" at bounding box center [466, 141] width 162 height 6
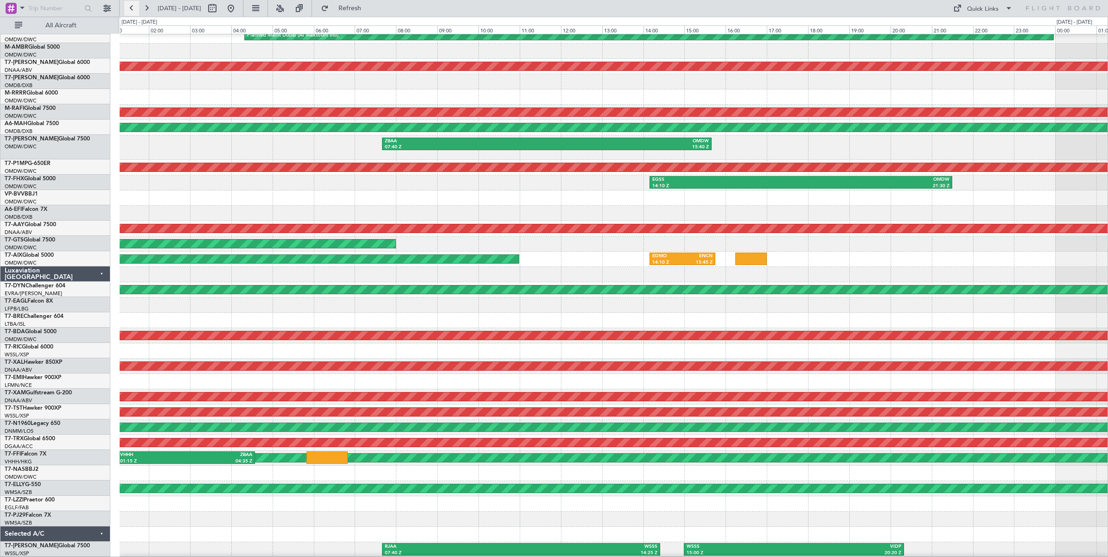
click at [132, 10] on button at bounding box center [131, 8] width 15 height 15
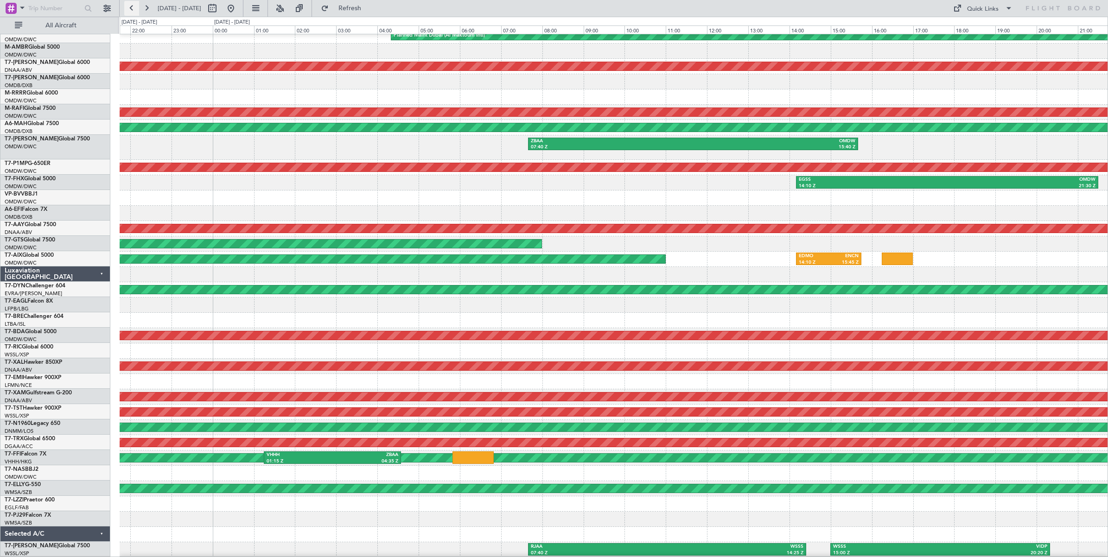
click at [132, 10] on button at bounding box center [131, 8] width 15 height 15
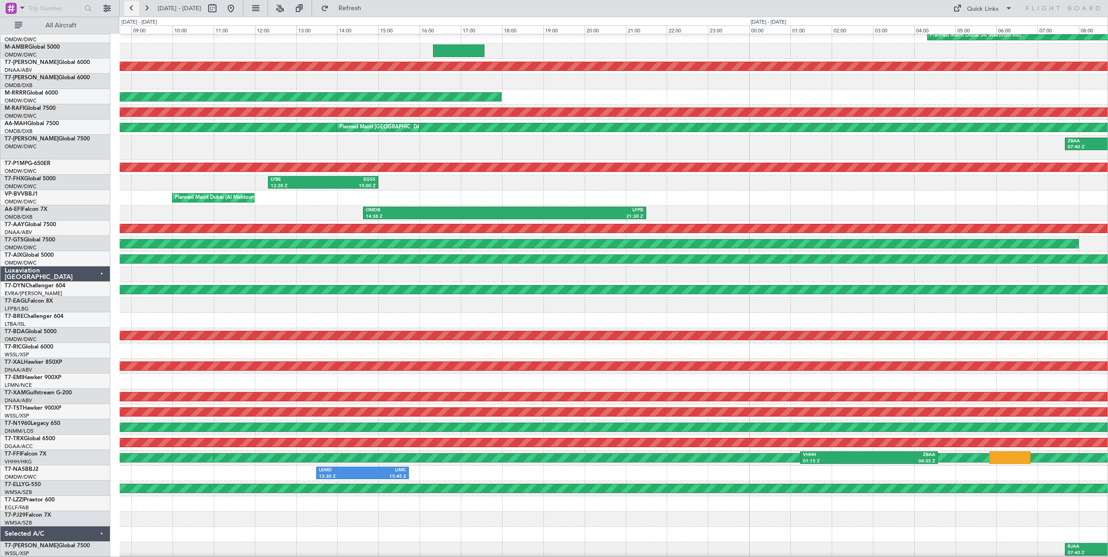
click at [132, 10] on button at bounding box center [131, 8] width 15 height 15
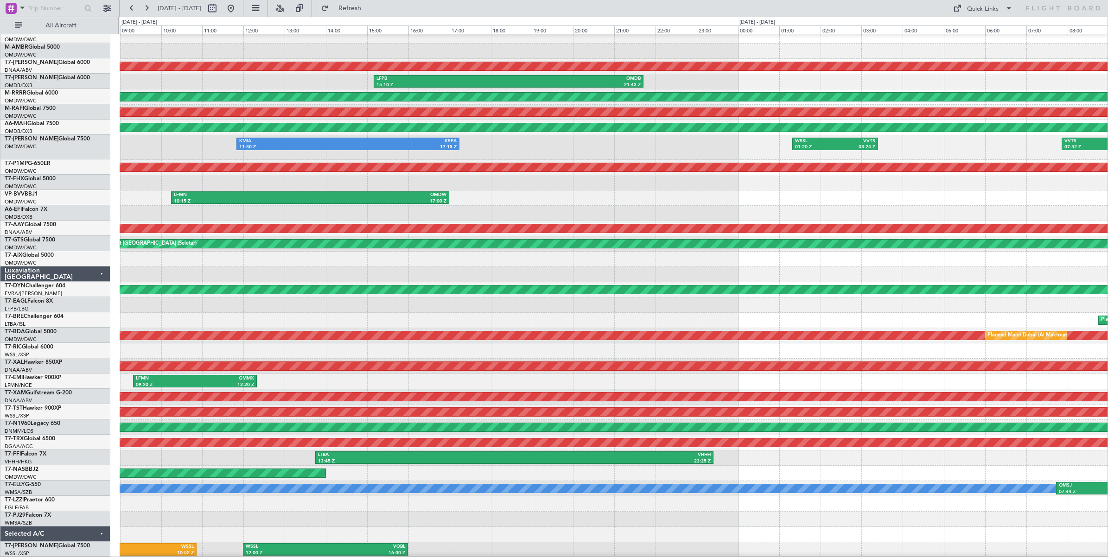
click at [1019, 145] on div "OMDB 03:15 Z LHBP 09:15 Z LIRA 10:13 Z OMDW 15:48 Z OMDW 14:10 Z OEJN 17:10 Z U…" at bounding box center [614, 278] width 988 height 560
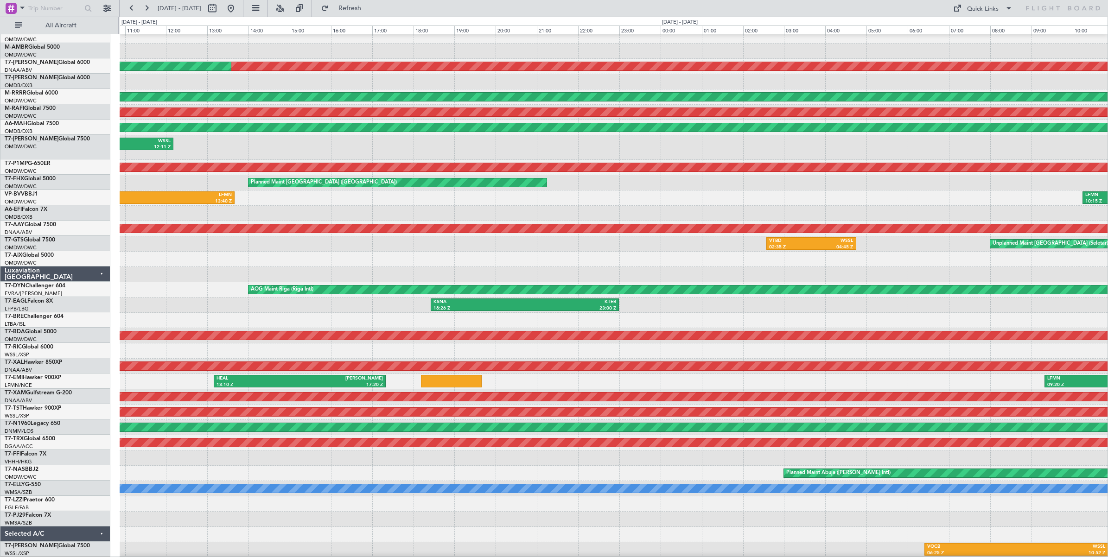
click at [1100, 75] on div "LFPB 15:10 Z OMDB 21:43 Z" at bounding box center [614, 81] width 988 height 15
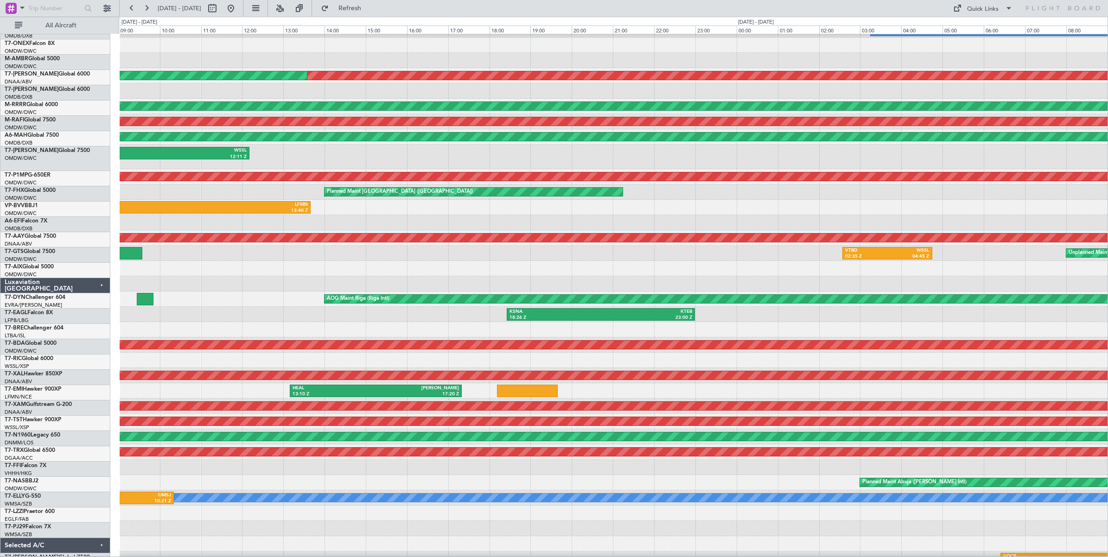
scroll to position [28, 0]
click at [146, 10] on button at bounding box center [146, 8] width 15 height 15
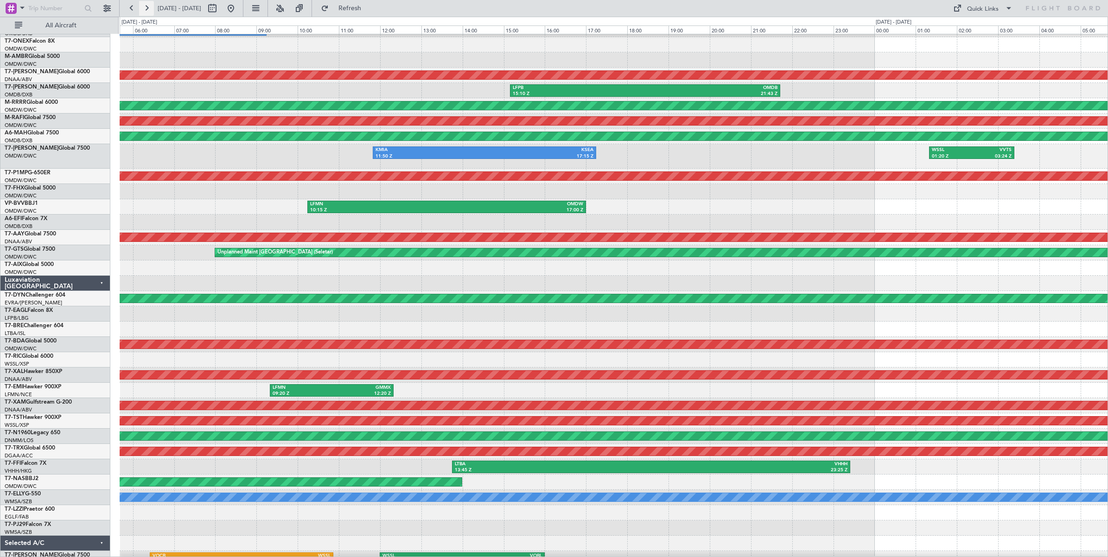
click at [146, 10] on button at bounding box center [146, 8] width 15 height 15
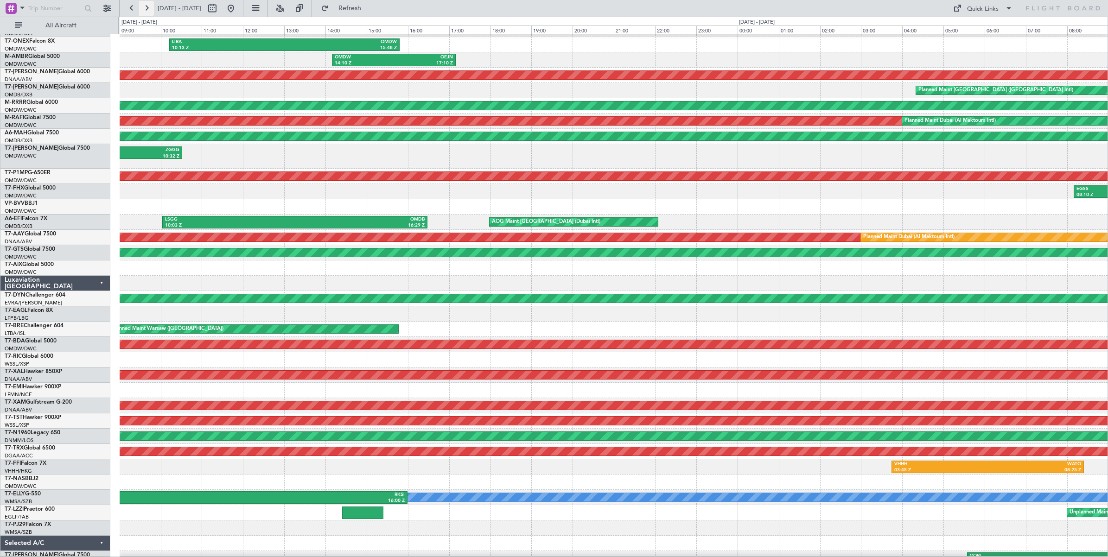
click at [146, 10] on button at bounding box center [146, 8] width 15 height 15
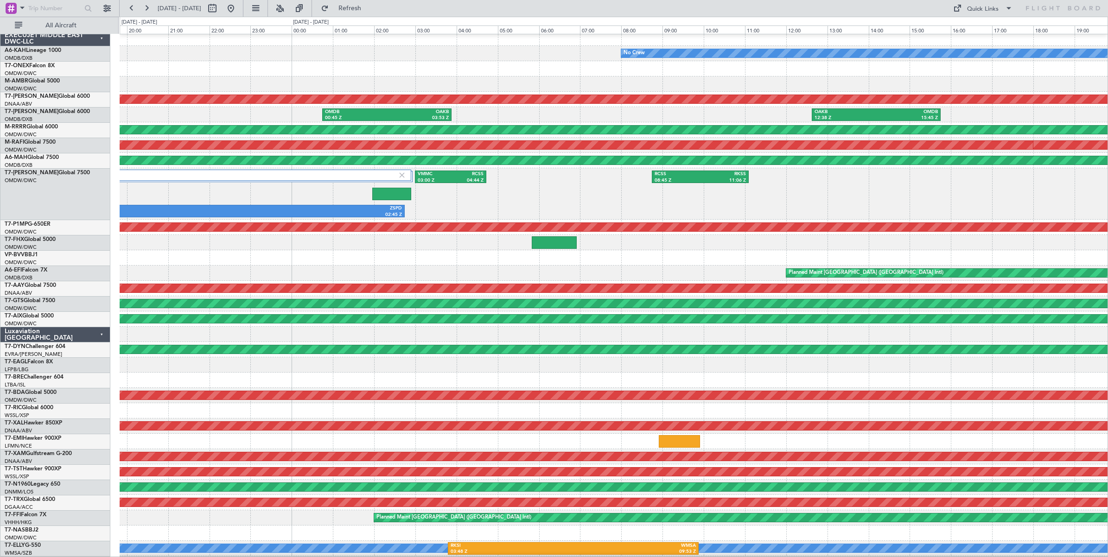
click at [286, 120] on div "OMDB 00:45 Z OAKB 03:53 Z OAKB 12:38 Z OMDB 15:45 Z Planned Maint Dubai (Dubai …" at bounding box center [614, 114] width 988 height 15
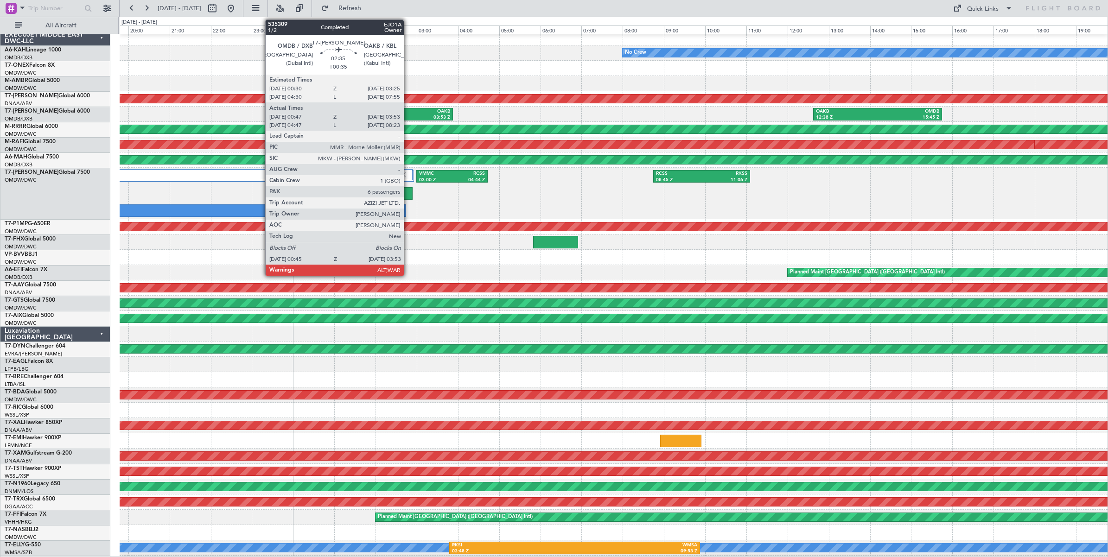
click at [408, 114] on div "OAKB" at bounding box center [419, 111] width 62 height 6
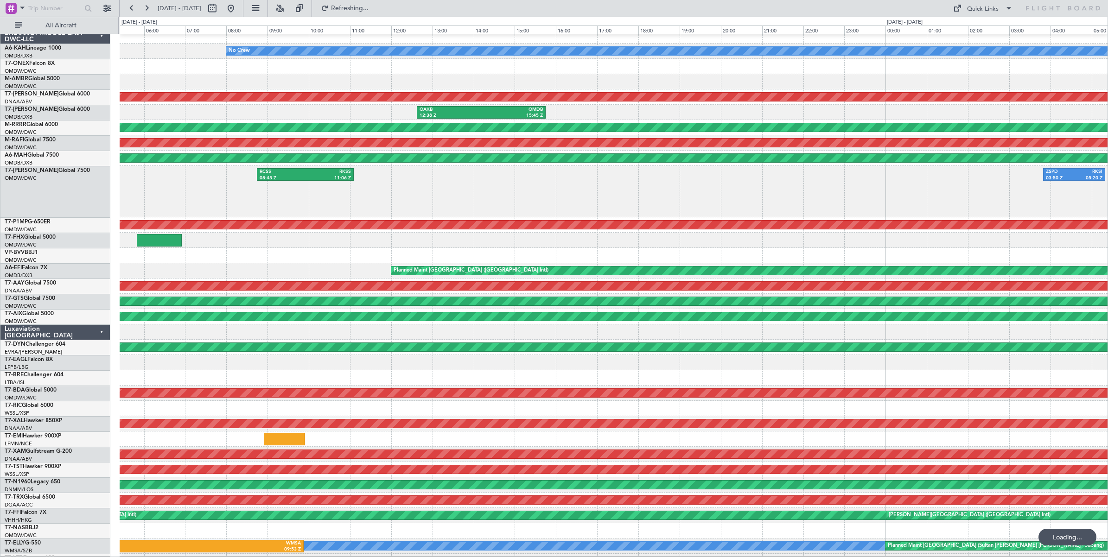
click at [271, 109] on div "OAKB 12:38 Z OMDB 15:45 Z OMDB 00:45 Z OAKB 03:53 Z" at bounding box center [614, 112] width 988 height 15
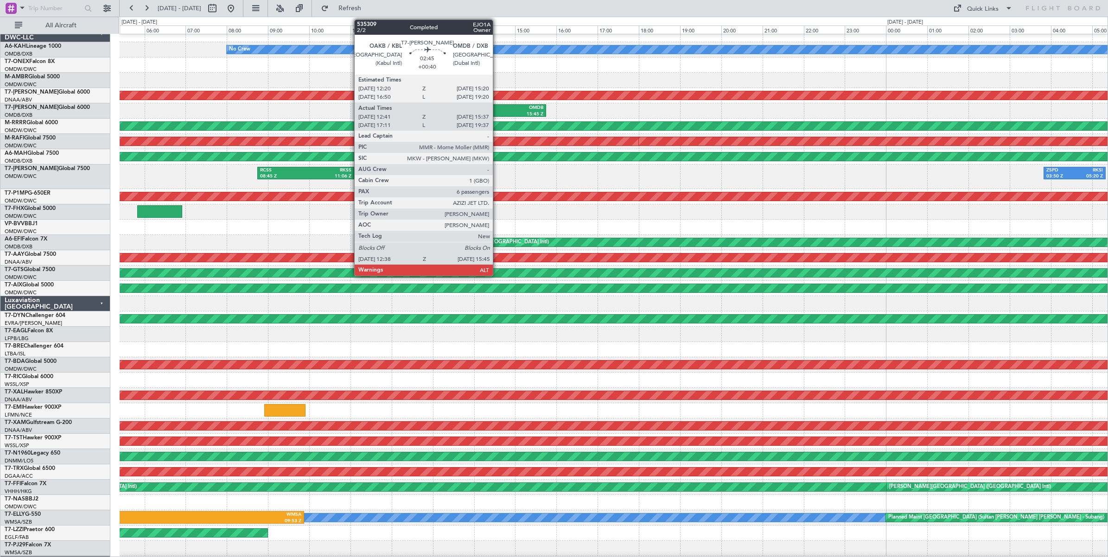
click at [497, 113] on div "15:45 Z" at bounding box center [513, 114] width 62 height 6
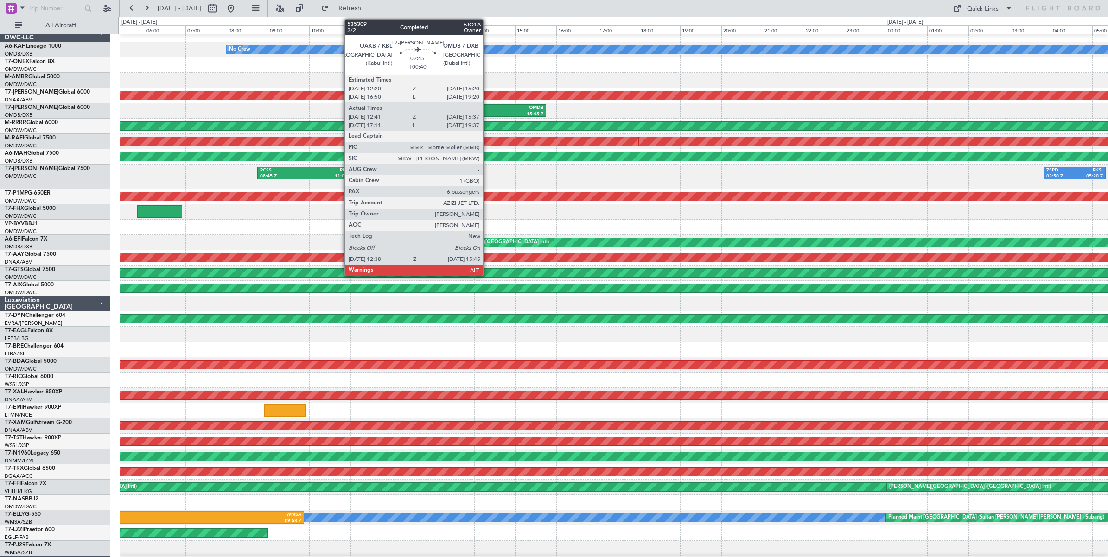
click at [488, 109] on div "OMDB" at bounding box center [513, 108] width 62 height 6
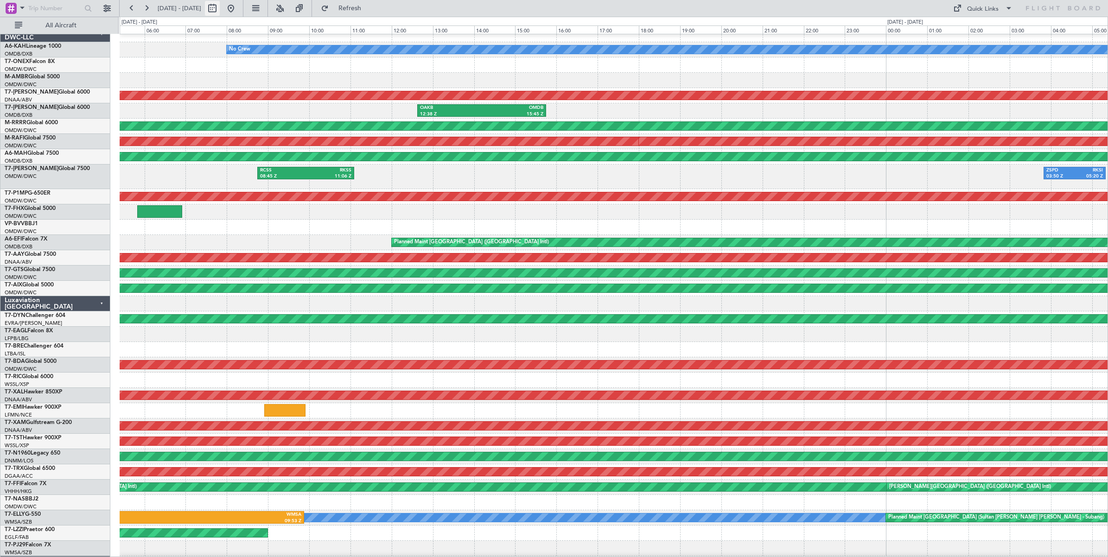
click at [220, 8] on button at bounding box center [212, 8] width 15 height 15
select select "8"
select select "2025"
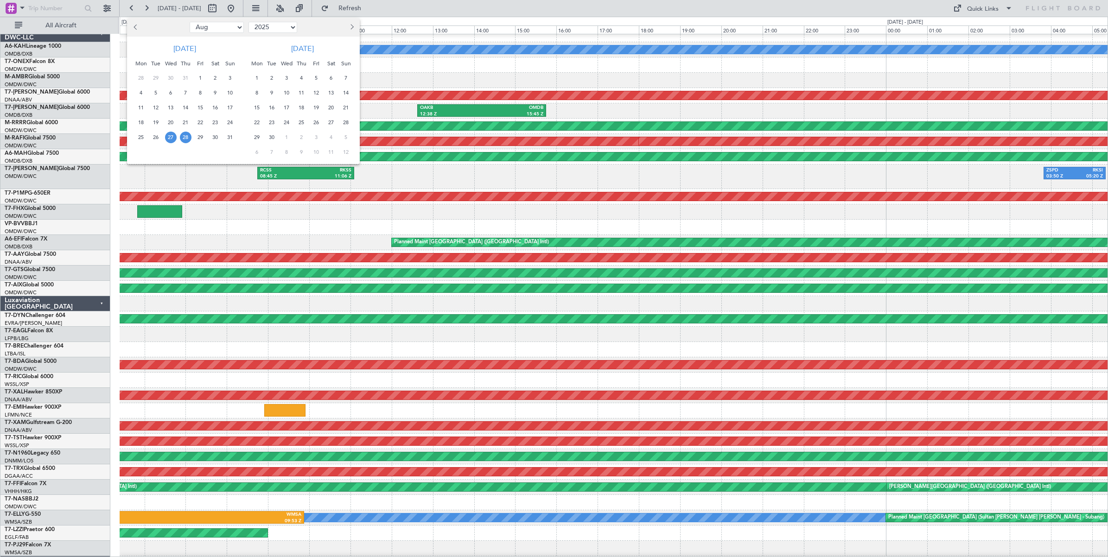
click at [228, 25] on select "Jan Feb Mar Apr May Jun [DATE] Aug Sep Oct Nov Dec" at bounding box center [217, 27] width 54 height 11
select select "6"
click at [190, 22] on select "Jan Feb Mar Apr May Jun [DATE] Aug Sep Oct Nov Dec" at bounding box center [217, 27] width 54 height 11
click at [158, 138] on span "24" at bounding box center [156, 138] width 12 height 12
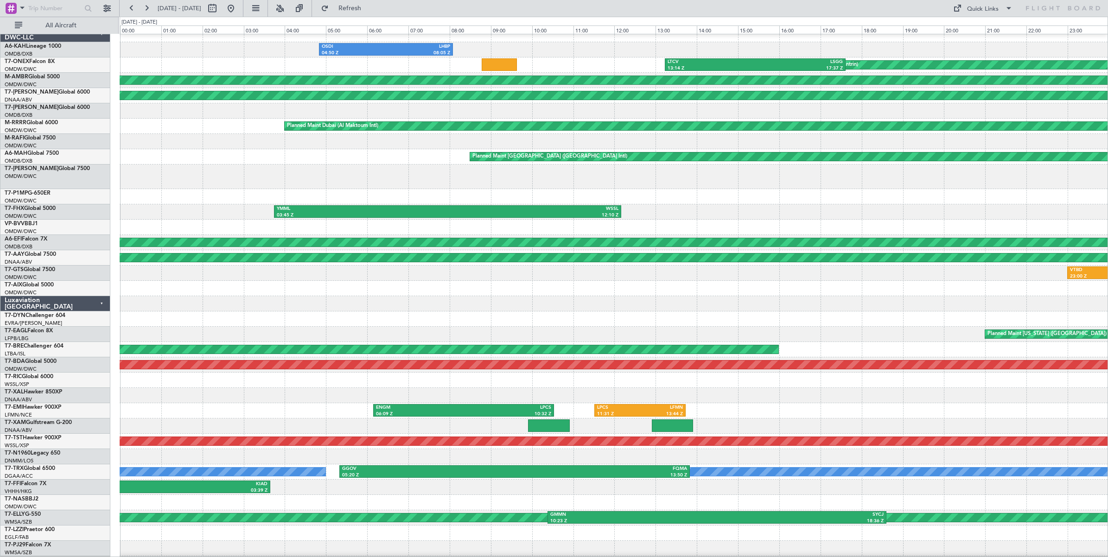
scroll to position [0, 0]
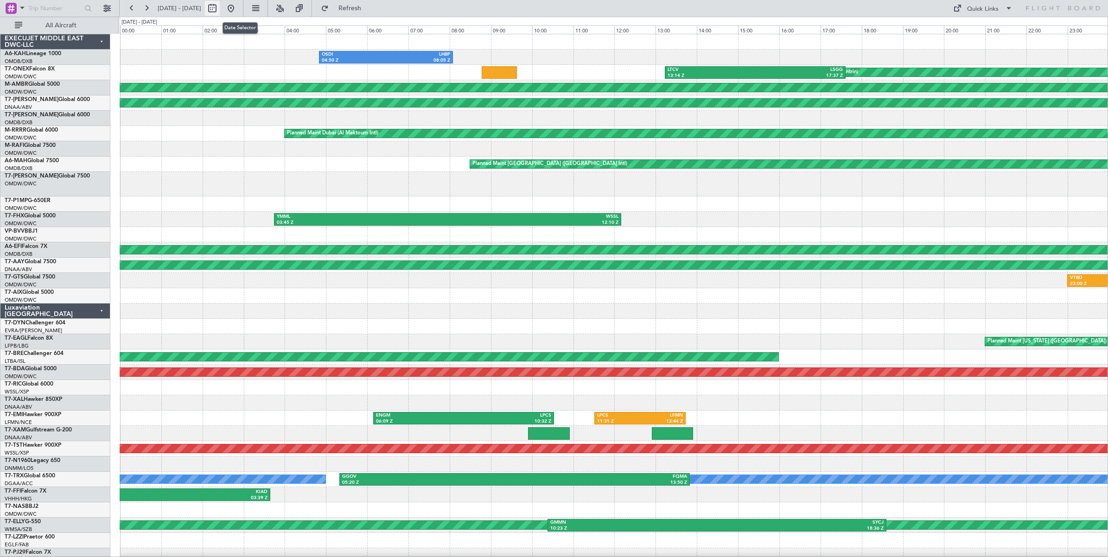
click at [220, 7] on button at bounding box center [212, 8] width 15 height 15
select select "6"
select select "2025"
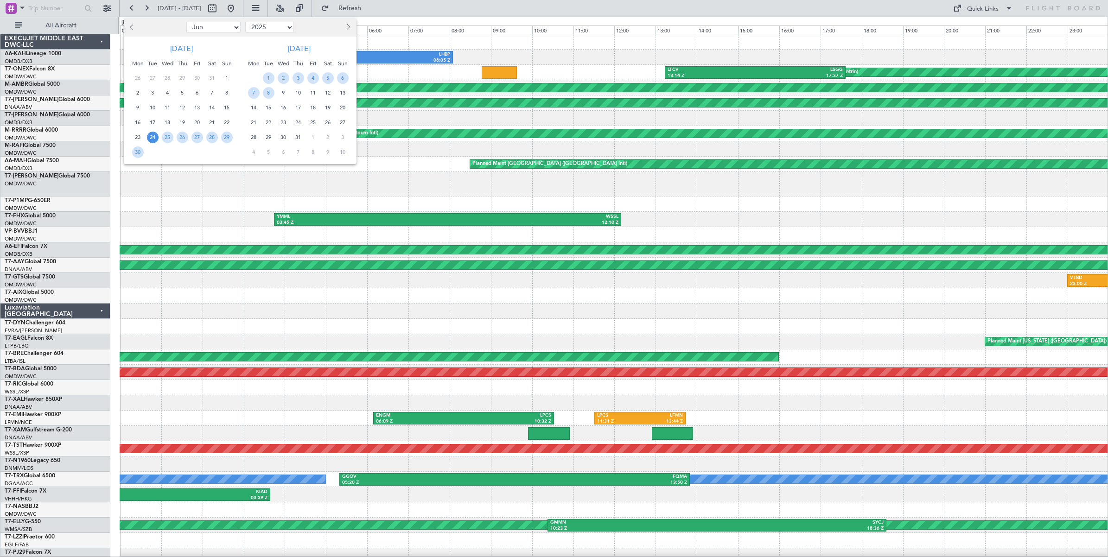
drag, startPoint x: 212, startPoint y: 29, endPoint x: 211, endPoint y: 35, distance: 6.1
click at [212, 29] on select "Jan Feb Mar Apr May Jun [DATE] Aug Sep Oct Nov Dec" at bounding box center [213, 27] width 54 height 11
select select "8"
click at [186, 22] on select "Jan Feb Mar Apr May Jun [DATE] Aug Sep Oct Nov Dec" at bounding box center [213, 27] width 54 height 11
click at [182, 138] on span "28" at bounding box center [183, 138] width 12 height 12
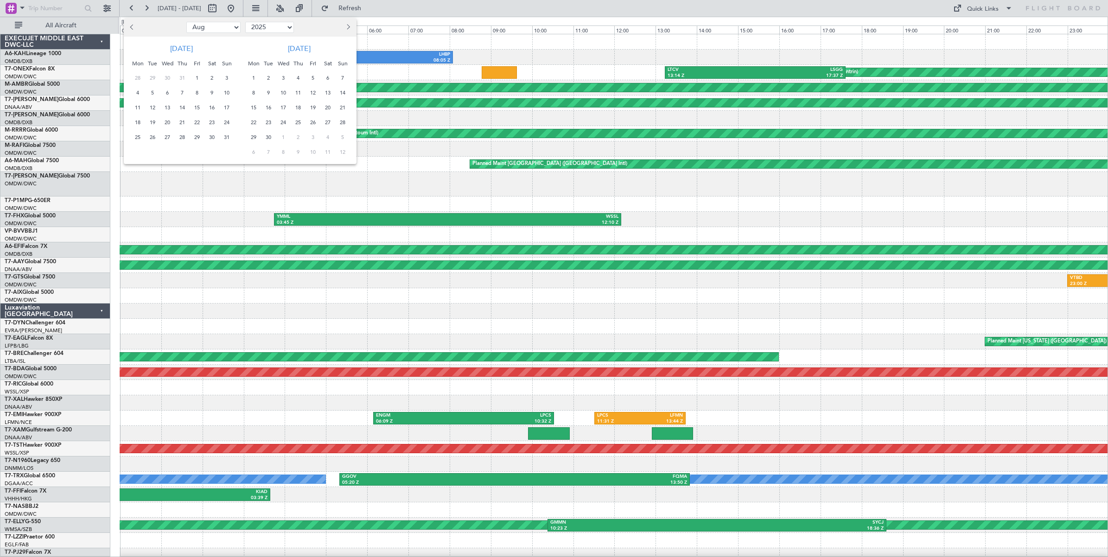
click at [182, 137] on span "28" at bounding box center [183, 138] width 12 height 12
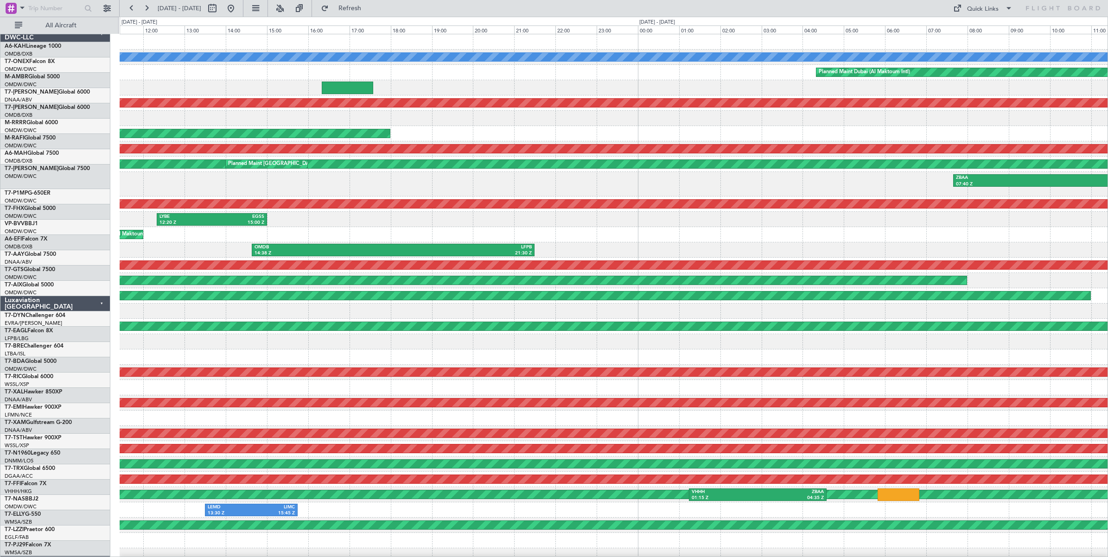
click at [200, 80] on div at bounding box center [614, 87] width 988 height 15
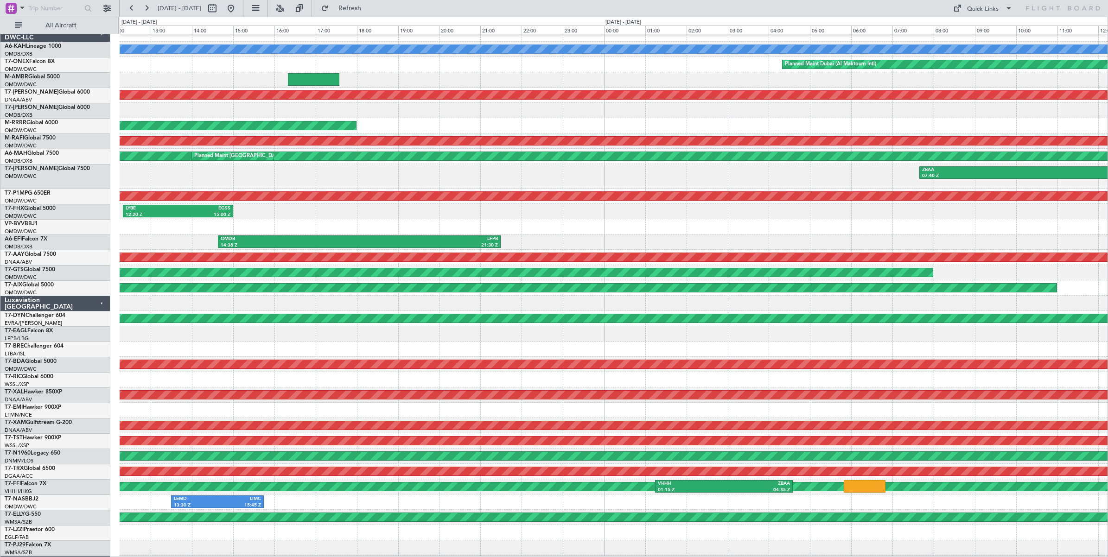
scroll to position [8, 0]
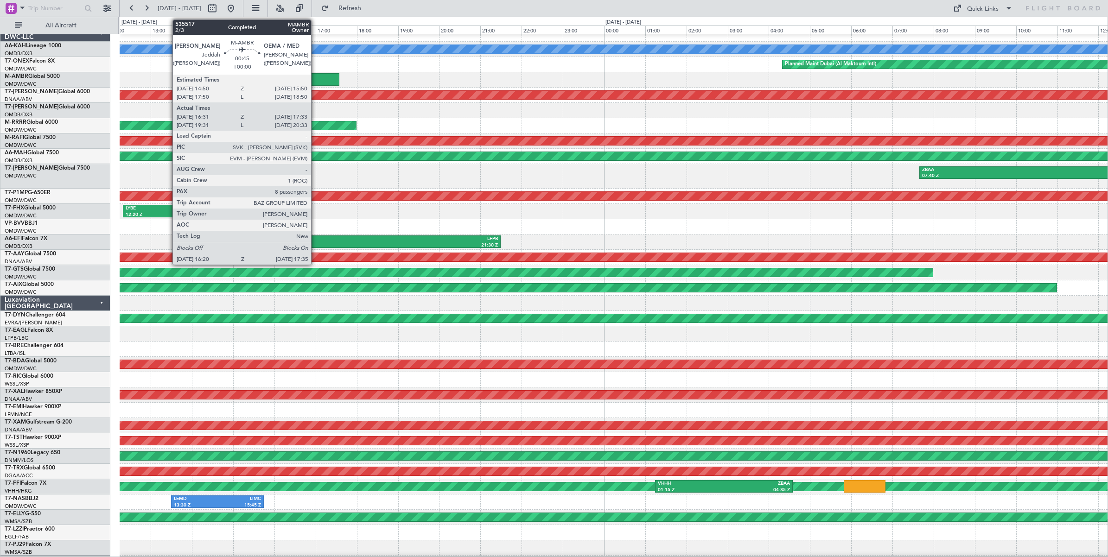
click at [316, 79] on div at bounding box center [314, 79] width 52 height 13
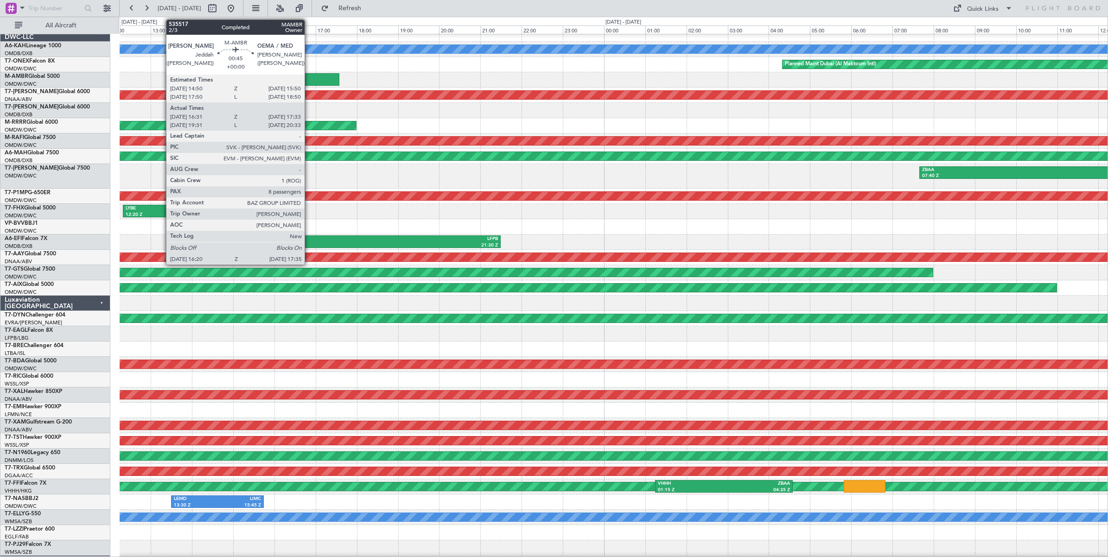
click at [309, 82] on div at bounding box center [314, 79] width 52 height 13
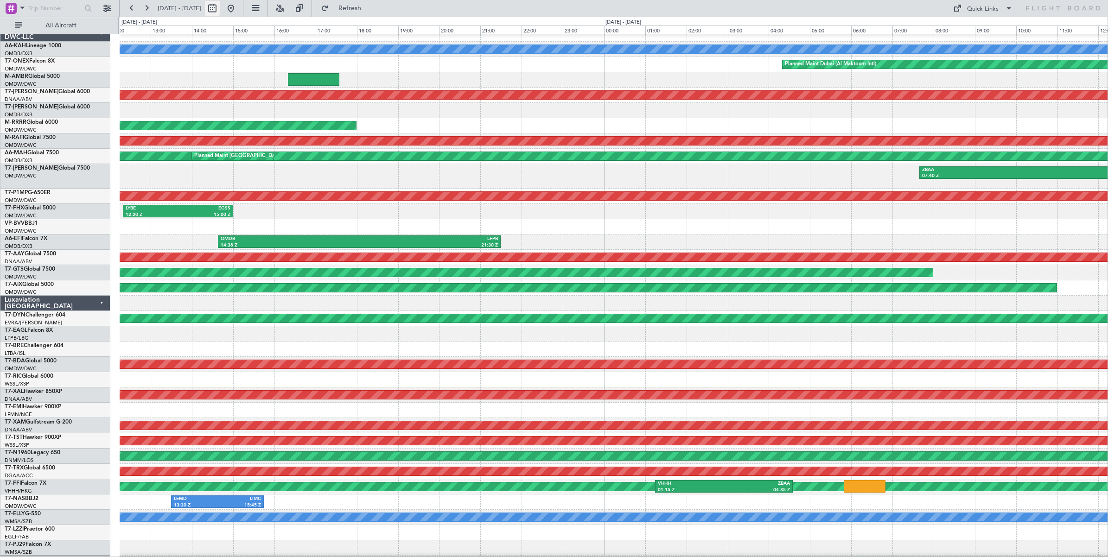
click at [220, 9] on button at bounding box center [212, 8] width 15 height 15
select select "8"
select select "2025"
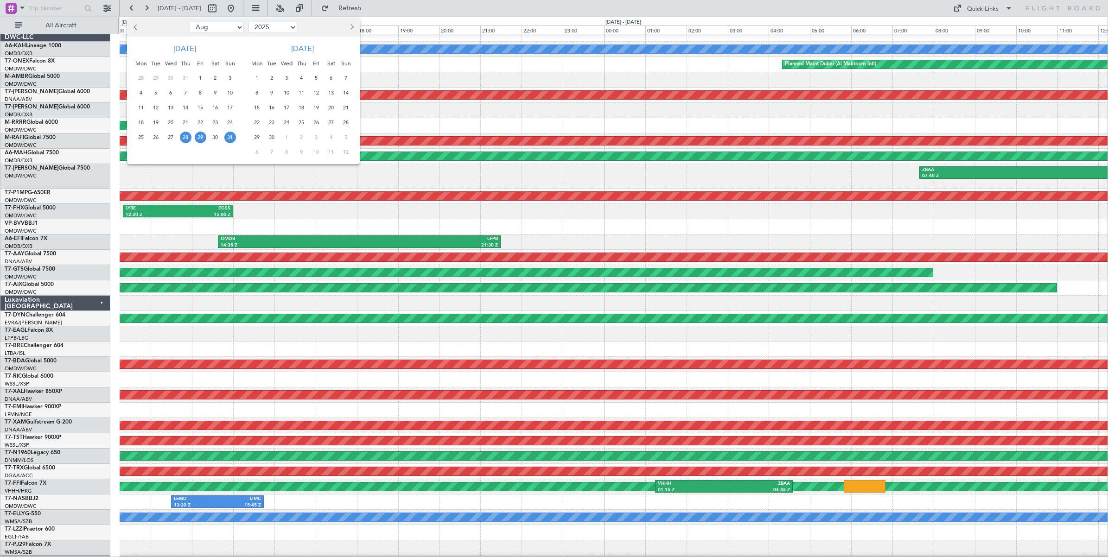
click at [229, 136] on span "31" at bounding box center [230, 138] width 12 height 12
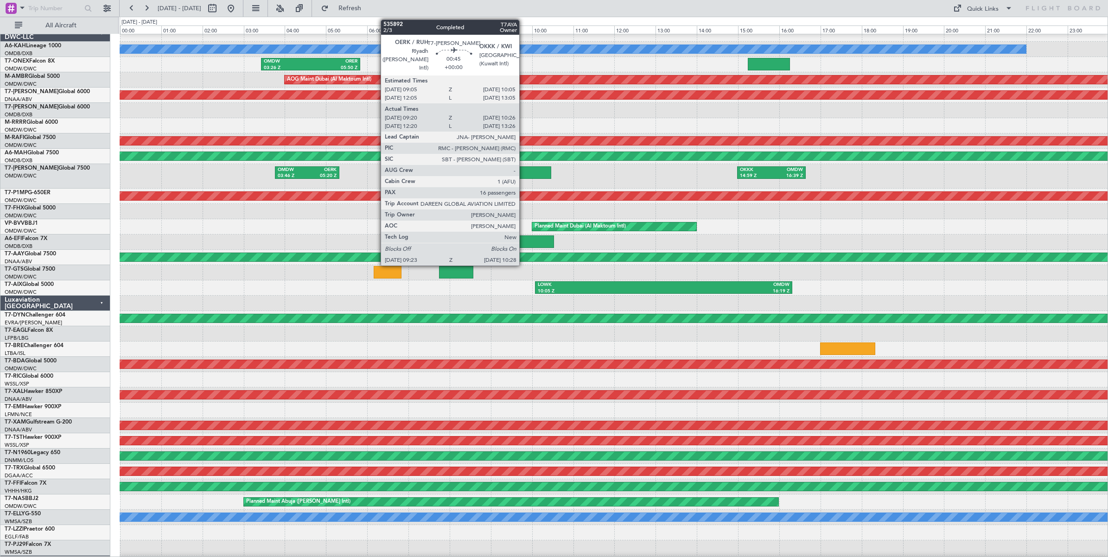
click at [524, 172] on div at bounding box center [528, 172] width 45 height 13
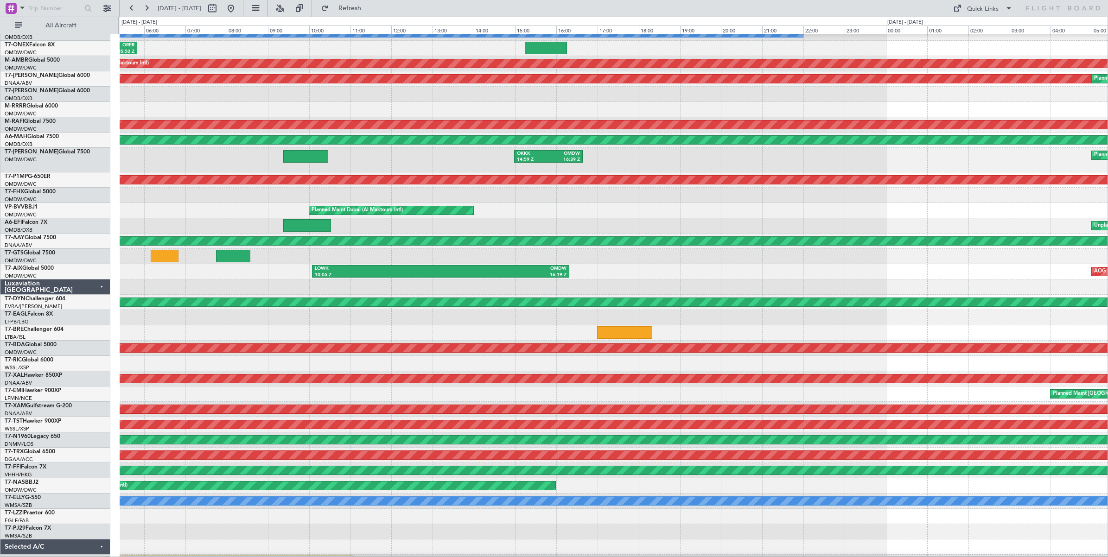
scroll to position [25, 0]
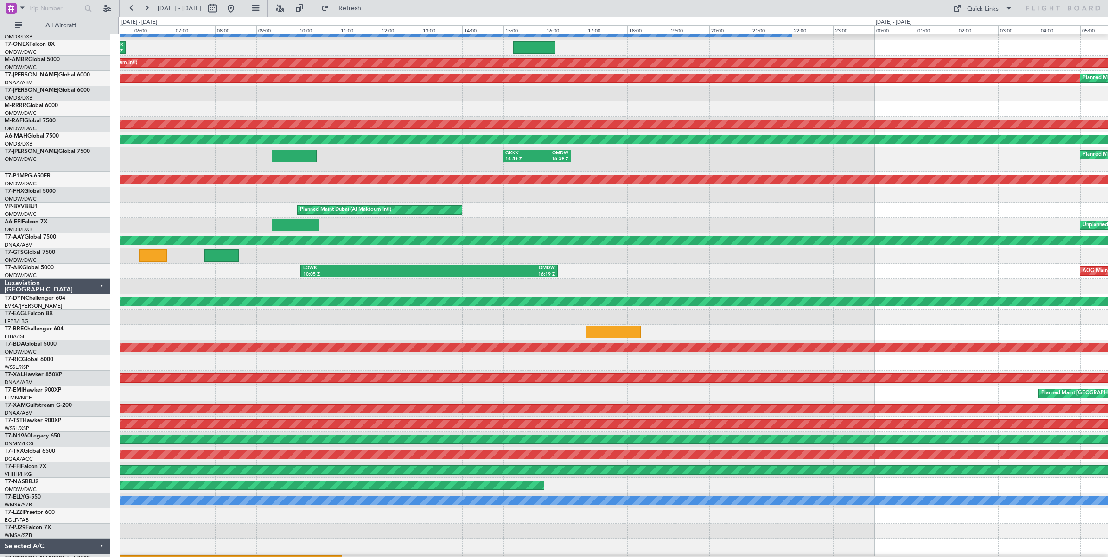
click at [271, 281] on div at bounding box center [614, 286] width 988 height 15
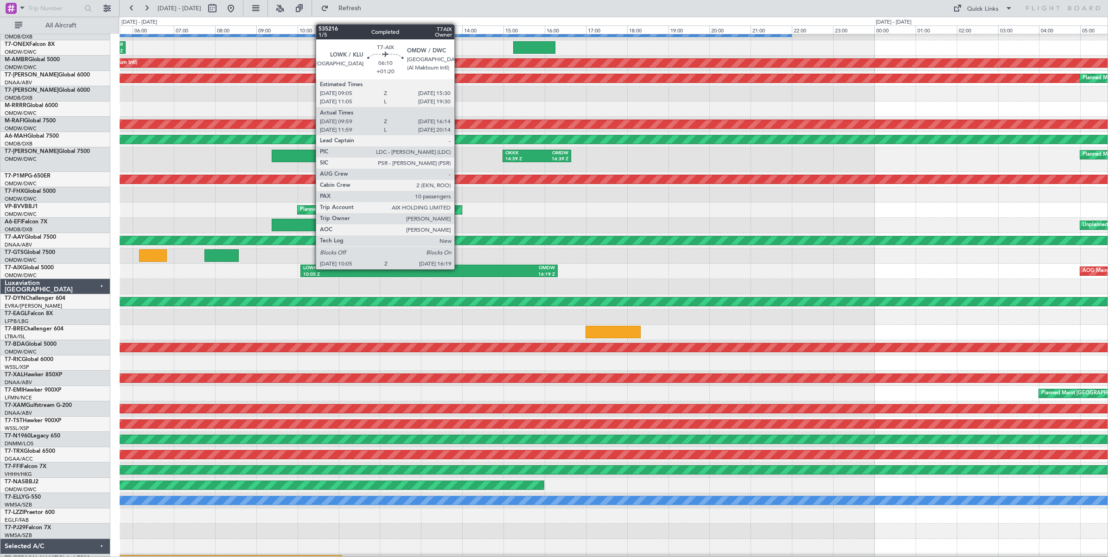
click at [459, 269] on div "OMDW" at bounding box center [492, 268] width 126 height 6
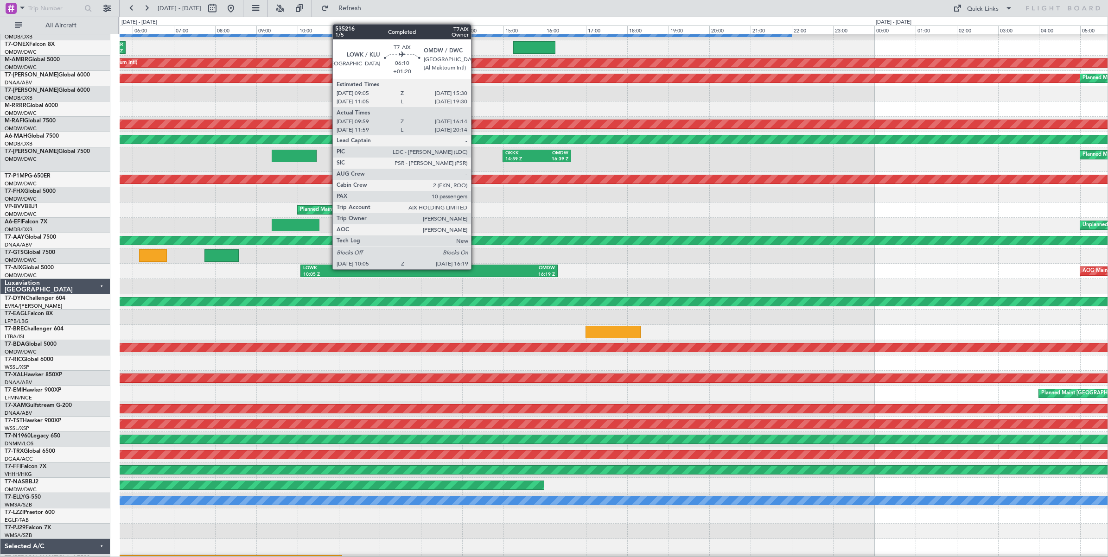
click at [476, 269] on div "OMDW" at bounding box center [492, 268] width 126 height 6
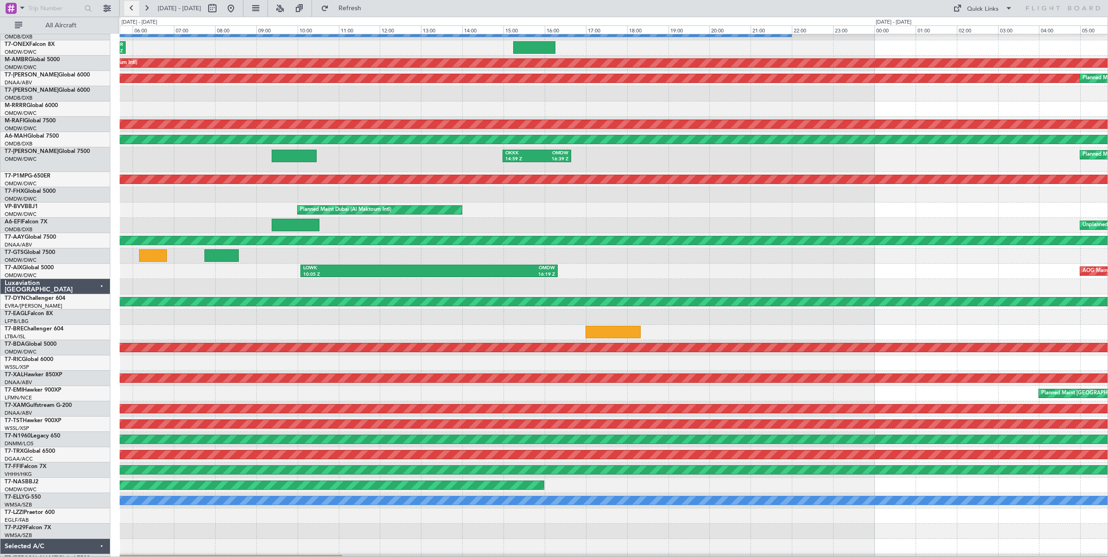
click at [131, 10] on button at bounding box center [131, 8] width 15 height 15
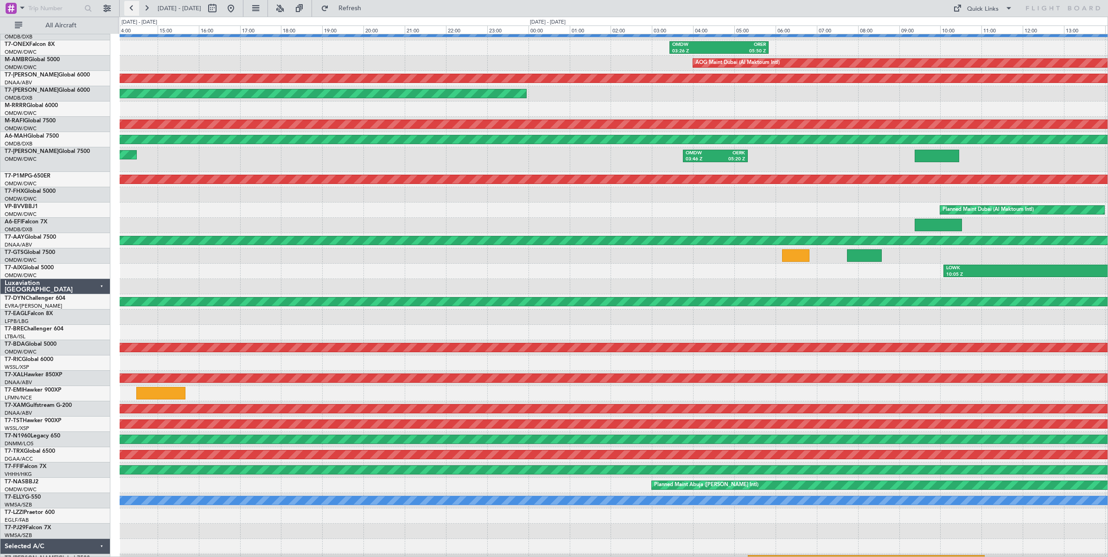
click at [131, 10] on button at bounding box center [131, 8] width 15 height 15
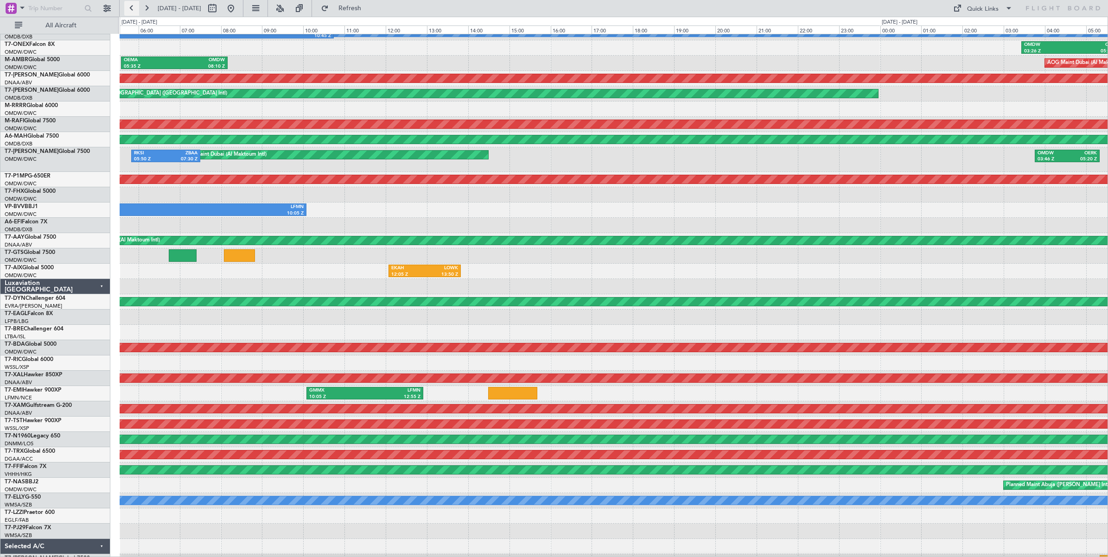
click at [131, 10] on button at bounding box center [131, 8] width 15 height 15
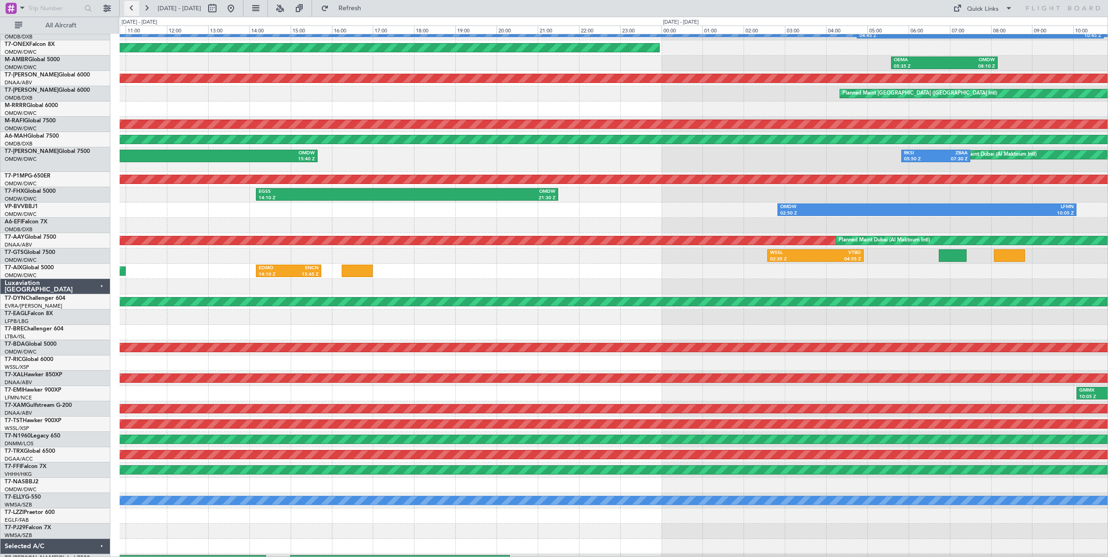
click at [131, 10] on button at bounding box center [131, 8] width 15 height 15
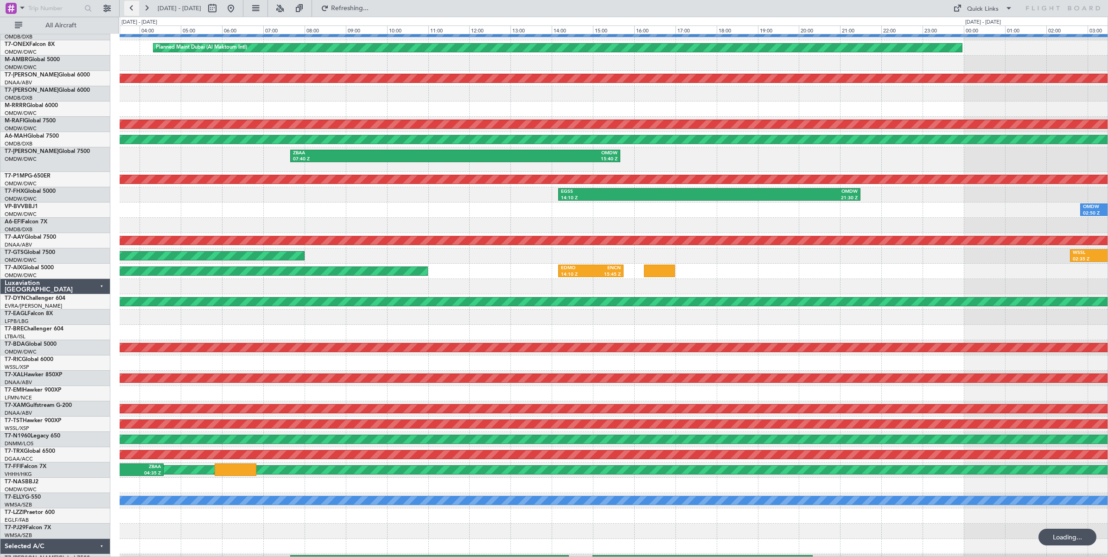
click at [131, 10] on button at bounding box center [131, 8] width 15 height 15
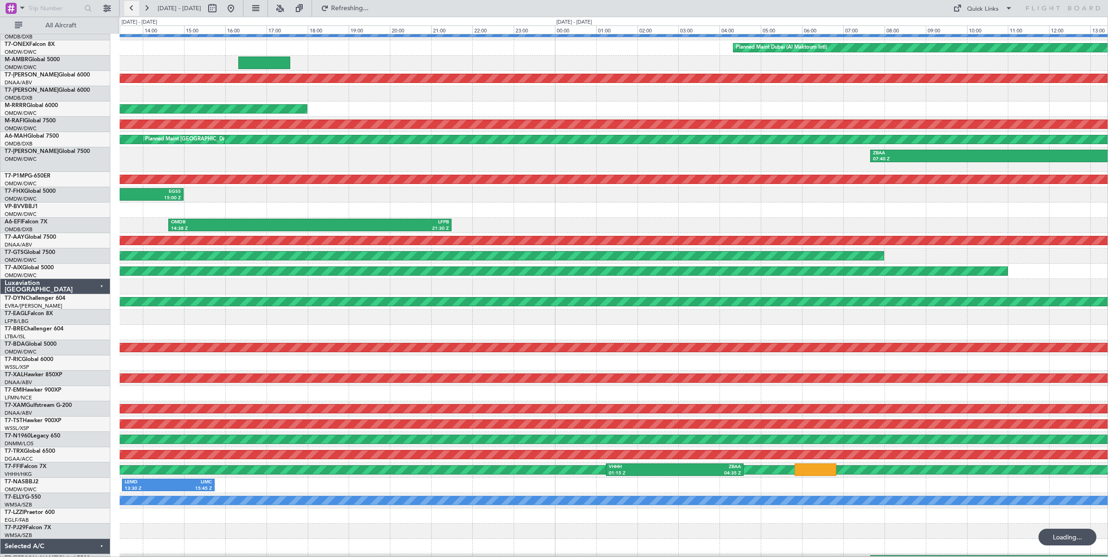
click at [131, 10] on button at bounding box center [131, 8] width 15 height 15
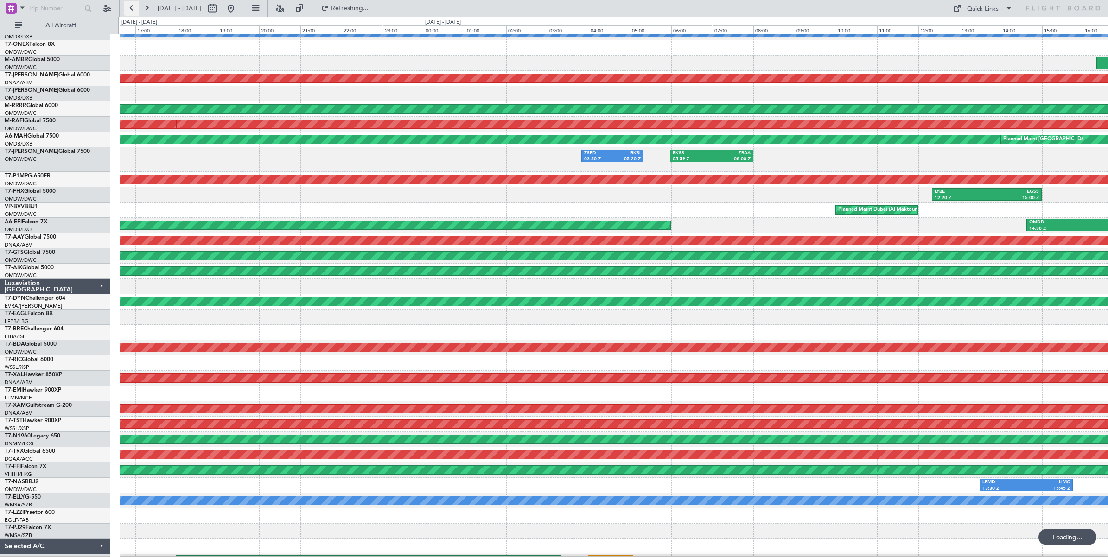
click at [131, 10] on button at bounding box center [131, 8] width 15 height 15
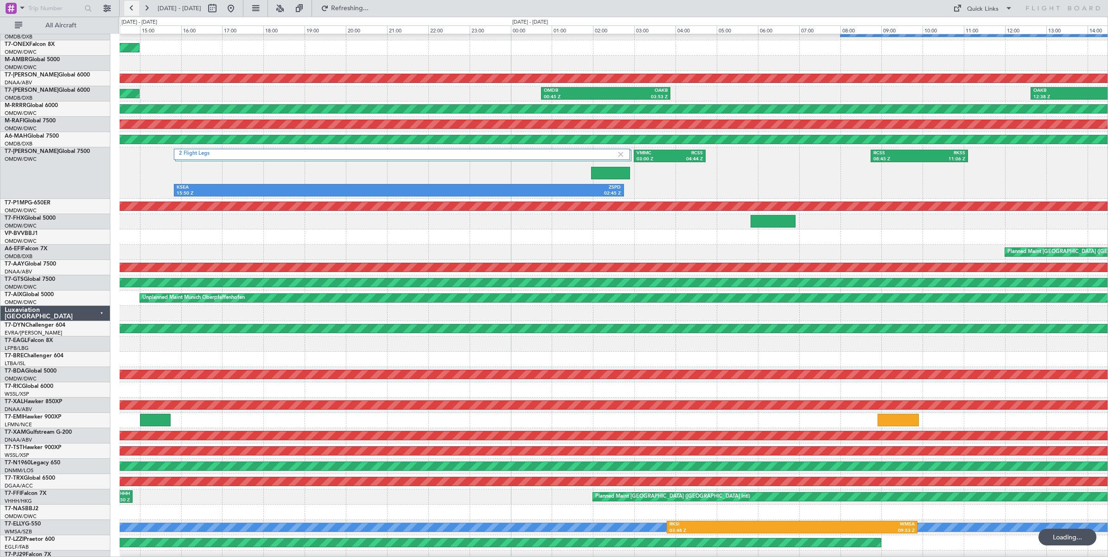
click at [131, 10] on button at bounding box center [131, 8] width 15 height 15
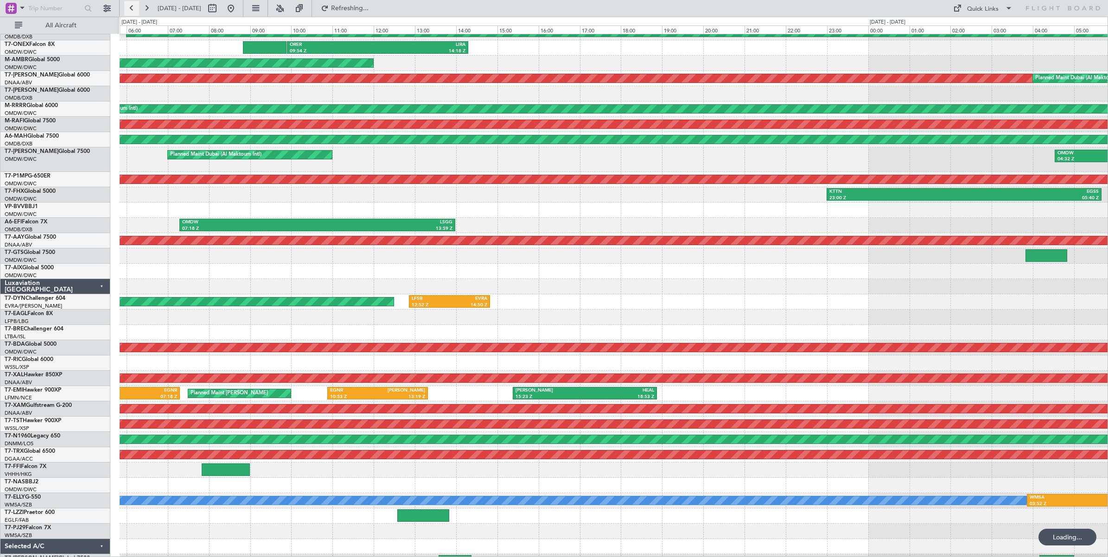
click at [131, 10] on button at bounding box center [131, 8] width 15 height 15
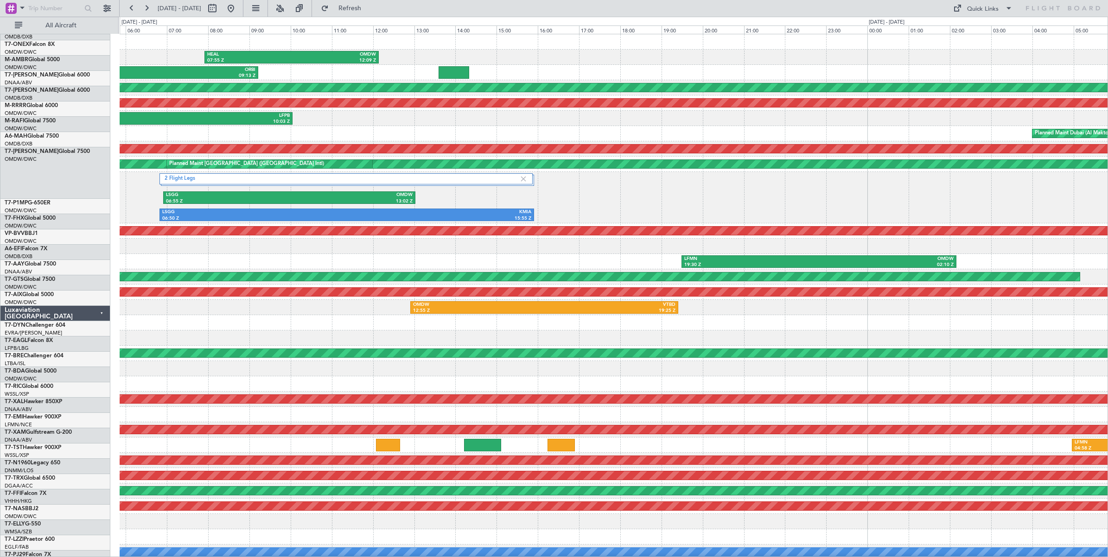
scroll to position [0, 0]
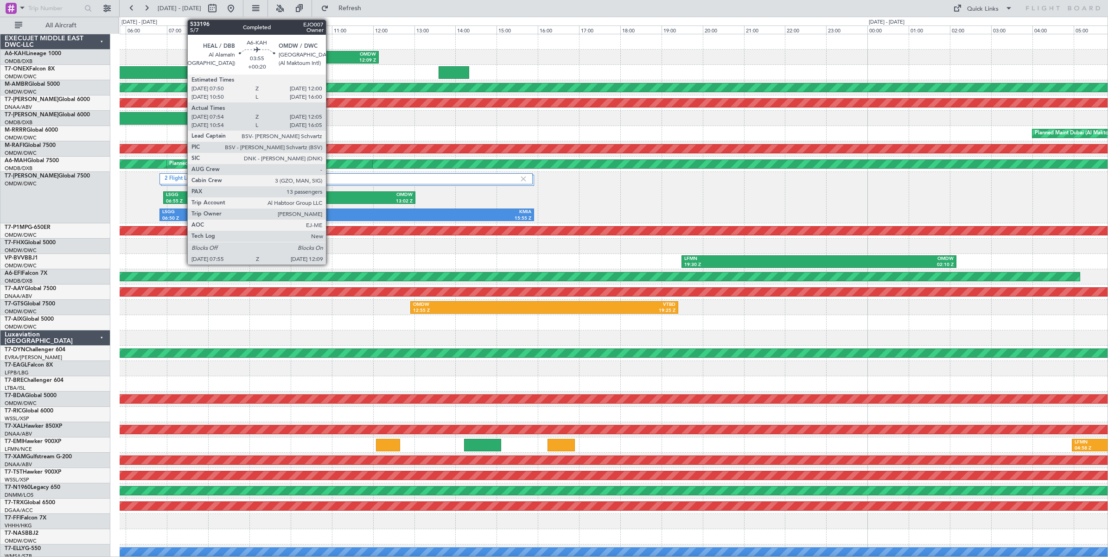
click at [331, 58] on div "12:09 Z" at bounding box center [334, 60] width 84 height 6
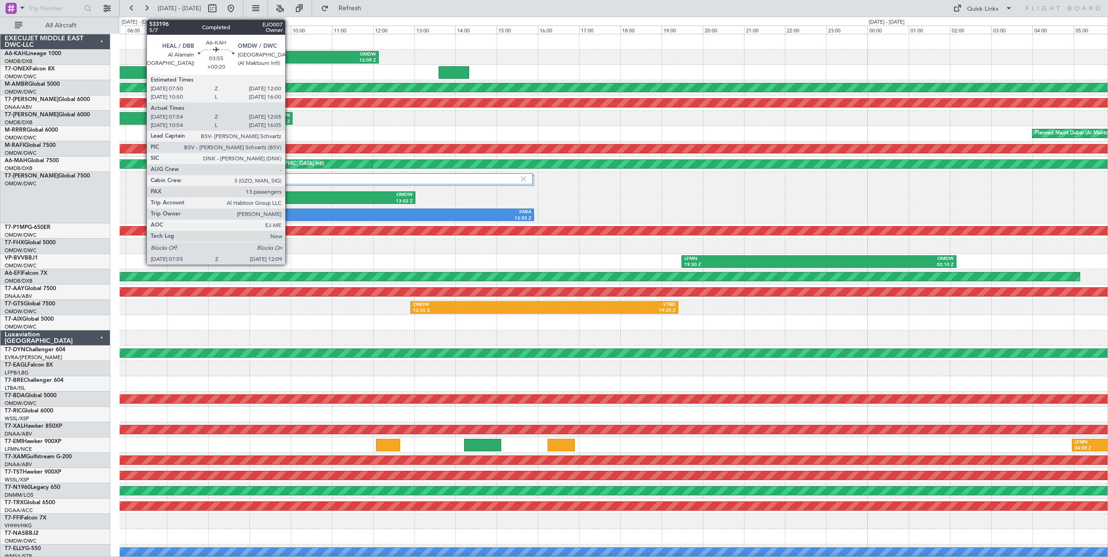
click at [290, 55] on div "HEAL" at bounding box center [249, 54] width 84 height 6
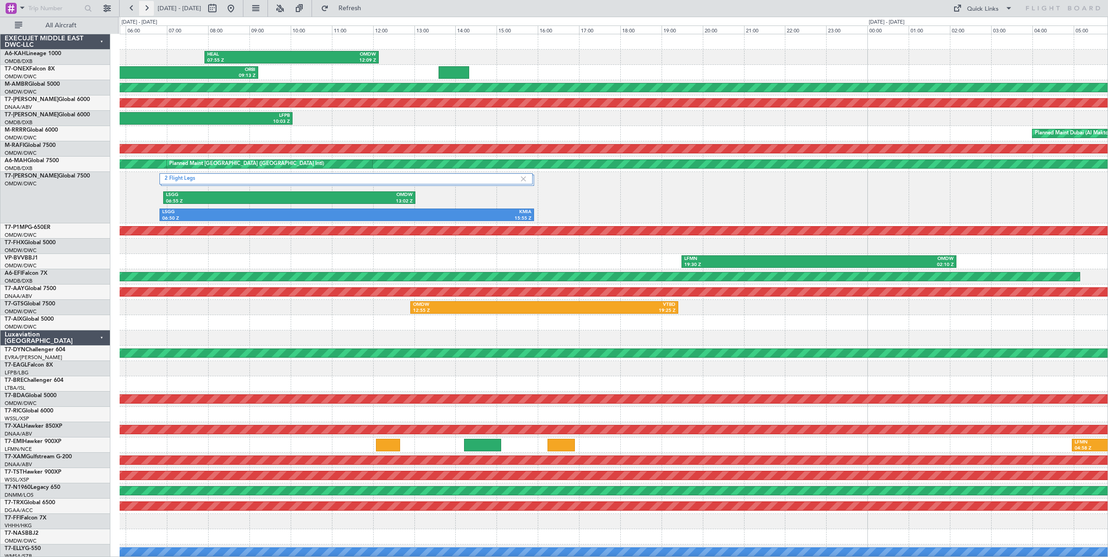
click at [145, 8] on button at bounding box center [146, 8] width 15 height 15
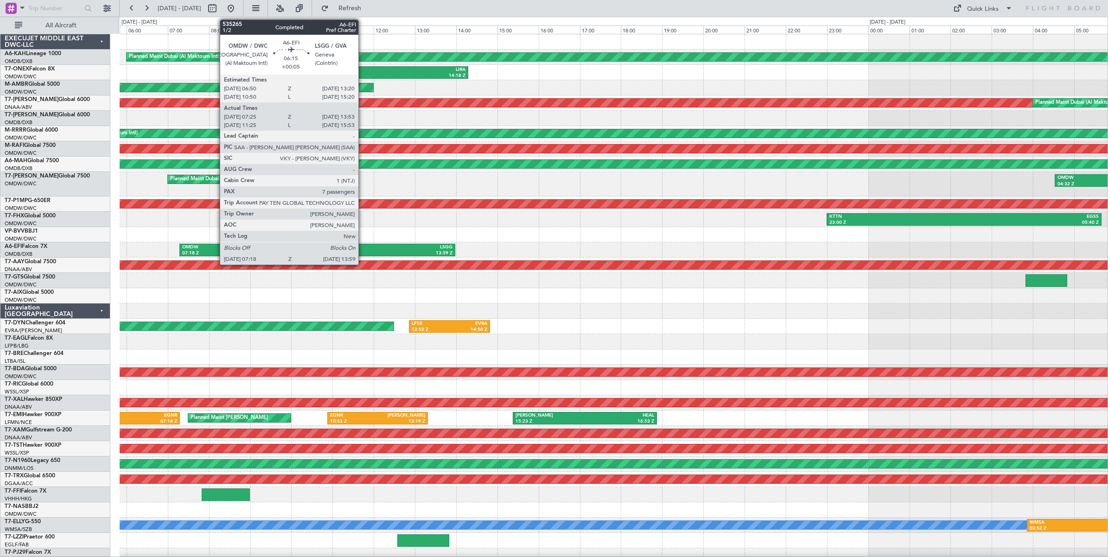
click at [363, 249] on div "LSGG" at bounding box center [385, 247] width 135 height 6
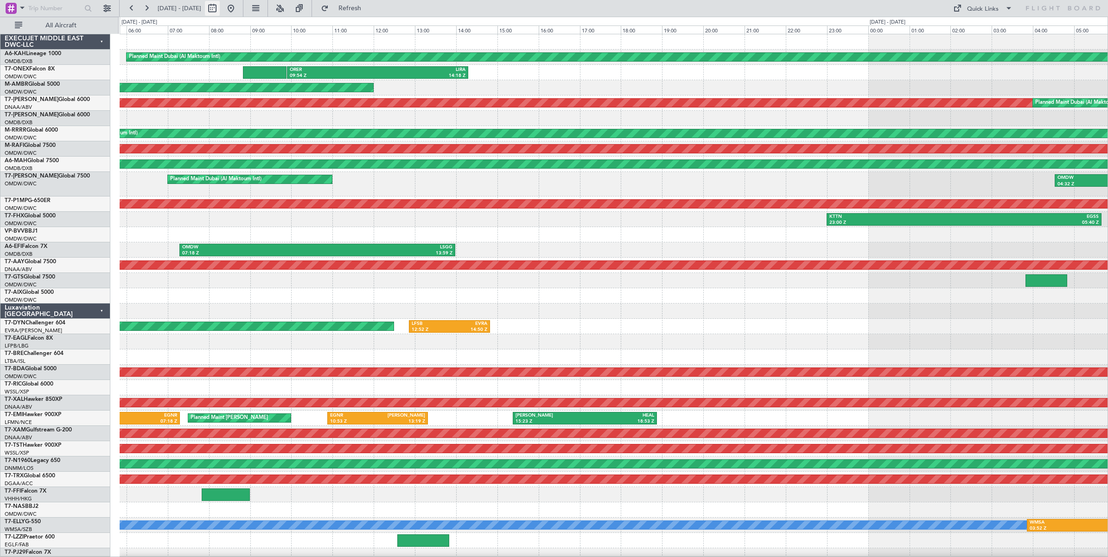
click at [220, 9] on button at bounding box center [212, 8] width 15 height 15
select select "8"
select select "2025"
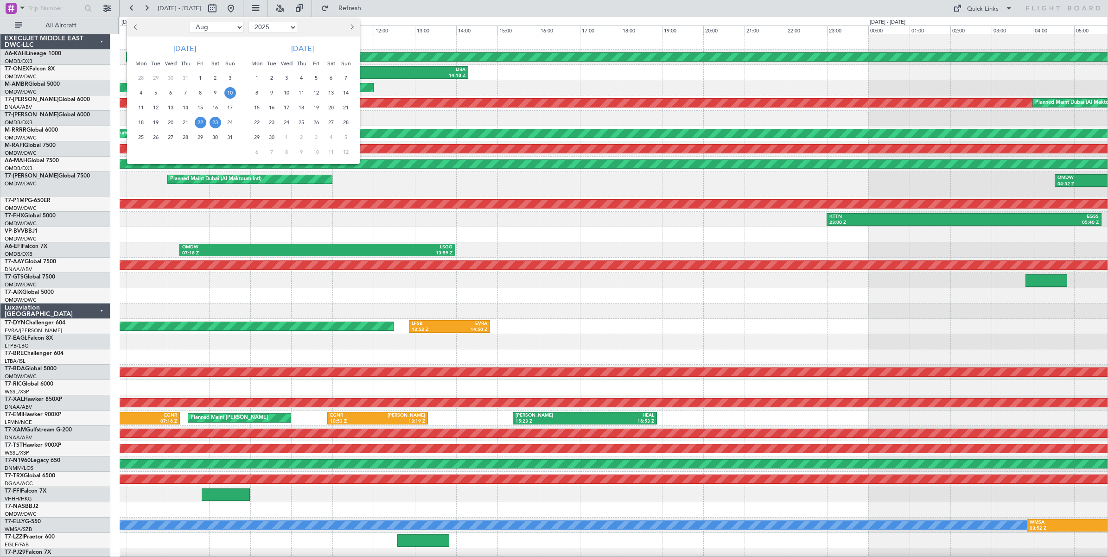
click at [234, 94] on span "10" at bounding box center [230, 93] width 12 height 12
click at [228, 124] on span "24" at bounding box center [230, 123] width 12 height 12
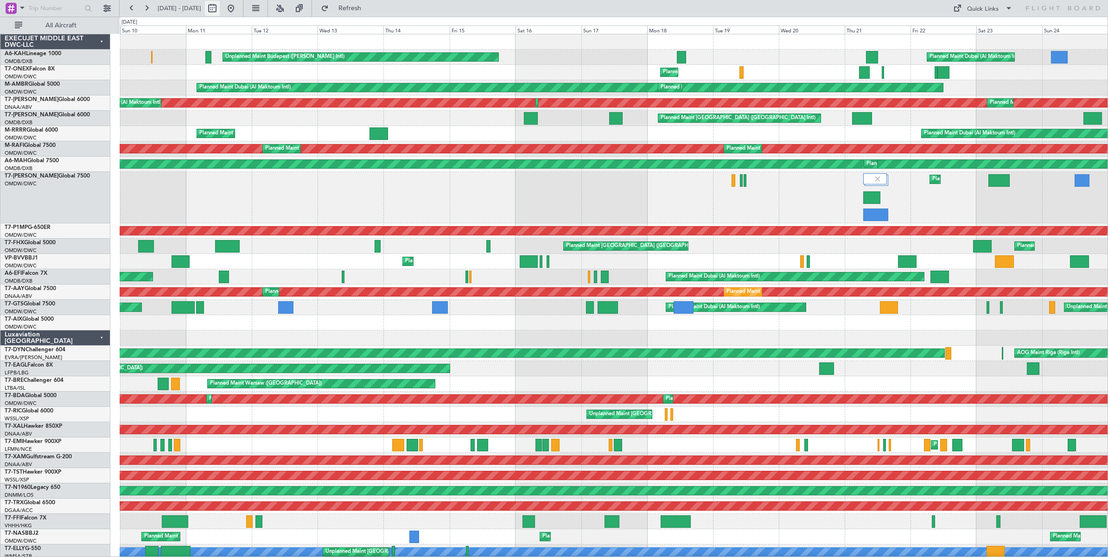
click at [220, 9] on button at bounding box center [212, 8] width 15 height 15
select select "8"
select select "2025"
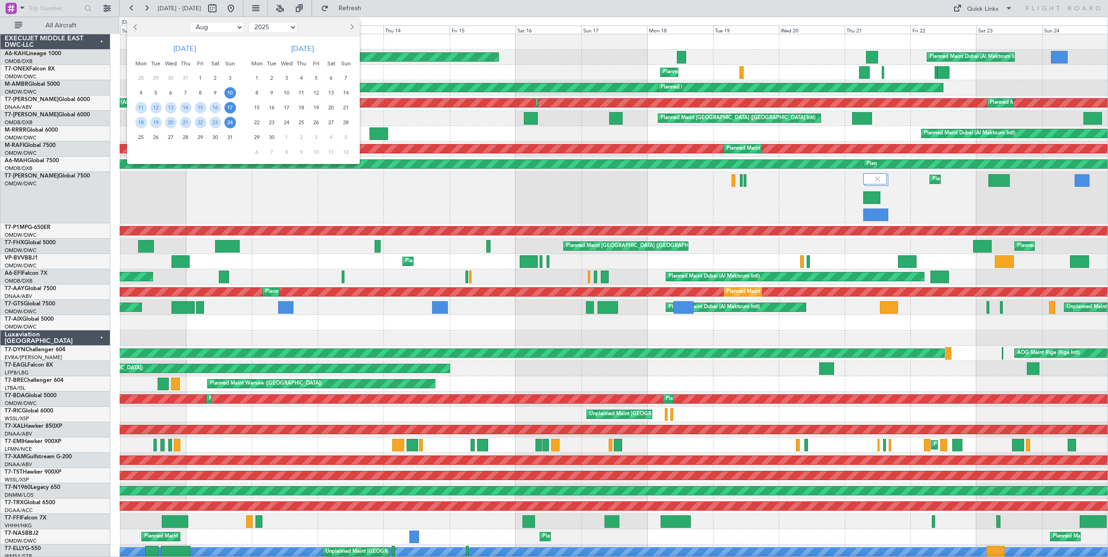
click at [230, 107] on span "17" at bounding box center [230, 108] width 12 height 12
click at [230, 93] on span "10" at bounding box center [230, 93] width 12 height 12
click at [230, 107] on span "17" at bounding box center [230, 108] width 12 height 12
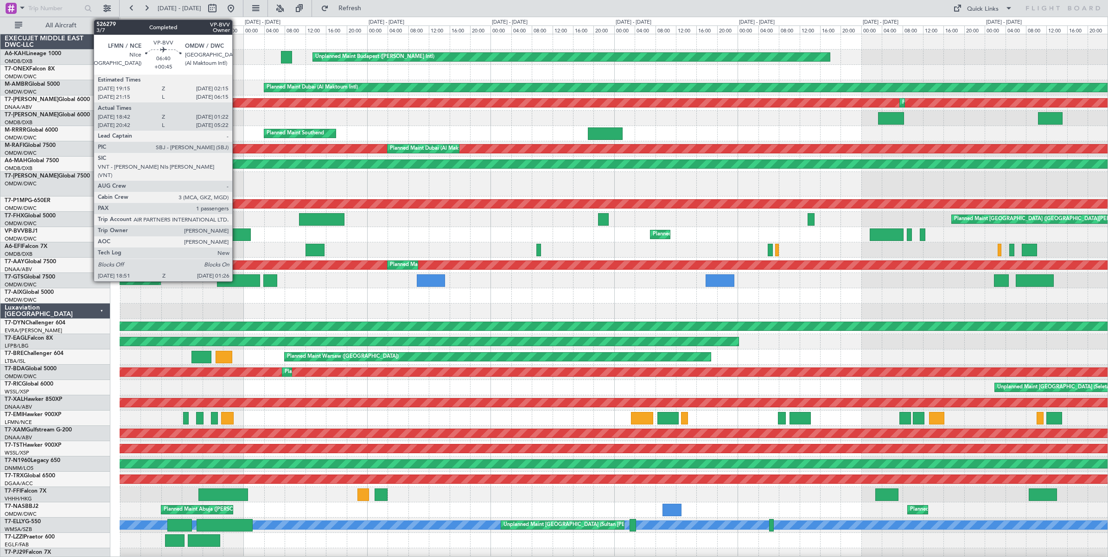
click at [237, 233] on div at bounding box center [234, 235] width 34 height 13
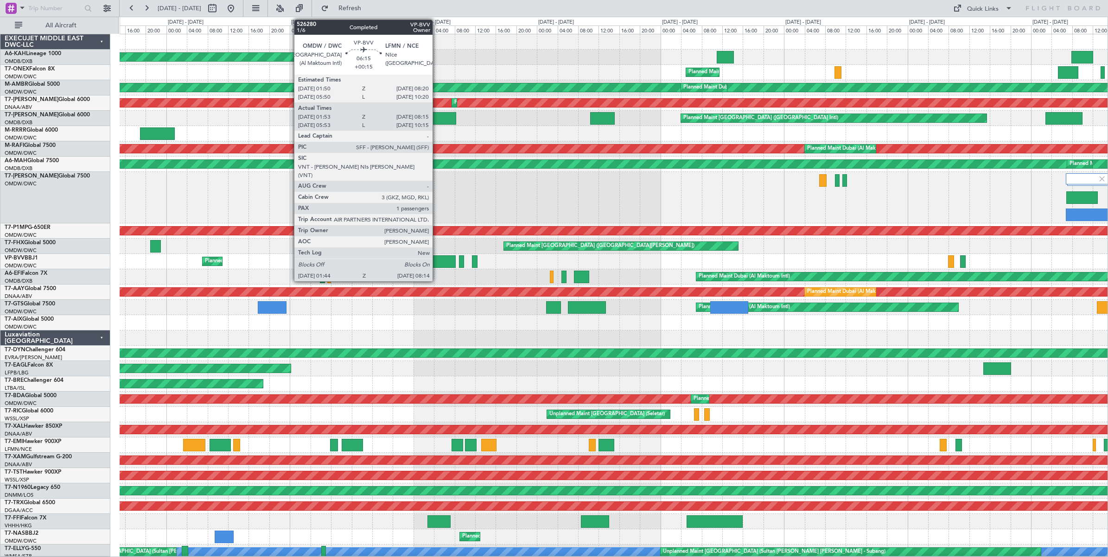
click at [437, 262] on div at bounding box center [439, 261] width 34 height 13
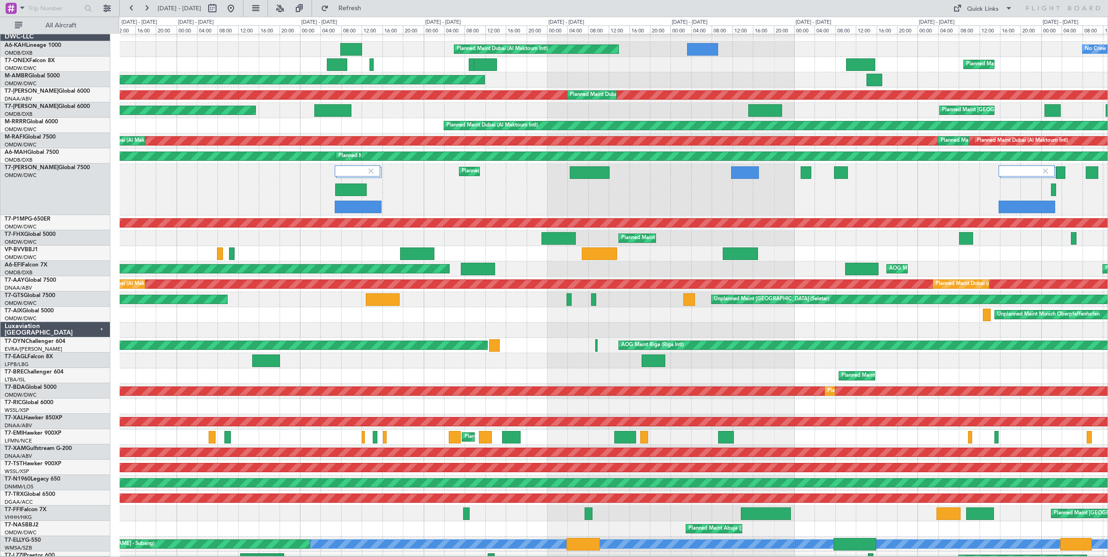
scroll to position [8, 0]
click at [145, 244] on div "Planned Maint London (Stansted) Planned Maint Trenton (Trenton Mercer)" at bounding box center [614, 238] width 988 height 15
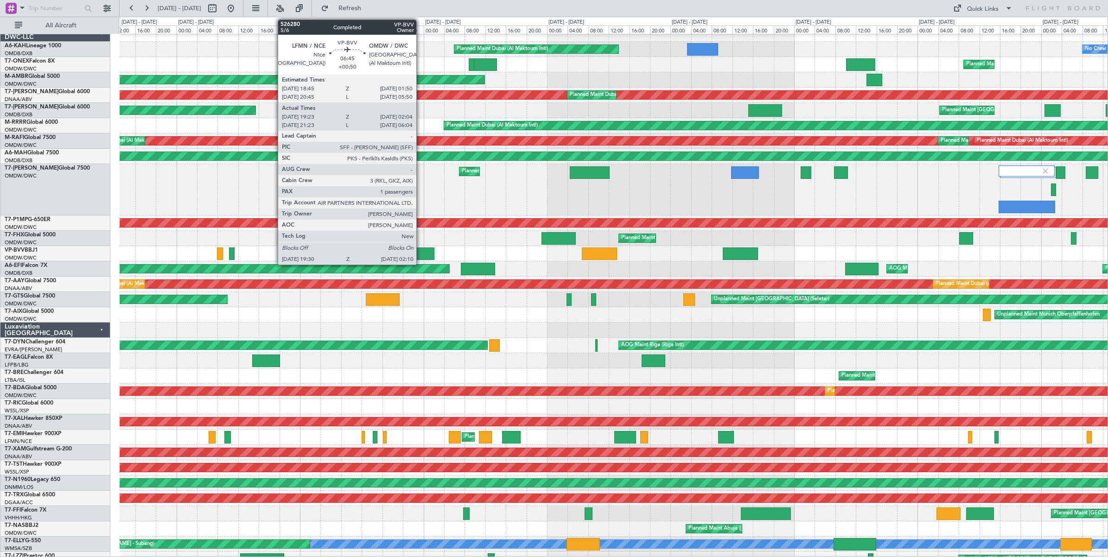
click at [421, 252] on div at bounding box center [417, 254] width 35 height 13
click at [421, 256] on div at bounding box center [417, 254] width 35 height 13
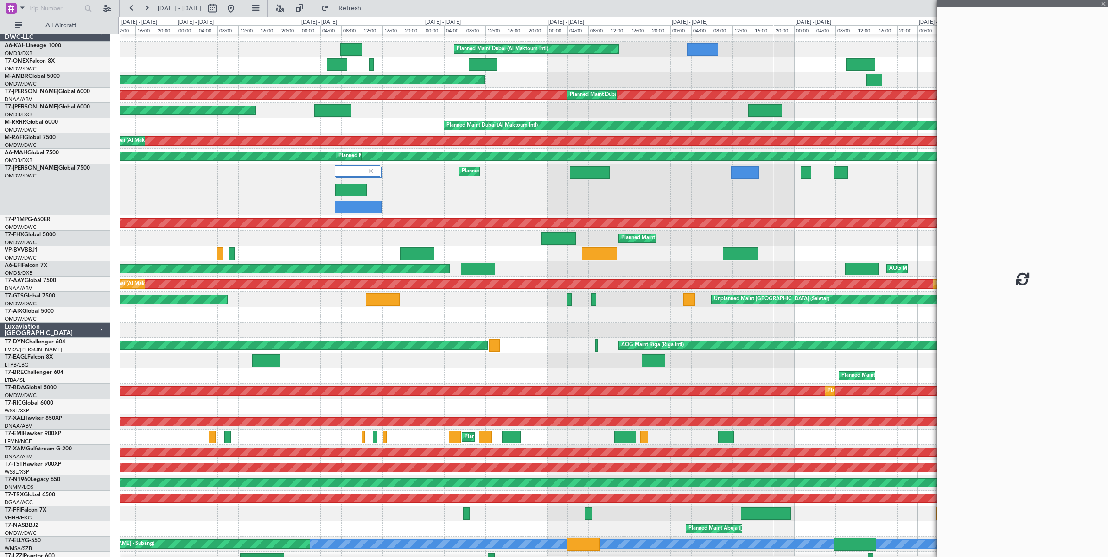
click at [421, 251] on div at bounding box center [417, 254] width 35 height 13
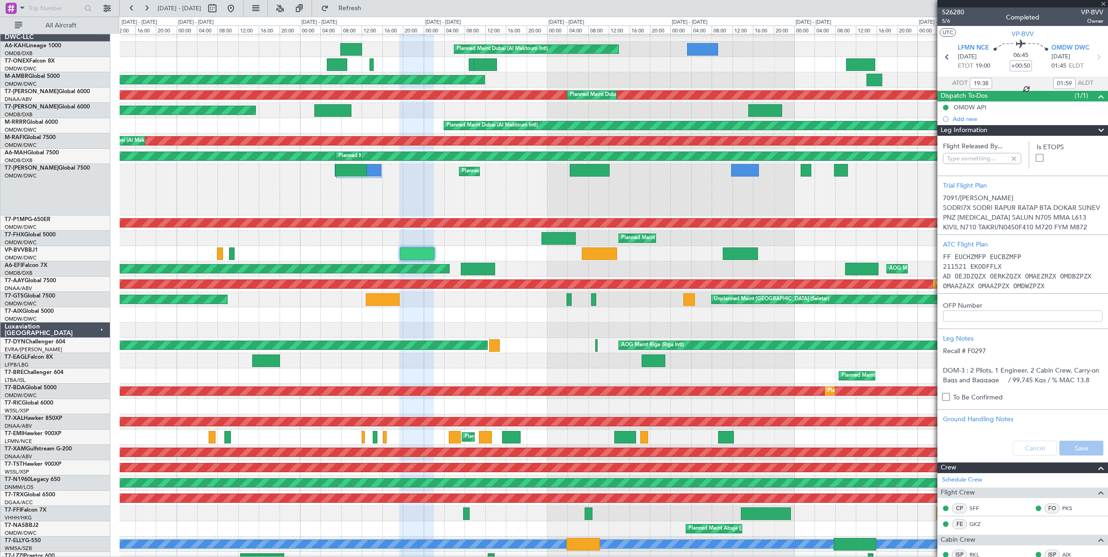
type input "Dherander Fithani (DHF)"
type input "7091"
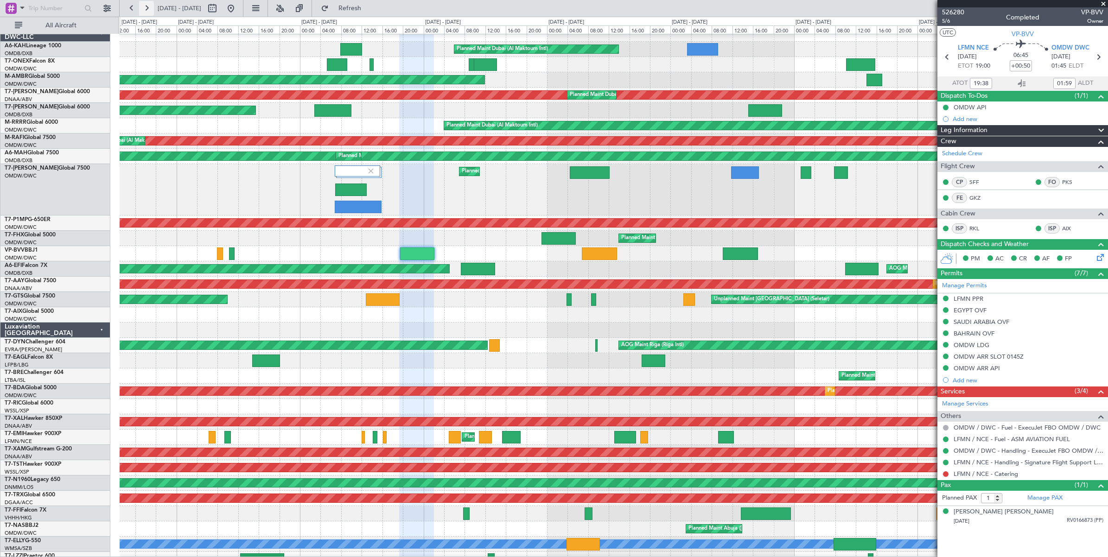
click at [149, 8] on button at bounding box center [146, 8] width 15 height 15
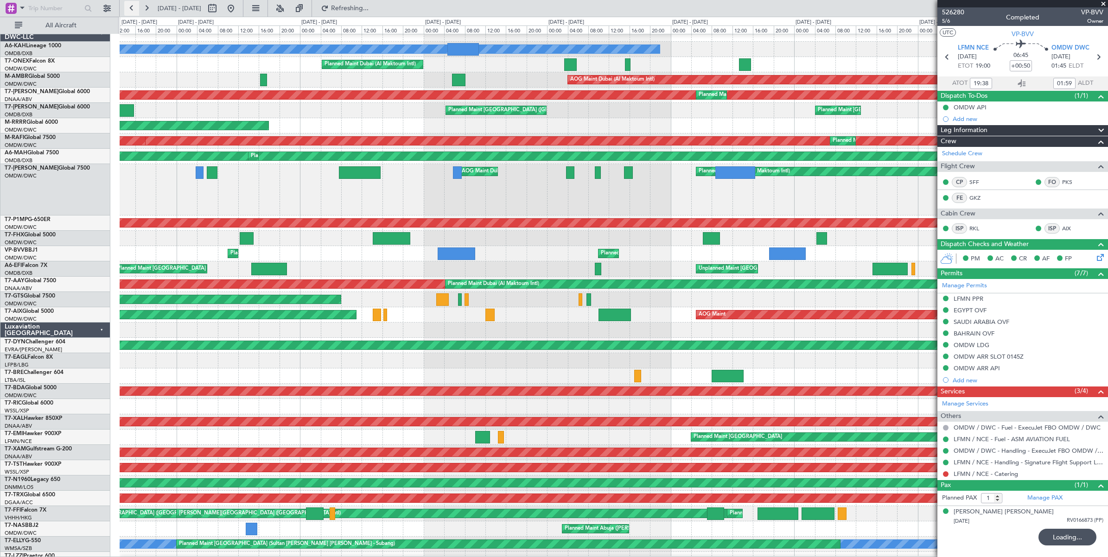
click at [128, 8] on button at bounding box center [131, 8] width 15 height 15
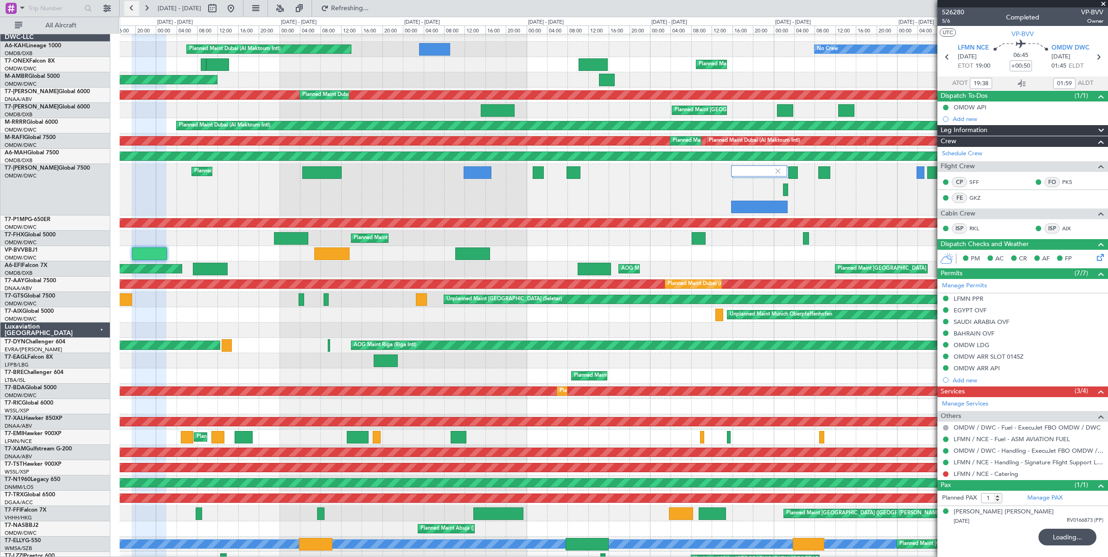
click at [128, 8] on button at bounding box center [131, 8] width 15 height 15
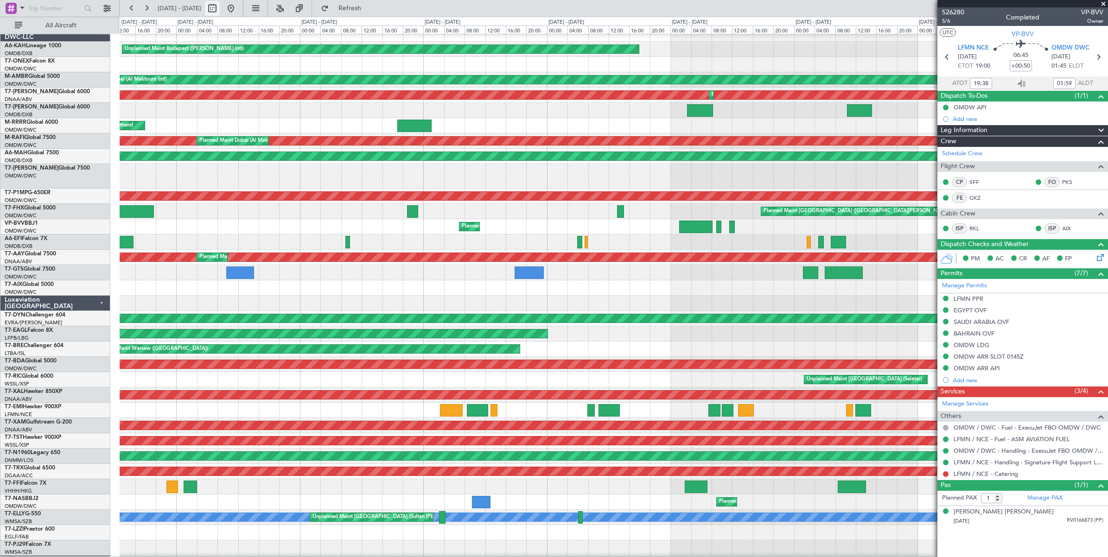
click at [220, 8] on button at bounding box center [212, 8] width 15 height 15
select select "8"
select select "2025"
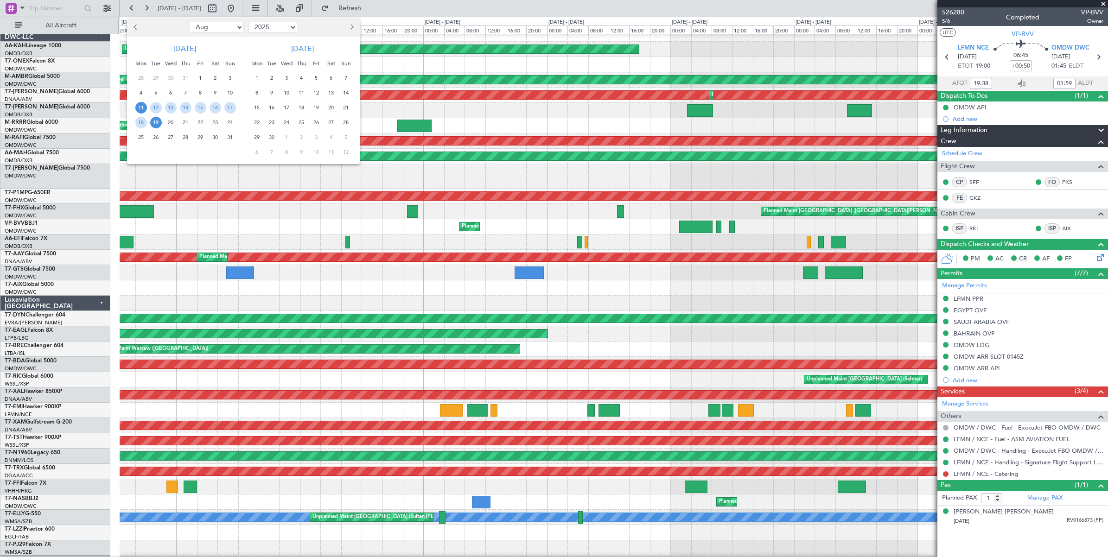
click at [215, 121] on span "23" at bounding box center [216, 123] width 12 height 12
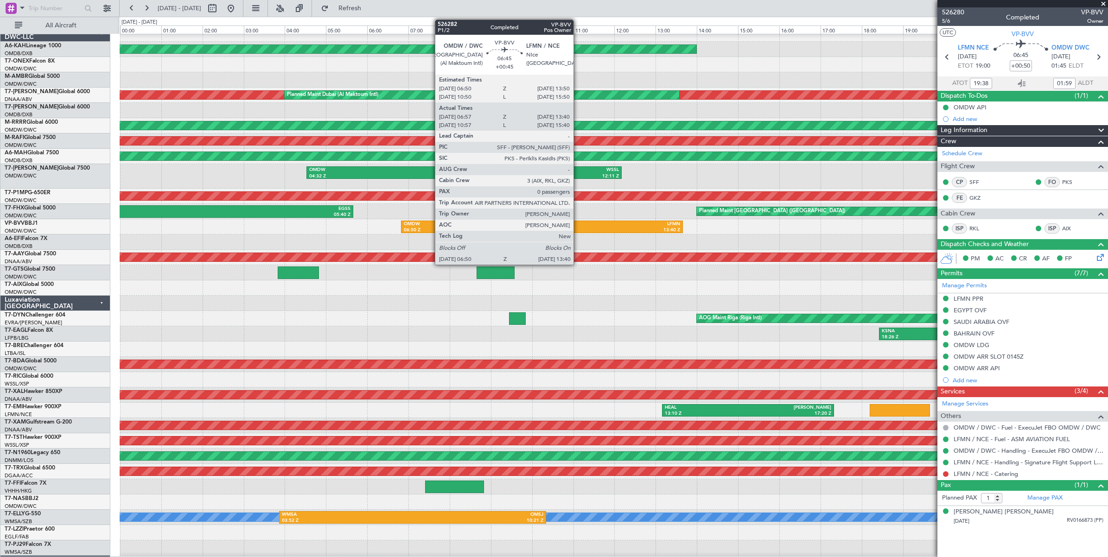
click at [578, 228] on div "13:40 Z" at bounding box center [611, 230] width 138 height 6
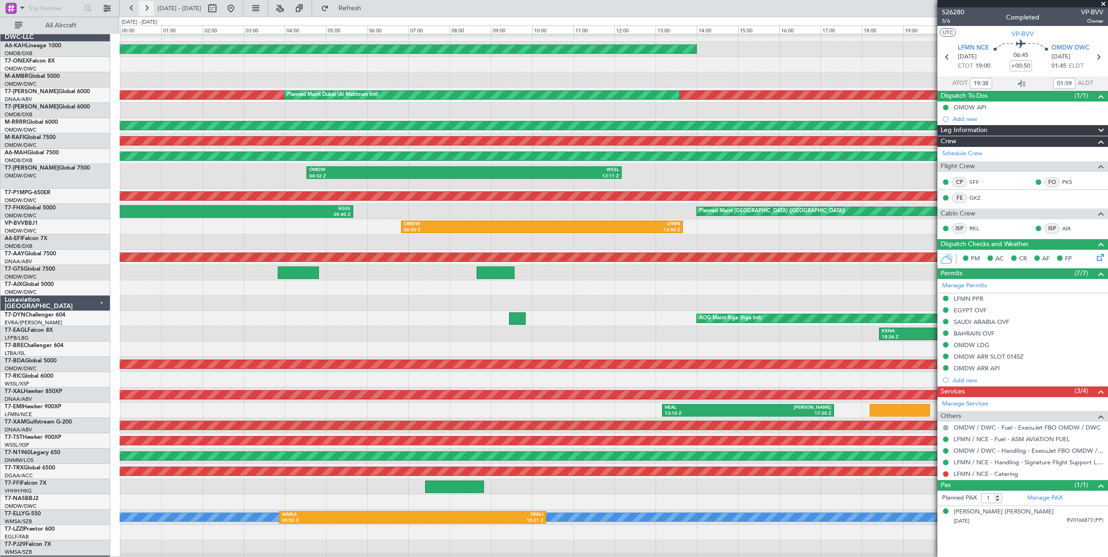
click at [148, 8] on button at bounding box center [146, 8] width 15 height 15
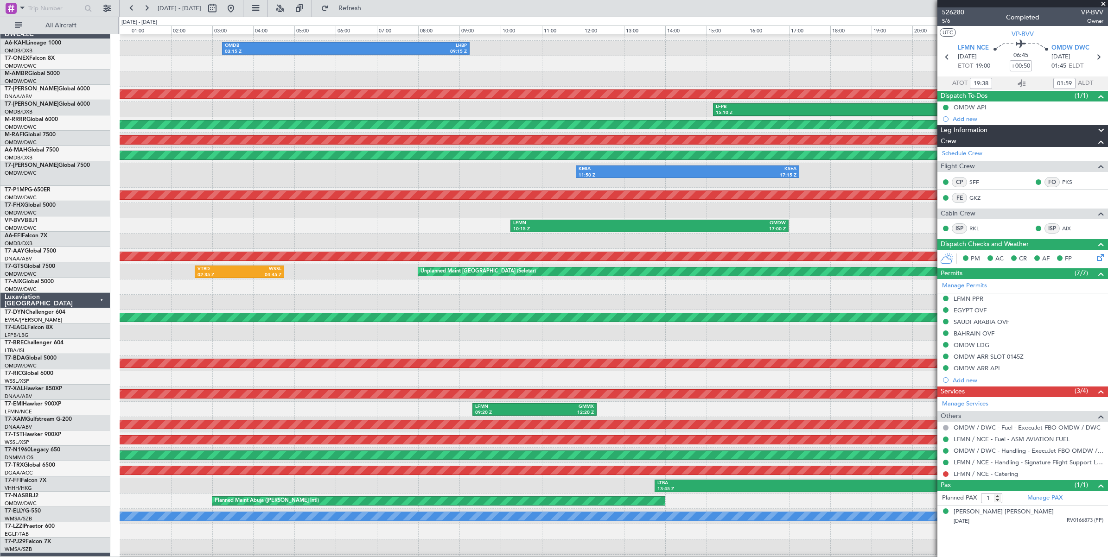
click at [312, 234] on div at bounding box center [614, 241] width 988 height 15
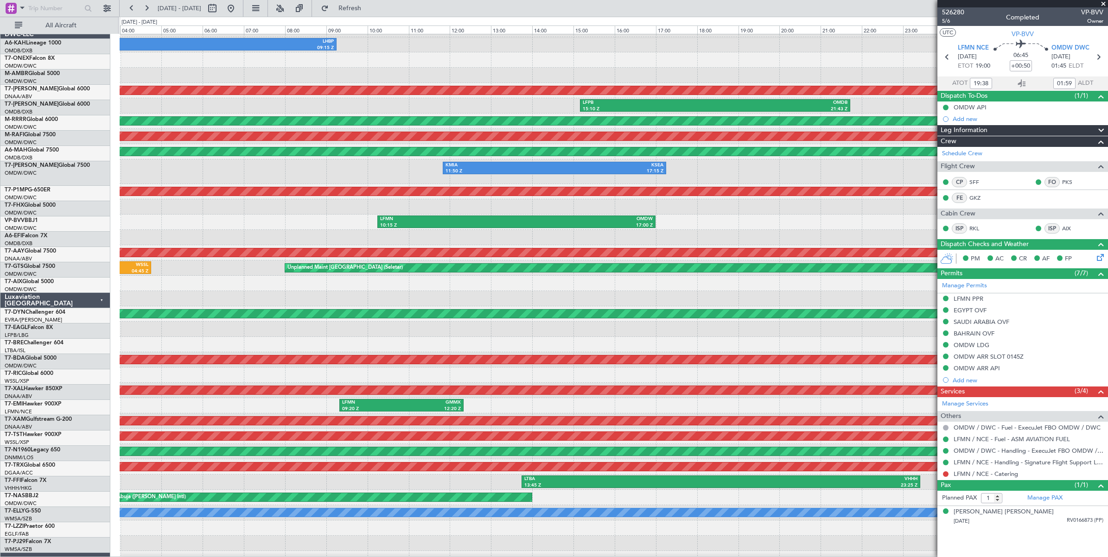
scroll to position [13, 0]
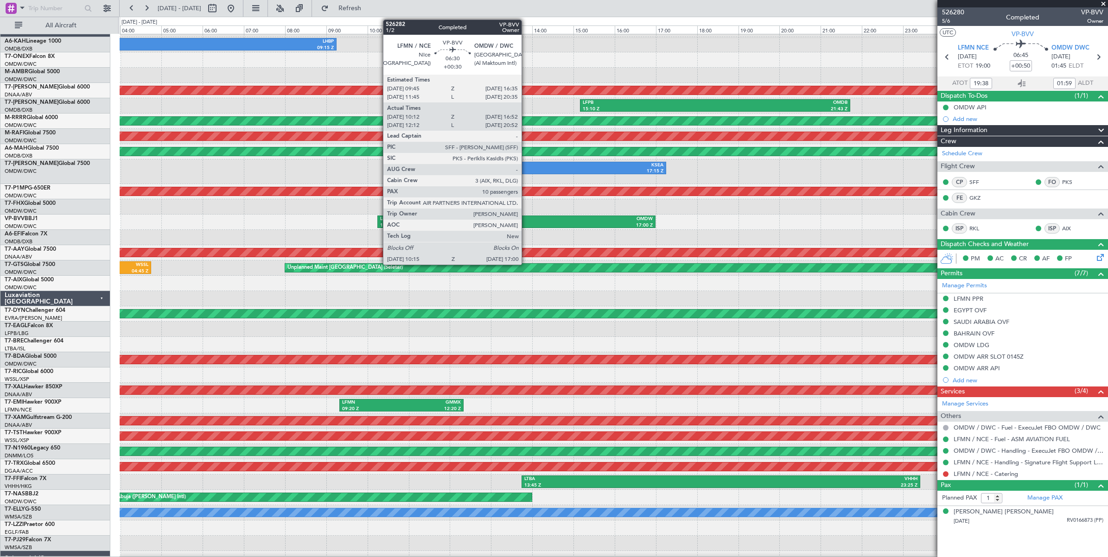
click at [526, 222] on div "OMDW" at bounding box center [585, 219] width 136 height 6
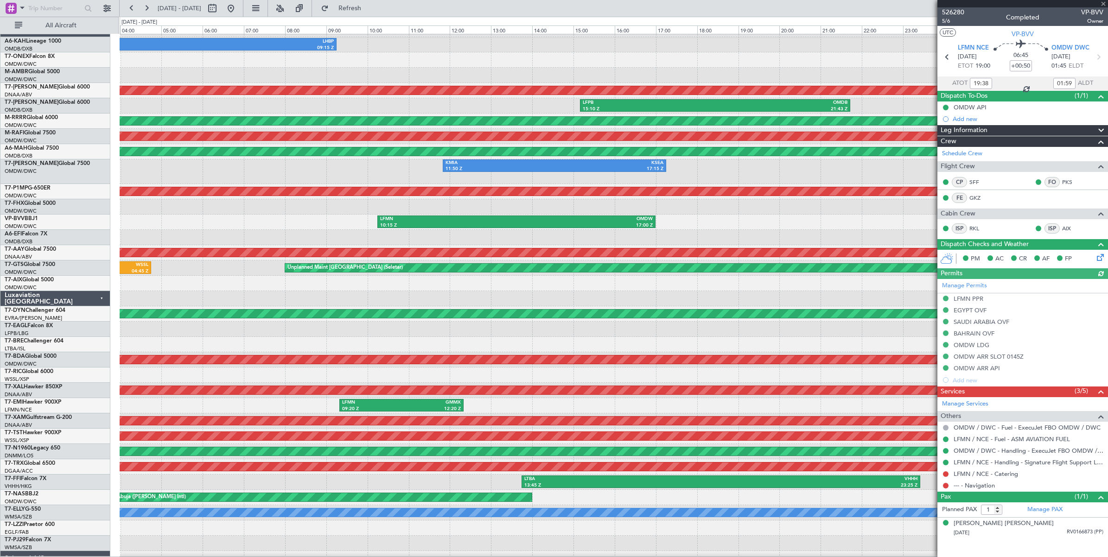
type input "Dherander Fithani (DHF)"
type input "7091"
click at [220, 7] on button at bounding box center [212, 8] width 15 height 15
select select "8"
select select "2025"
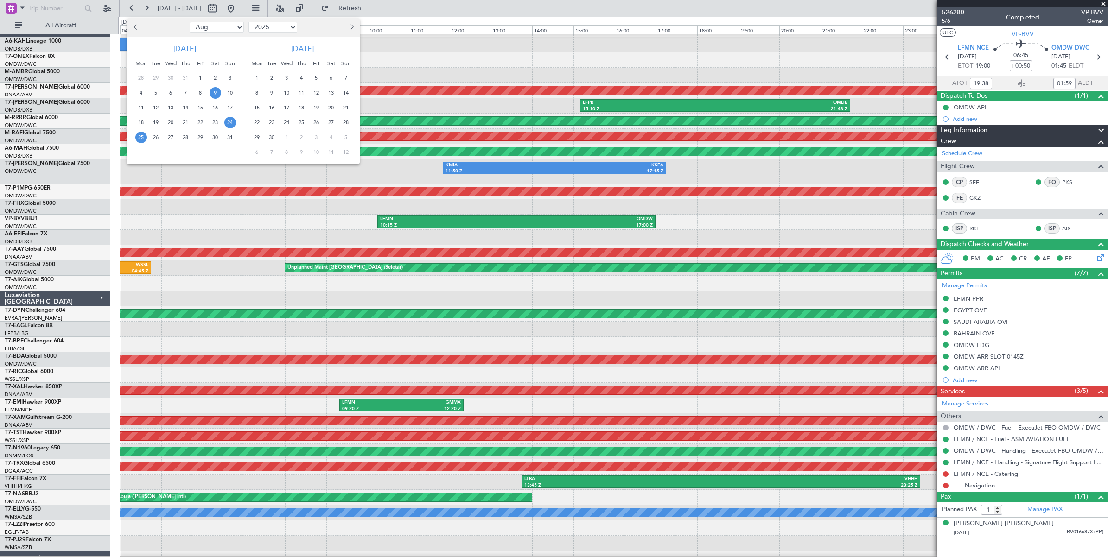
click at [216, 93] on span "9" at bounding box center [216, 93] width 12 height 12
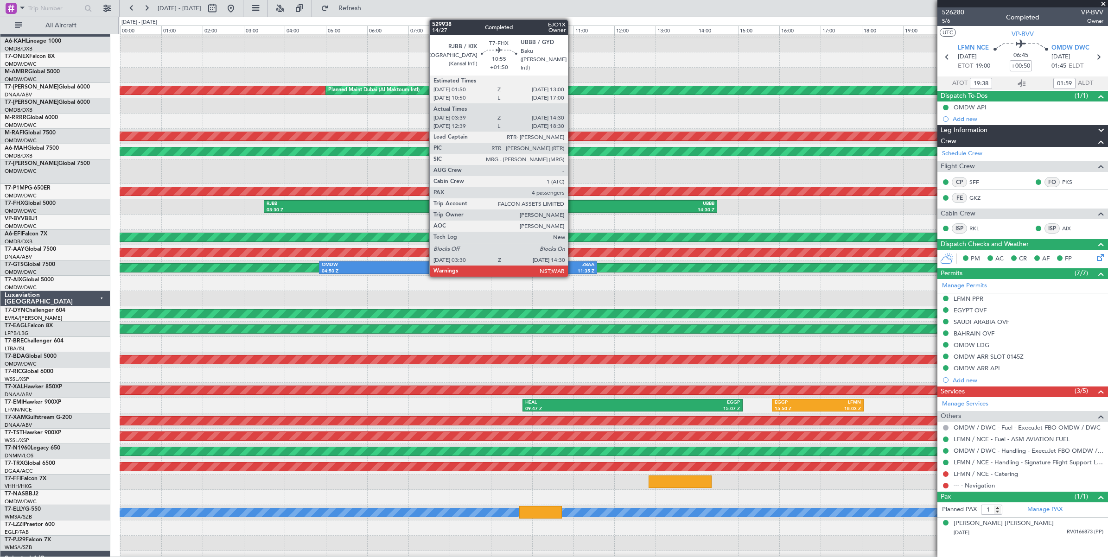
click at [573, 207] on div "14:30 Z" at bounding box center [603, 210] width 224 height 6
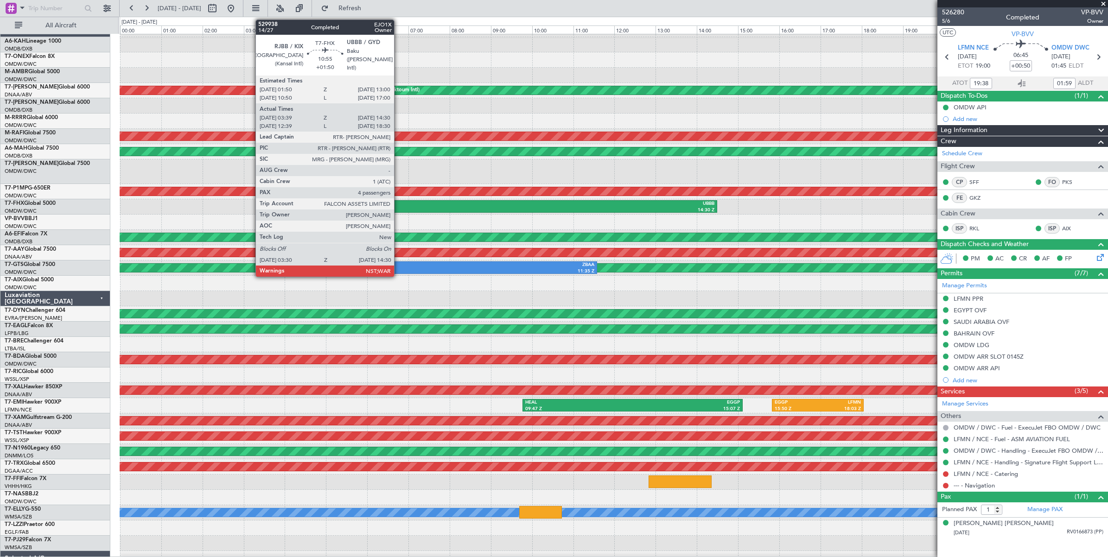
click at [399, 205] on div "RJBB" at bounding box center [379, 204] width 224 height 6
click at [398, 205] on div "RJBB" at bounding box center [379, 204] width 224 height 6
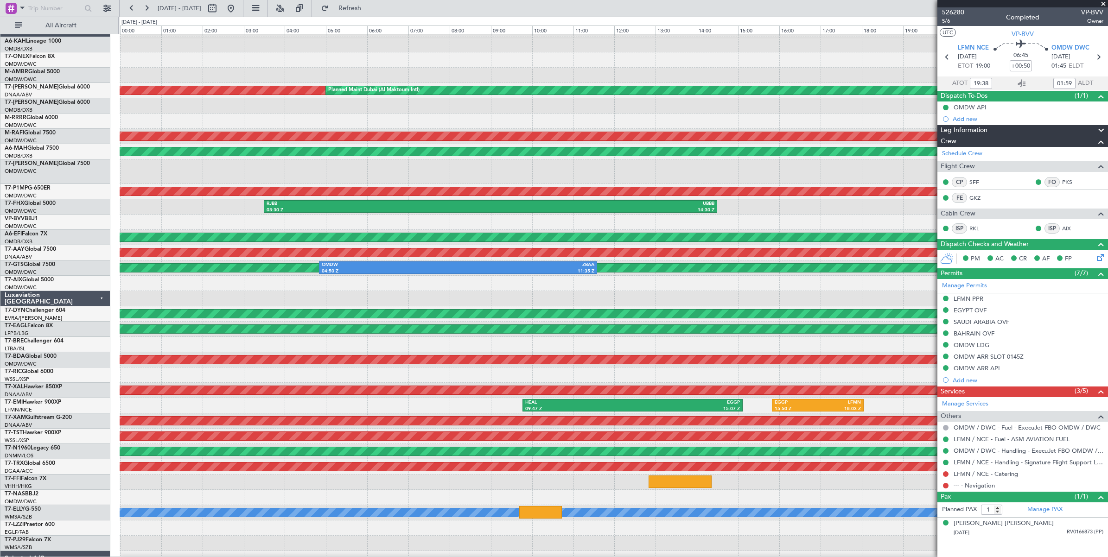
type input "Dherander Fithani (DHF)"
type input "7091"
click at [220, 9] on button at bounding box center [212, 8] width 15 height 15
select select "8"
select select "2025"
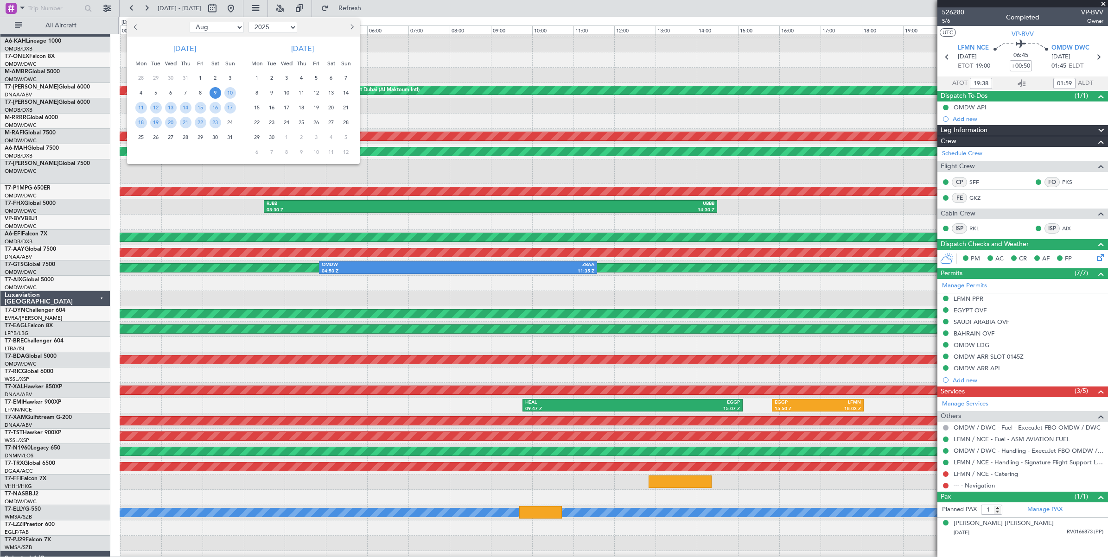
click at [230, 28] on select "Jan Feb Mar Apr May Jun [DATE] Aug Sep Oct Nov Dec" at bounding box center [217, 27] width 54 height 11
select select "6"
click at [190, 22] on select "Jan Feb Mar Apr May Jun [DATE] Aug Sep Oct Nov Dec" at bounding box center [217, 27] width 54 height 11
click at [171, 138] on span "25" at bounding box center [171, 138] width 12 height 12
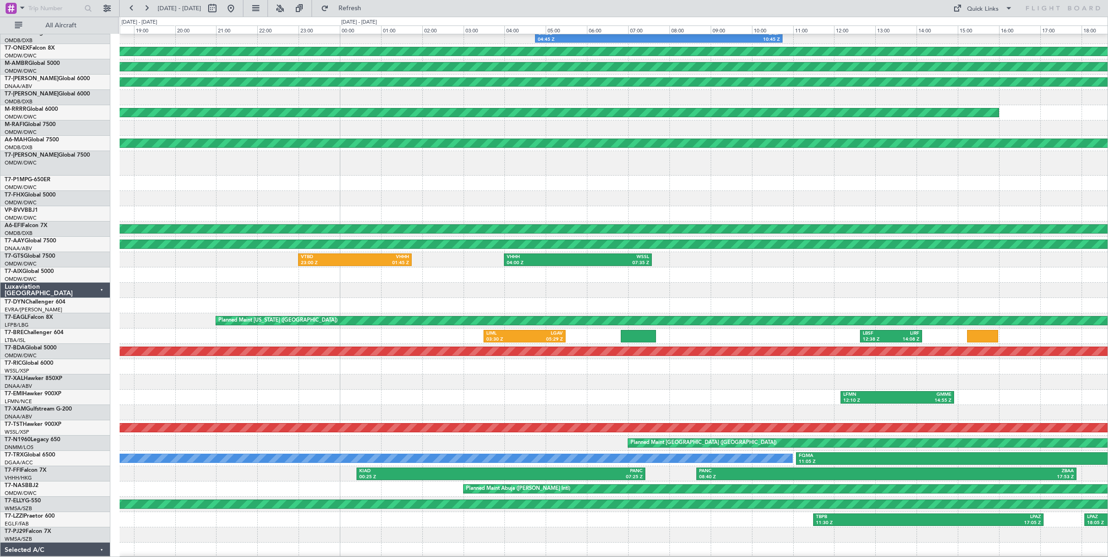
click at [430, 294] on div at bounding box center [614, 290] width 988 height 15
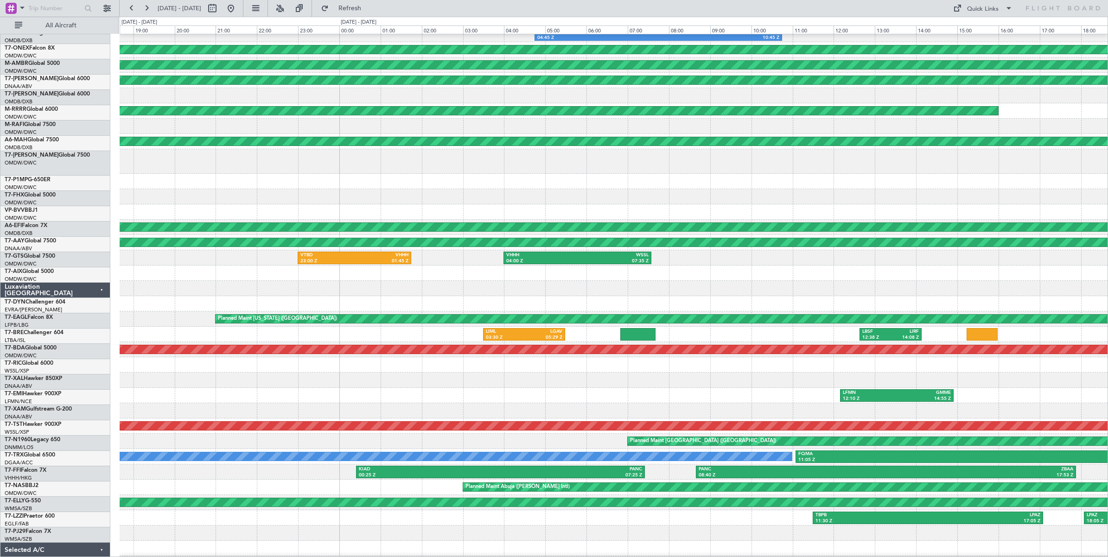
scroll to position [22, 0]
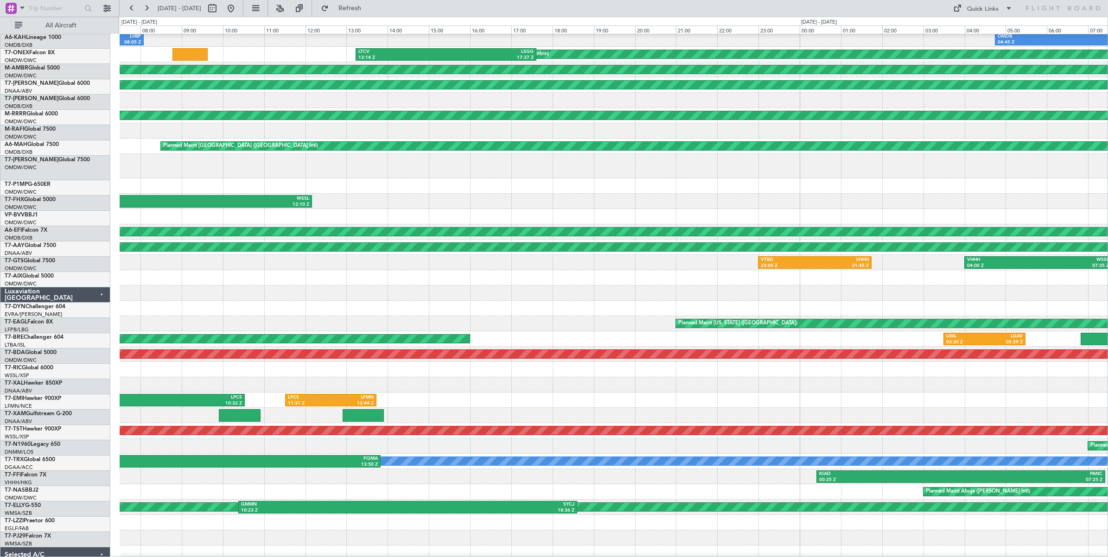
click at [706, 288] on div at bounding box center [614, 293] width 988 height 15
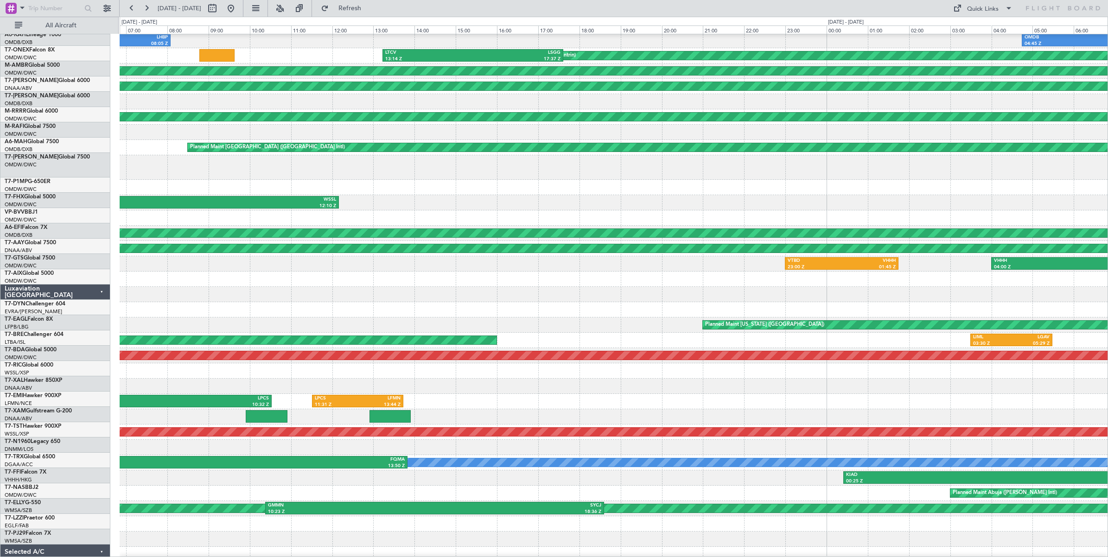
scroll to position [37, 0]
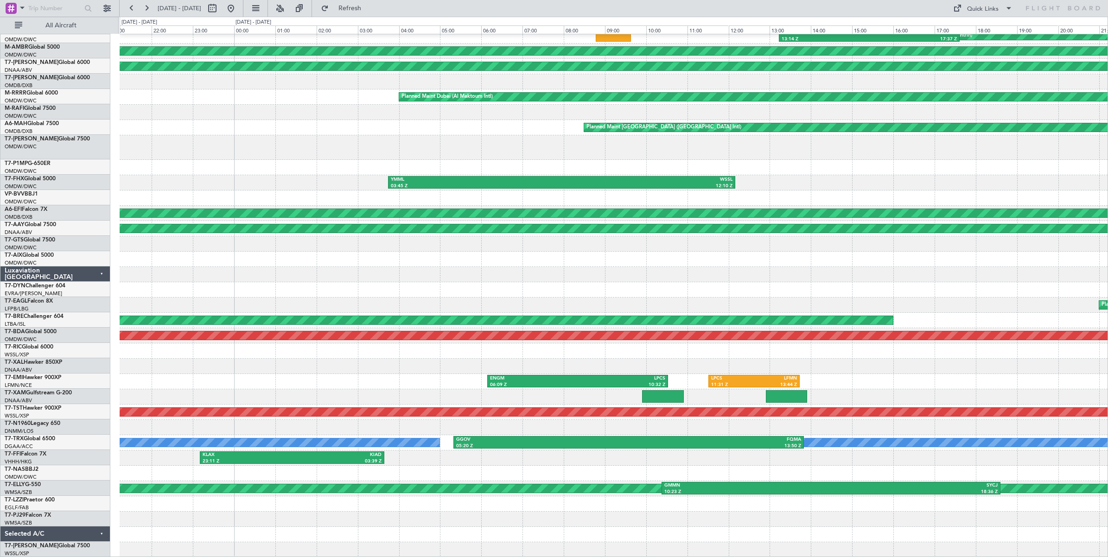
click at [694, 256] on div "OSDI 04:50 Z LHBP 08:05 Z Planned Maint Geneva (Cointrin) LTCV 13:14 Z LSGG 17:…" at bounding box center [614, 278] width 988 height 560
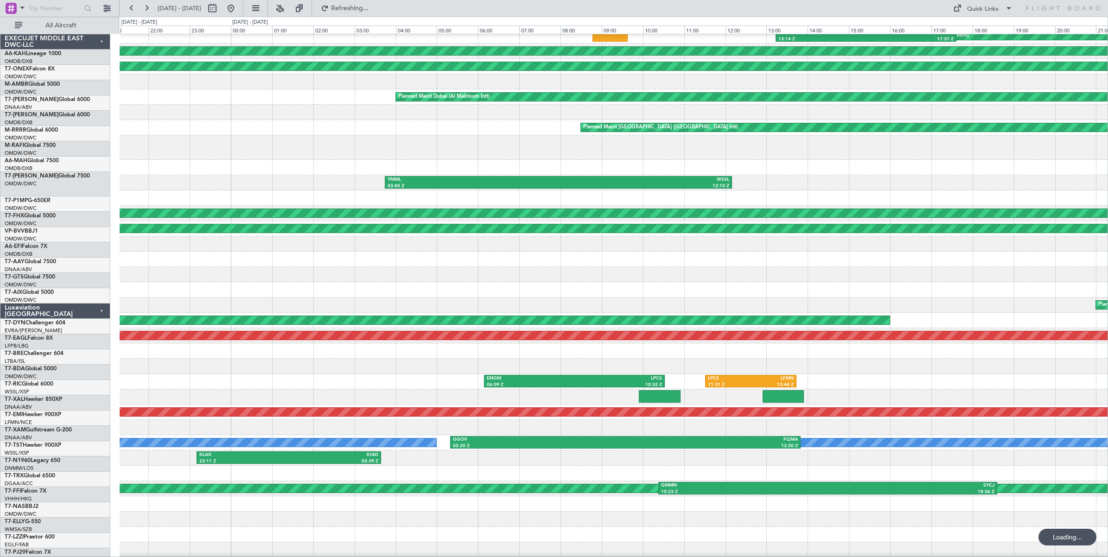
scroll to position [37, 0]
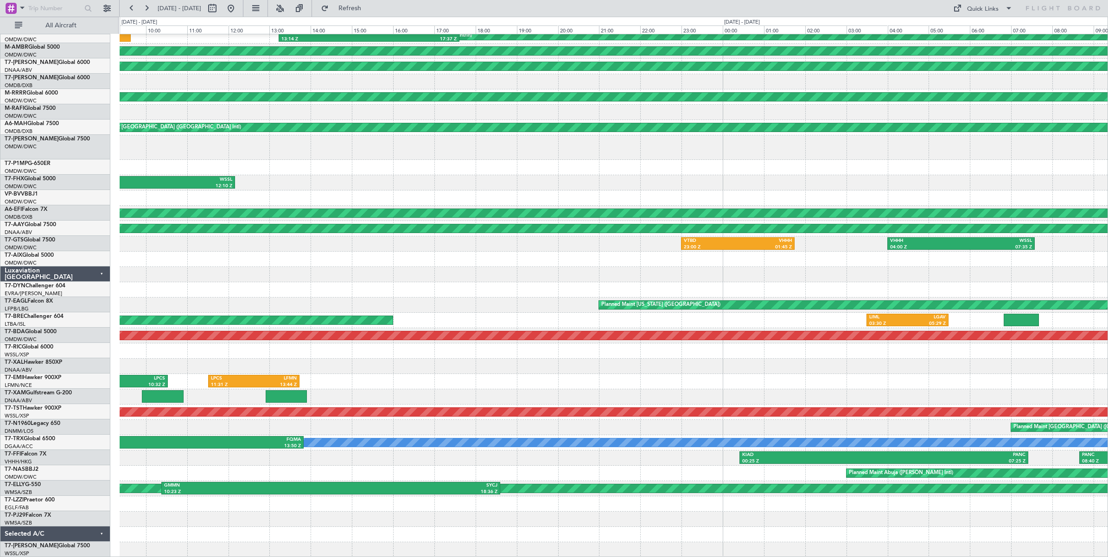
click at [372, 254] on div "OMDB 04:45 Z LHBP 10:45 Z OSDI 04:50 Z LHBP 08:05 Z Planned Maint Geneva ([GEOG…" at bounding box center [614, 278] width 988 height 560
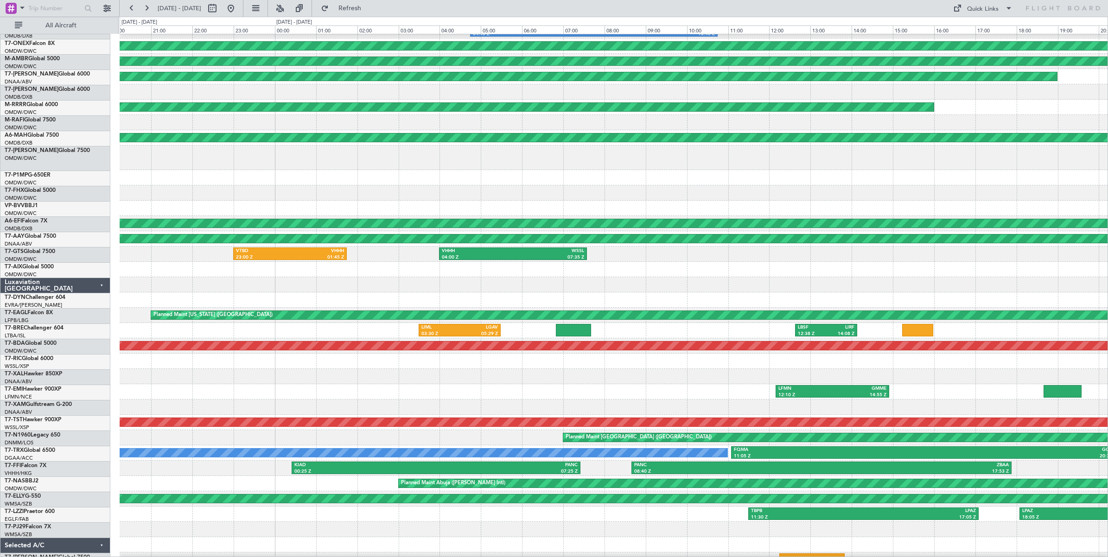
scroll to position [26, 0]
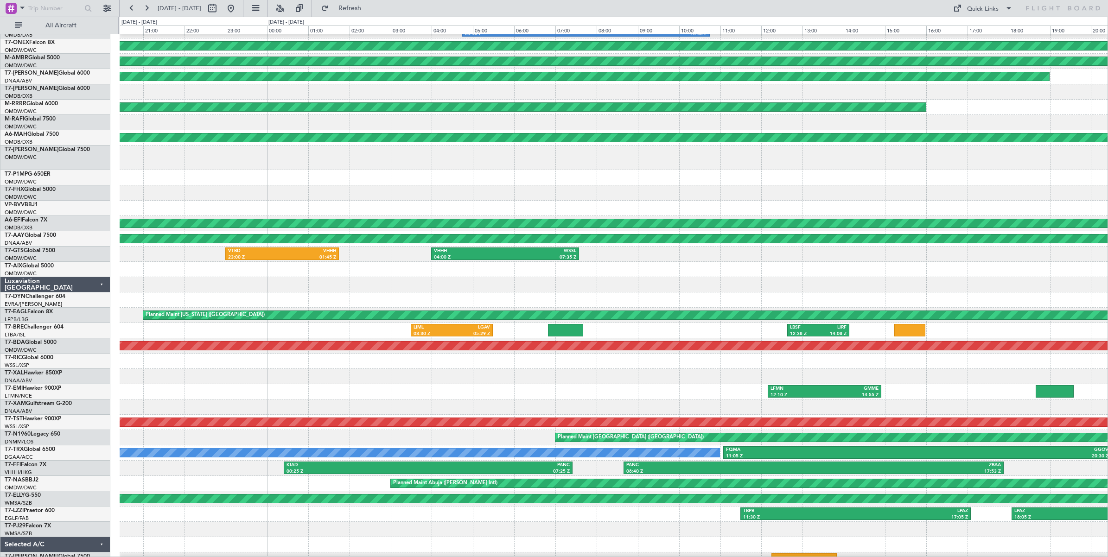
click at [413, 284] on div at bounding box center [614, 284] width 988 height 15
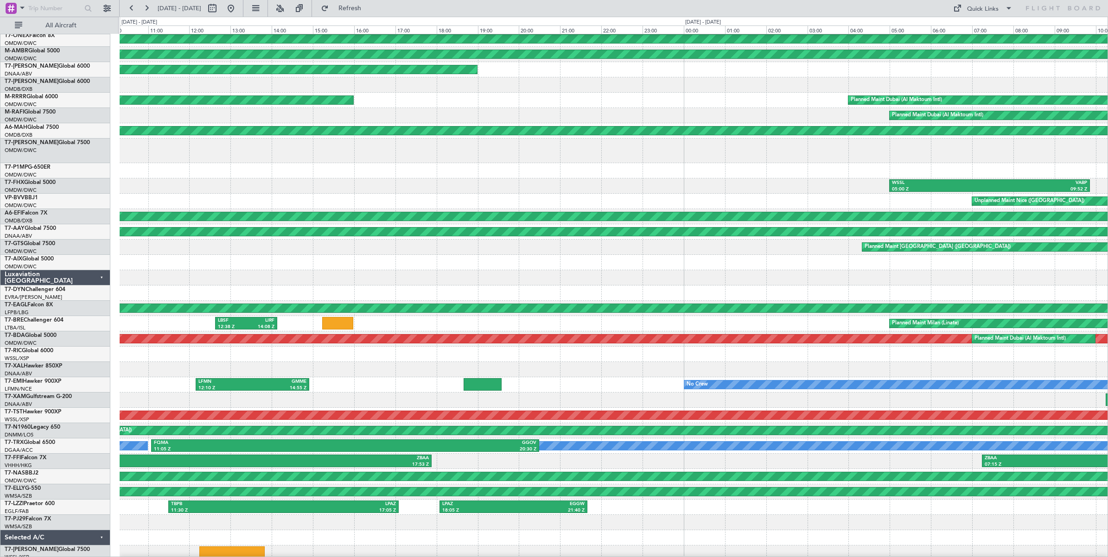
click at [441, 273] on div at bounding box center [614, 277] width 988 height 15
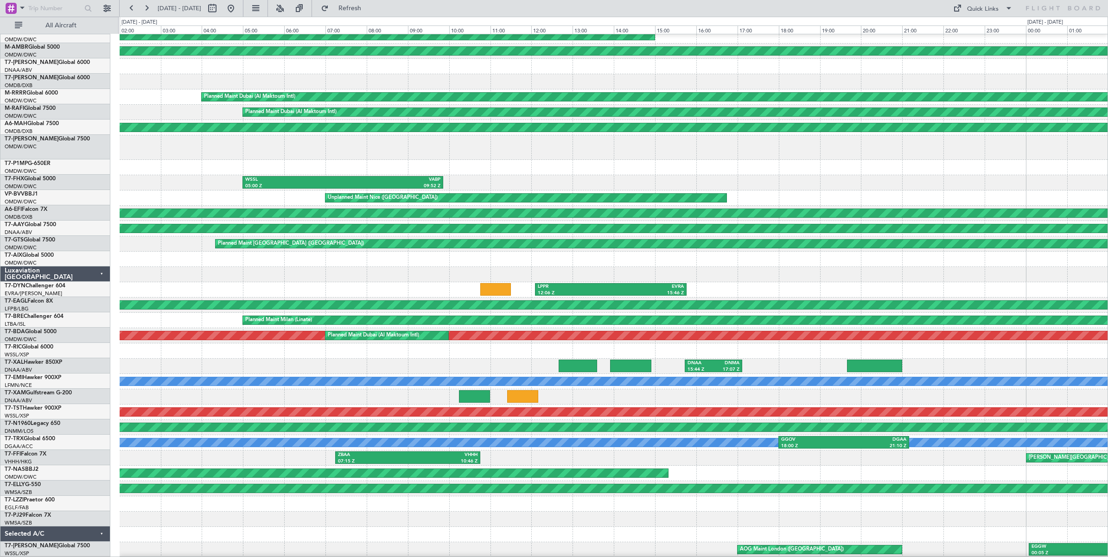
click at [290, 265] on div "LHBP 05:49 Z EGSS 08:33 Z Planned Maint Geneva (Cointrin) Planned Maint Dubai (…" at bounding box center [614, 278] width 988 height 560
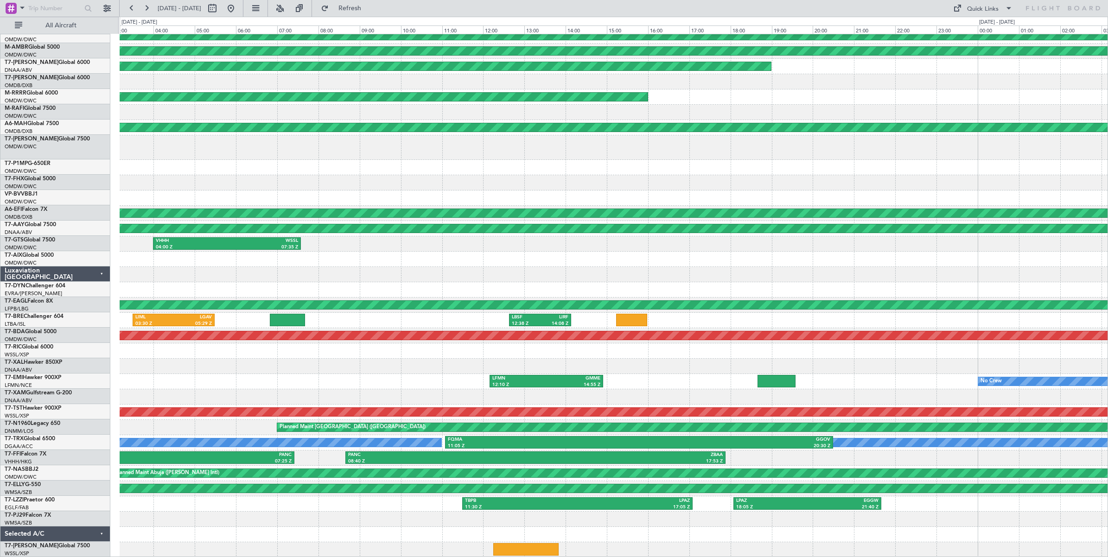
click at [635, 276] on div "OMDB 04:45 Z LHBP 10:45 Z Planned Maint Geneva (Cointrin) Planned Maint Dubai (…" at bounding box center [614, 278] width 988 height 560
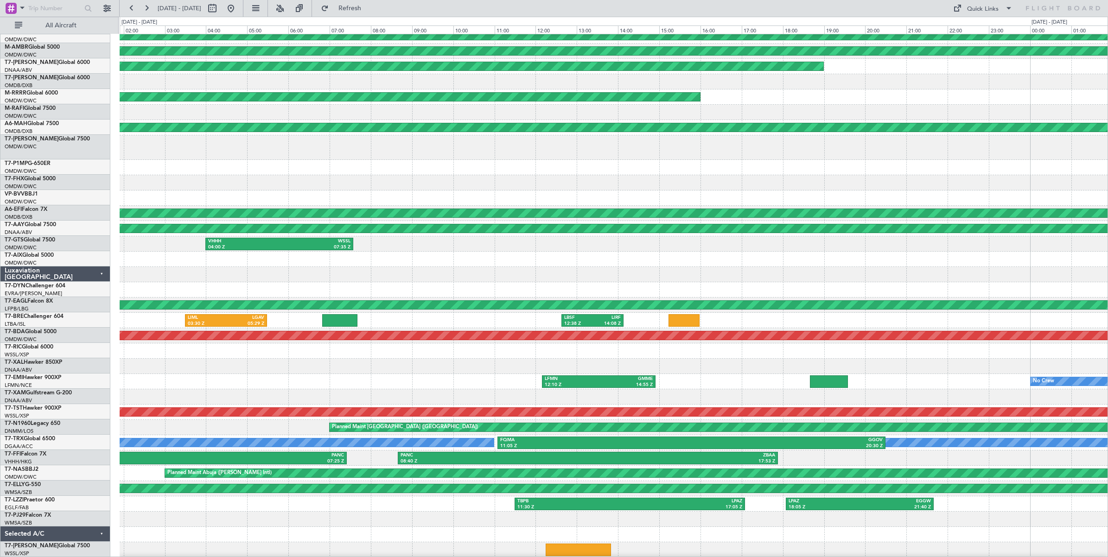
scroll to position [37, 0]
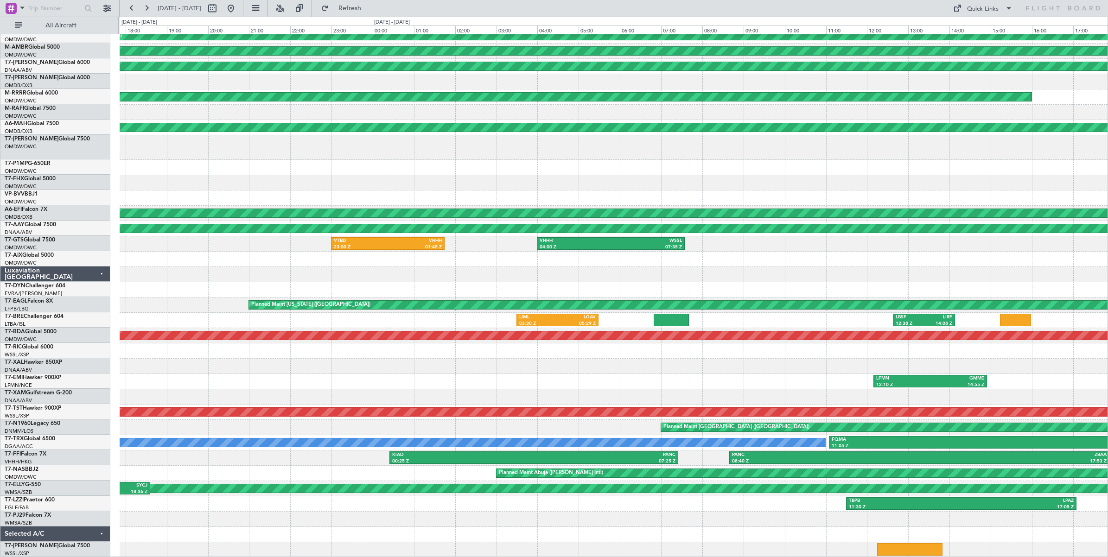
click at [561, 281] on div at bounding box center [614, 274] width 988 height 15
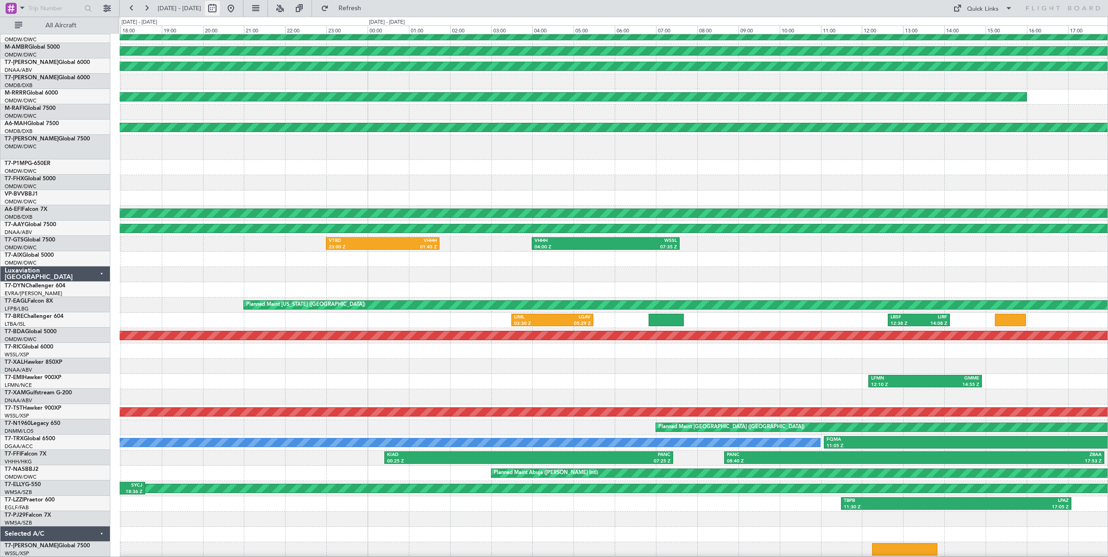
click at [220, 14] on button at bounding box center [212, 8] width 15 height 15
select select "6"
select select "2025"
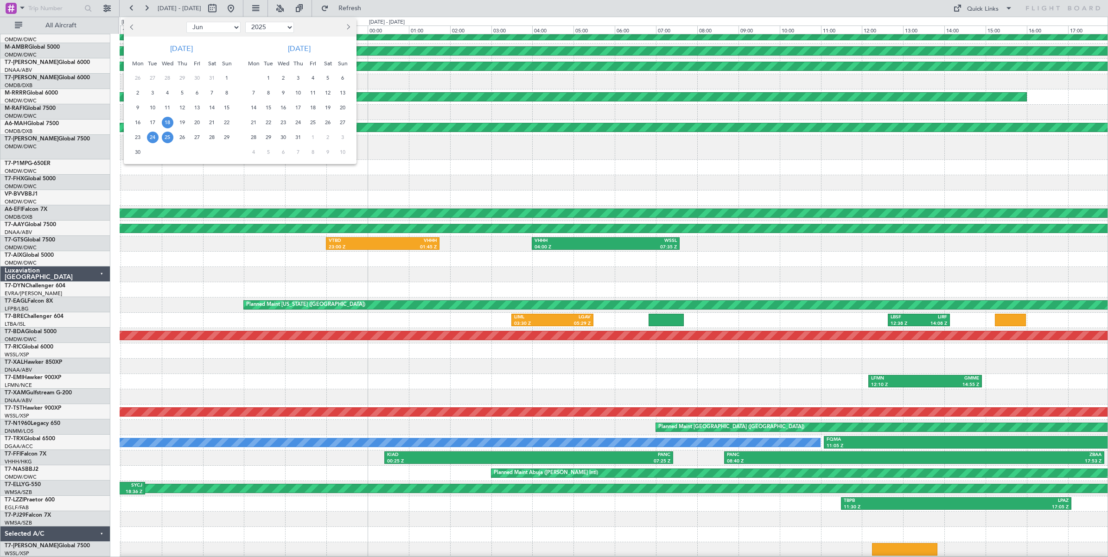
click at [167, 122] on span "18" at bounding box center [168, 123] width 12 height 12
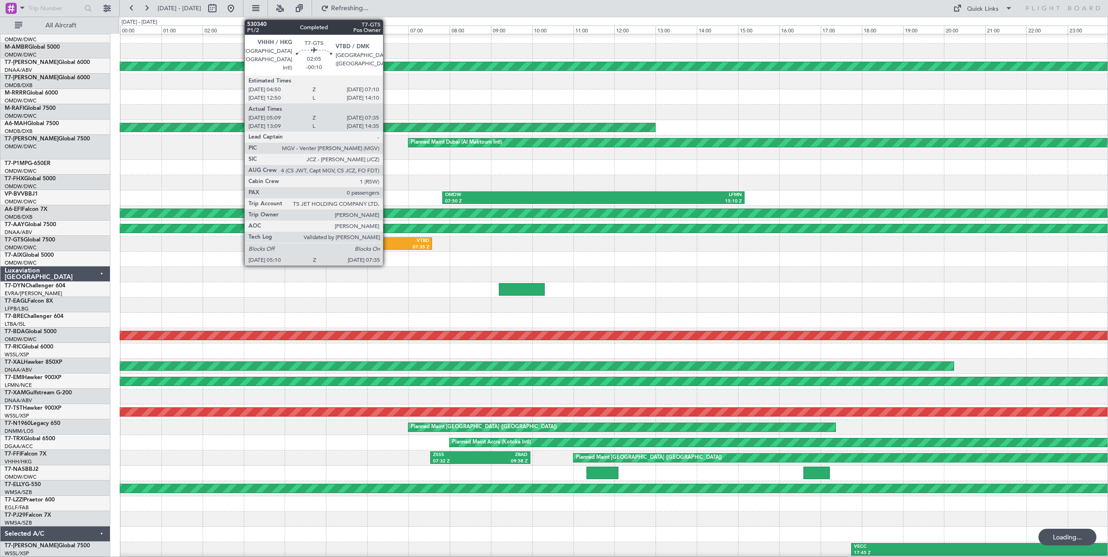
click at [388, 243] on div "VTBD" at bounding box center [406, 241] width 47 height 6
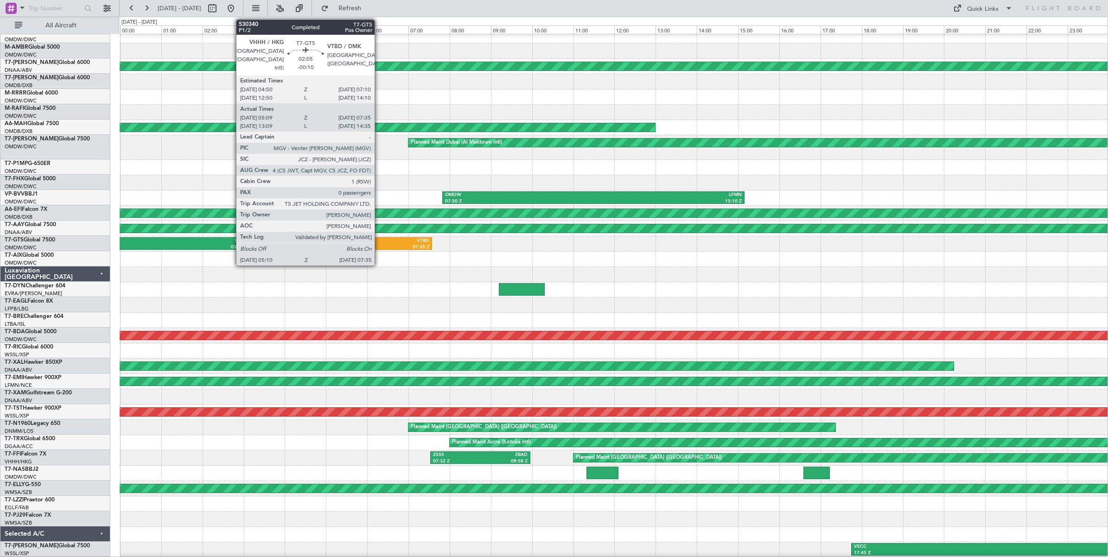
click at [379, 243] on div "VHHH" at bounding box center [358, 241] width 47 height 6
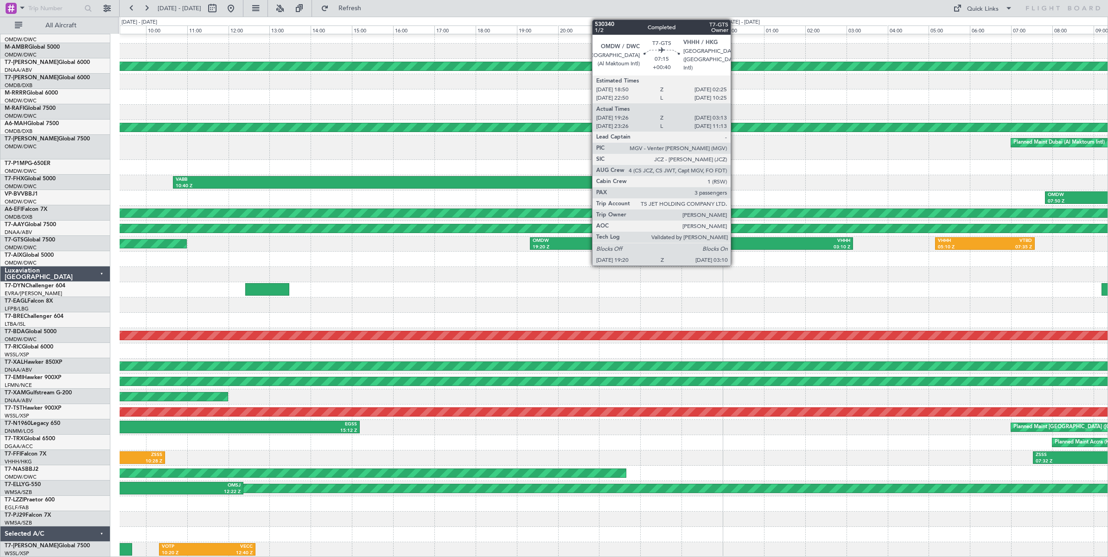
click at [735, 244] on div "03:10 Z" at bounding box center [771, 247] width 159 height 6
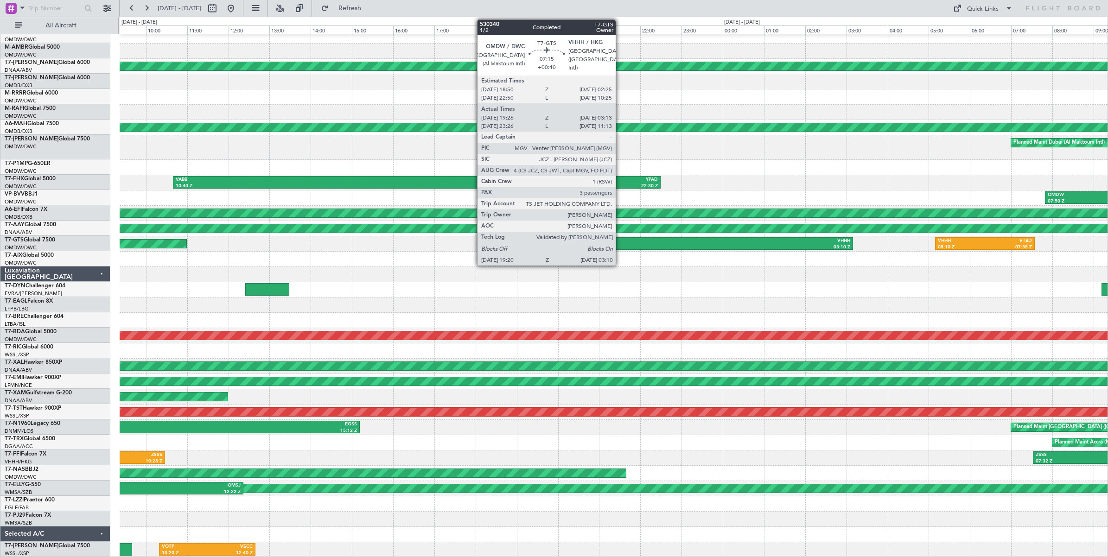
click at [620, 244] on div "19:20 Z" at bounding box center [612, 247] width 159 height 6
